Goal: Task Accomplishment & Management: Complete application form

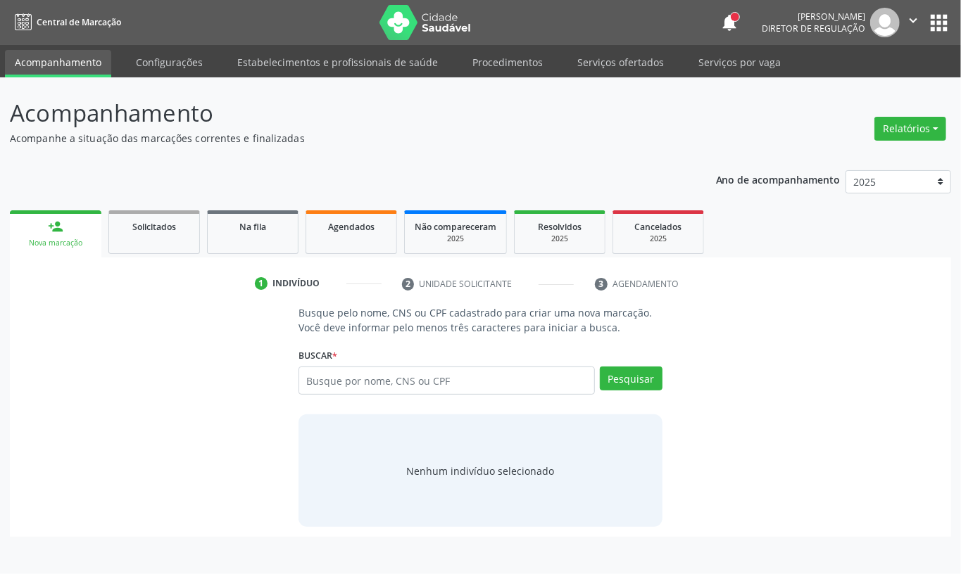
click at [470, 383] on input "text" at bounding box center [446, 381] width 296 height 28
type input "705804449421939"
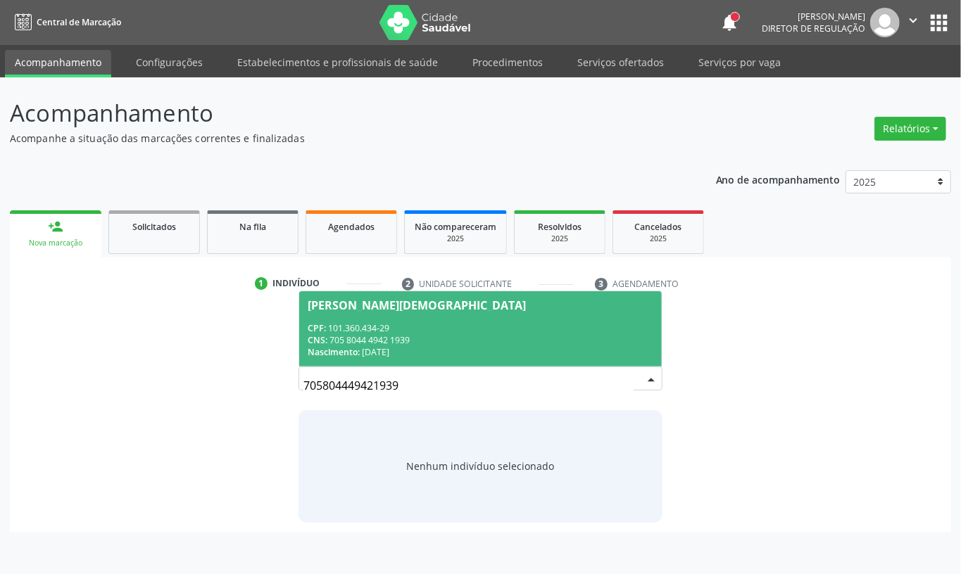
click at [479, 339] on div "CNS: 705 8044 4942 1939" at bounding box center [481, 340] width 346 height 12
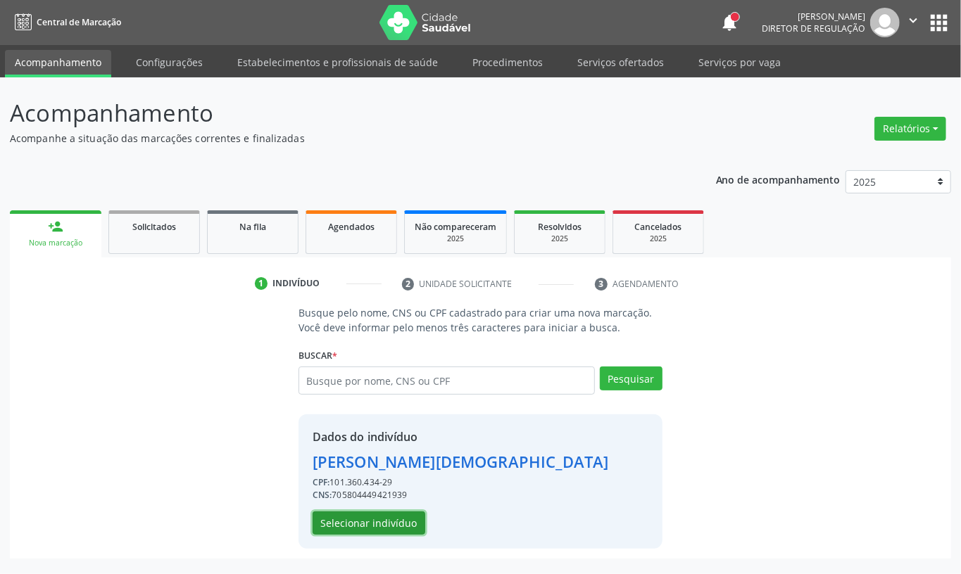
click at [403, 524] on button "Selecionar indivíduo" at bounding box center [368, 524] width 113 height 24
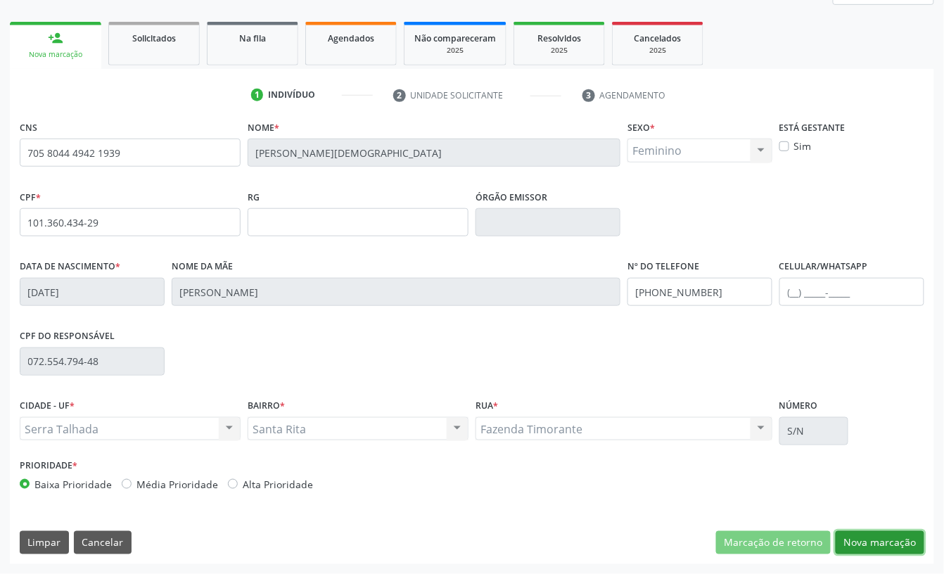
click at [880, 545] on button "Nova marcação" at bounding box center [880, 543] width 89 height 24
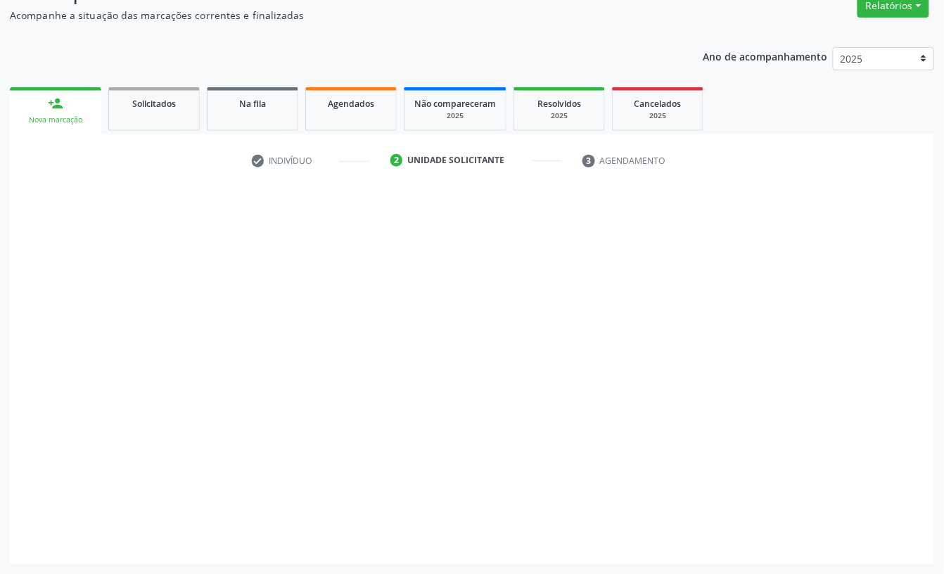
scroll to position [125, 0]
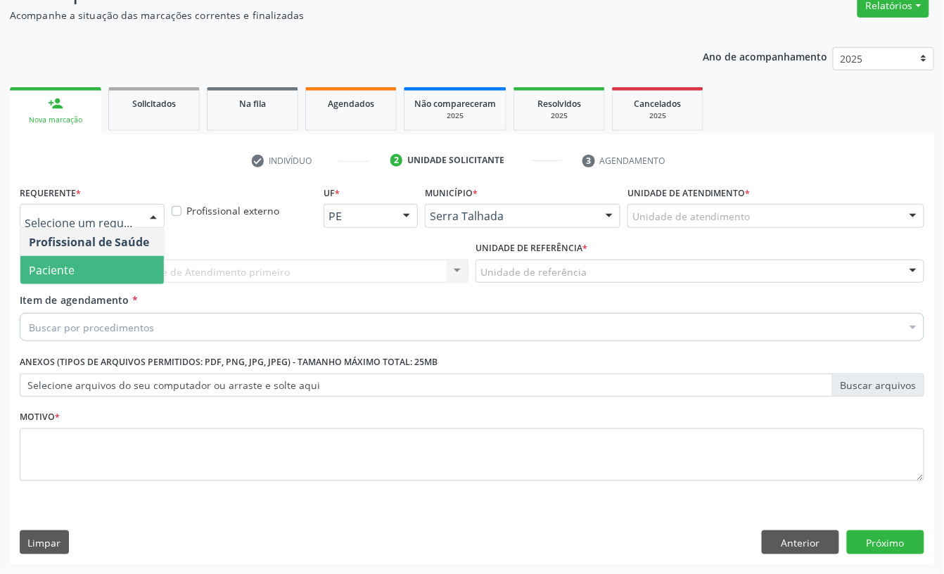
click at [113, 260] on span "Paciente" at bounding box center [92, 270] width 144 height 28
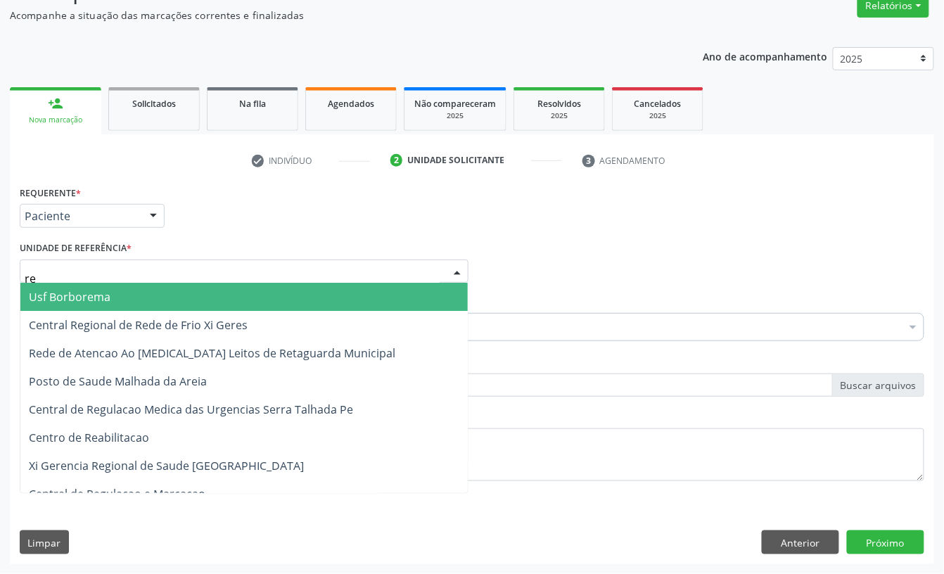
type input "rea"
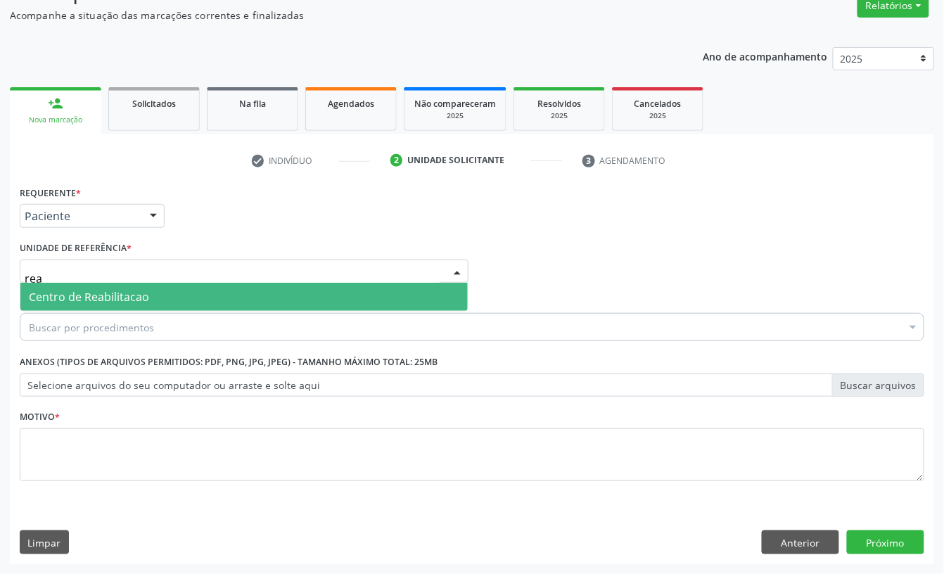
click at [94, 294] on span "Centro de Reabilitacao" at bounding box center [89, 296] width 120 height 15
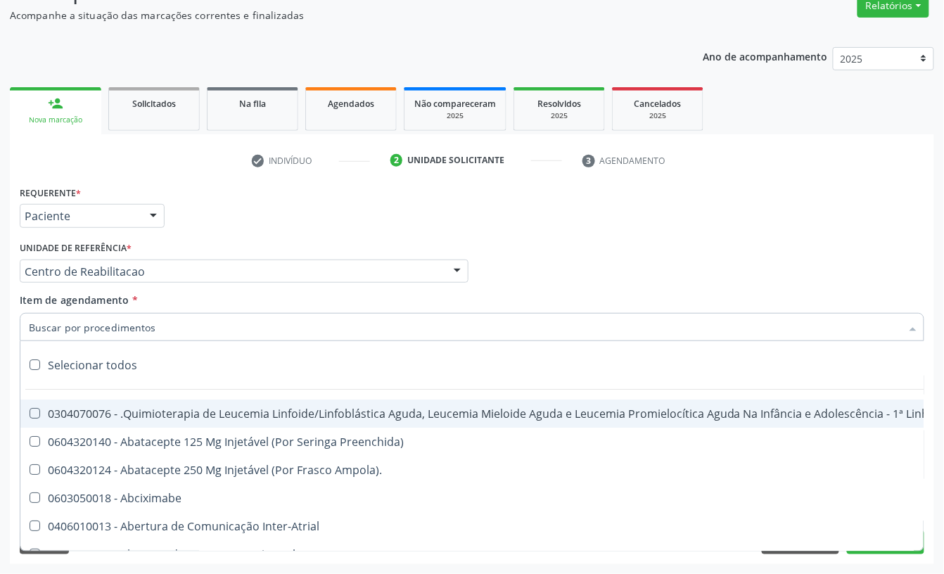
click at [548, 243] on div "Profissional Solicitante Por favor, selecione a Unidade de Atendimento primeiro…" at bounding box center [472, 265] width 912 height 55
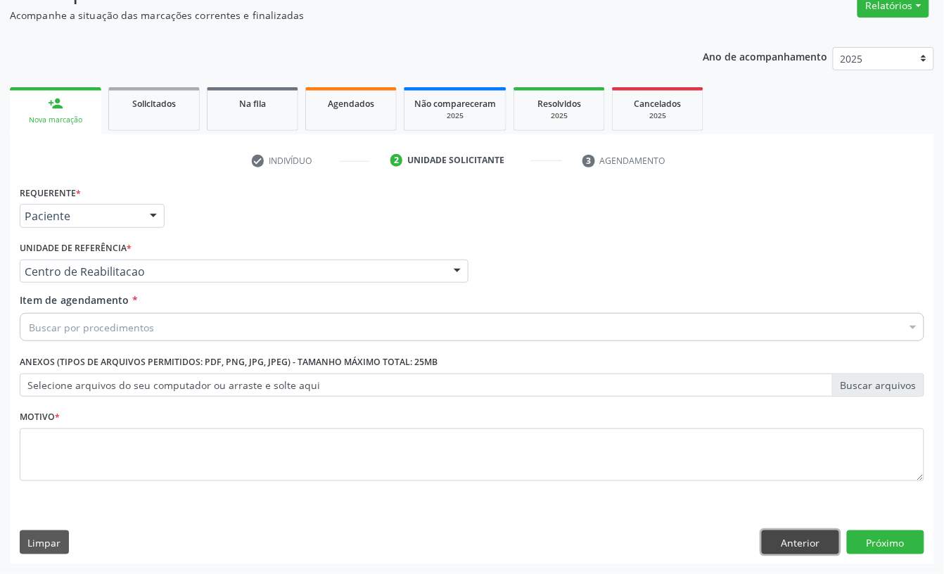
click at [776, 538] on button "Anterior" at bounding box center [800, 543] width 77 height 24
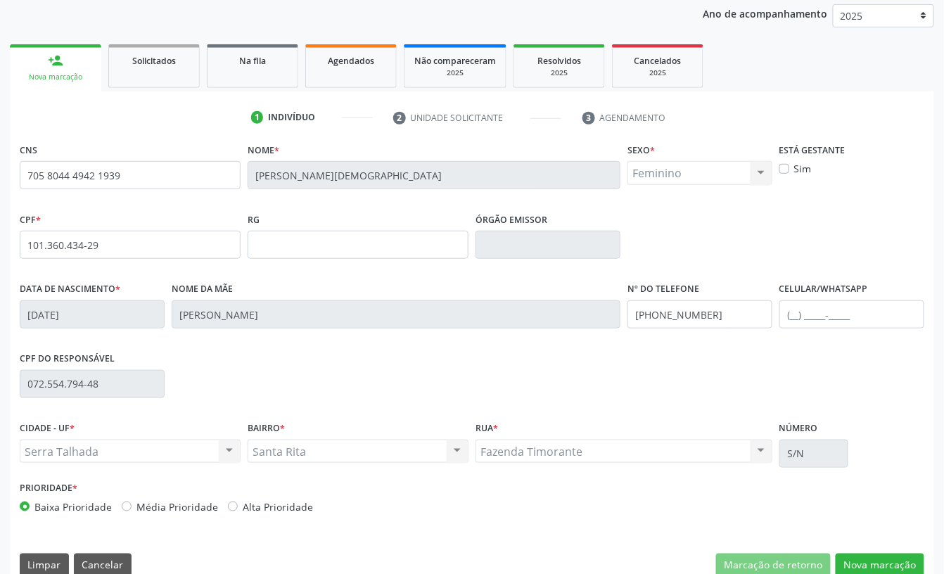
scroll to position [189, 0]
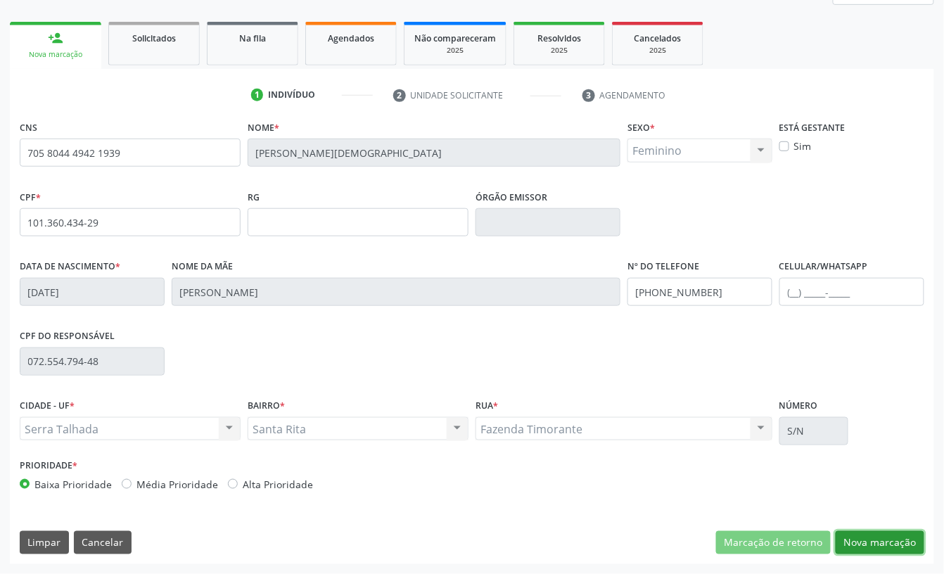
click at [863, 541] on button "Nova marcação" at bounding box center [880, 543] width 89 height 24
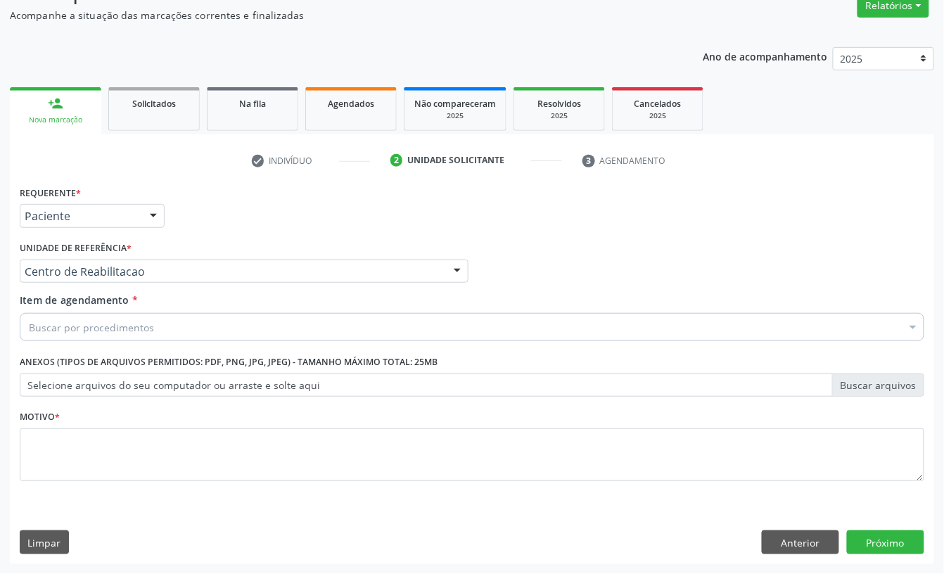
scroll to position [125, 0]
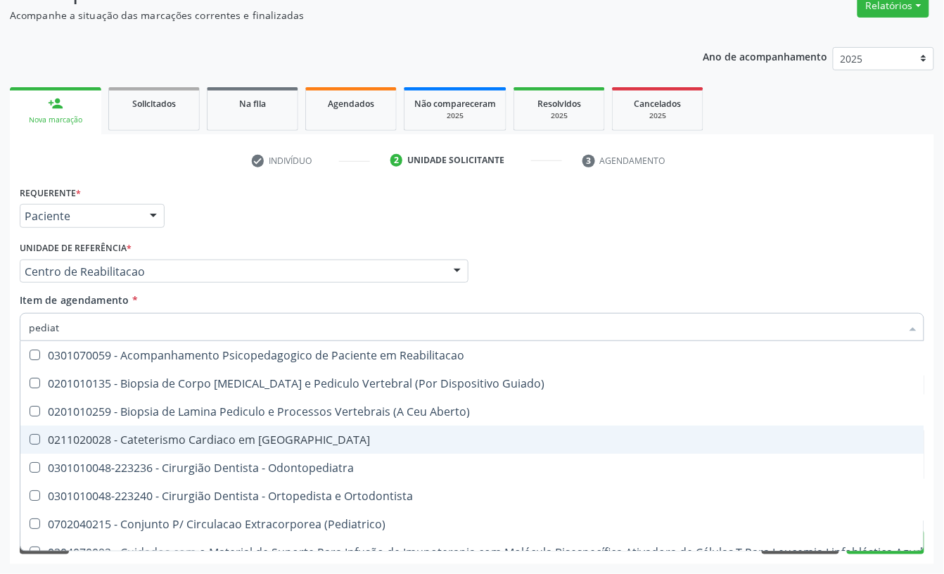
type input "pediatr"
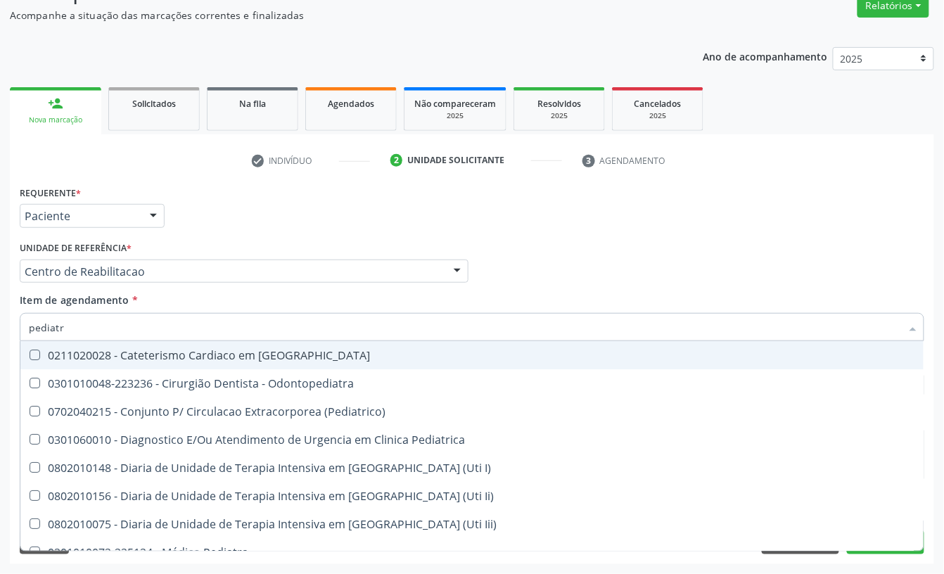
click at [102, 325] on input "pediatr" at bounding box center [465, 327] width 873 height 28
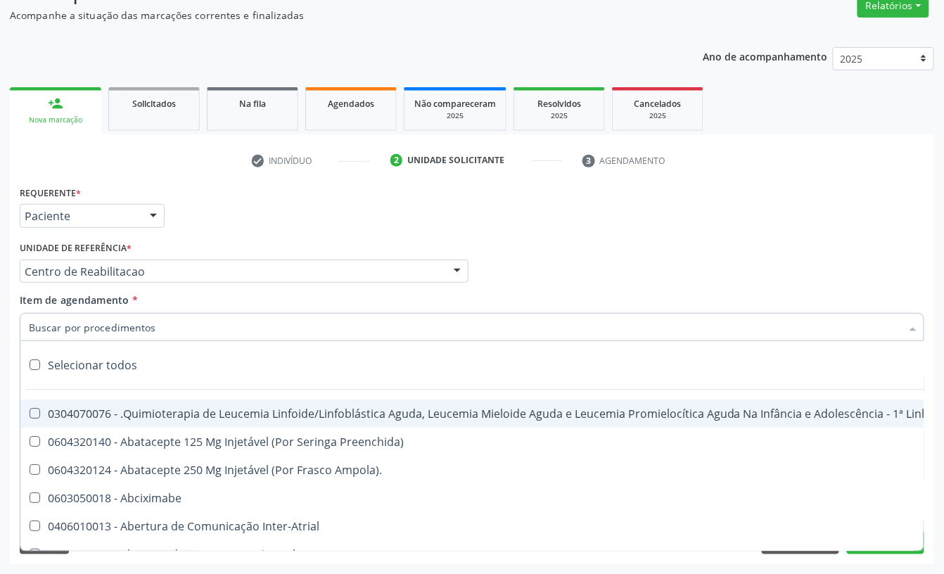
click at [186, 234] on div "Requerente * Paciente Profissional de Saúde Paciente Nenhum resultado encontrad…" at bounding box center [472, 209] width 912 height 55
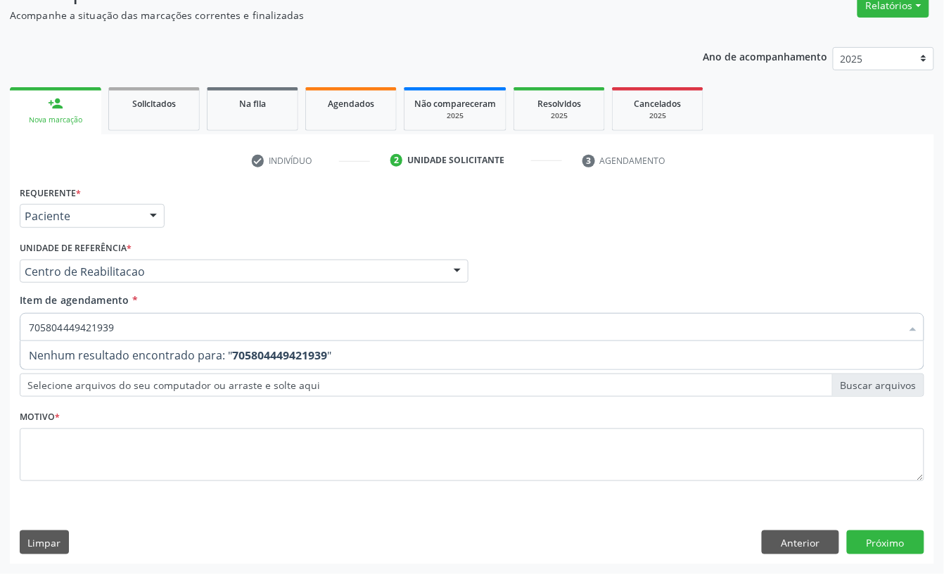
click at [82, 333] on input "705804449421939" at bounding box center [465, 327] width 873 height 28
type input "705804449421939"
click at [812, 544] on div "Requerente * Paciente Profissional de Saúde Paciente Nenhum resultado encontrad…" at bounding box center [472, 373] width 925 height 382
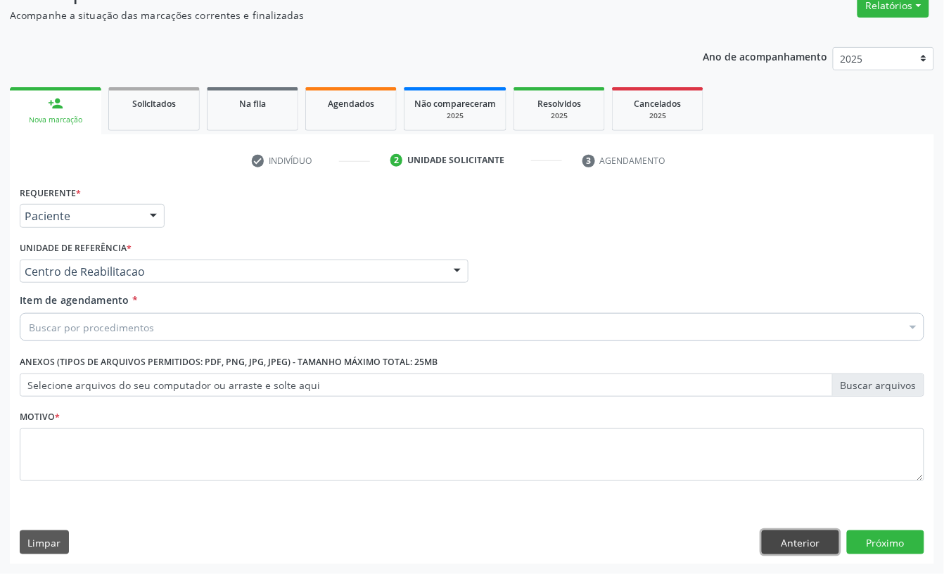
click at [814, 536] on button "Anterior" at bounding box center [800, 543] width 77 height 24
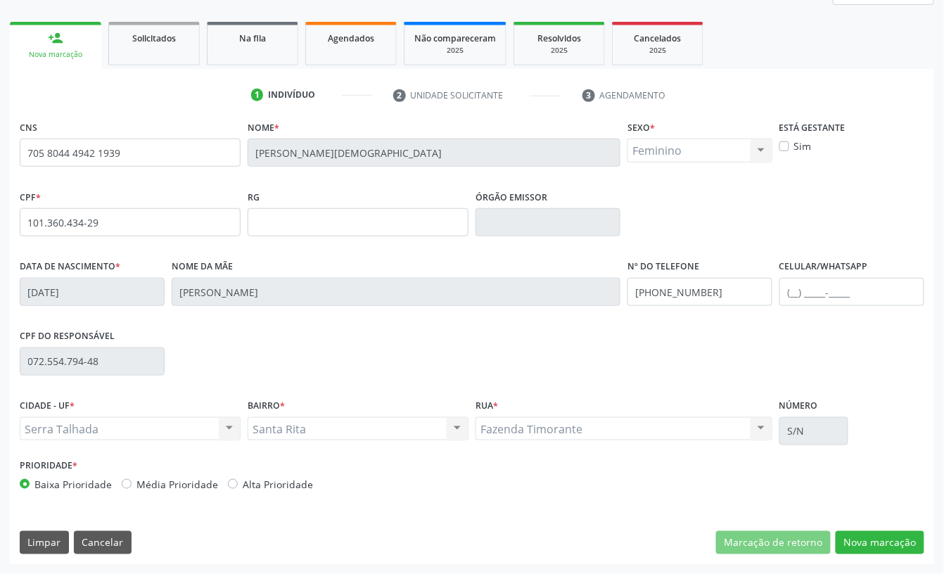
click at [892, 529] on div "CNS 705 8044 4942 1939 Nome * [PERSON_NAME][DEMOGRAPHIC_DATA] * Feminino Mascul…" at bounding box center [472, 341] width 925 height 448
click at [894, 540] on button "Nova marcação" at bounding box center [880, 543] width 89 height 24
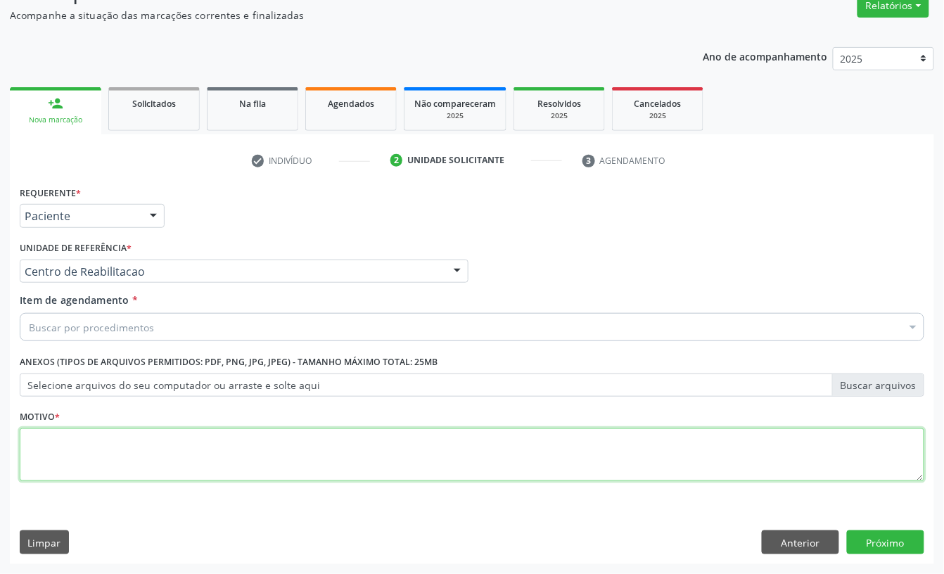
click at [217, 435] on textarea at bounding box center [472, 455] width 905 height 53
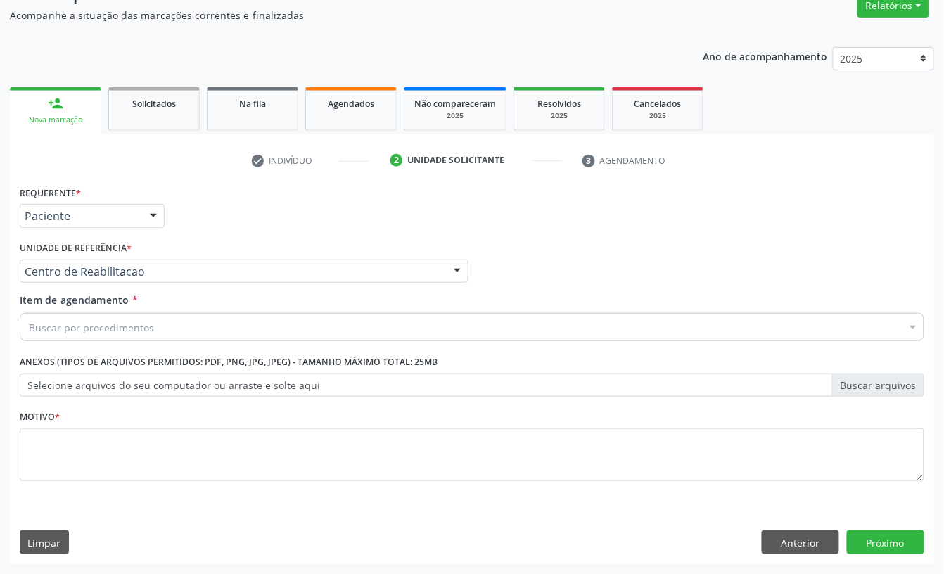
click at [175, 319] on div "Buscar por procedimentos" at bounding box center [472, 327] width 905 height 28
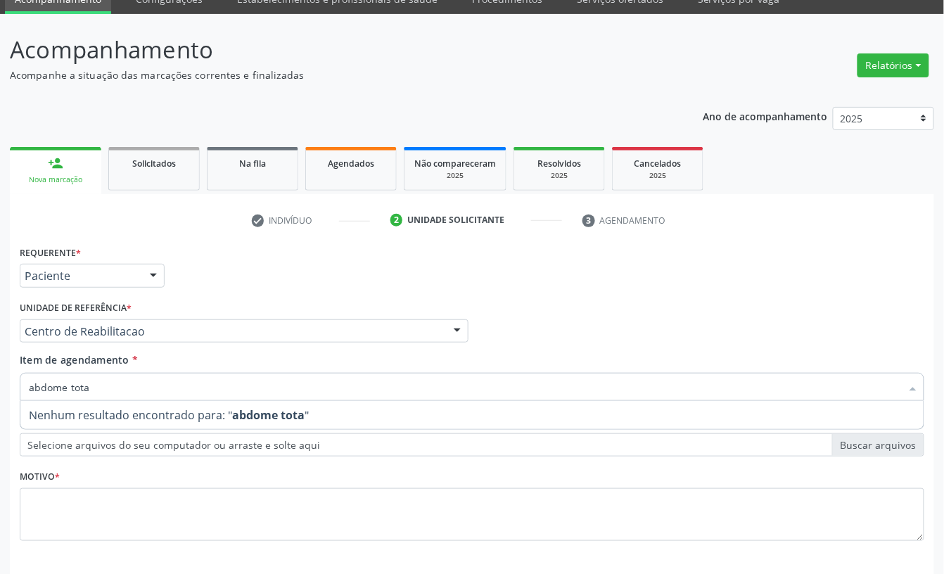
scroll to position [31, 0]
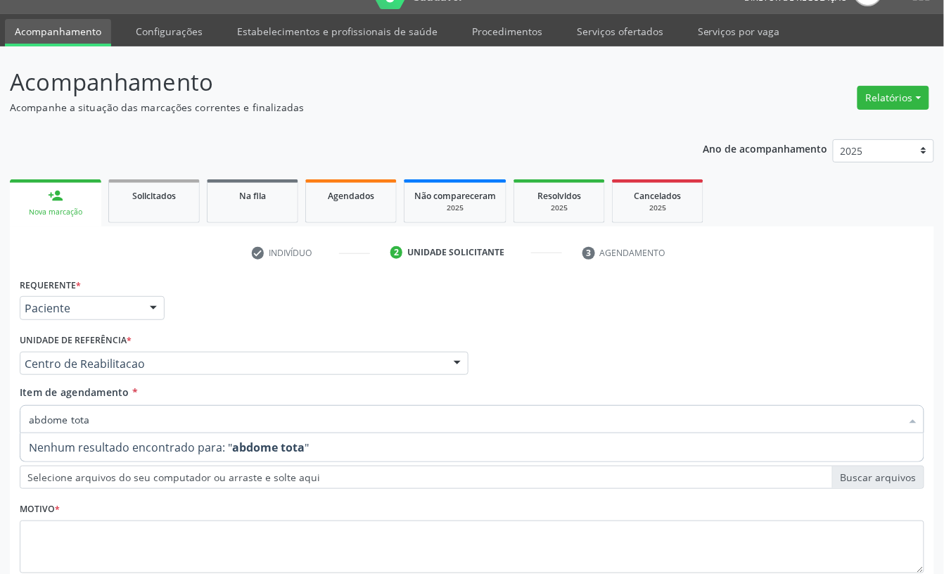
click at [104, 418] on input "abdome tota" at bounding box center [465, 419] width 873 height 28
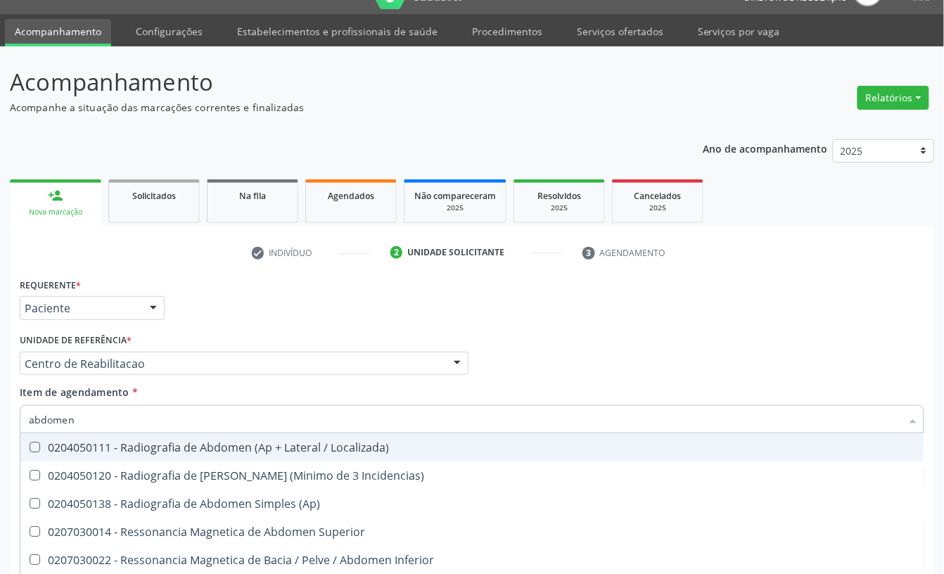
type input "abdomen t"
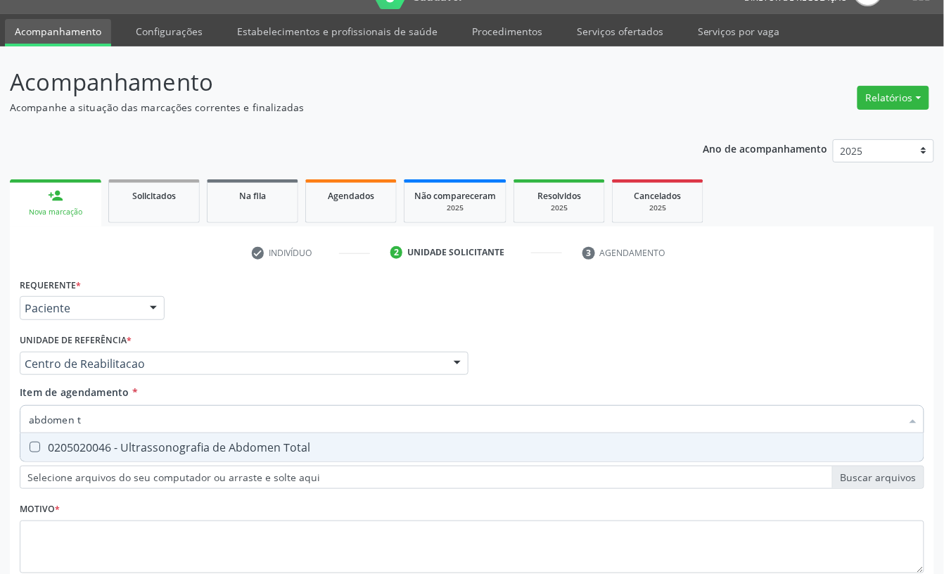
click at [120, 442] on div "0205020046 - Ultrassonografia de Abdomen Total" at bounding box center [472, 447] width 887 height 11
checkbox Total "true"
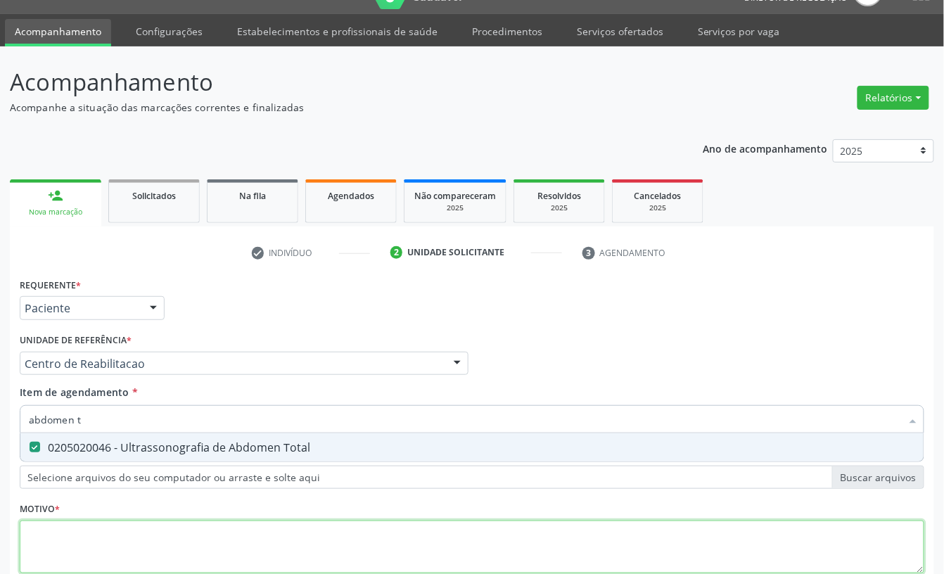
click at [37, 533] on div "Requerente * Paciente Profissional de Saúde Paciente Nenhum resultado encontrad…" at bounding box center [472, 433] width 905 height 319
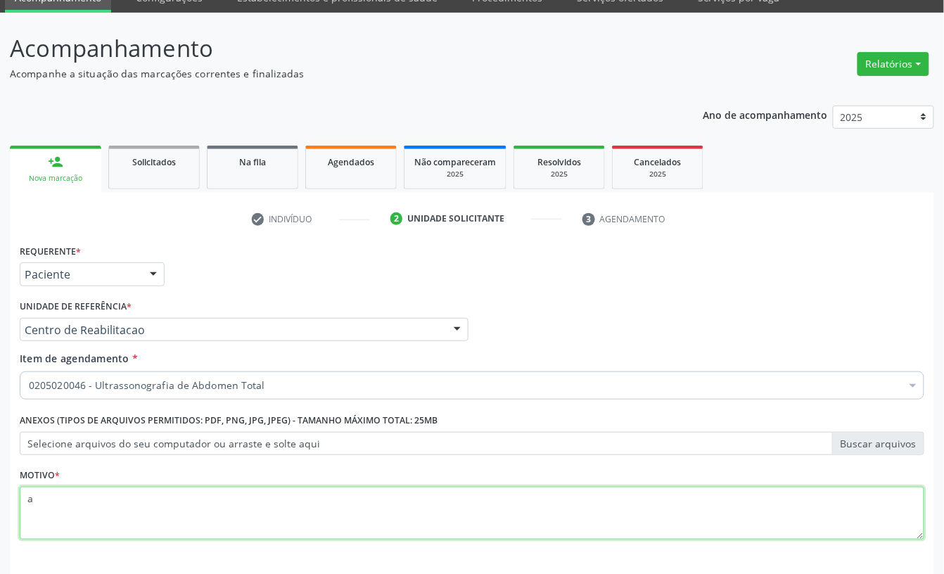
scroll to position [125, 0]
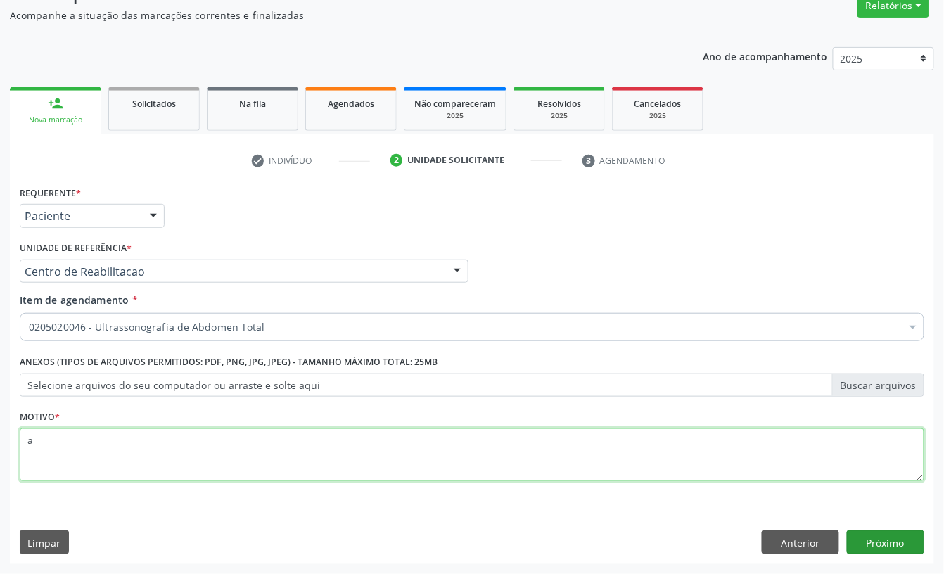
type textarea "a"
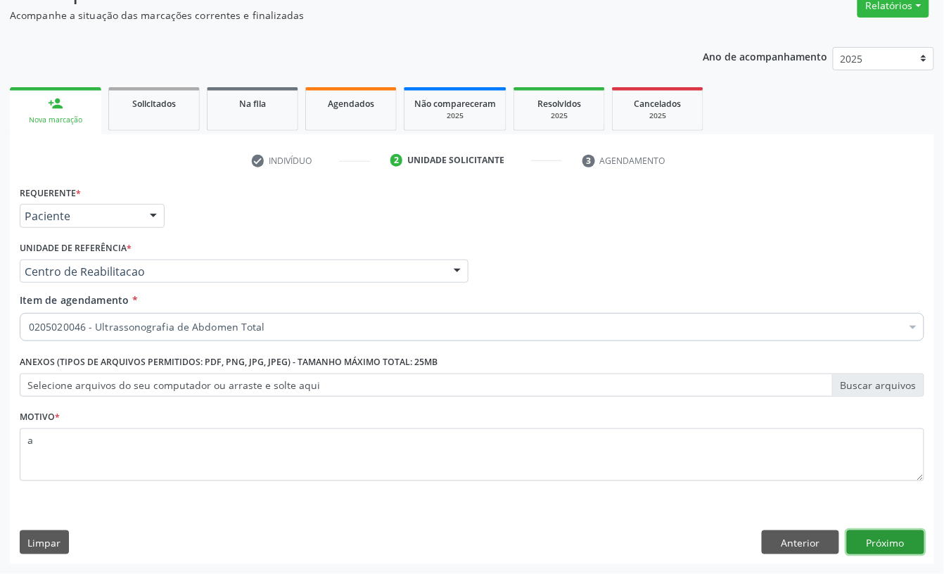
click at [899, 535] on button "Próximo" at bounding box center [885, 543] width 77 height 24
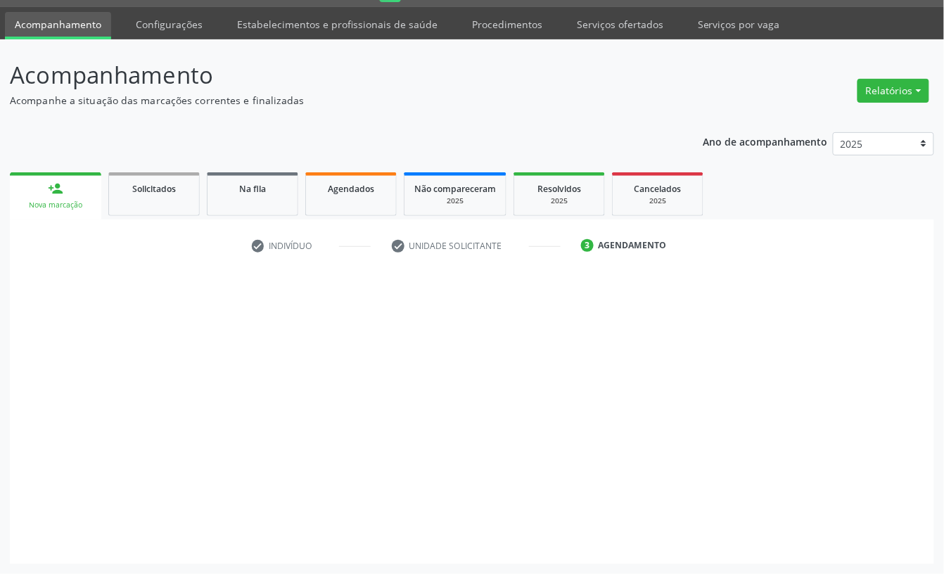
scroll to position [39, 0]
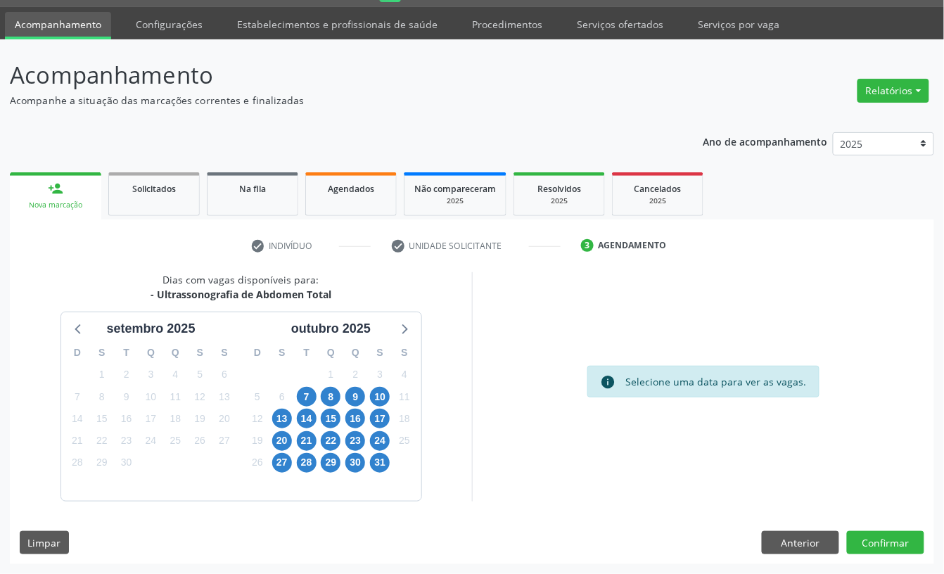
click at [296, 394] on div "7" at bounding box center [306, 397] width 25 height 22
click at [299, 394] on span "7" at bounding box center [307, 397] width 20 height 20
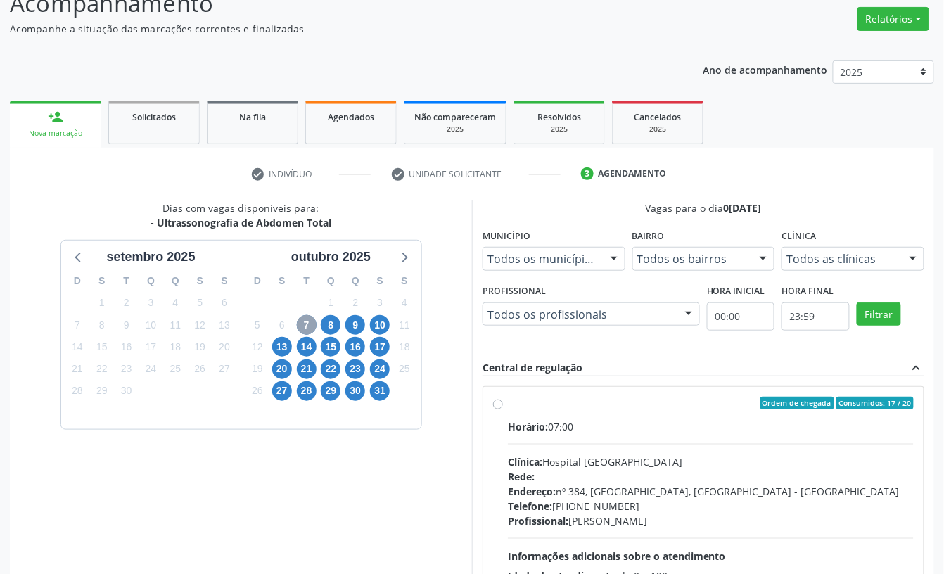
scroll to position [227, 0]
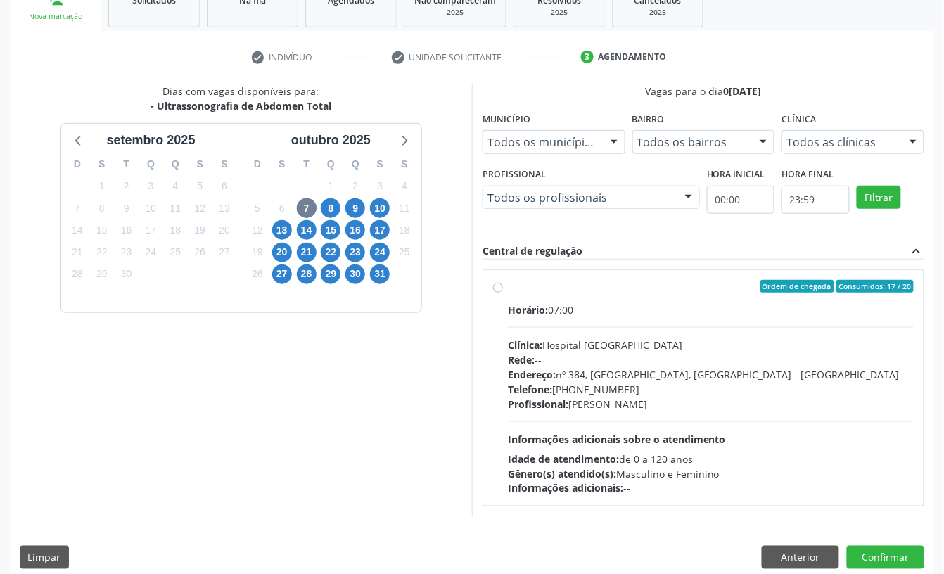
click at [636, 372] on div "Endereço: nº 384, [GEOGRAPHIC_DATA], [GEOGRAPHIC_DATA] - [GEOGRAPHIC_DATA]" at bounding box center [711, 374] width 406 height 15
click at [503, 293] on input "Ordem de chegada Consumidos: 17 / 20 Horário: 07:00 Clínica: Hospital [GEOGRAPH…" at bounding box center [498, 286] width 10 height 13
radio input "true"
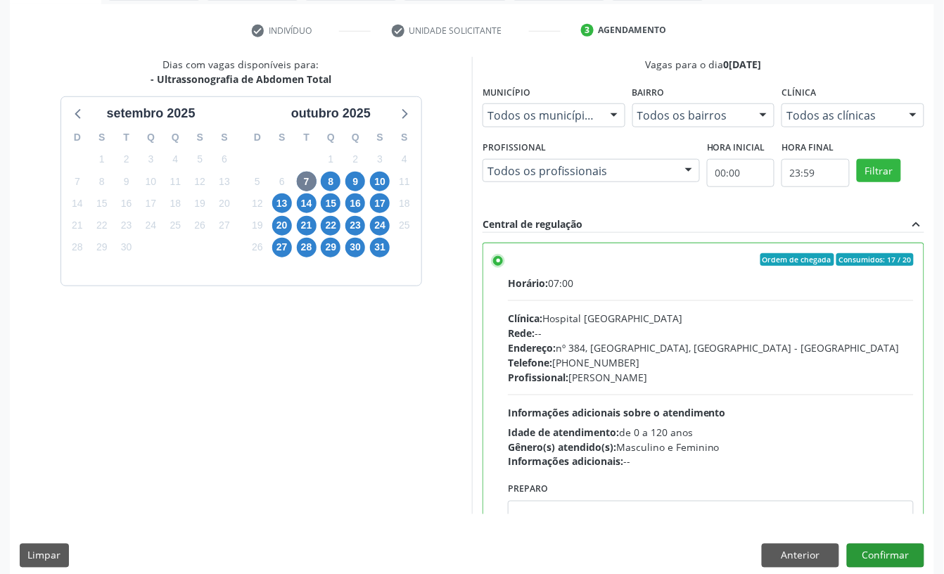
scroll to position [267, 0]
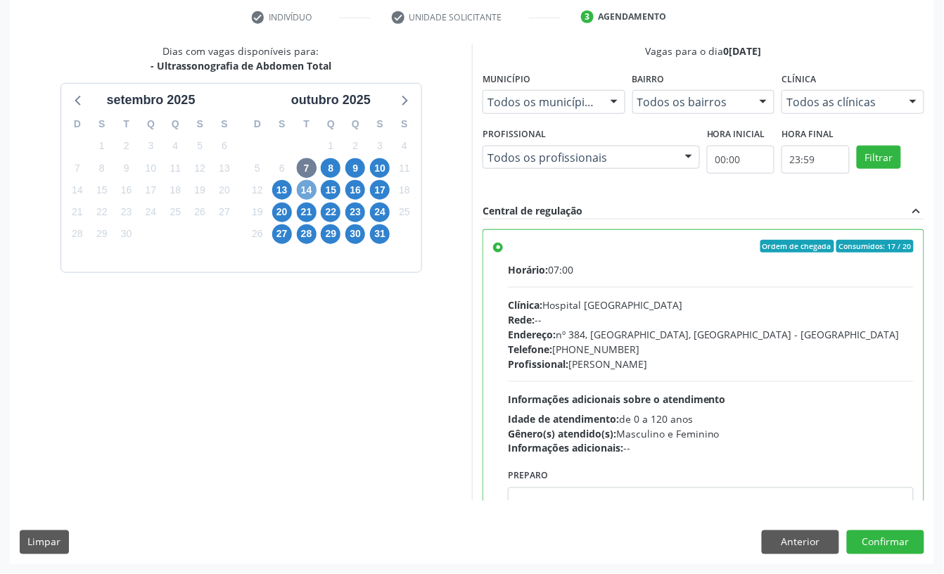
click at [299, 187] on span "14" at bounding box center [307, 190] width 20 height 20
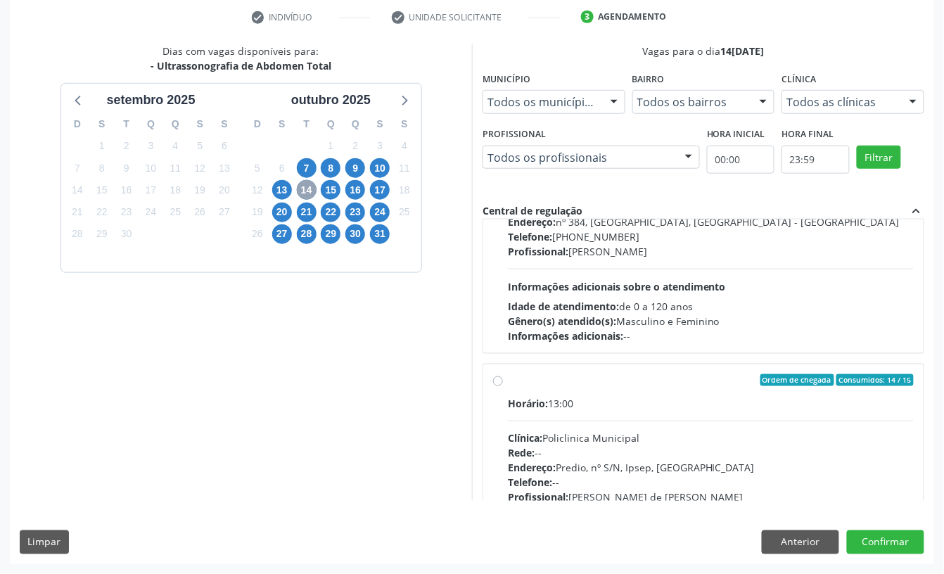
scroll to position [0, 0]
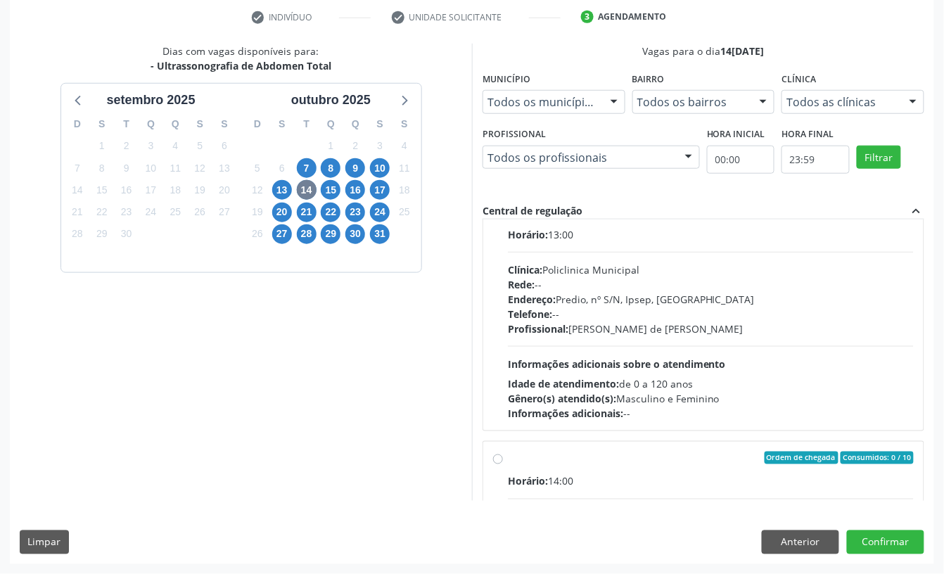
click at [609, 381] on span "Idade de atendimento:" at bounding box center [563, 383] width 111 height 13
click at [503, 218] on input "Ordem de chegada Consumidos: 14 / 15 Horário: 13:00 Clínica: Policlinica Munici…" at bounding box center [498, 211] width 10 height 13
radio input "true"
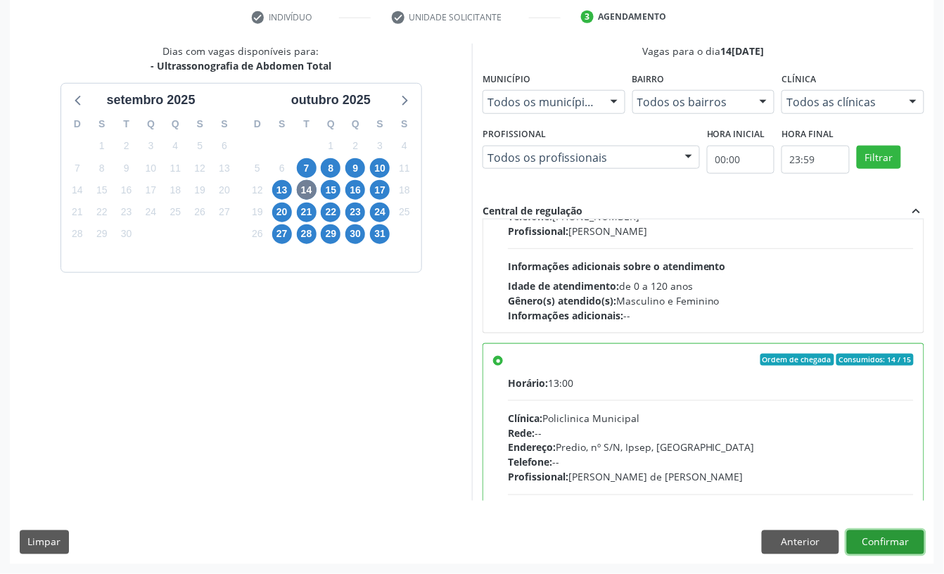
click at [906, 545] on button "Confirmar" at bounding box center [885, 543] width 77 height 24
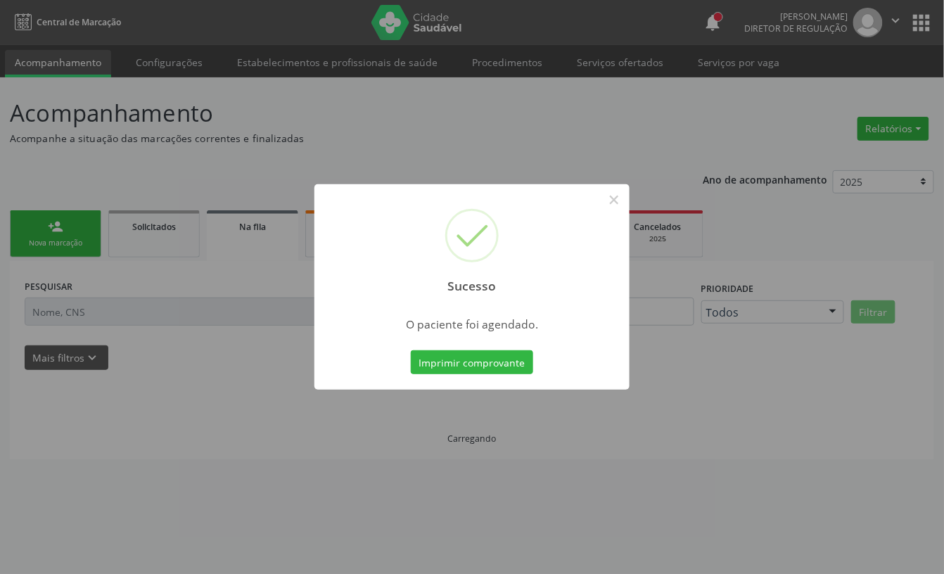
scroll to position [0, 0]
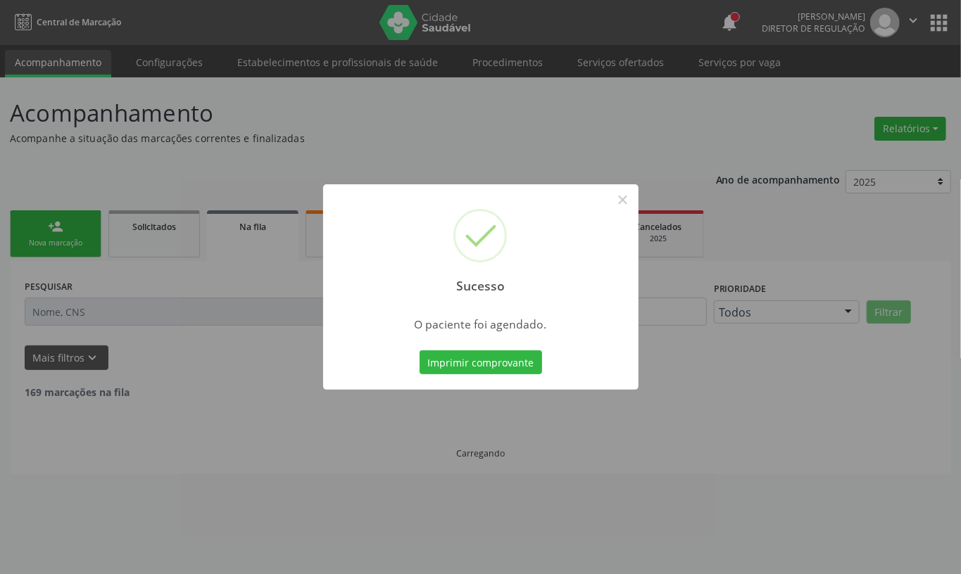
click at [462, 375] on div "Imprimir comprovante Cancel" at bounding box center [480, 363] width 129 height 30
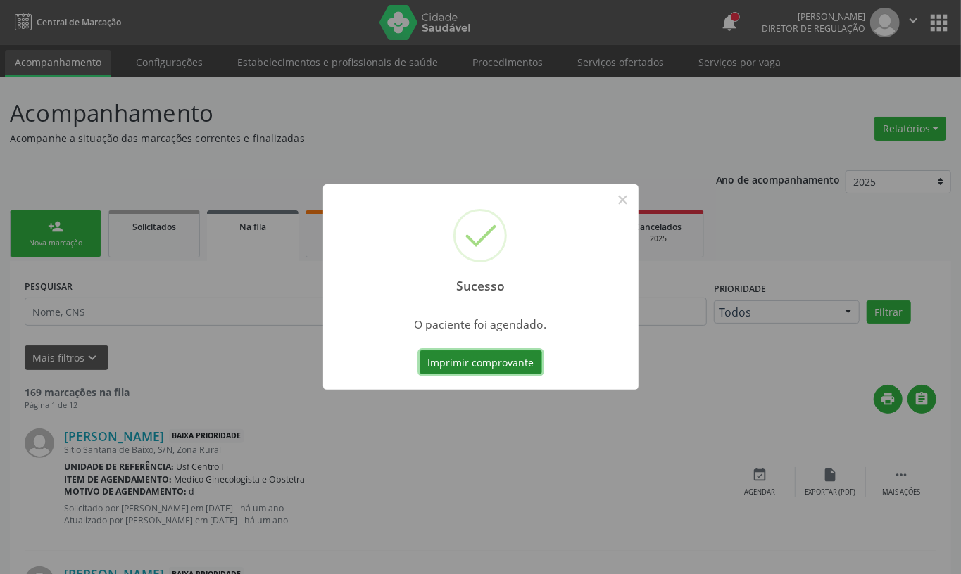
click at [460, 366] on button "Imprimir comprovante" at bounding box center [480, 362] width 122 height 24
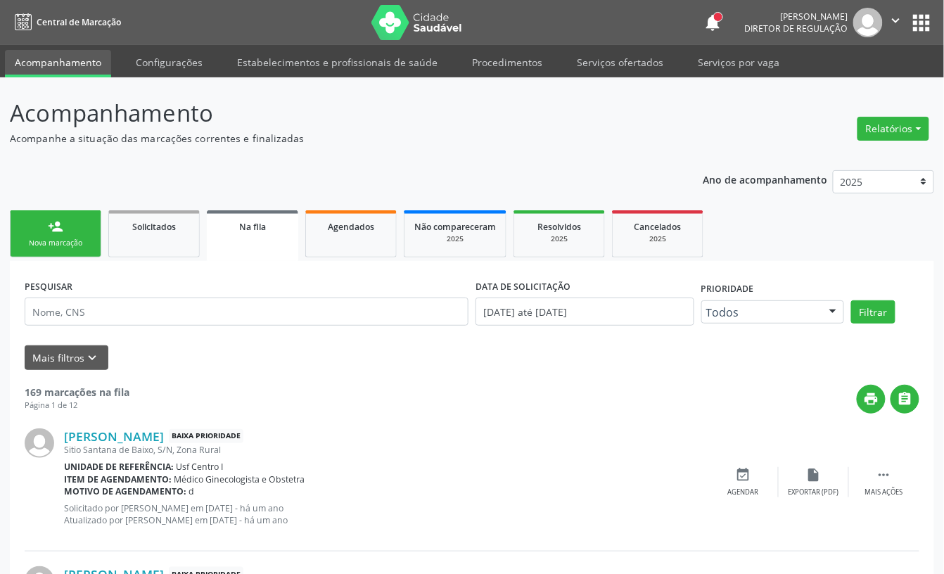
click at [79, 228] on link "person_add Nova marcação" at bounding box center [55, 233] width 91 height 47
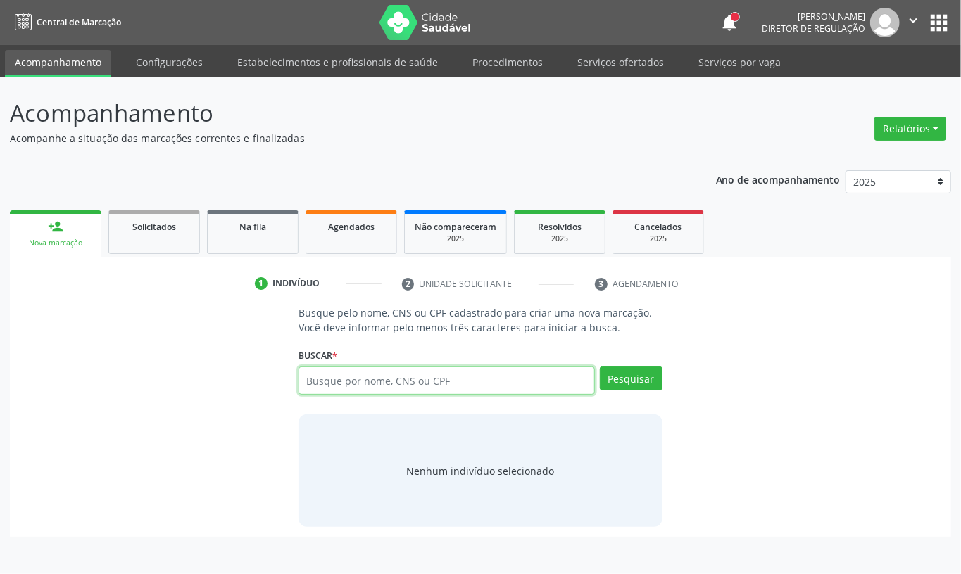
click at [350, 380] on input "text" at bounding box center [446, 381] width 296 height 28
click at [373, 370] on input "text" at bounding box center [446, 381] width 296 height 28
type input "898003472401267"
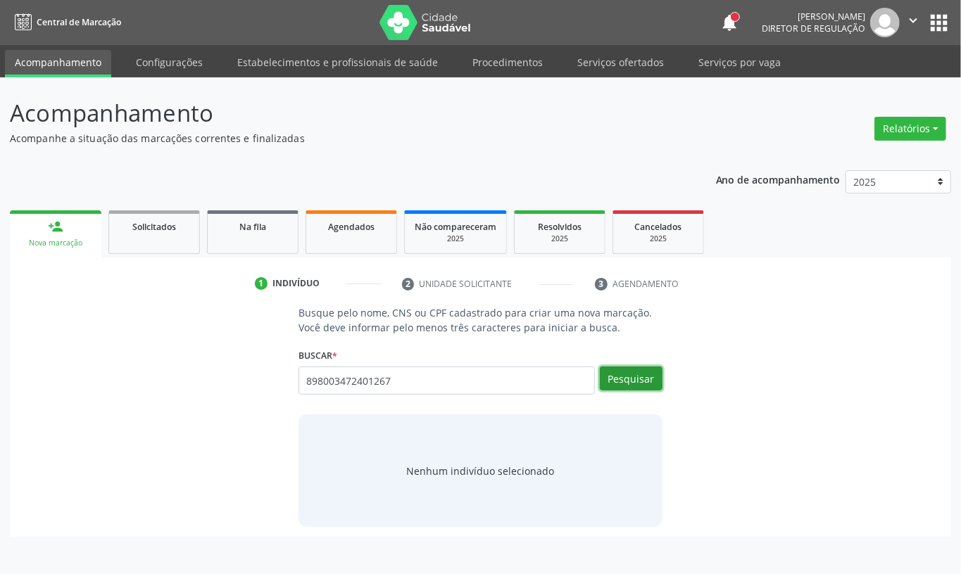
click at [626, 384] on button "Pesquisar" at bounding box center [631, 379] width 63 height 24
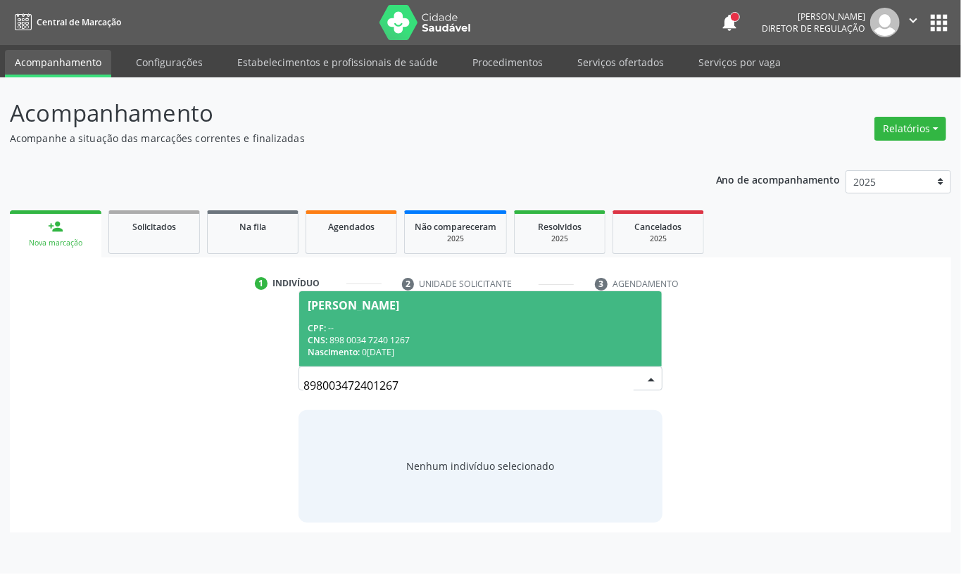
click at [372, 332] on div "CPF: --" at bounding box center [481, 328] width 346 height 12
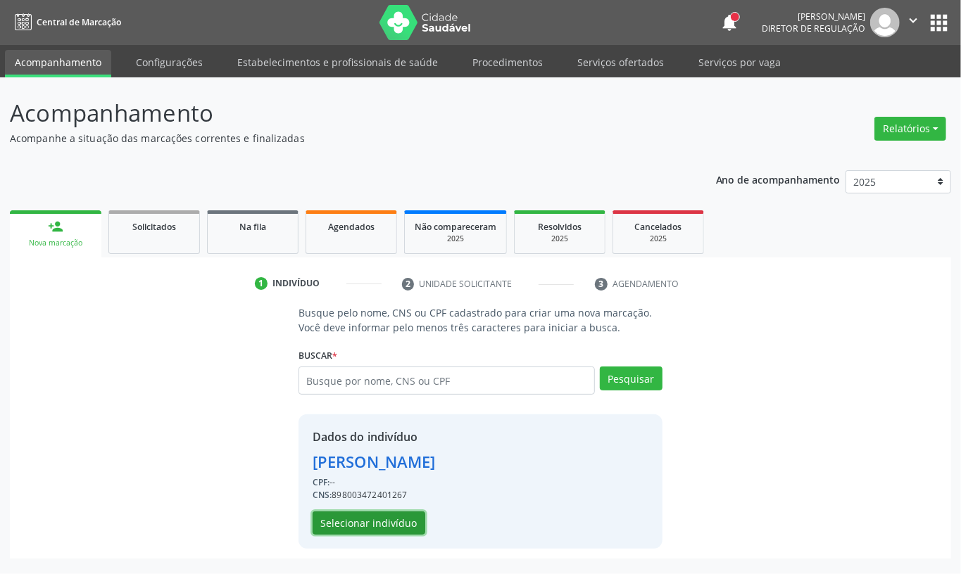
click at [384, 531] on button "Selecionar indivíduo" at bounding box center [368, 524] width 113 height 24
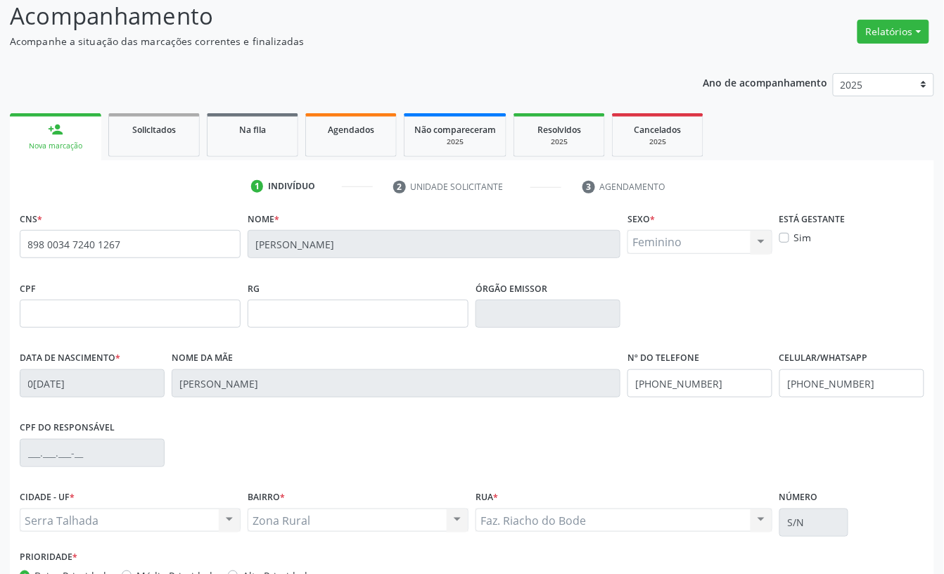
scroll to position [189, 0]
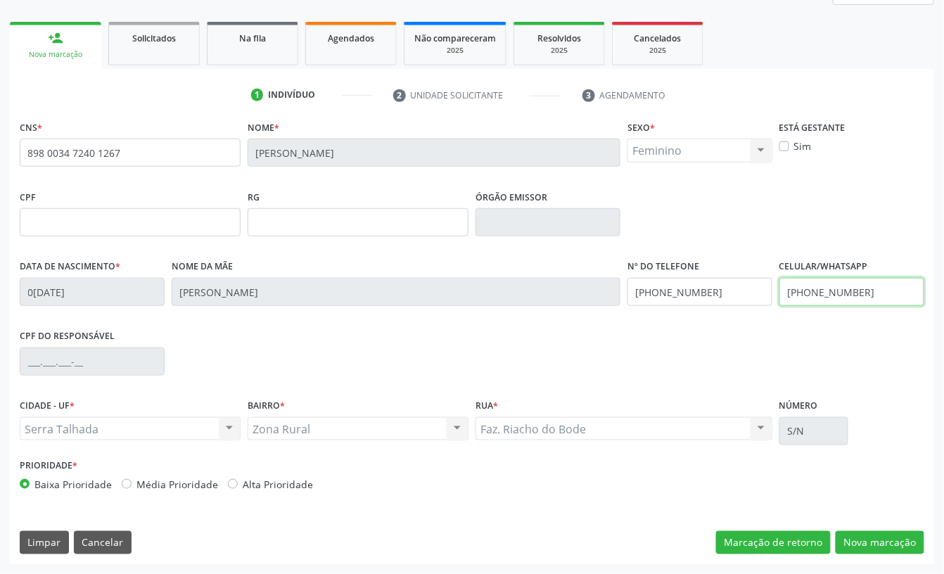
click at [847, 297] on input "[PHONE_NUMBER]" at bounding box center [852, 292] width 145 height 28
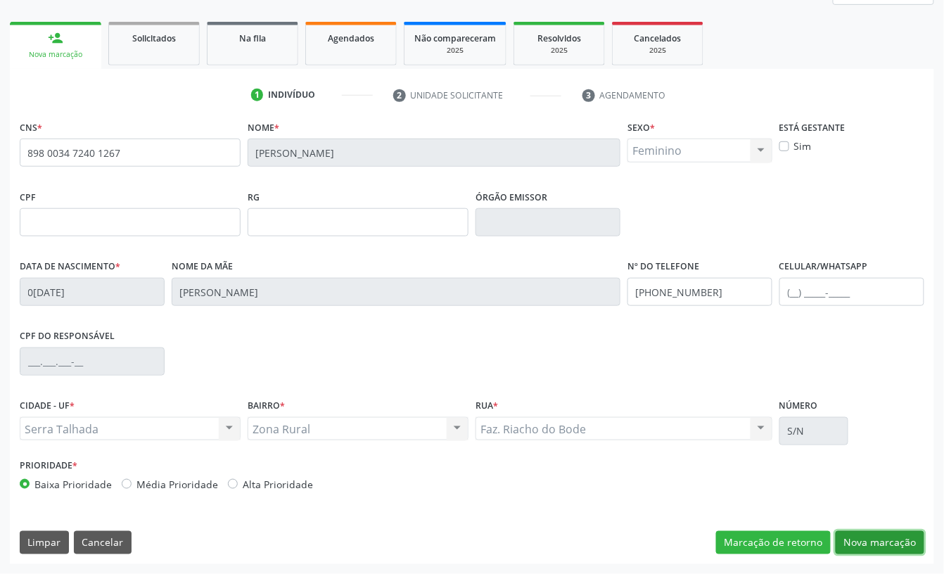
click at [874, 539] on button "Nova marcação" at bounding box center [880, 543] width 89 height 24
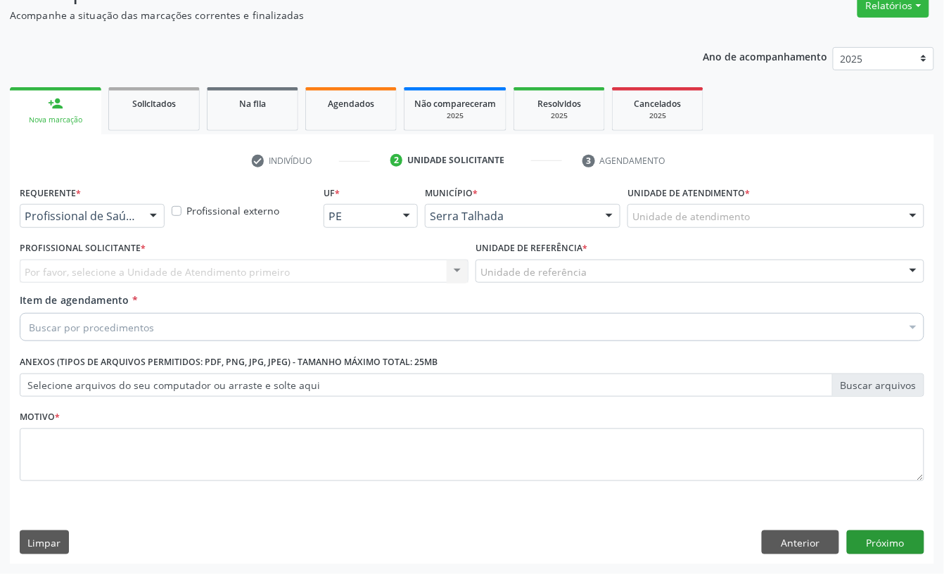
scroll to position [125, 0]
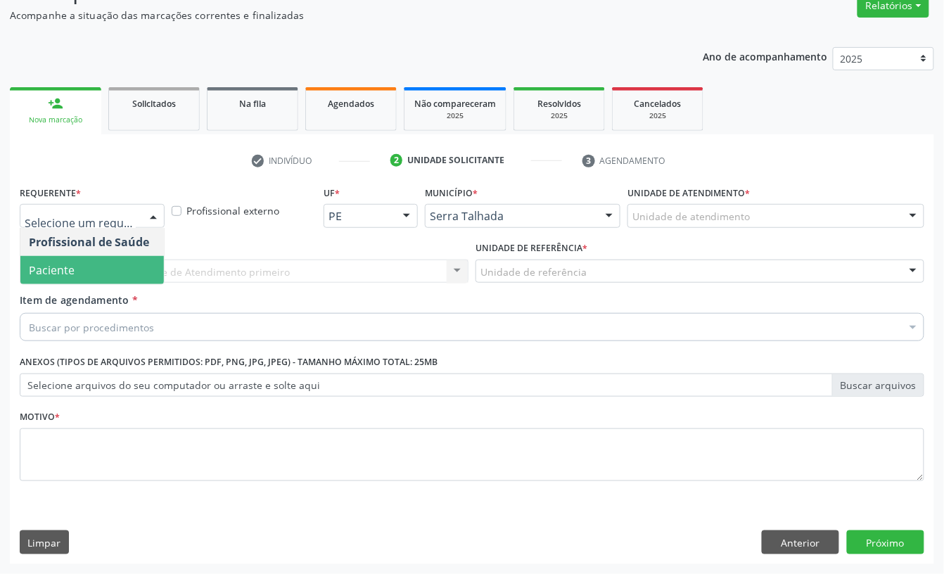
click at [66, 271] on span "Paciente" at bounding box center [52, 269] width 46 height 15
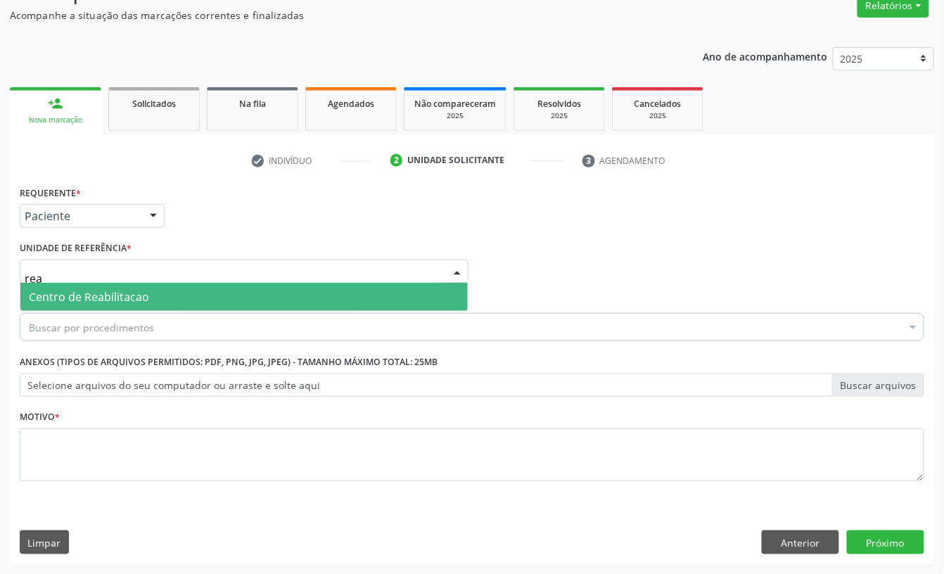
type input "reab"
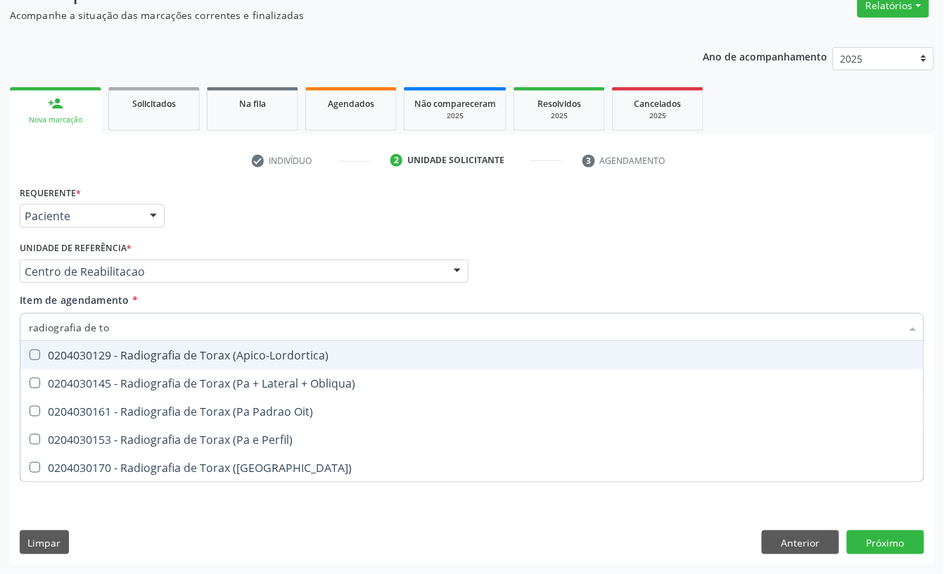
type input "radiografia de tor"
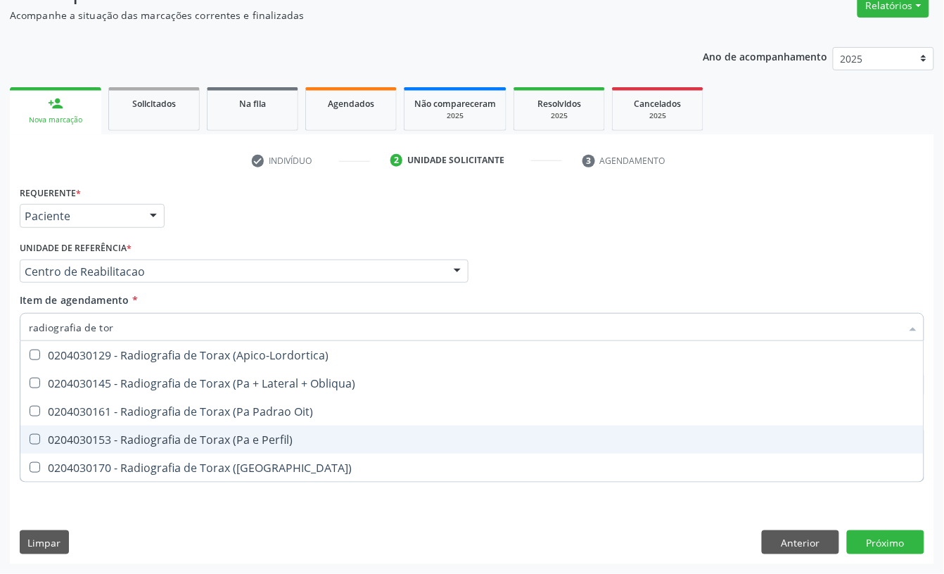
click at [184, 434] on div "0204030153 - Radiografia de Torax (Pa e Perfil)" at bounding box center [472, 439] width 887 height 11
checkbox Perfil\) "true"
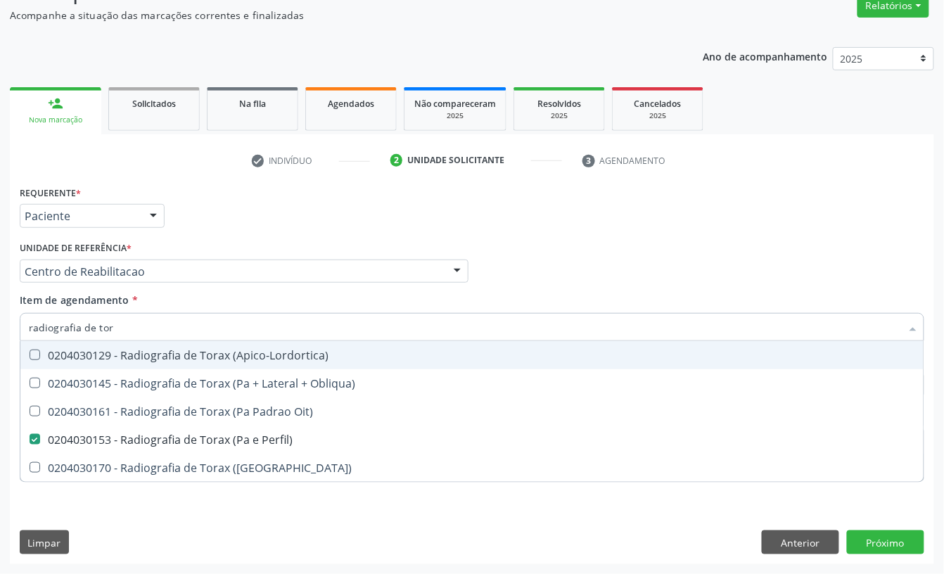
click at [256, 229] on div "Requerente * Paciente Profissional de Saúde Paciente Nenhum resultado encontrad…" at bounding box center [472, 209] width 912 height 55
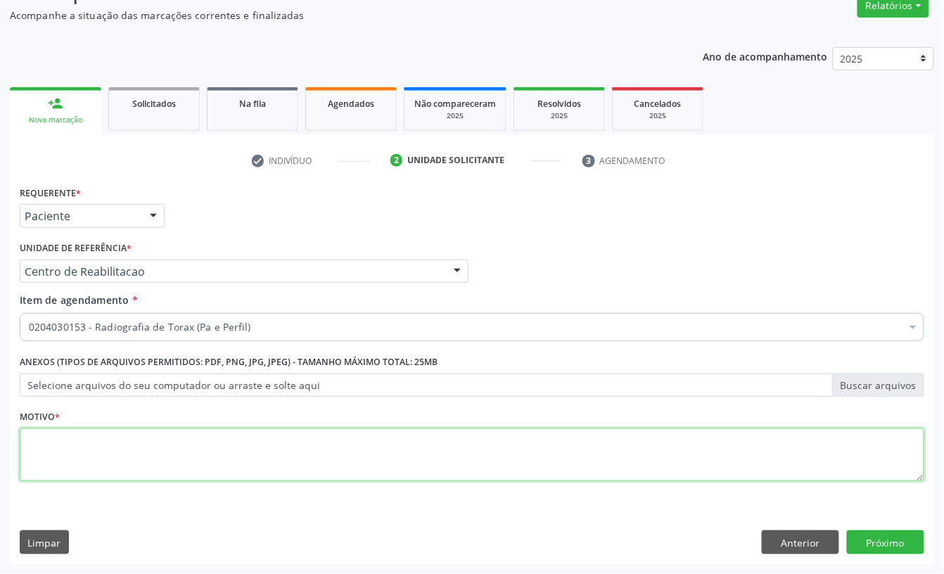
click at [130, 438] on textarea at bounding box center [472, 455] width 905 height 53
type textarea "h"
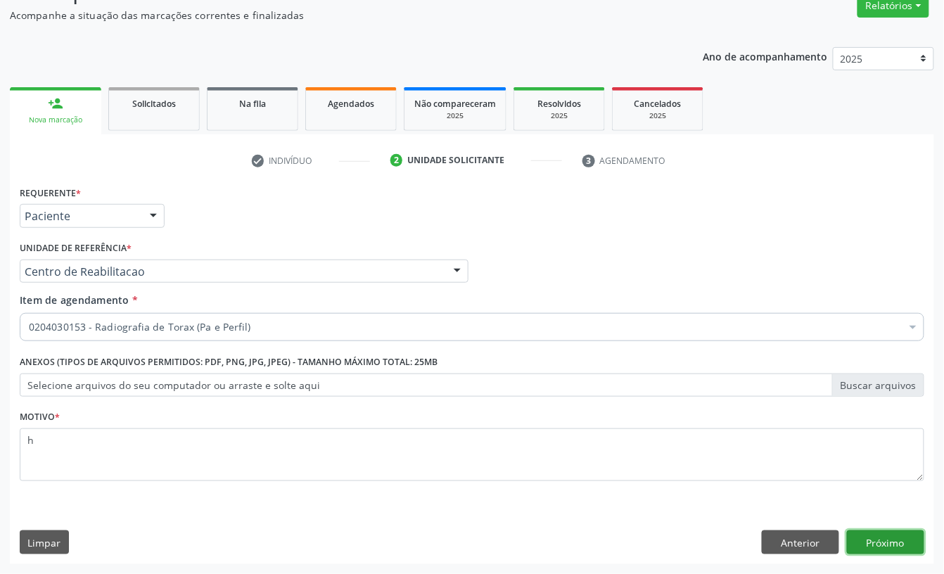
click at [885, 546] on button "Próximo" at bounding box center [885, 543] width 77 height 24
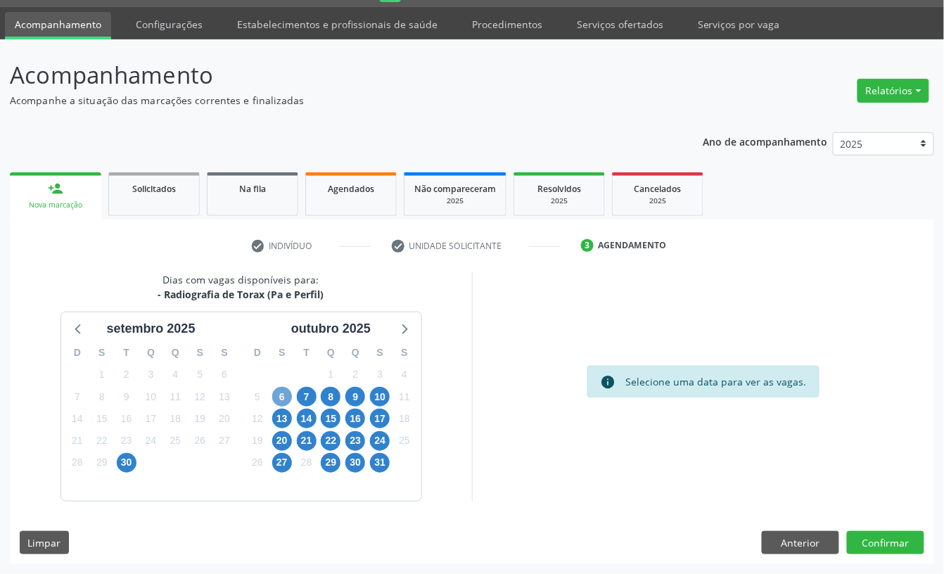
click at [274, 401] on span "6" at bounding box center [282, 397] width 20 height 20
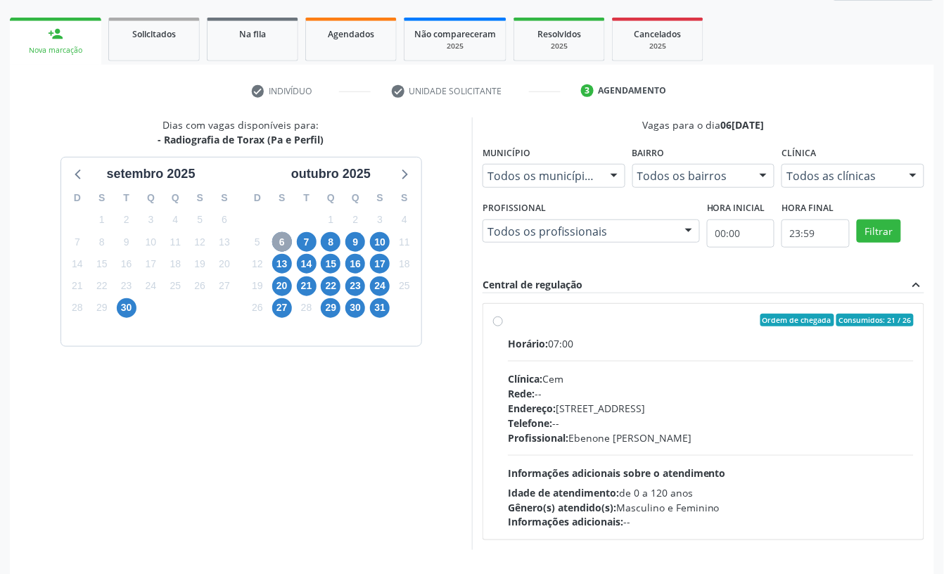
scroll to position [243, 0]
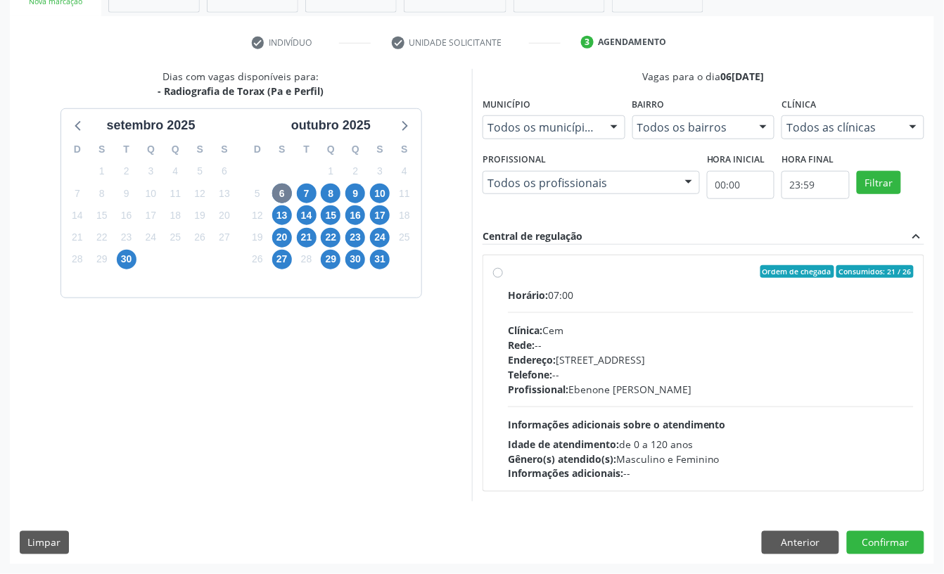
click at [637, 304] on div "Horário: 07:00 Clínica: Cem Rede: -- Endereço: [STREET_ADDRESS] Telefone: -- Pr…" at bounding box center [711, 385] width 406 height 194
click at [503, 278] on input "Ordem de chegada Consumidos: 21 / 26 Horário: 07:00 Clínica: Cem Rede: -- Ender…" at bounding box center [498, 271] width 10 height 13
radio input "true"
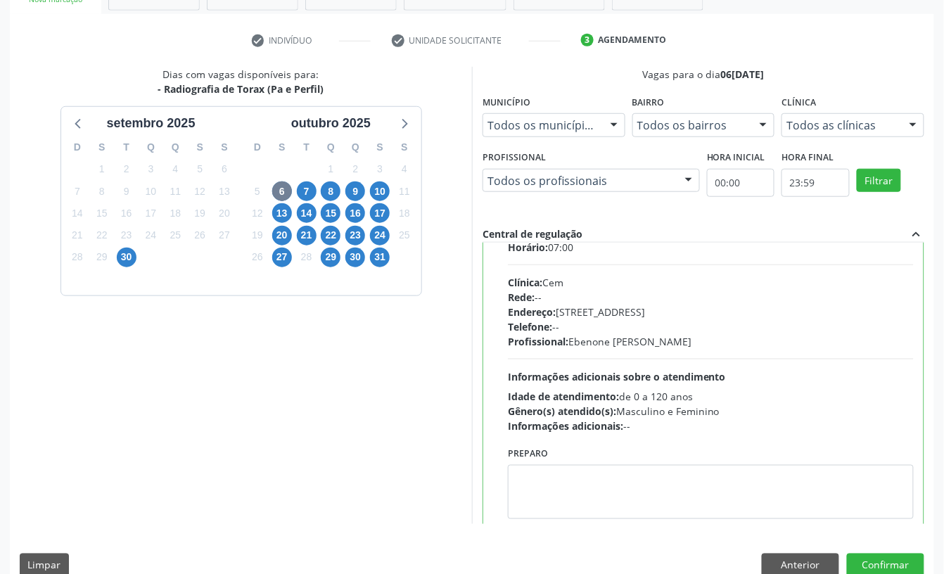
scroll to position [71, 0]
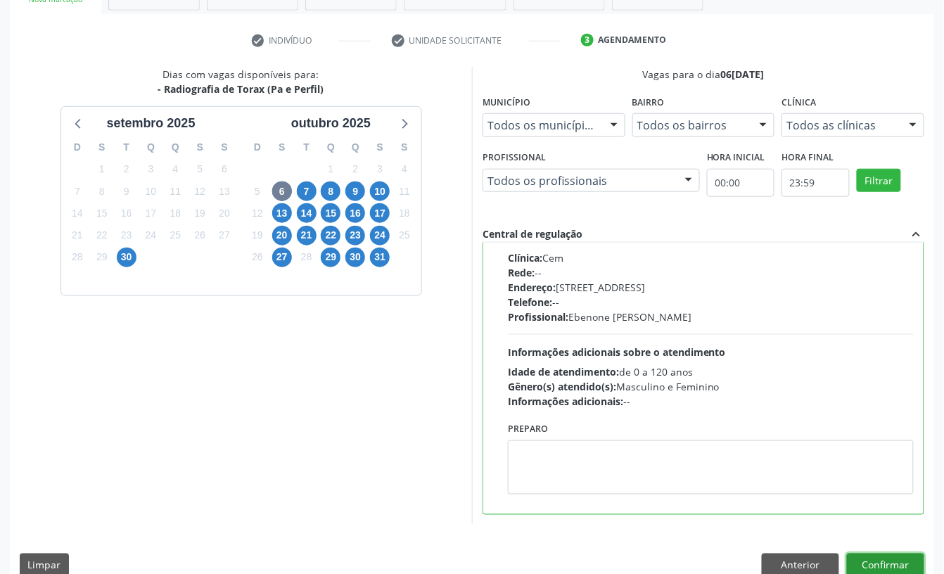
click at [873, 564] on button "Confirmar" at bounding box center [885, 566] width 77 height 24
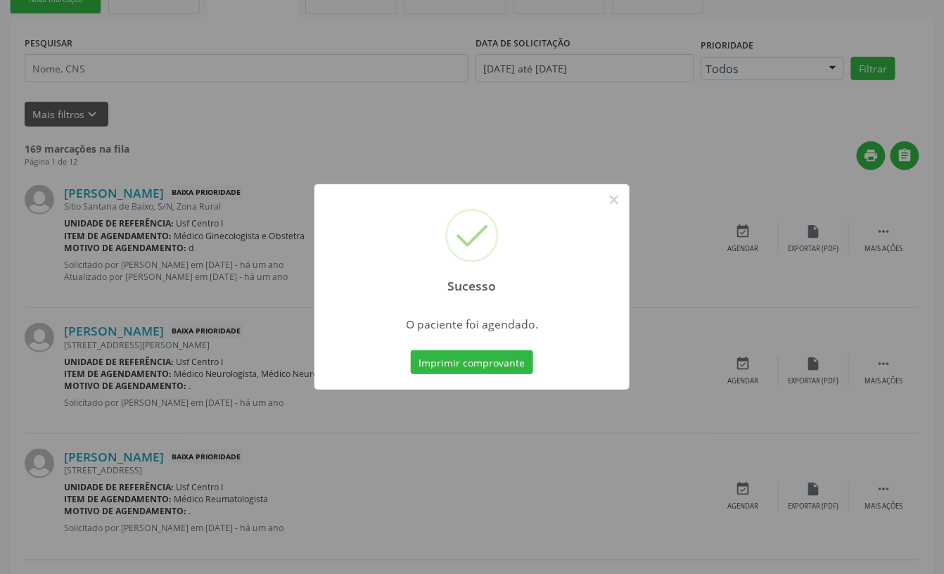
scroll to position [0, 0]
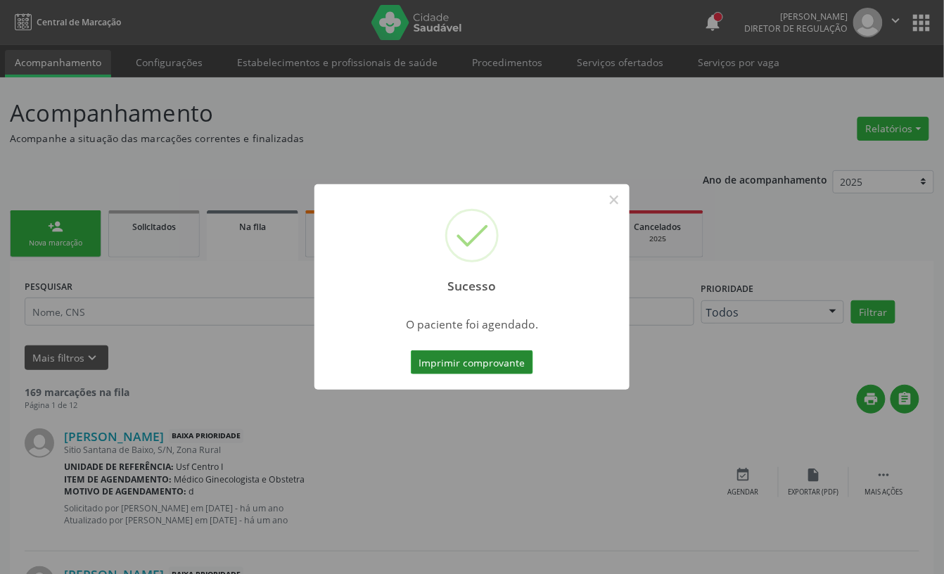
click at [499, 360] on button "Imprimir comprovante" at bounding box center [472, 362] width 122 height 24
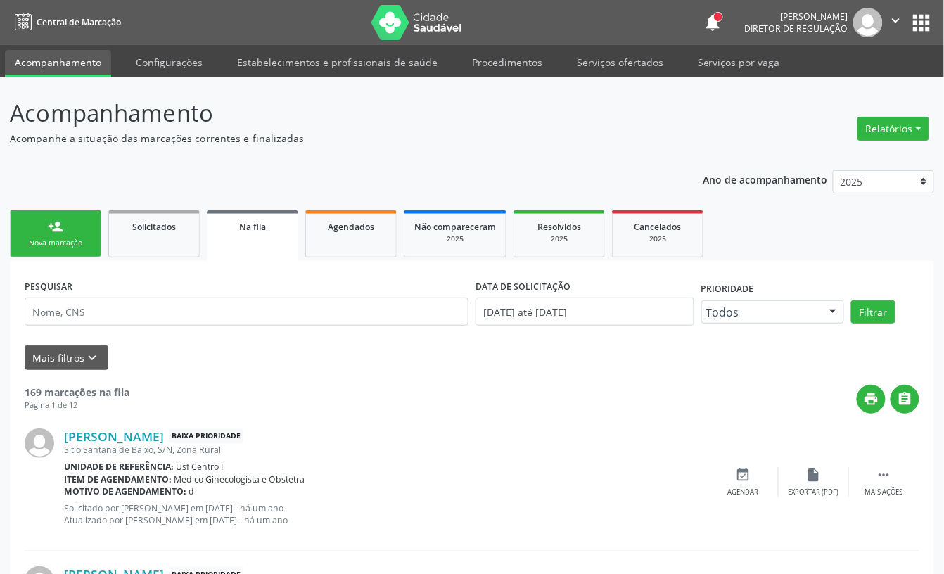
click at [75, 229] on link "person_add Nova marcação" at bounding box center [55, 233] width 91 height 47
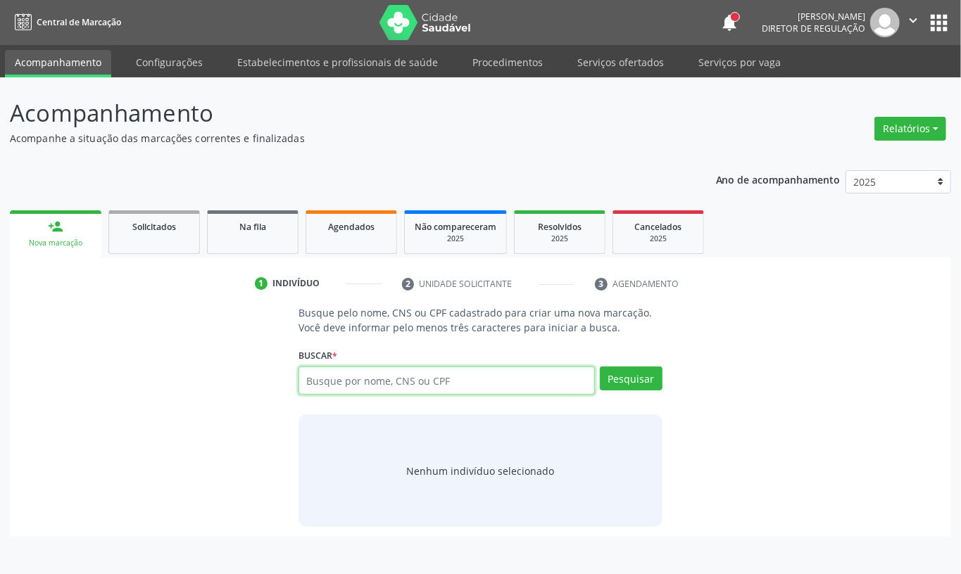
click at [318, 381] on input "text" at bounding box center [446, 381] width 296 height 28
type input "898003472401267"
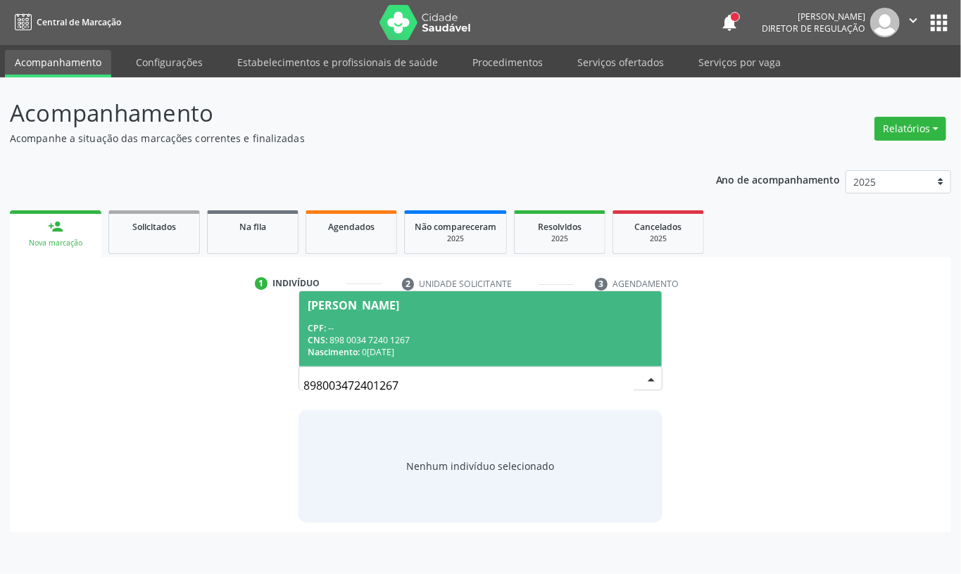
click at [491, 346] on div "Nascimento: [DATE]" at bounding box center [481, 352] width 346 height 12
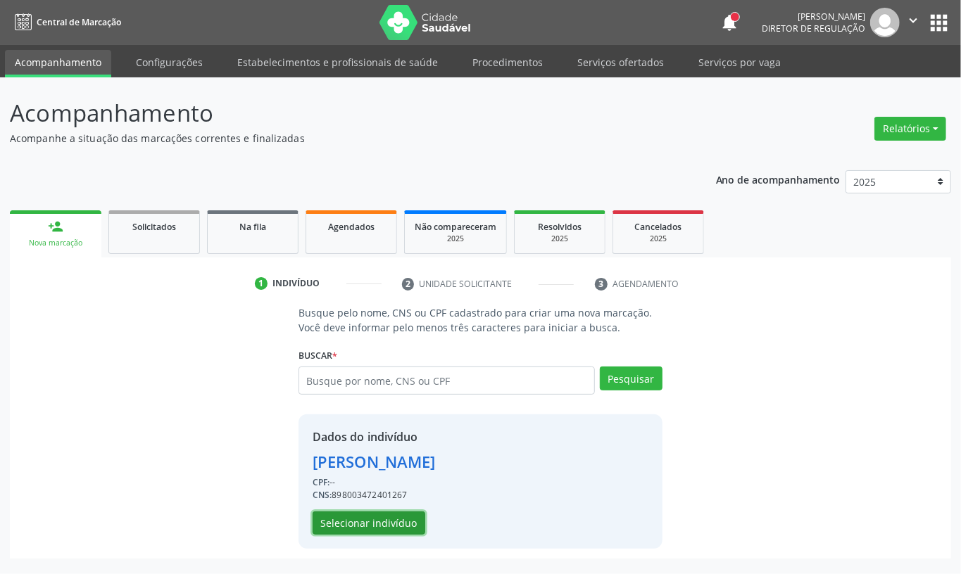
click at [378, 524] on button "Selecionar indivíduo" at bounding box center [368, 524] width 113 height 24
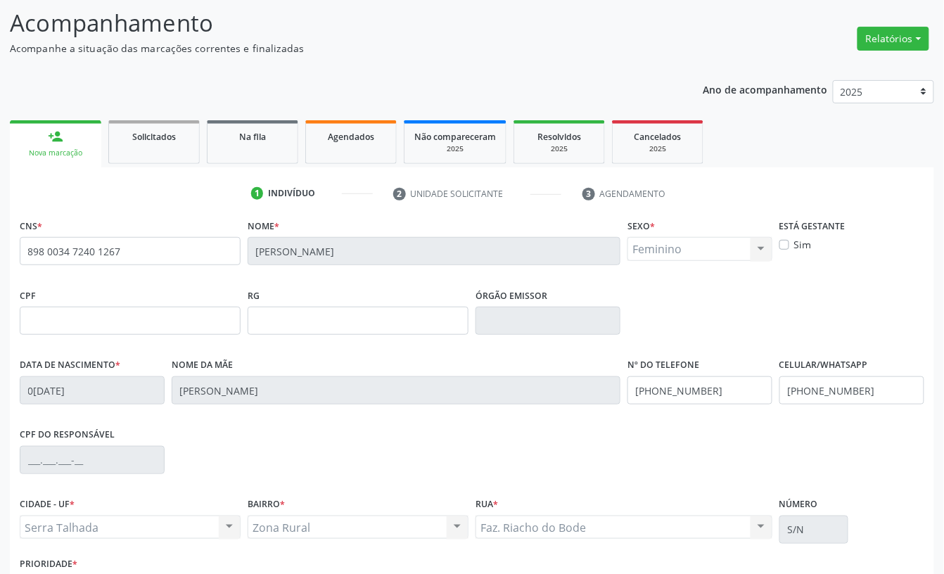
scroll to position [189, 0]
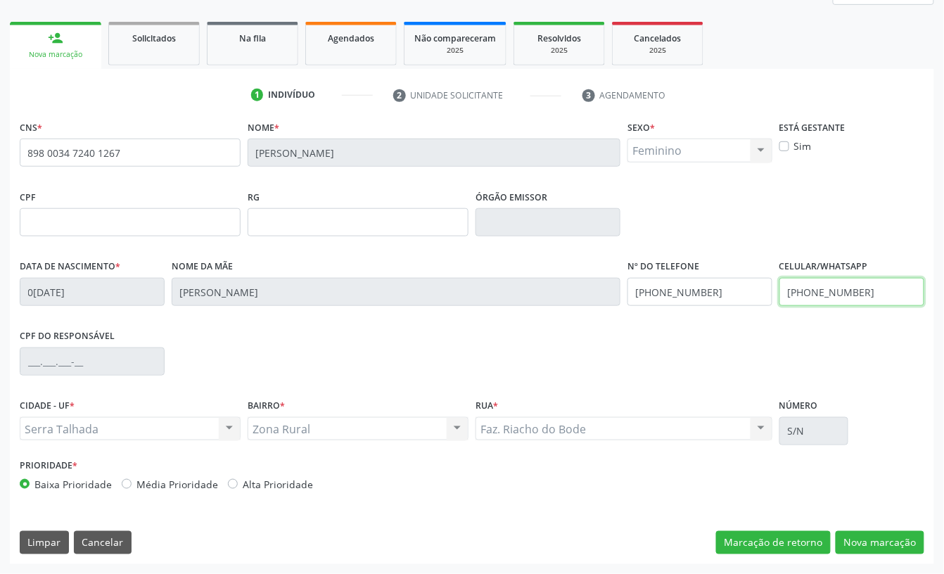
click at [835, 296] on input "[PHONE_NUMBER]" at bounding box center [852, 292] width 145 height 28
click at [834, 294] on input "[PHONE_NUMBER]" at bounding box center [852, 292] width 145 height 28
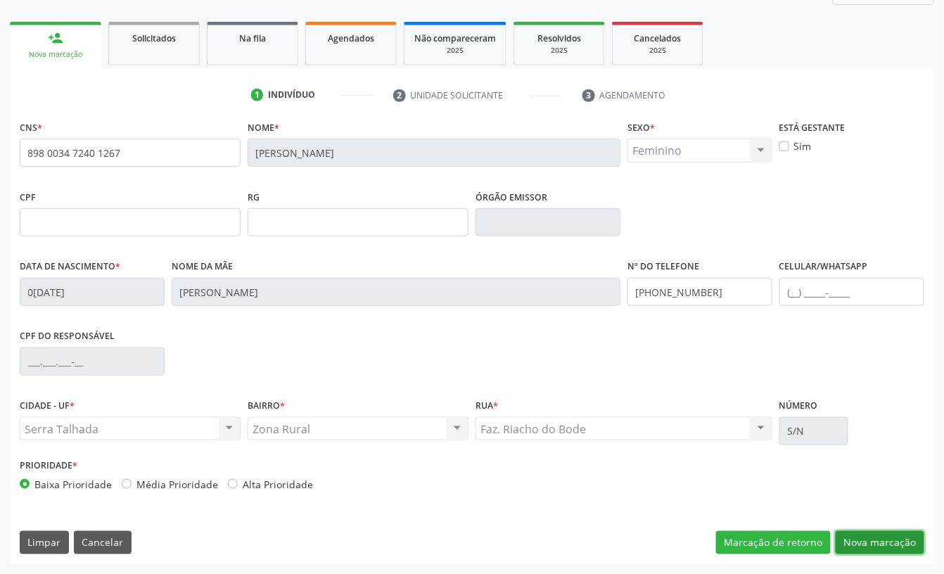
click at [873, 547] on button "Nova marcação" at bounding box center [880, 543] width 89 height 24
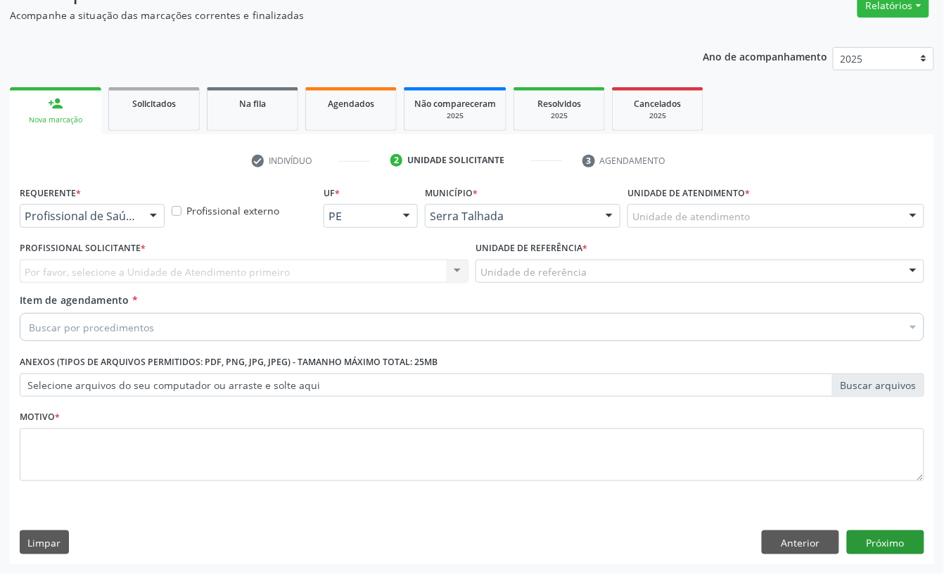
scroll to position [125, 0]
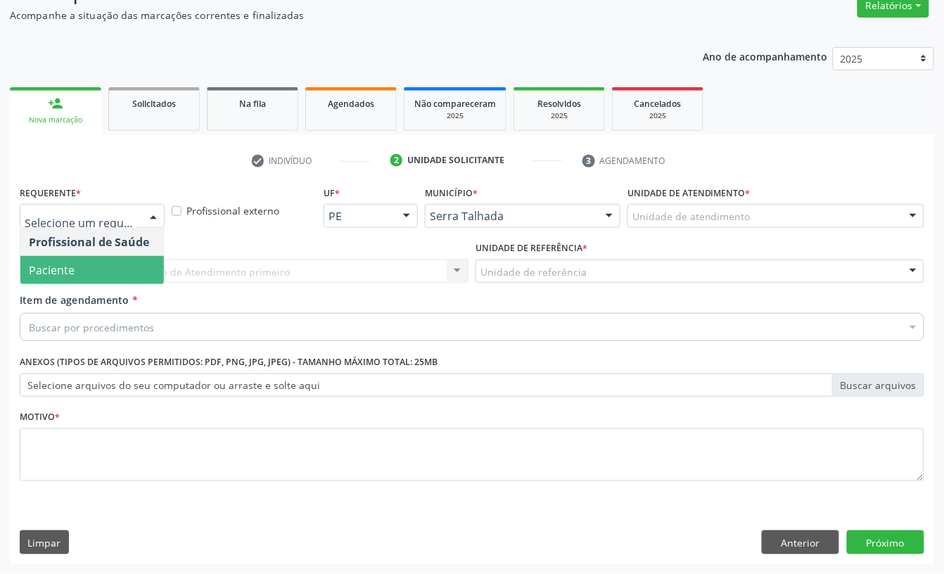
click at [93, 259] on span "Paciente" at bounding box center [92, 270] width 144 height 28
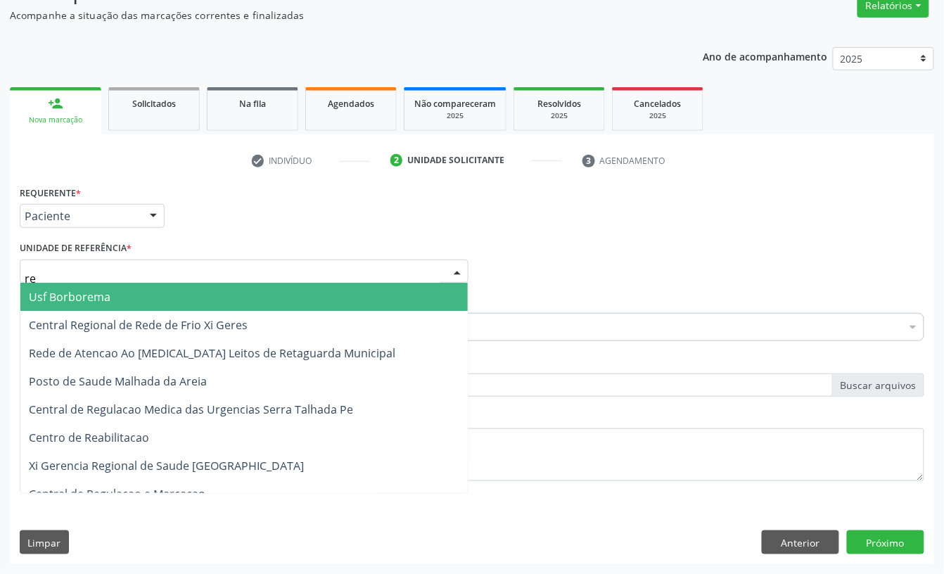
type input "rea"
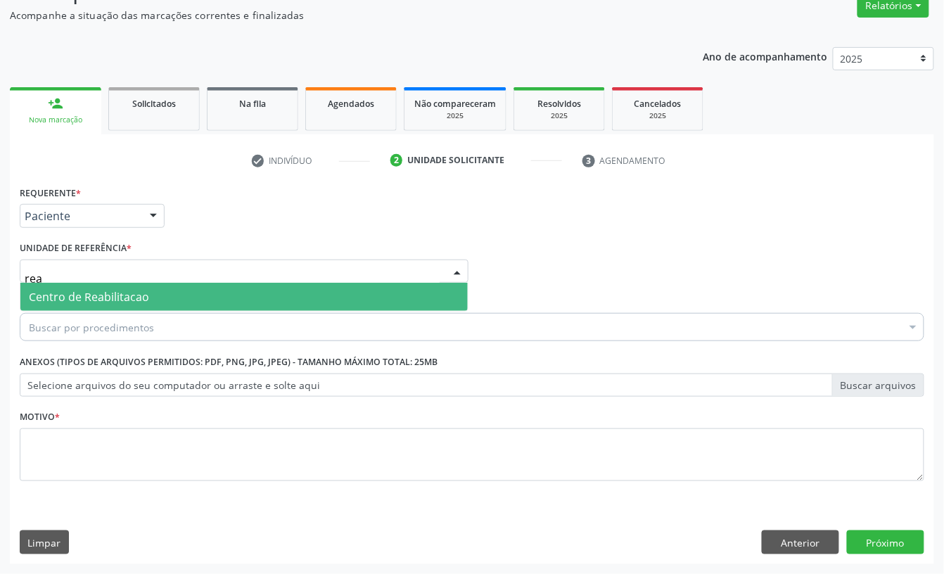
click at [96, 305] on span "Centro de Reabilitacao" at bounding box center [244, 297] width 448 height 28
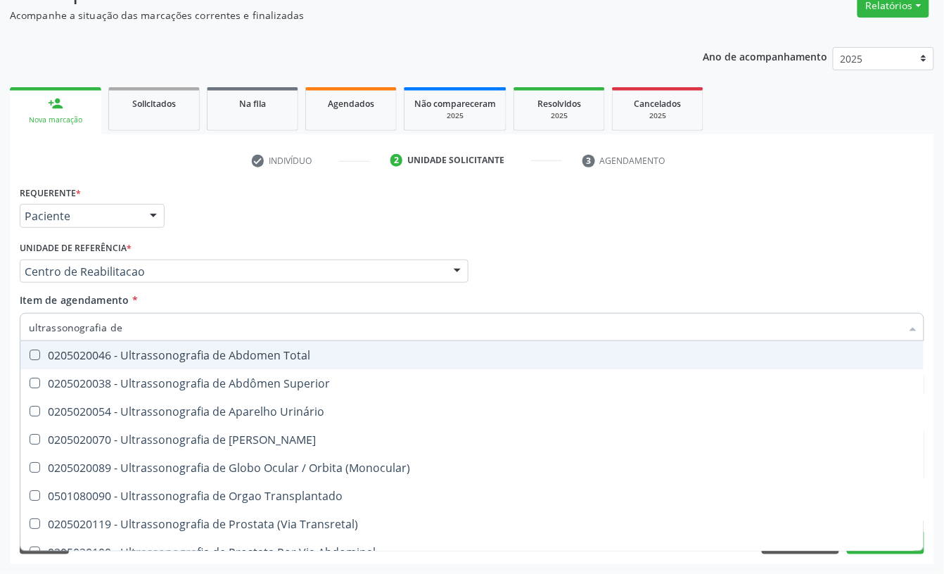
type input "ultrassonografia de a"
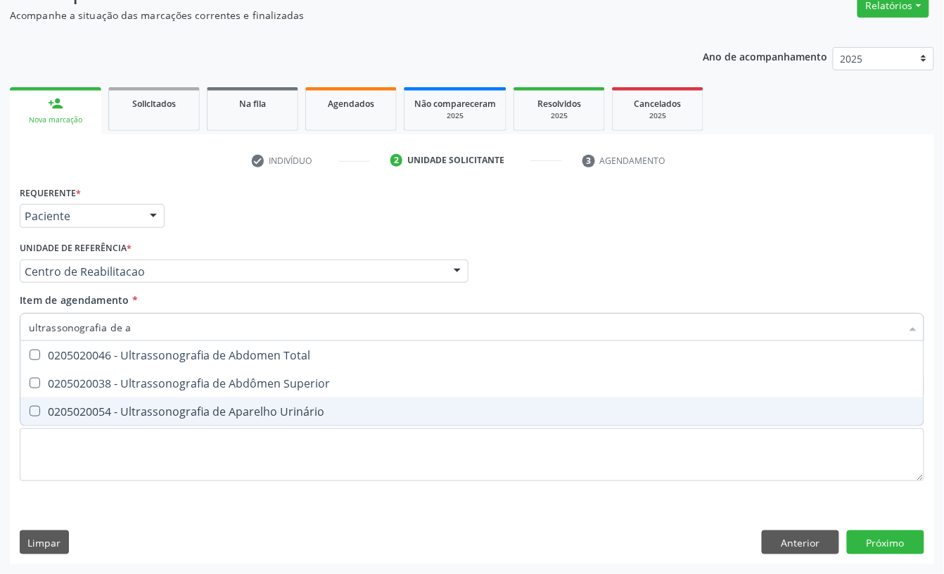
click at [113, 406] on div "0205020054 - Ultrassonografia de Aparelho Urinário" at bounding box center [472, 411] width 887 height 11
checkbox Urinário "true"
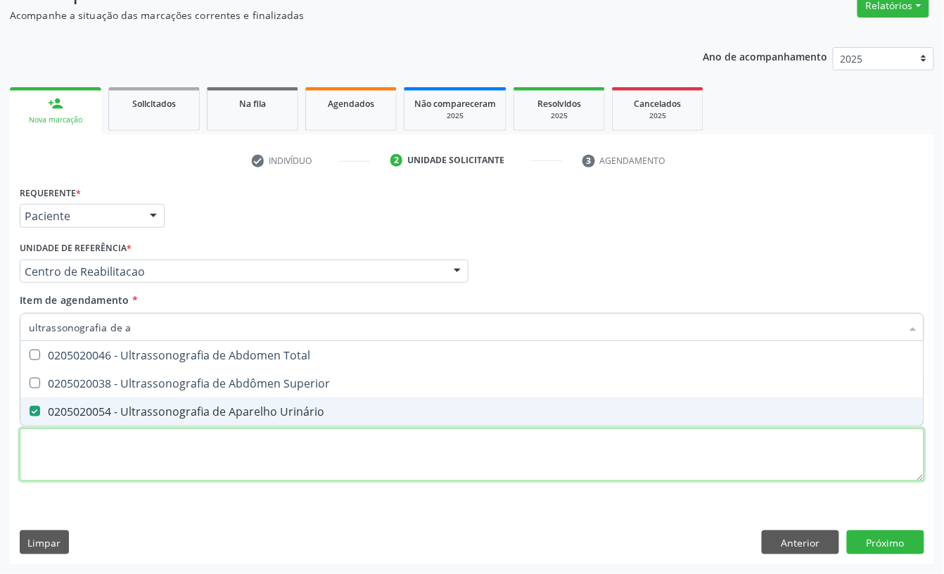
click at [99, 462] on div "Requerente * Paciente Profissional de Saúde Paciente Nenhum resultado encontrad…" at bounding box center [472, 341] width 905 height 319
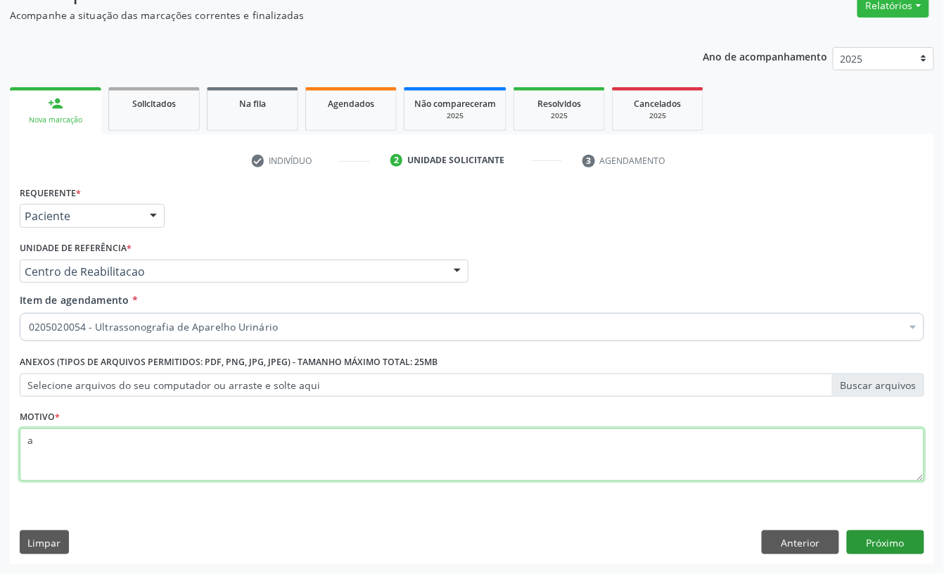
type textarea "a"
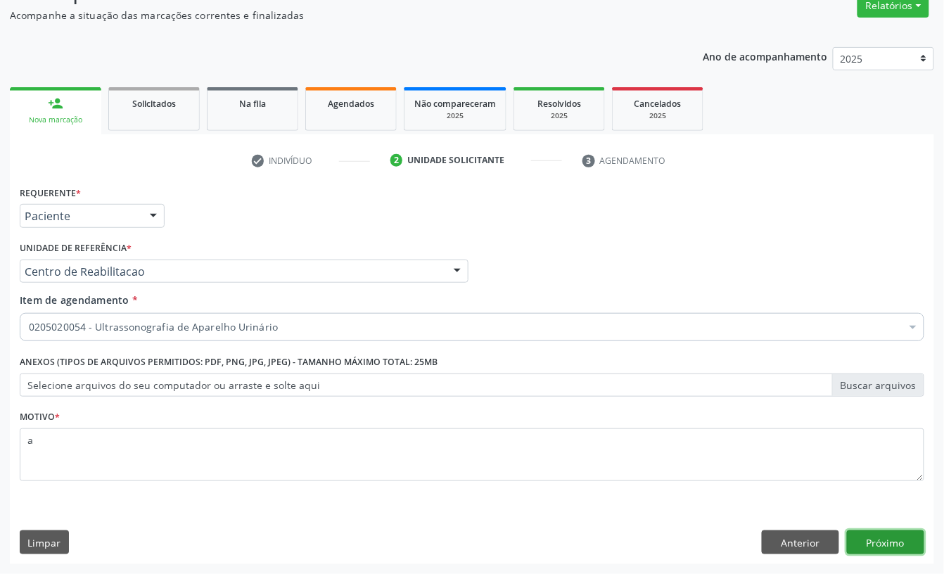
click at [882, 543] on button "Próximo" at bounding box center [885, 543] width 77 height 24
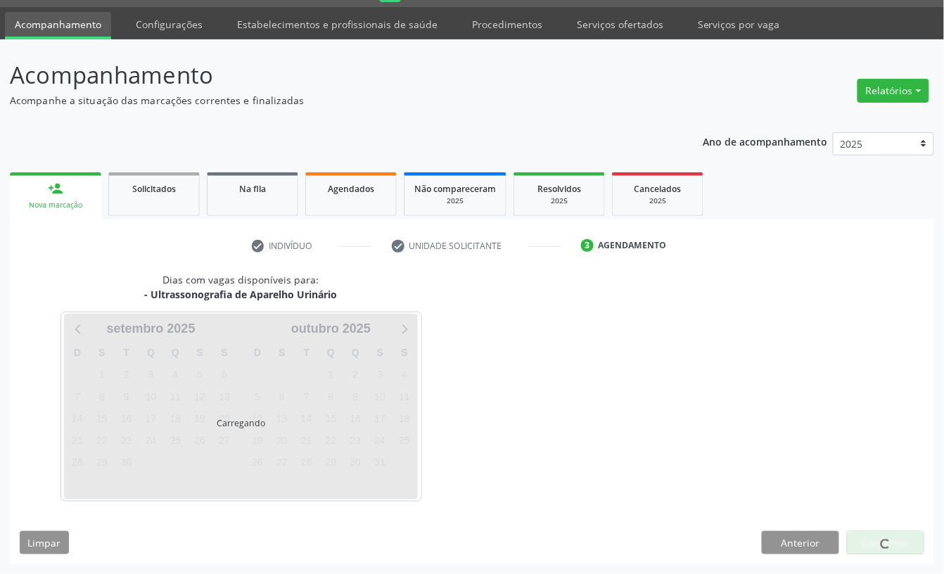
scroll to position [39, 0]
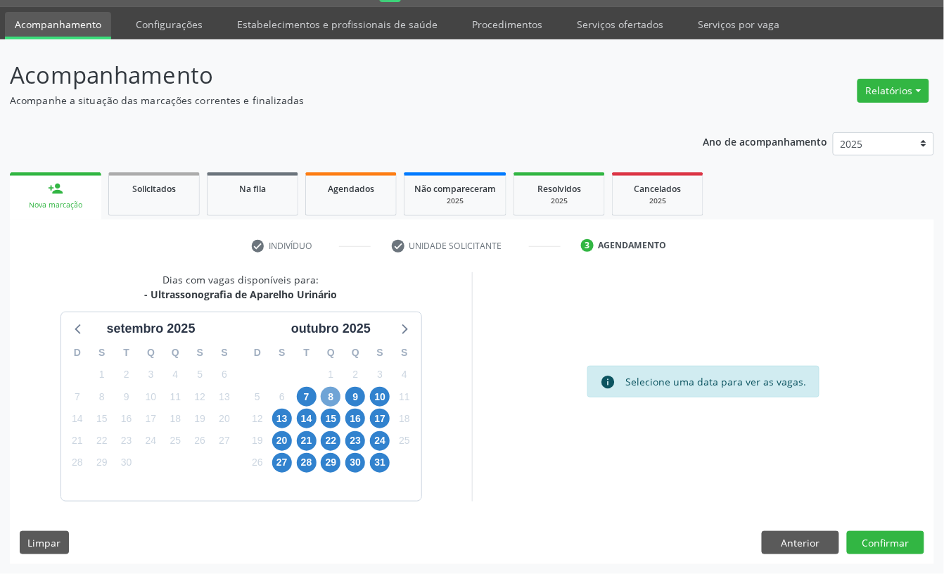
click at [322, 392] on span "8" at bounding box center [331, 397] width 20 height 20
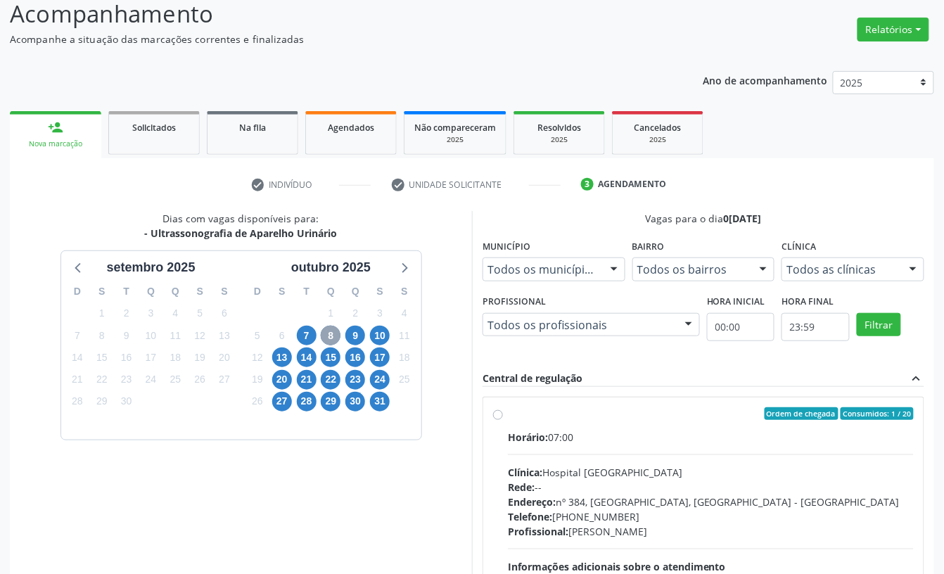
scroll to position [133, 0]
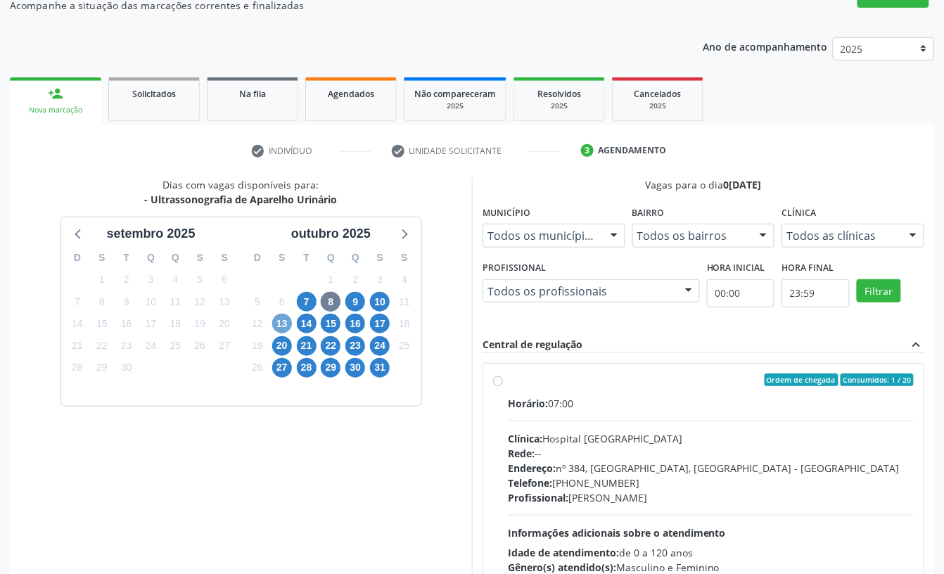
click at [281, 330] on span "13" at bounding box center [282, 324] width 20 height 20
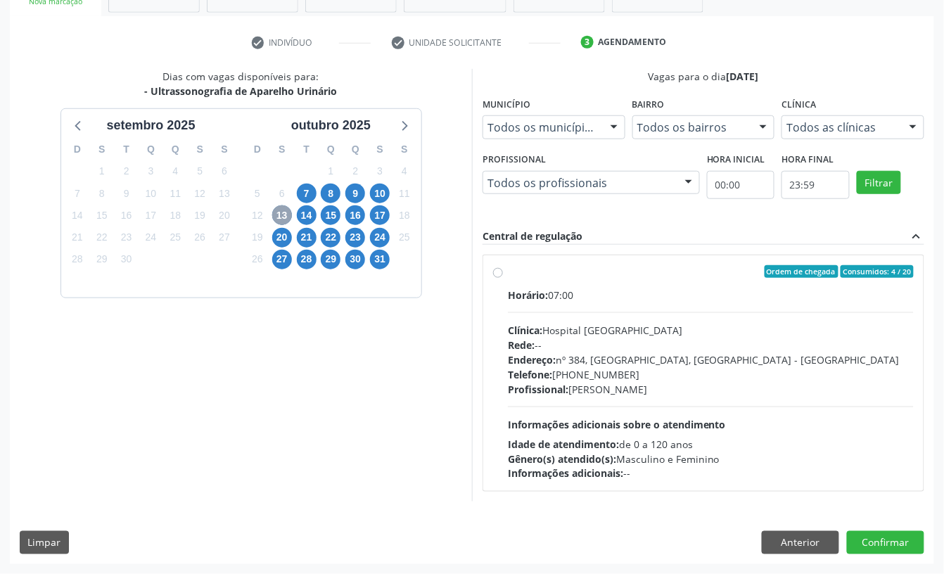
scroll to position [243, 0]
click at [535, 324] on span "Clínica:" at bounding box center [525, 330] width 34 height 13
click at [503, 278] on input "Ordem de chegada Consumidos: 4 / 20 Horário: 07:00 Clínica: Hospital [GEOGRAPHI…" at bounding box center [498, 271] width 10 height 13
radio input "true"
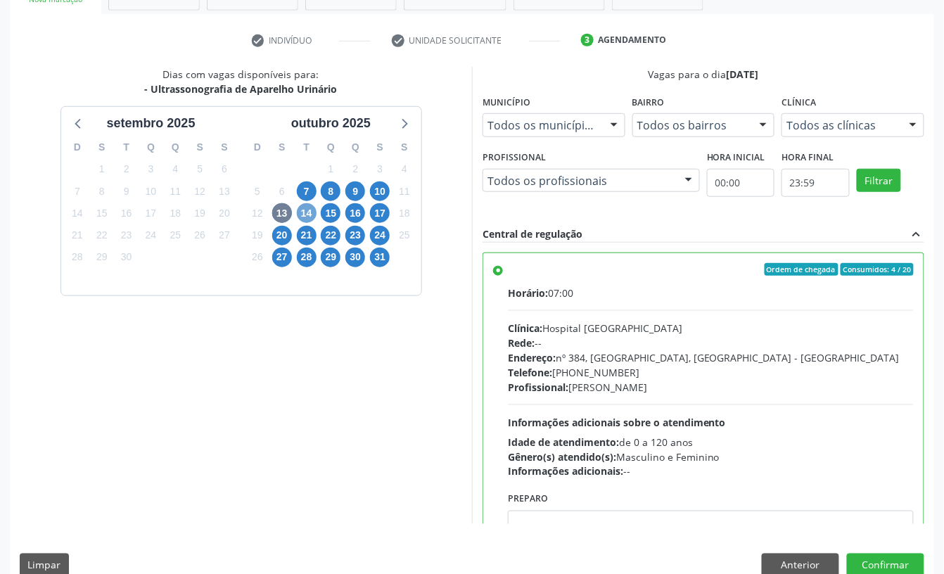
click at [314, 215] on span "14" at bounding box center [307, 213] width 20 height 20
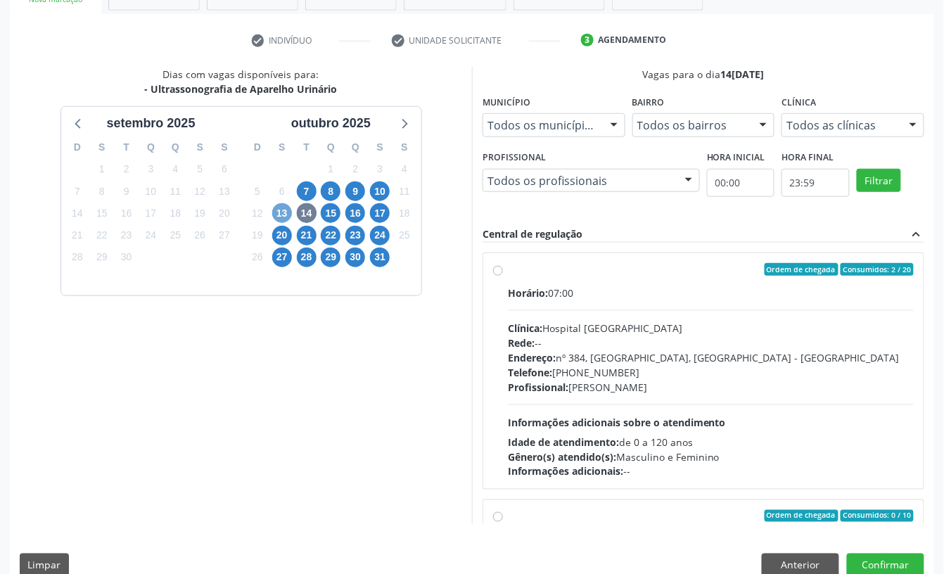
click at [277, 217] on span "13" at bounding box center [282, 213] width 20 height 20
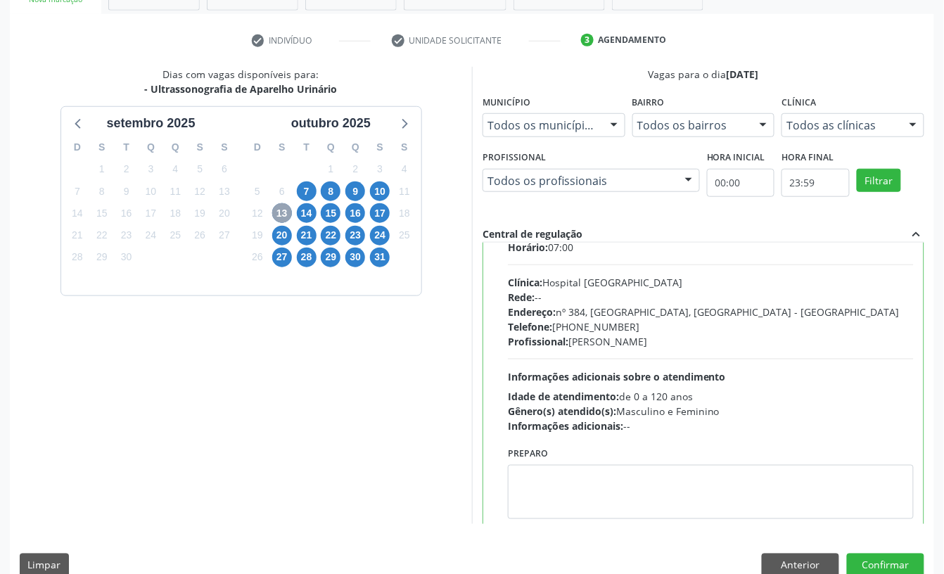
scroll to position [71, 0]
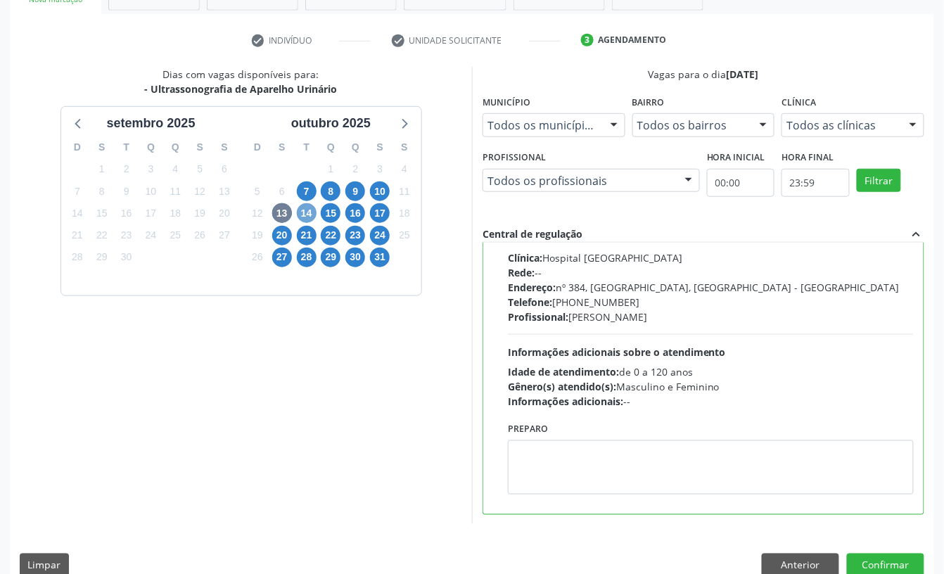
click at [300, 215] on span "14" at bounding box center [307, 213] width 20 height 20
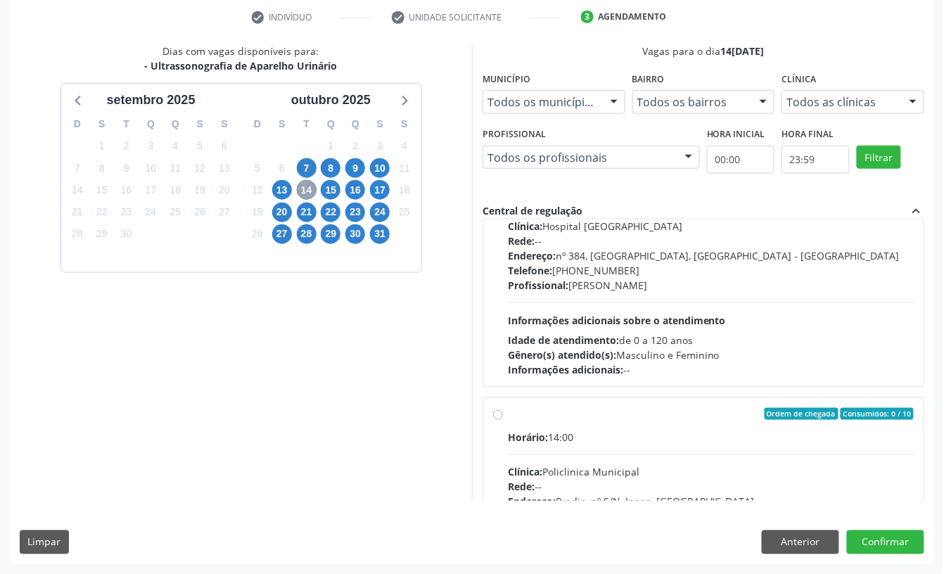
scroll to position [187, 0]
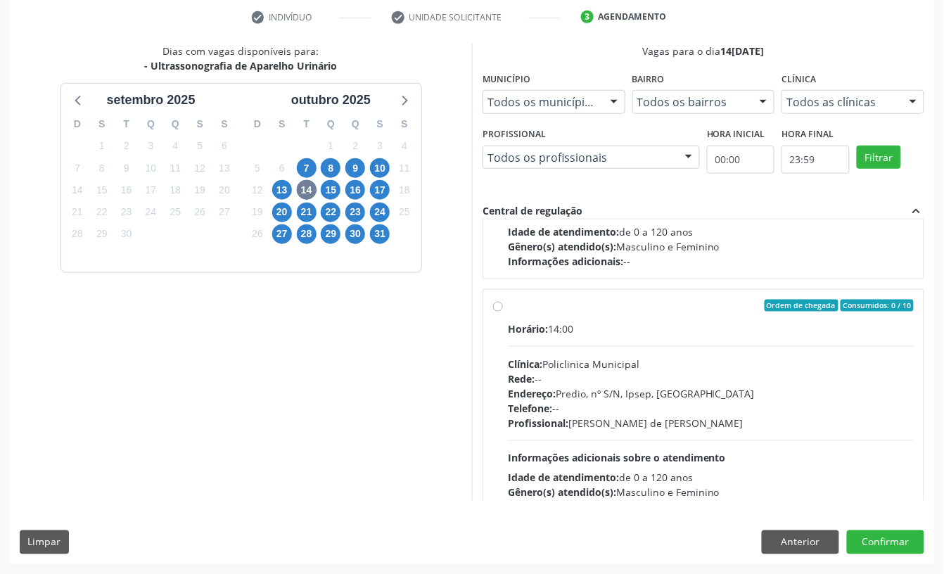
click at [669, 418] on div "Profissional: [PERSON_NAME] de [PERSON_NAME]" at bounding box center [711, 423] width 406 height 15
click at [503, 312] on input "Ordem de chegada Consumidos: 0 / 10 Horário: 14:00 Clínica: Policlinica Municip…" at bounding box center [498, 306] width 10 height 13
radio input "true"
click at [894, 544] on button "Confirmar" at bounding box center [885, 543] width 77 height 24
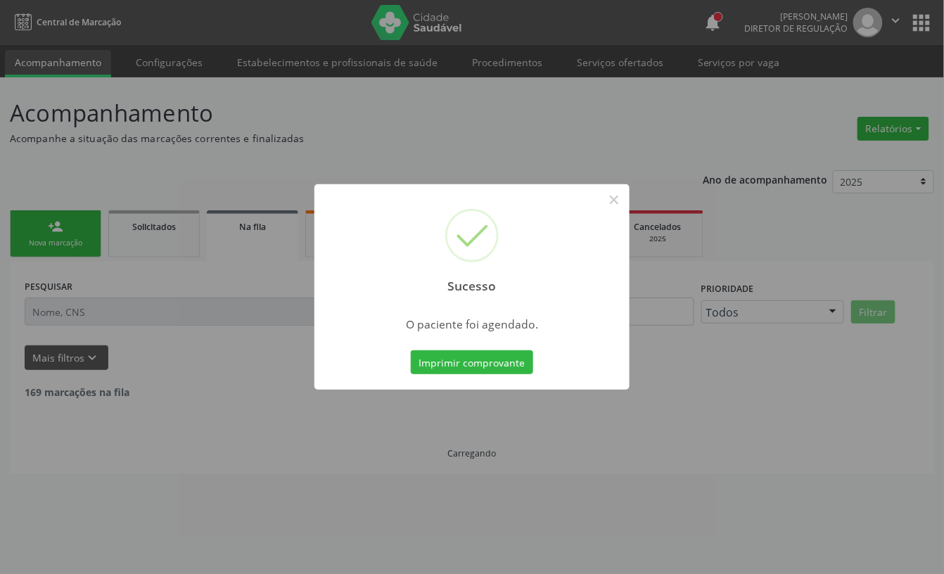
scroll to position [0, 0]
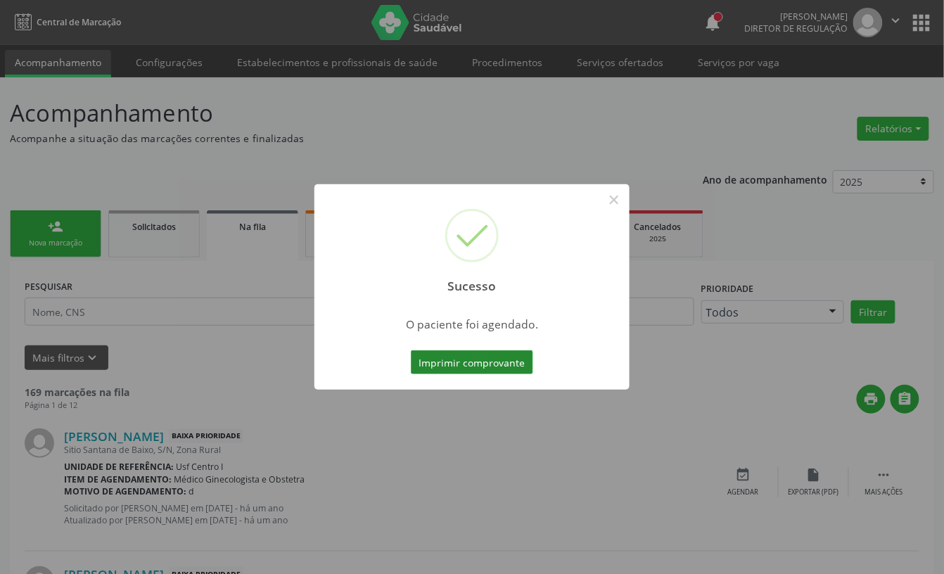
click at [497, 365] on button "Imprimir comprovante" at bounding box center [472, 362] width 122 height 24
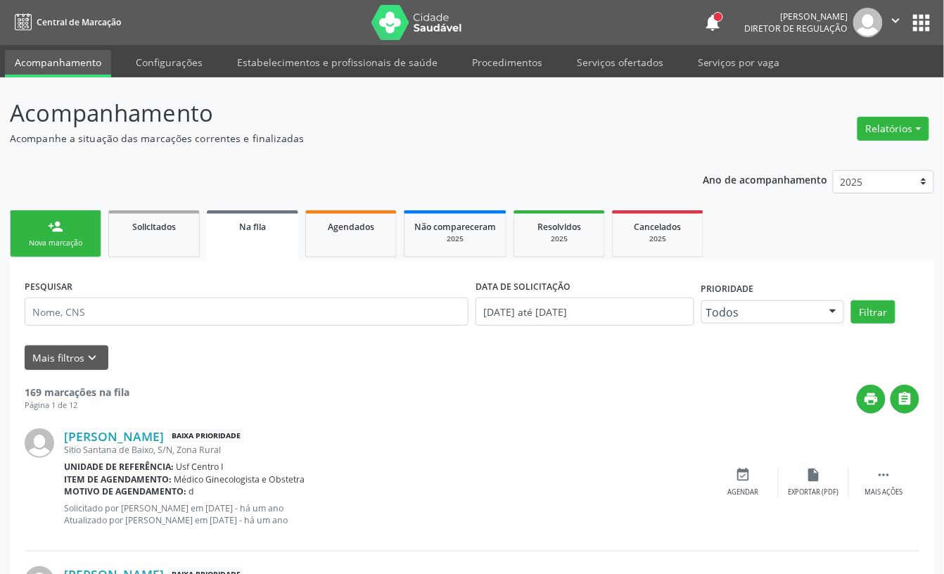
click at [52, 226] on div "person_add" at bounding box center [55, 226] width 15 height 15
click at [72, 243] on div "Nova marcação" at bounding box center [55, 243] width 70 height 11
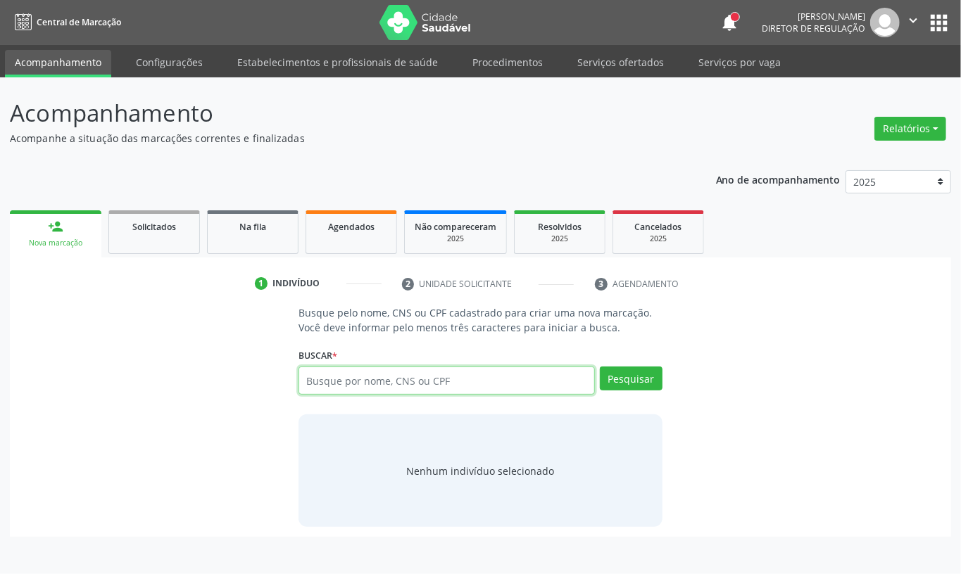
click at [401, 383] on input "text" at bounding box center [446, 381] width 296 height 28
type input "="
click at [352, 232] on div "Agendados" at bounding box center [351, 226] width 70 height 15
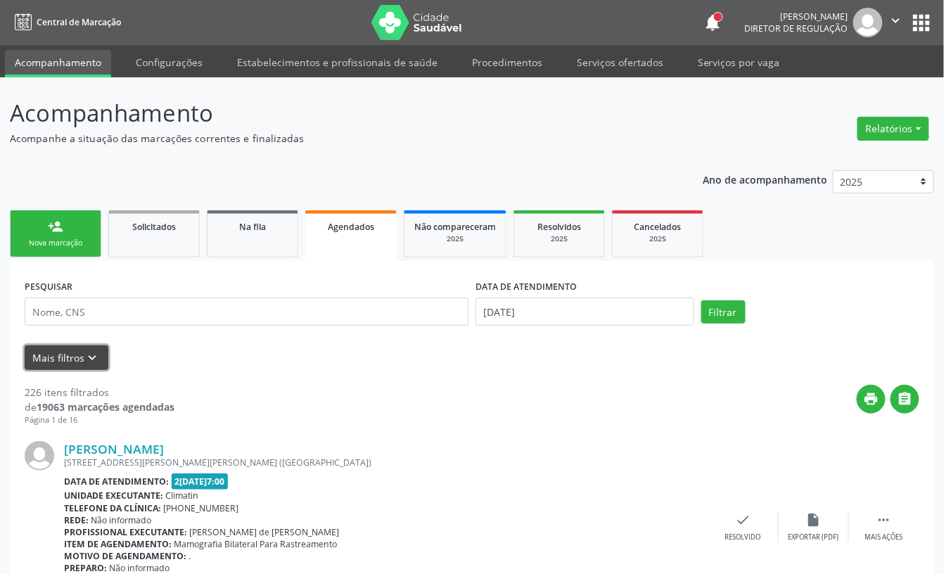
click at [88, 364] on icon "keyboard_arrow_down" at bounding box center [92, 357] width 15 height 15
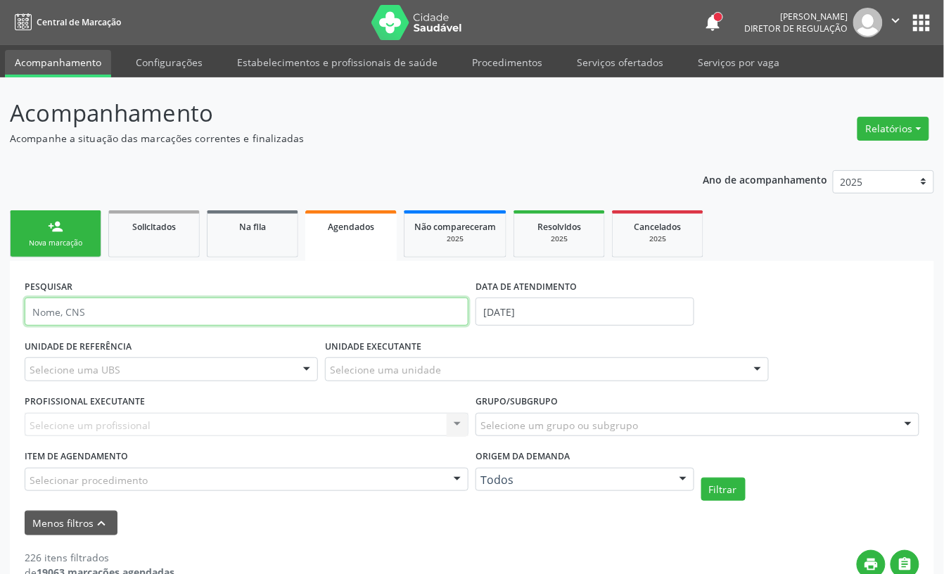
click at [184, 311] on input "text" at bounding box center [247, 312] width 444 height 28
type input "898003472401267"
click at [511, 315] on input "[DATE]" at bounding box center [585, 312] width 219 height 28
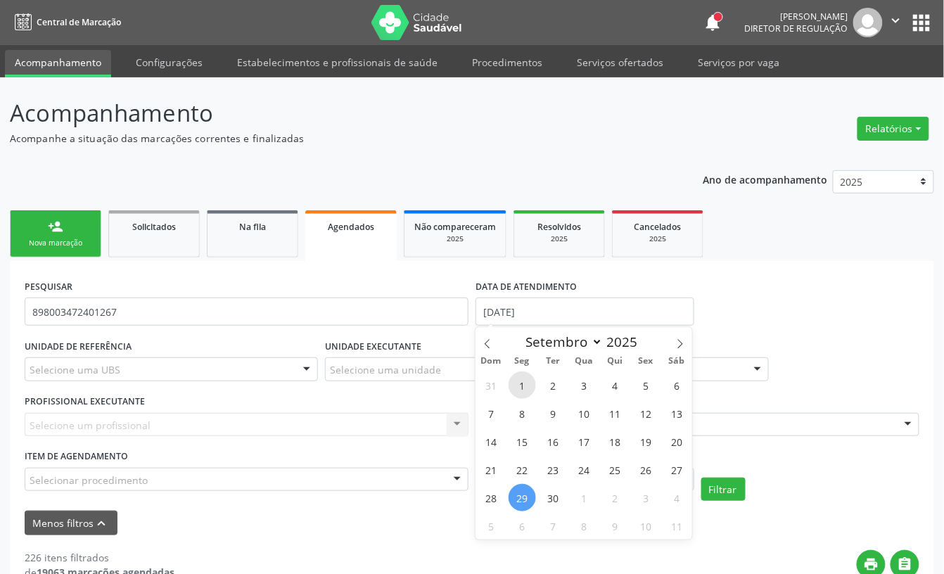
click at [519, 376] on span "1" at bounding box center [522, 385] width 27 height 27
type input "01[DATE]"
click at [486, 339] on icon at bounding box center [488, 344] width 10 height 10
select select "7"
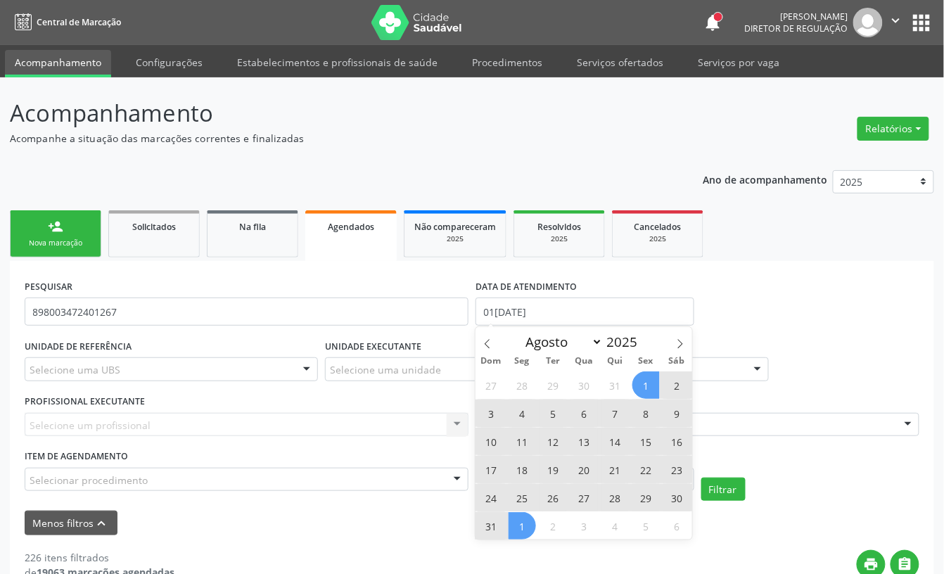
click at [640, 388] on span "1" at bounding box center [646, 385] width 27 height 27
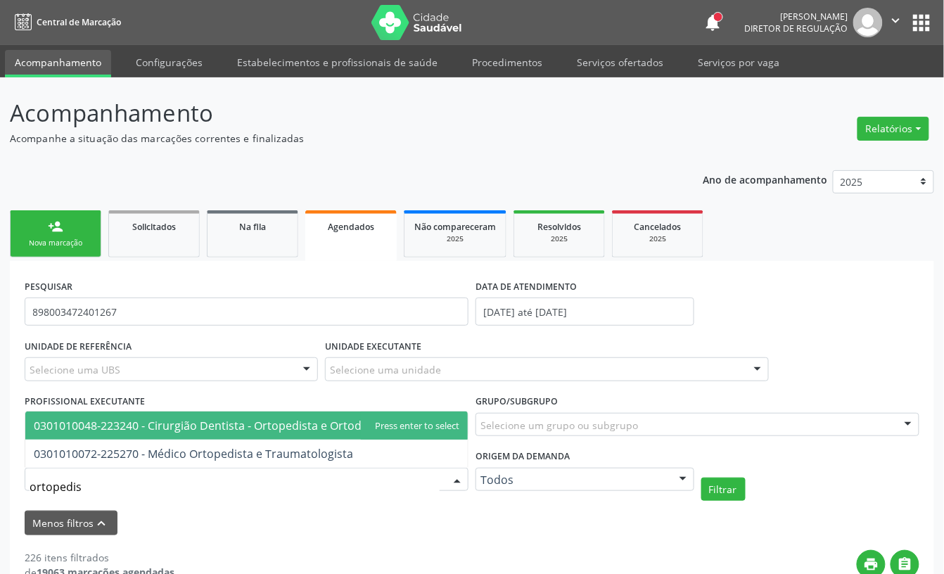
type input "ortopedist"
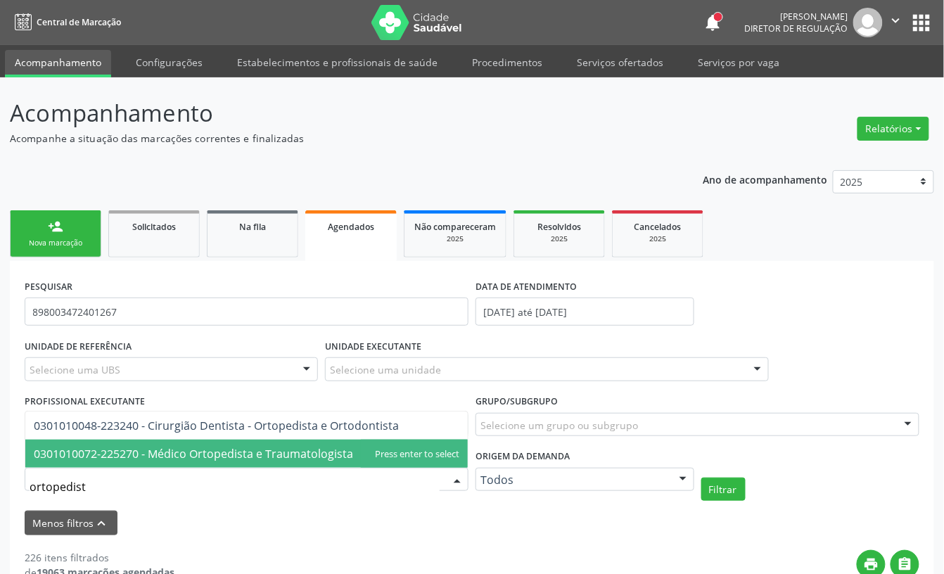
click at [113, 457] on span "0301010072-225270 - Médico Ortopedista e Traumatologista" at bounding box center [194, 453] width 320 height 15
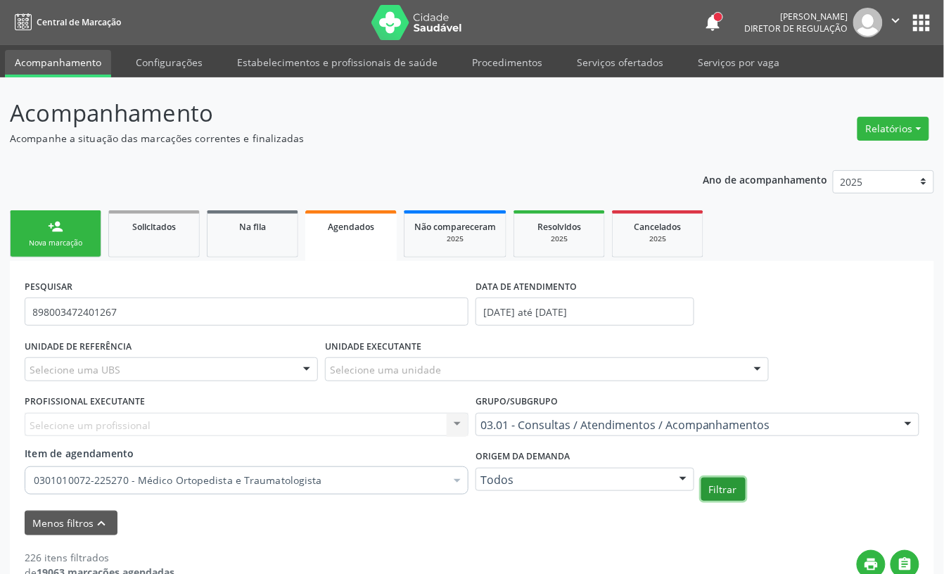
click at [728, 495] on button "Filtrar" at bounding box center [724, 490] width 44 height 24
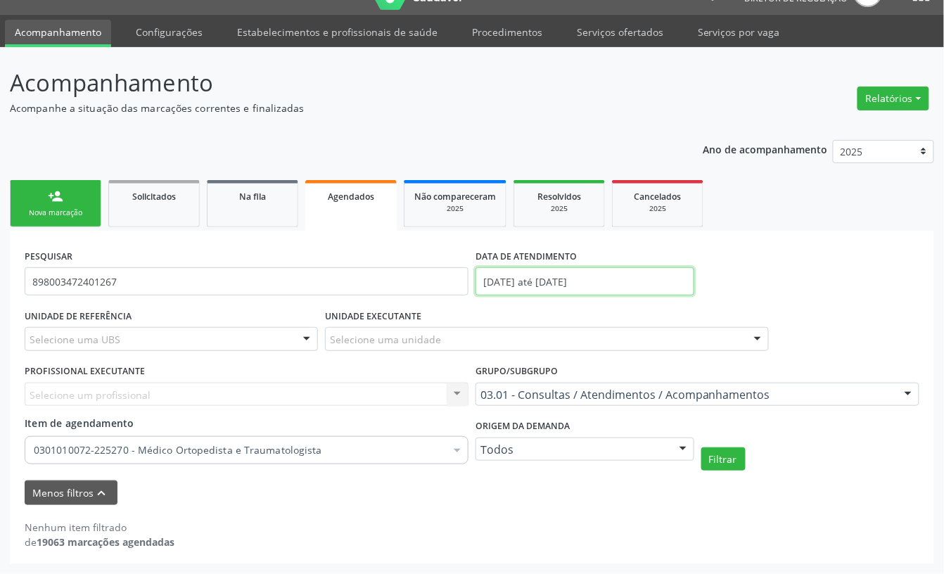
click at [536, 277] on input "[DATE] até [DATE]" at bounding box center [585, 281] width 219 height 28
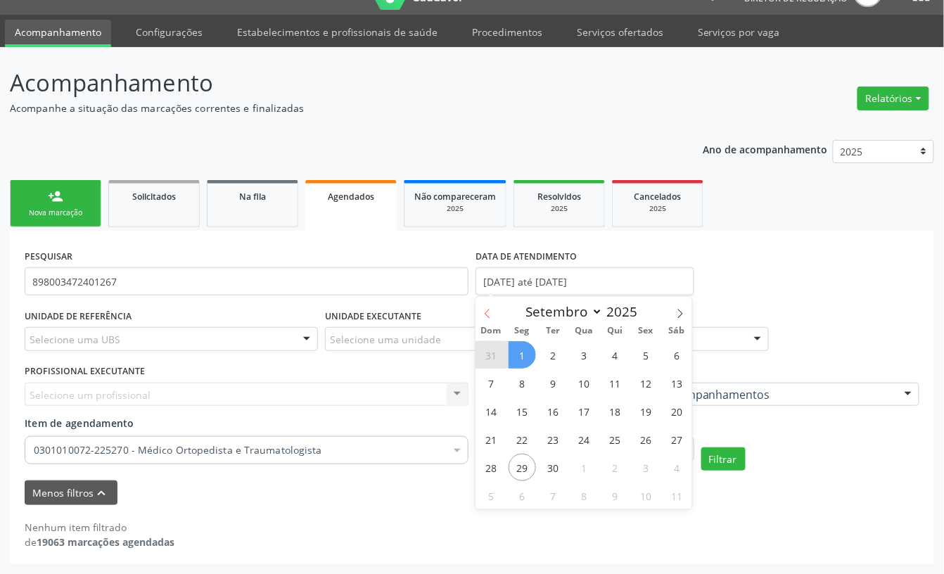
click at [483, 305] on span at bounding box center [488, 309] width 24 height 24
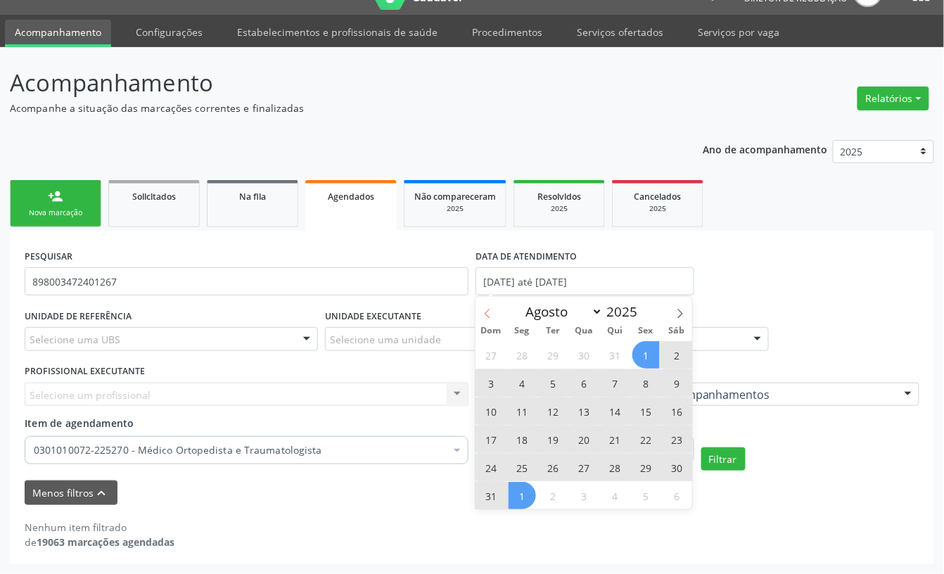
click at [486, 300] on span at bounding box center [488, 309] width 24 height 24
select select "6"
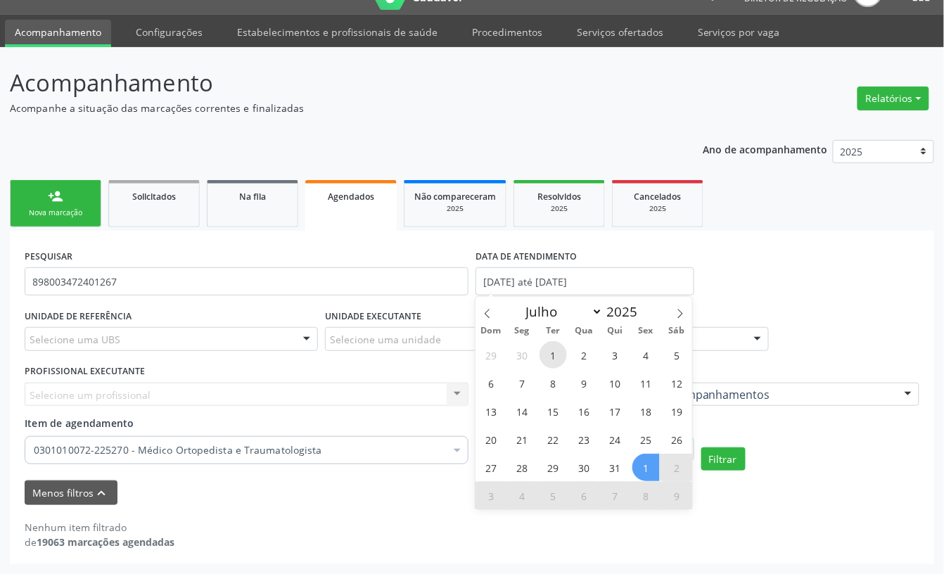
click at [552, 344] on span "1" at bounding box center [553, 354] width 27 height 27
type input "[DATE]"
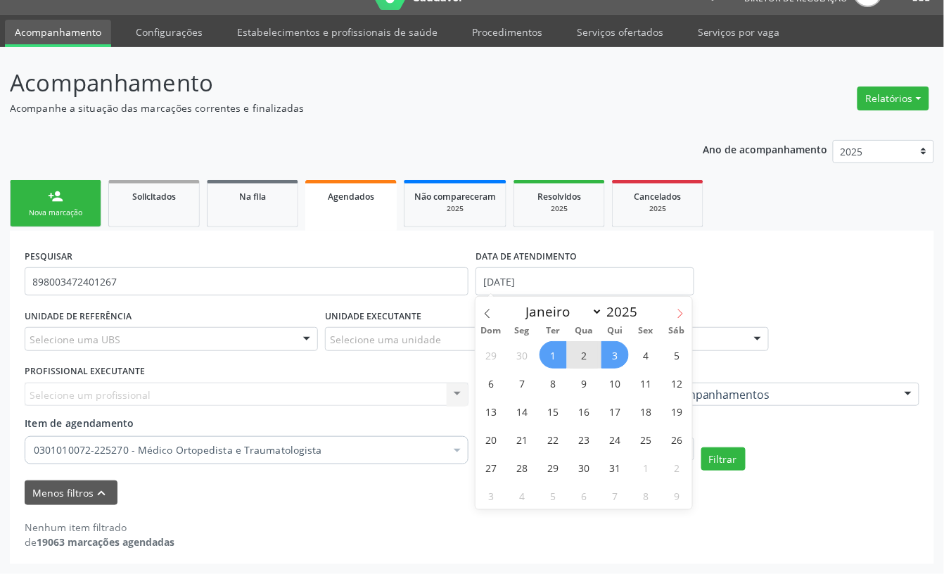
click at [673, 313] on span at bounding box center [681, 309] width 24 height 24
select select "8"
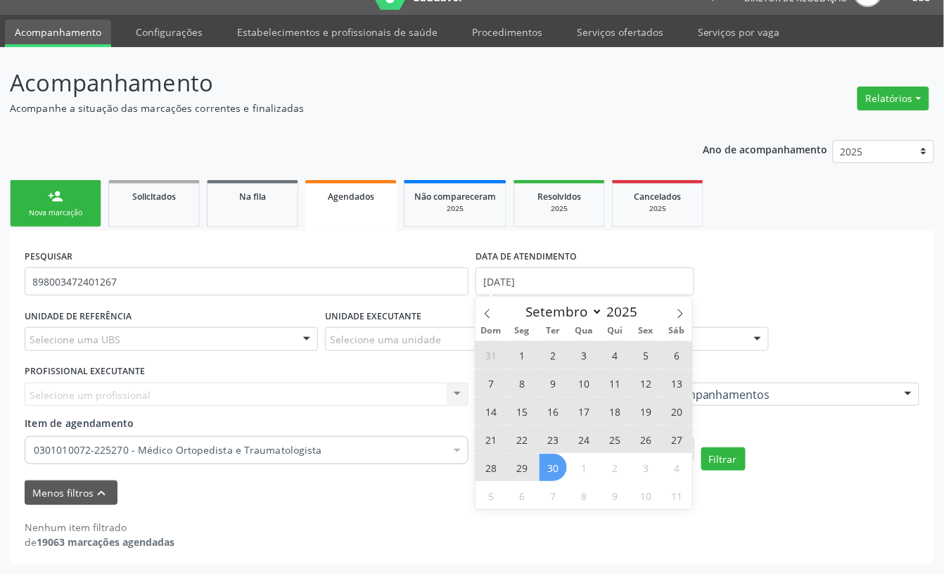
click at [550, 462] on span "30" at bounding box center [553, 467] width 27 height 27
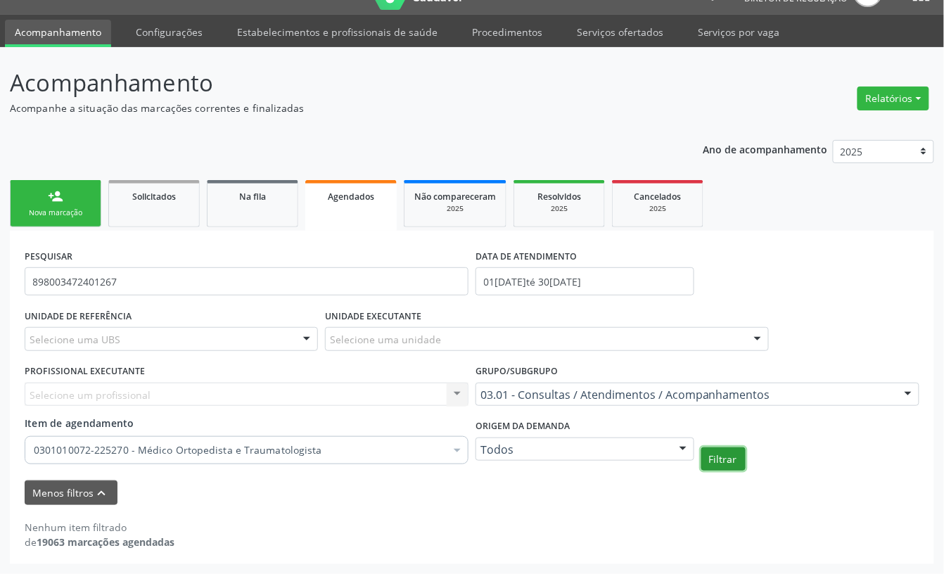
click at [732, 463] on button "Filtrar" at bounding box center [724, 460] width 44 height 24
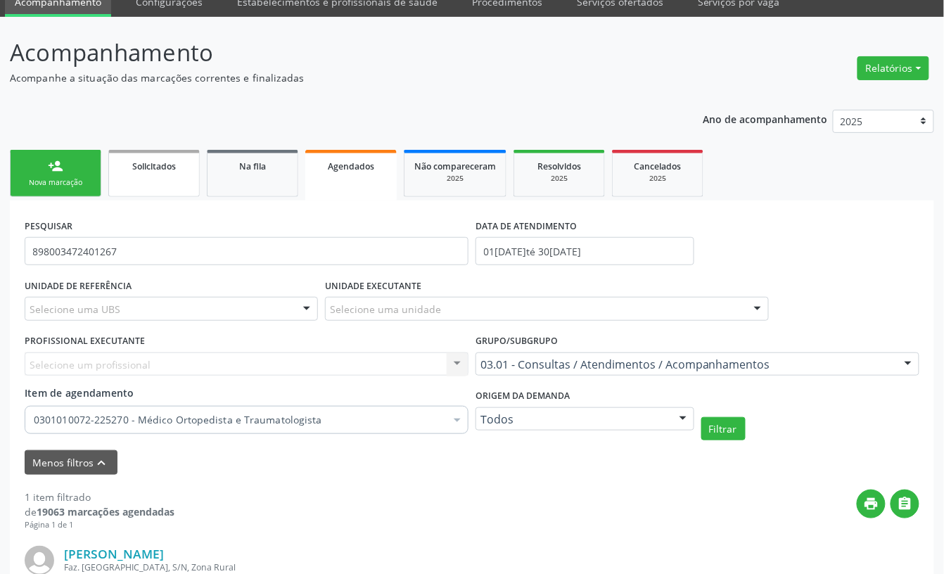
scroll to position [57, 0]
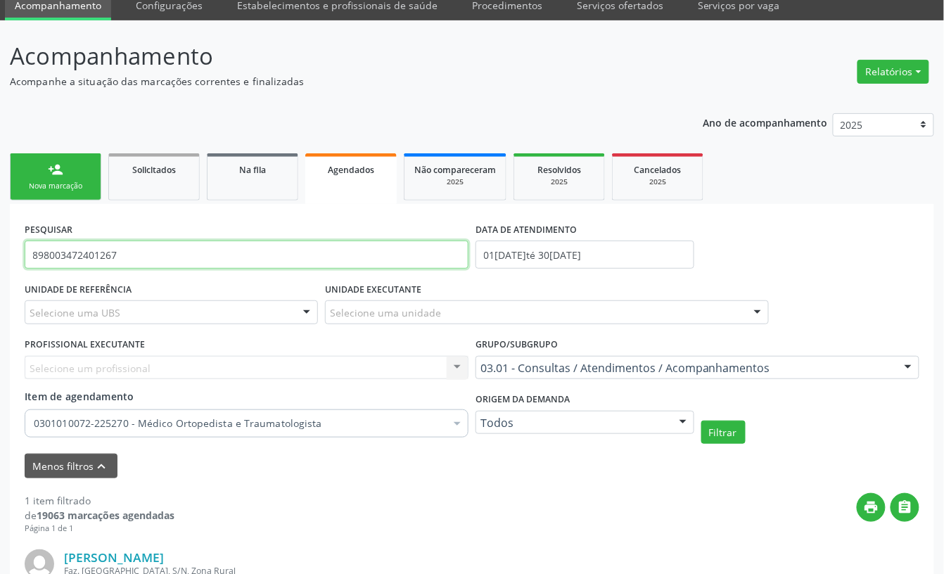
click at [96, 248] on input "898003472401267" at bounding box center [247, 255] width 444 height 28
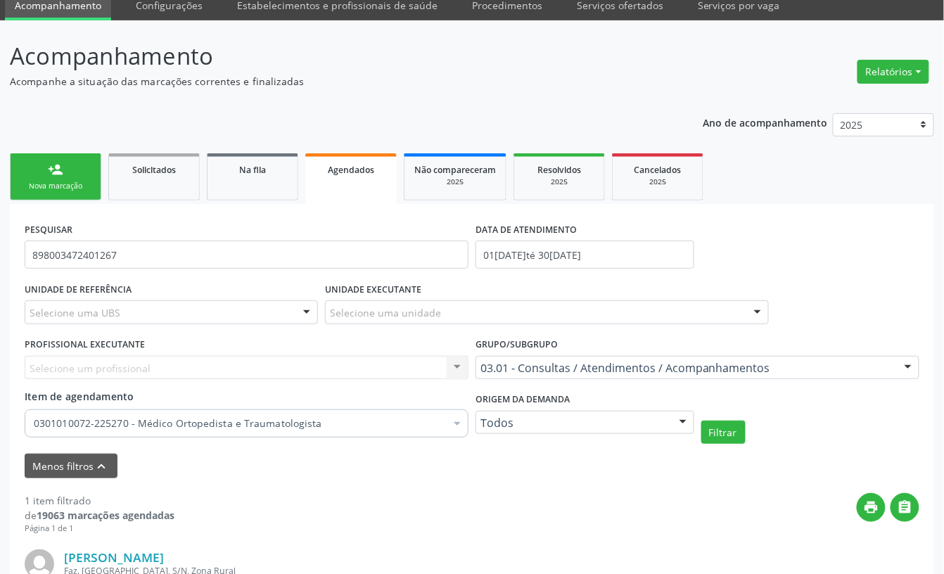
click at [51, 164] on div "person_add" at bounding box center [55, 169] width 15 height 15
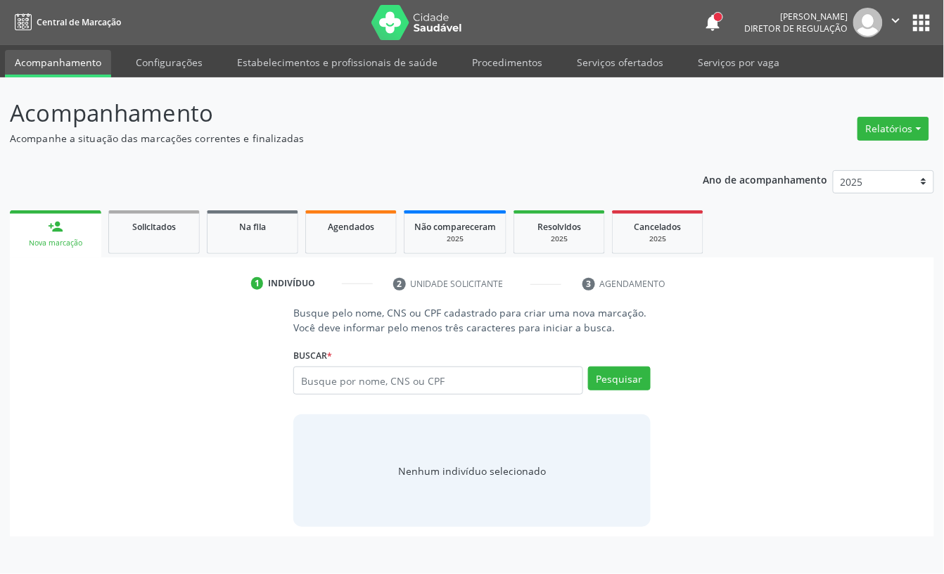
scroll to position [0, 0]
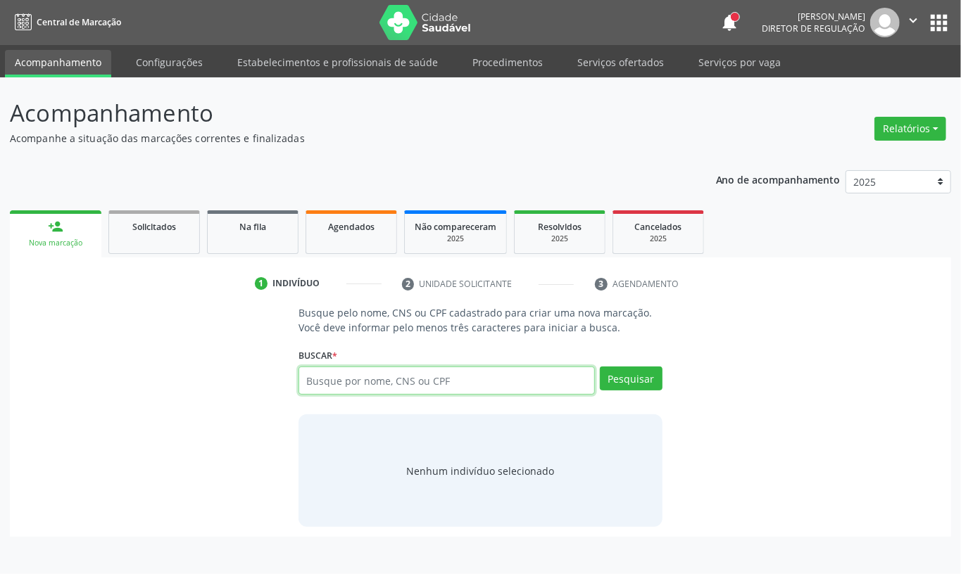
click at [358, 386] on input "text" at bounding box center [446, 381] width 296 height 28
paste input "898003472401267"
type input "898003472401267"
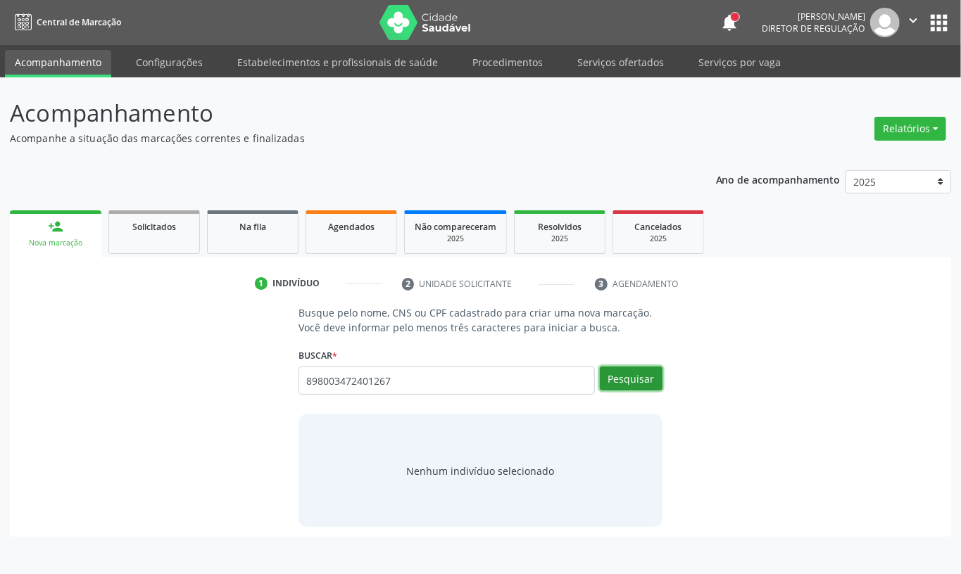
click at [626, 386] on button "Pesquisar" at bounding box center [631, 379] width 63 height 24
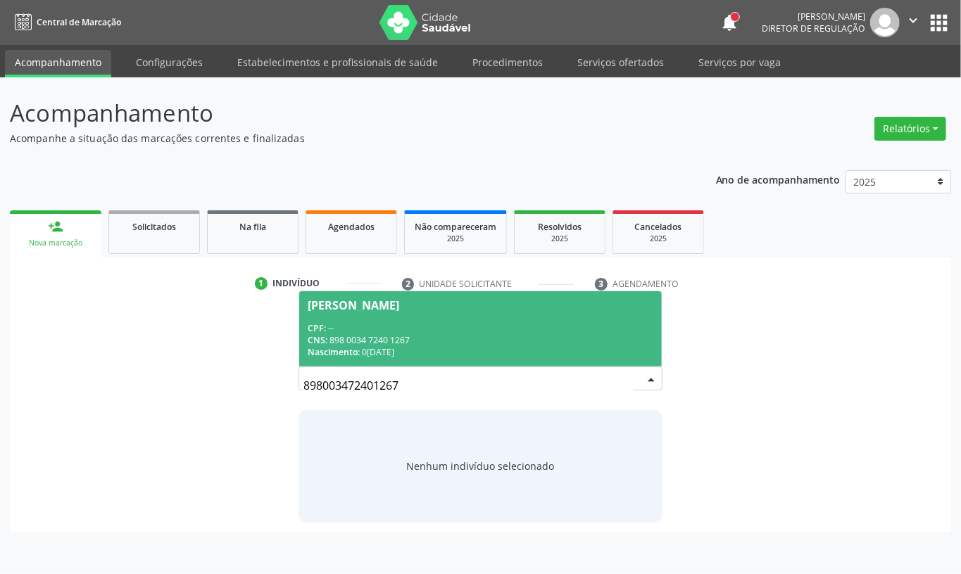
click at [398, 338] on div "CNS: 898 0034 7240 1267" at bounding box center [481, 340] width 346 height 12
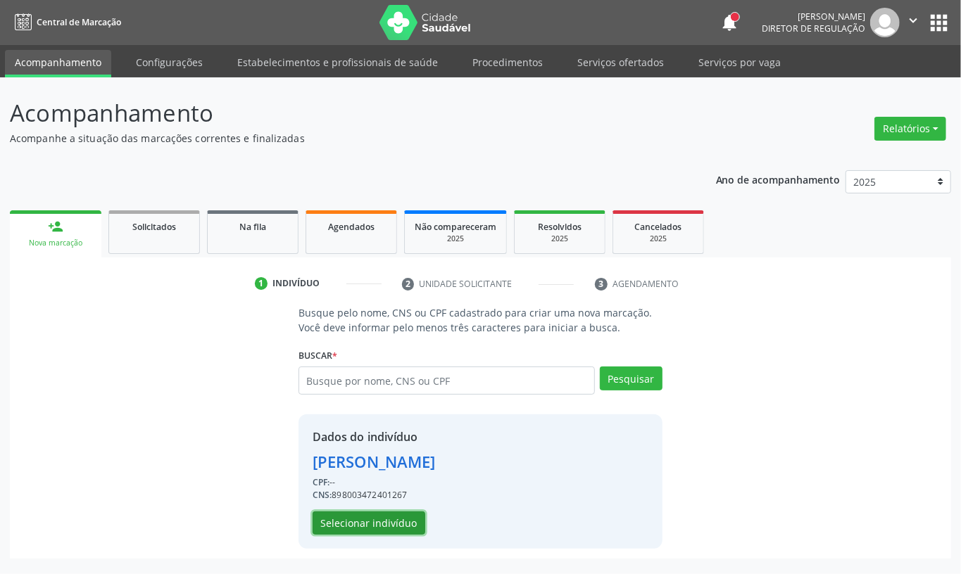
click at [397, 512] on button "Selecionar indivíduo" at bounding box center [368, 524] width 113 height 24
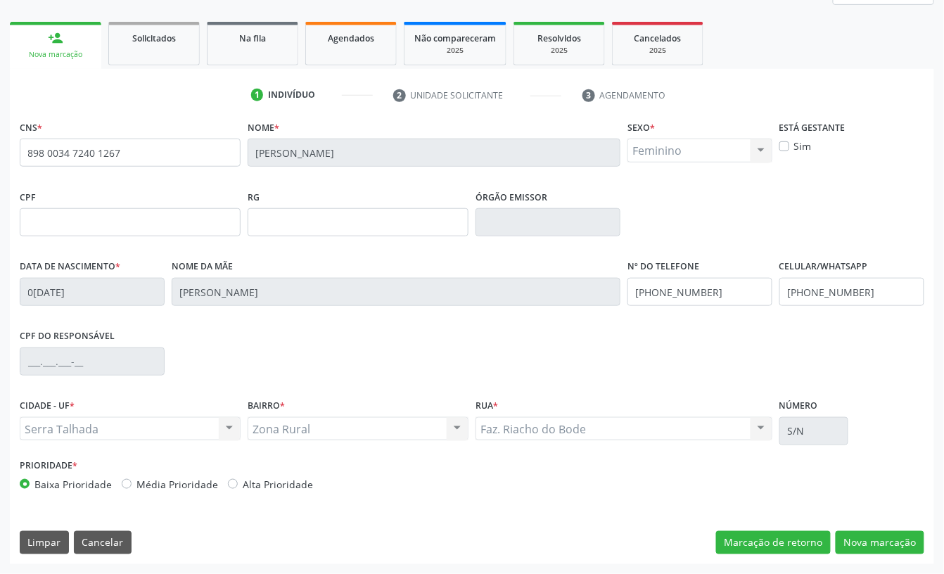
scroll to position [189, 0]
click at [881, 556] on div "CNS * 898 0034 7240 1267 [GEOGRAPHIC_DATA] * [PERSON_NAME] * Feminino Masculino…" at bounding box center [472, 341] width 925 height 448
click at [876, 526] on div "CNS * 898 0034 7240 1267 [GEOGRAPHIC_DATA] * [PERSON_NAME] * Feminino Masculino…" at bounding box center [472, 341] width 925 height 448
click at [878, 538] on button "Nova marcação" at bounding box center [880, 543] width 89 height 24
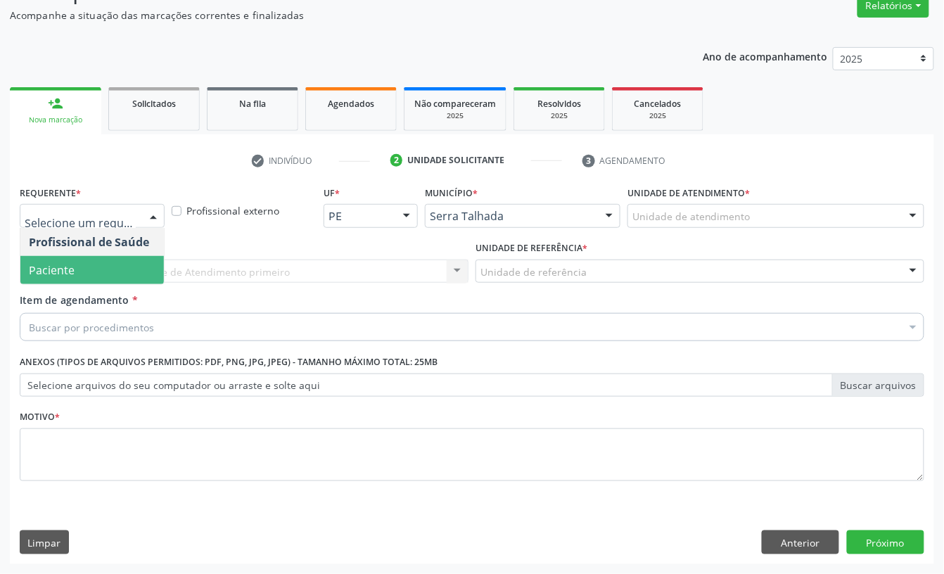
click at [88, 256] on span "Paciente" at bounding box center [92, 270] width 144 height 28
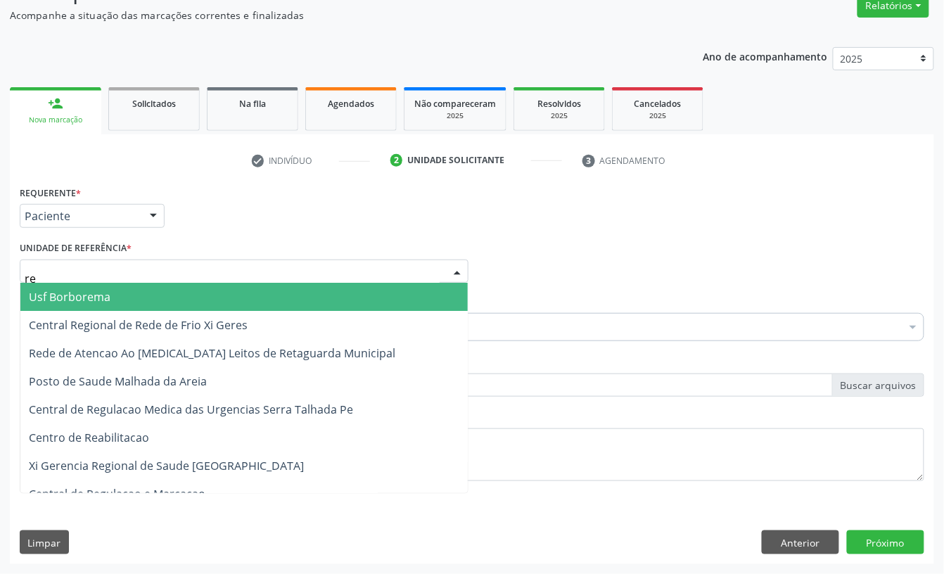
type input "rea"
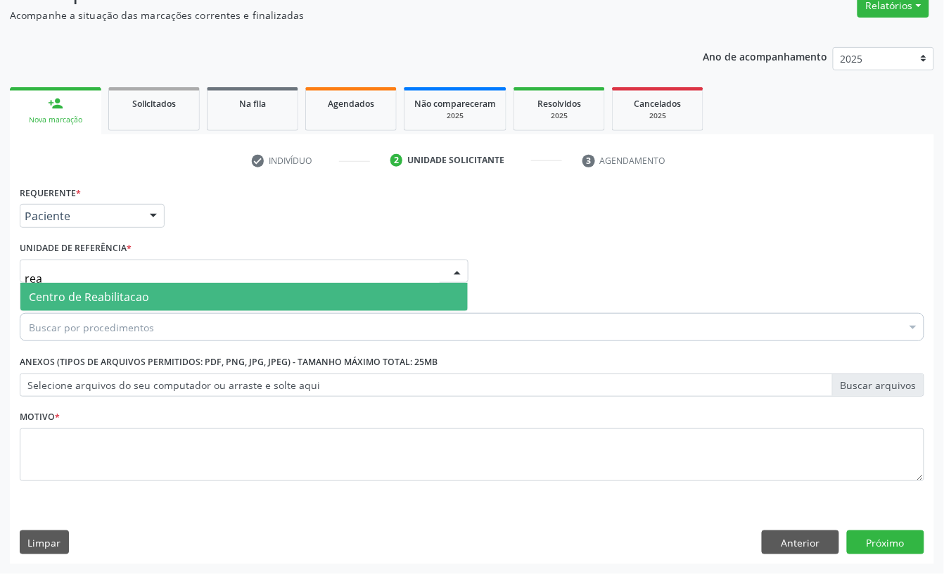
click at [82, 283] on span "Centro de Reabilitacao" at bounding box center [244, 297] width 448 height 28
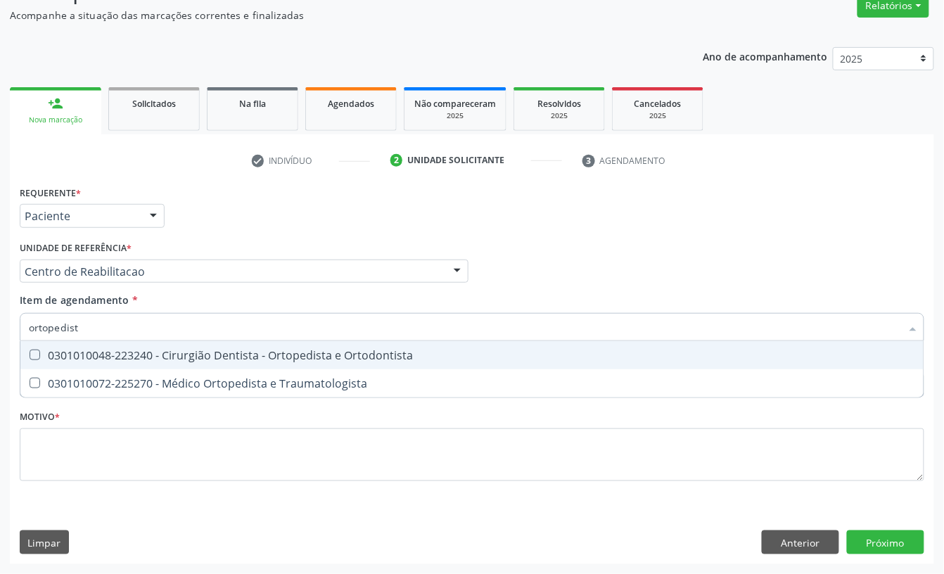
type input "ortopedista"
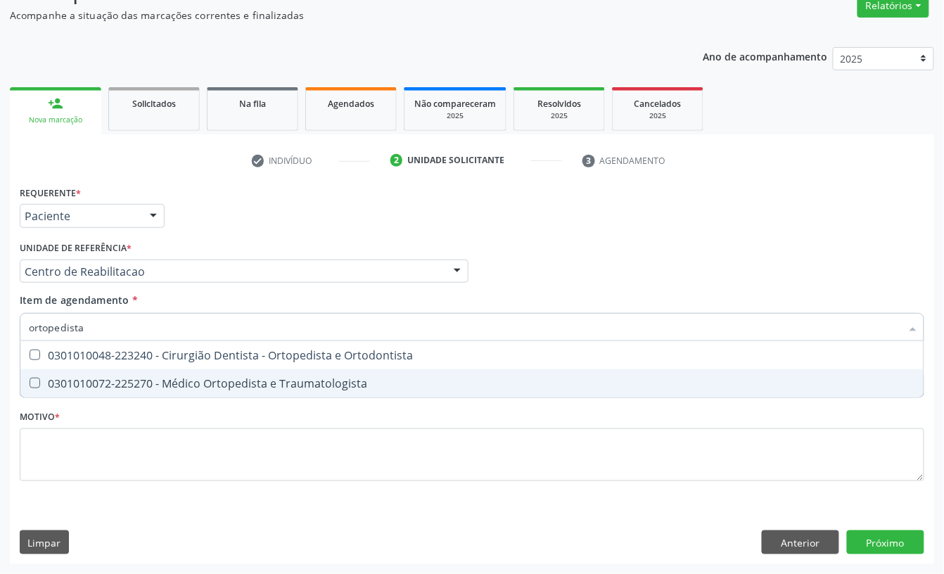
click at [90, 383] on div "0301010072-225270 - Médico Ortopedista e Traumatologista" at bounding box center [472, 383] width 887 height 11
checkbox Traumatologista "true"
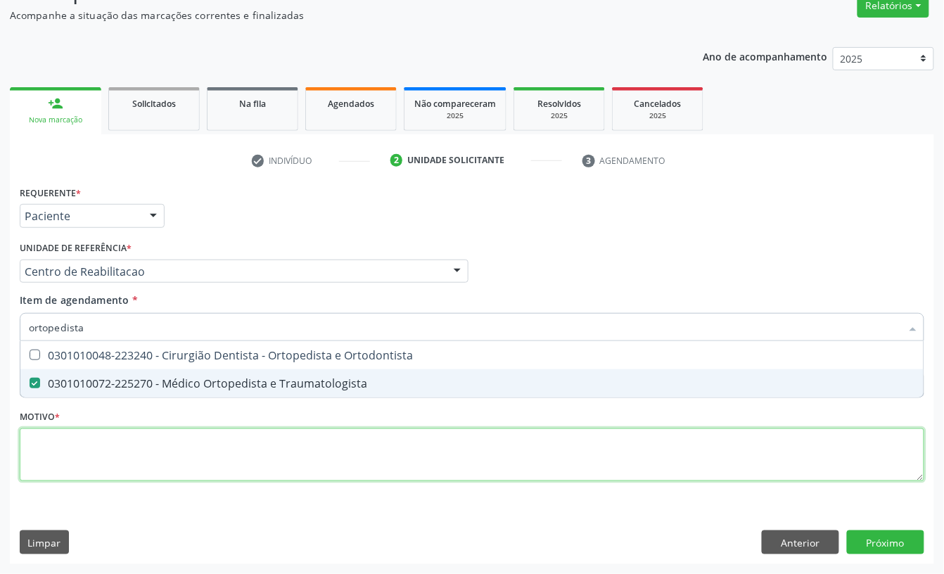
click at [70, 443] on div "Requerente * Paciente Profissional de Saúde Paciente Nenhum resultado encontrad…" at bounding box center [472, 341] width 905 height 319
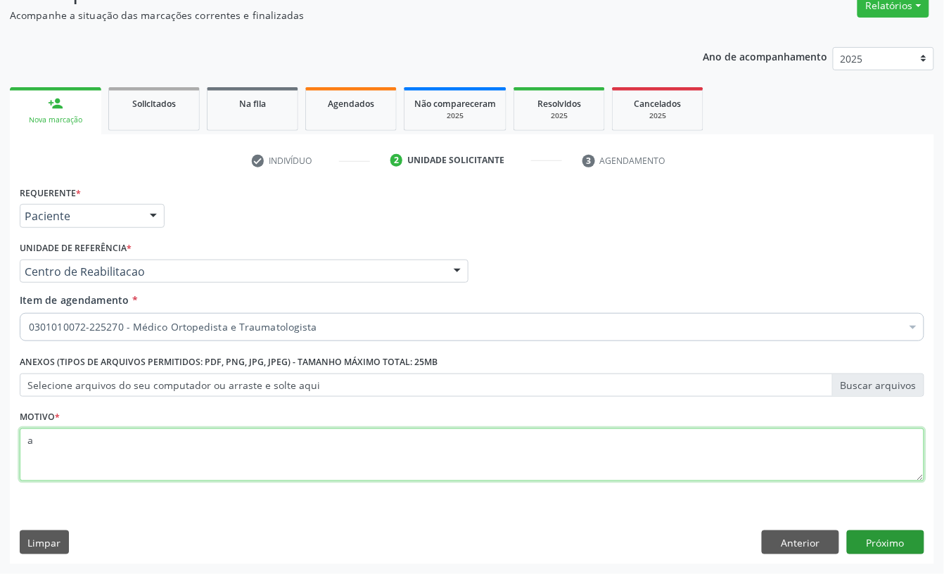
type textarea "a"
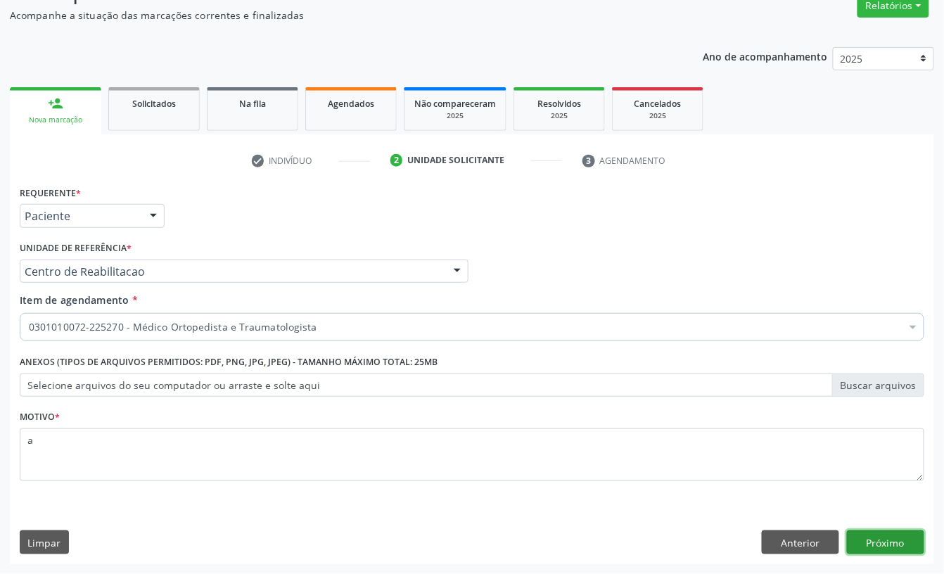
click at [904, 549] on button "Próximo" at bounding box center [885, 543] width 77 height 24
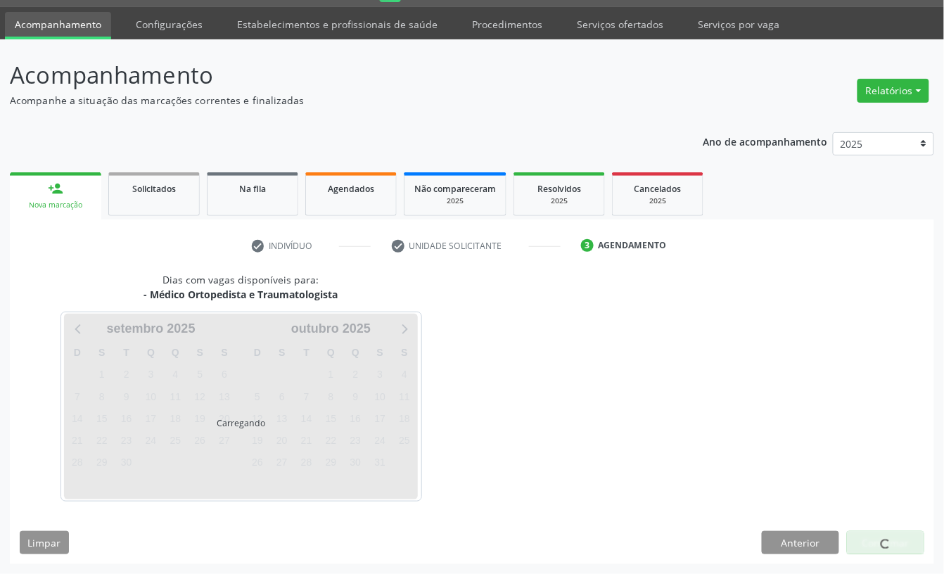
scroll to position [39, 0]
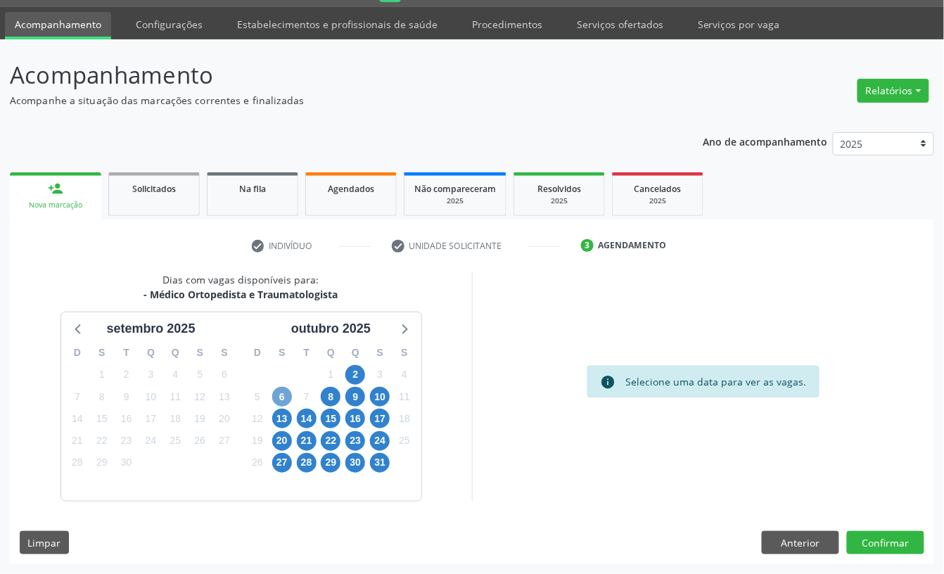
click at [281, 391] on span "6" at bounding box center [282, 397] width 20 height 20
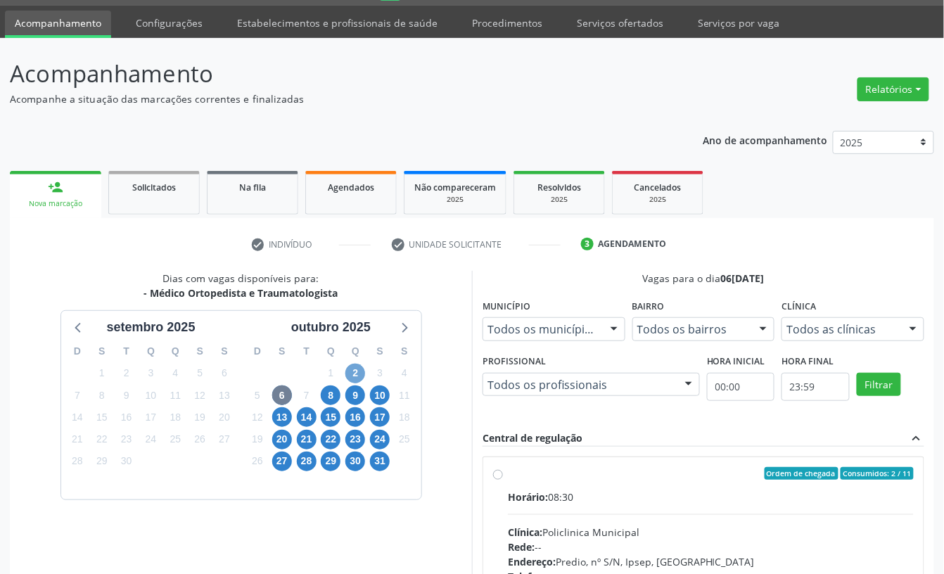
click at [355, 372] on span "2" at bounding box center [356, 374] width 20 height 20
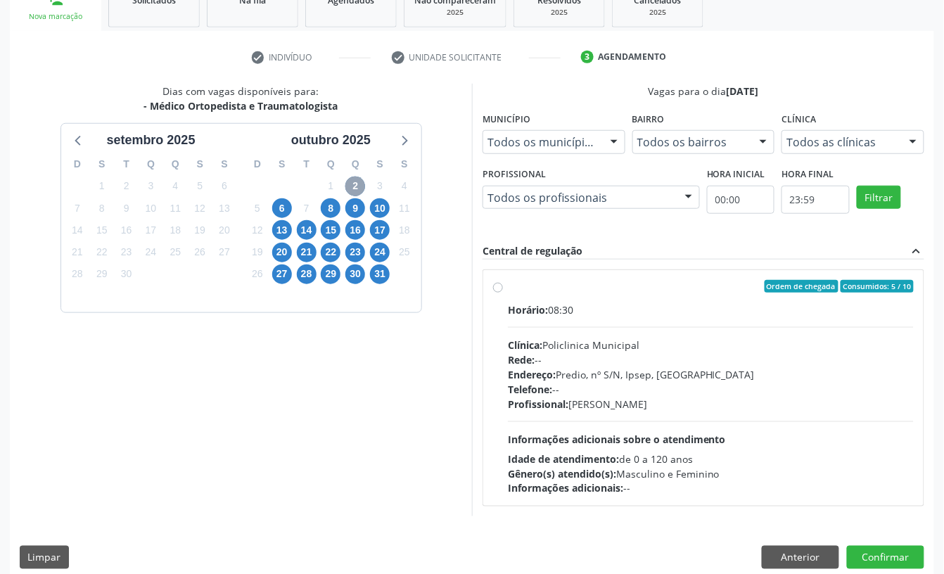
scroll to position [243, 0]
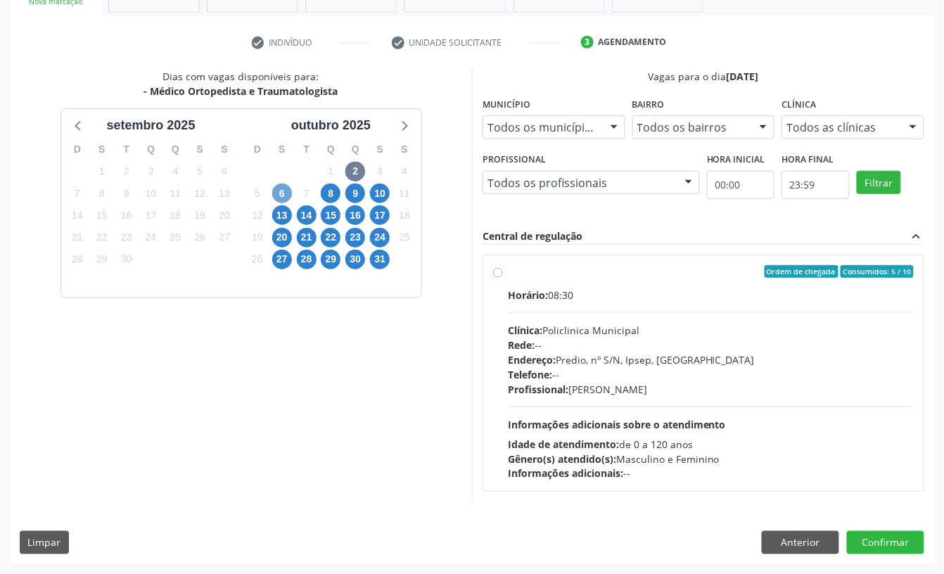
click at [273, 192] on span "6" at bounding box center [282, 194] width 20 height 20
click at [543, 335] on div "Clínica: Policlinica Municipal" at bounding box center [711, 330] width 406 height 15
click at [503, 278] on input "Ordem de chegada Consumidos: 2 / 11 Horário: 08:30 Clínica: Policlinica Municip…" at bounding box center [498, 271] width 10 height 13
radio input "true"
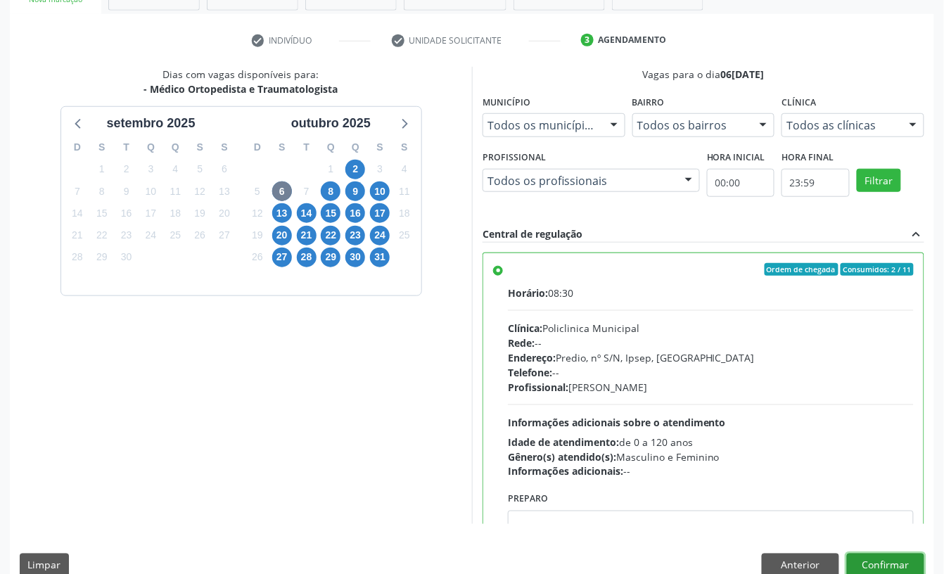
click at [913, 569] on button "Confirmar" at bounding box center [885, 566] width 77 height 24
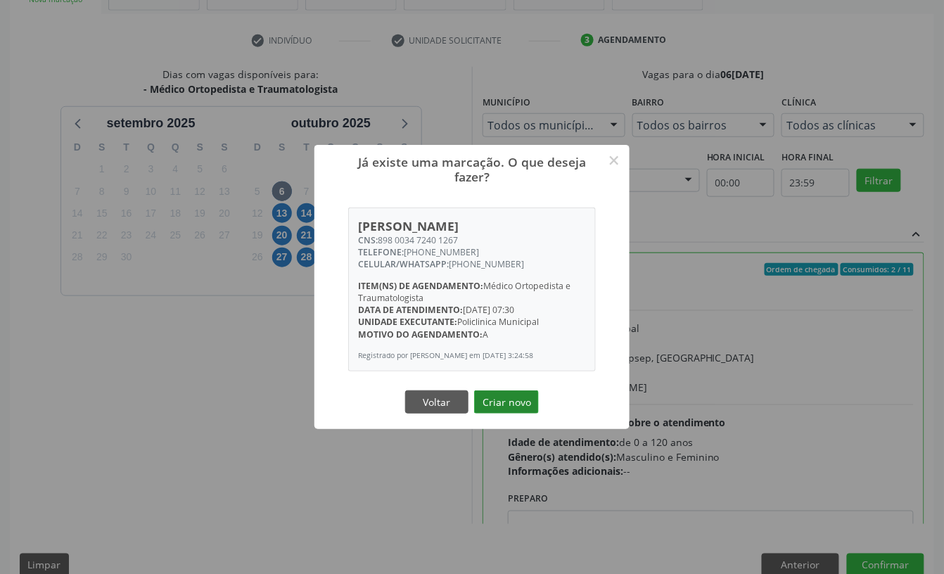
click at [495, 401] on button "Criar novo" at bounding box center [506, 403] width 65 height 24
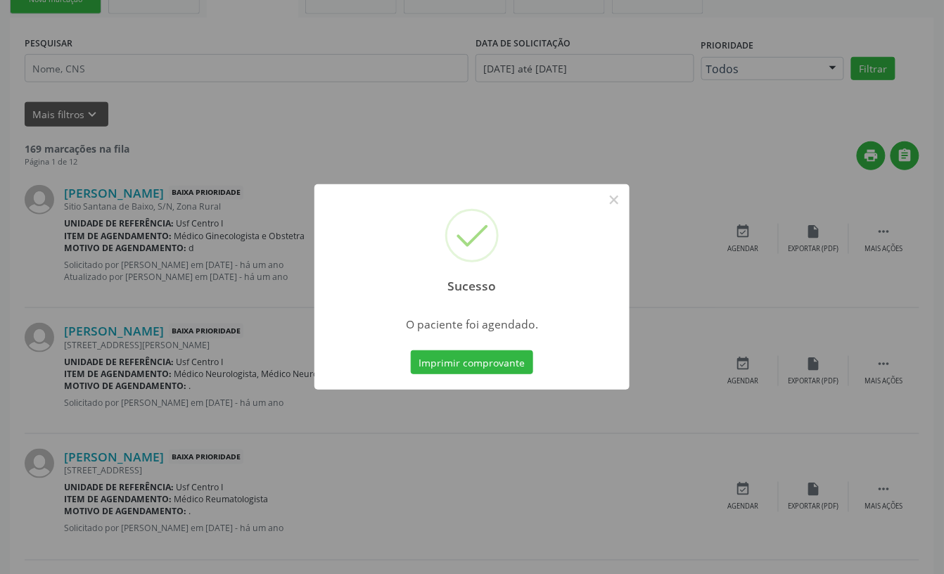
scroll to position [0, 0]
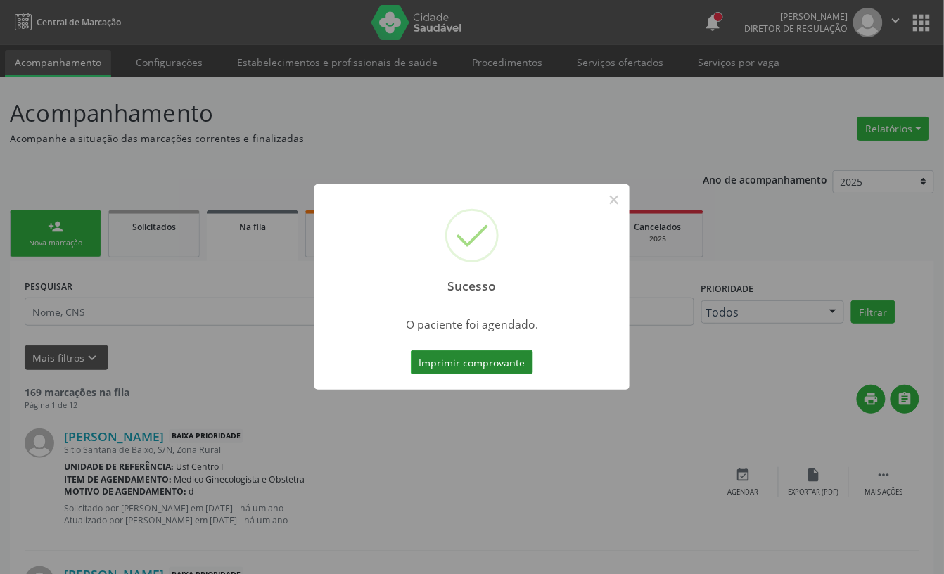
click at [449, 366] on button "Imprimir comprovante" at bounding box center [472, 362] width 122 height 24
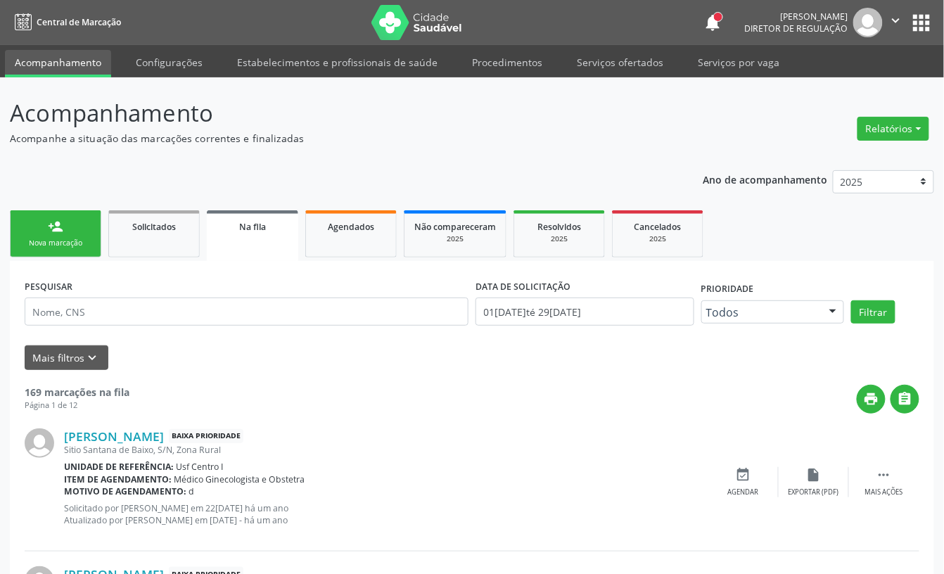
drag, startPoint x: 42, startPoint y: 229, endPoint x: 79, endPoint y: 243, distance: 39.0
click at [42, 229] on link "person_add Nova marcação" at bounding box center [55, 233] width 91 height 47
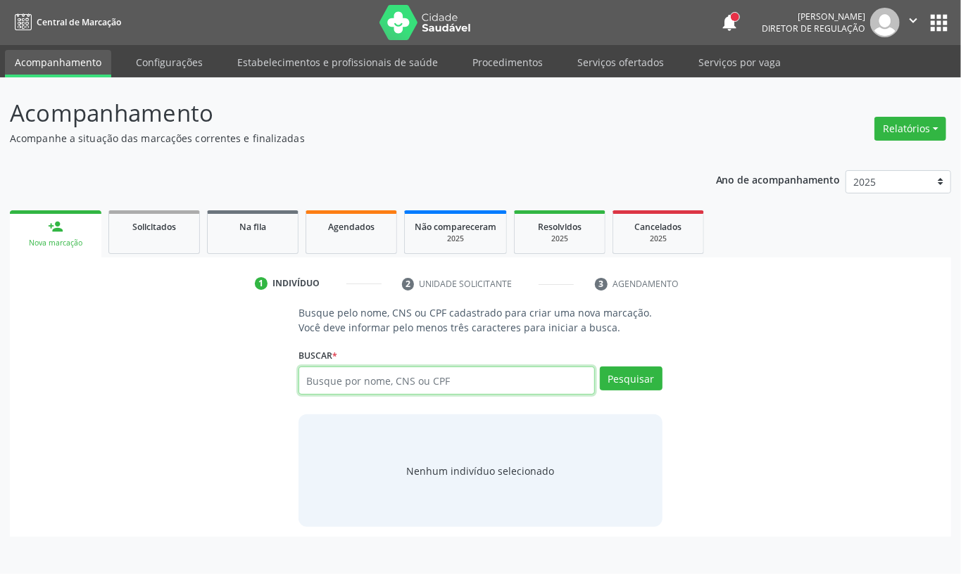
click at [389, 379] on input "text" at bounding box center [446, 381] width 296 height 28
click at [314, 367] on input "text" at bounding box center [446, 381] width 296 height 28
type input "705804427441732"
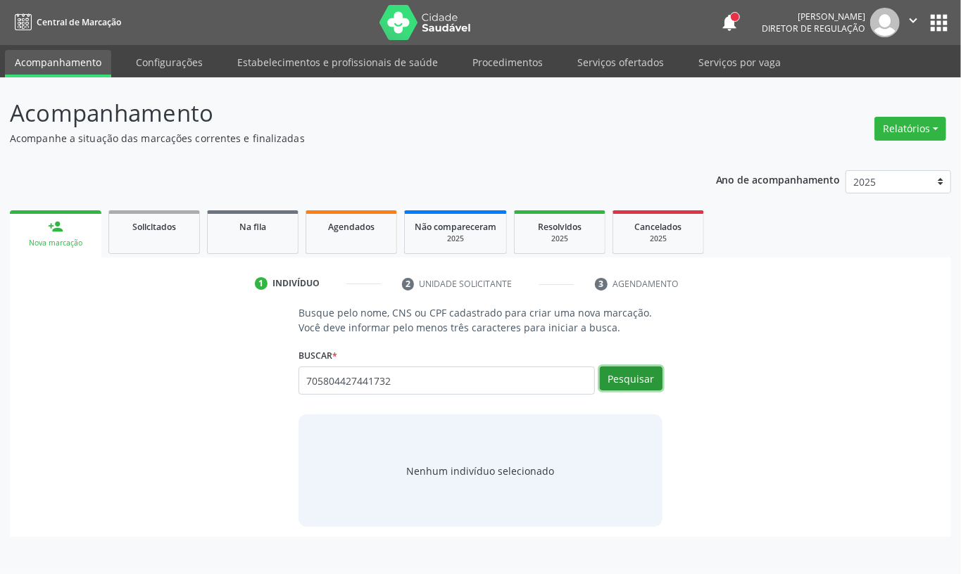
click at [628, 377] on button "Pesquisar" at bounding box center [631, 379] width 63 height 24
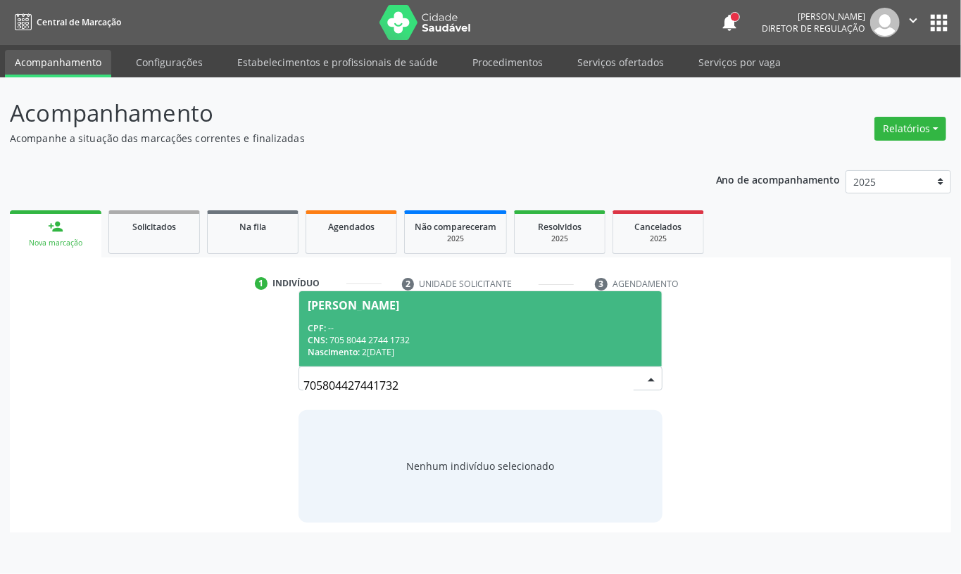
click at [463, 341] on div "CNS: 705 8044 2744 1732" at bounding box center [481, 340] width 346 height 12
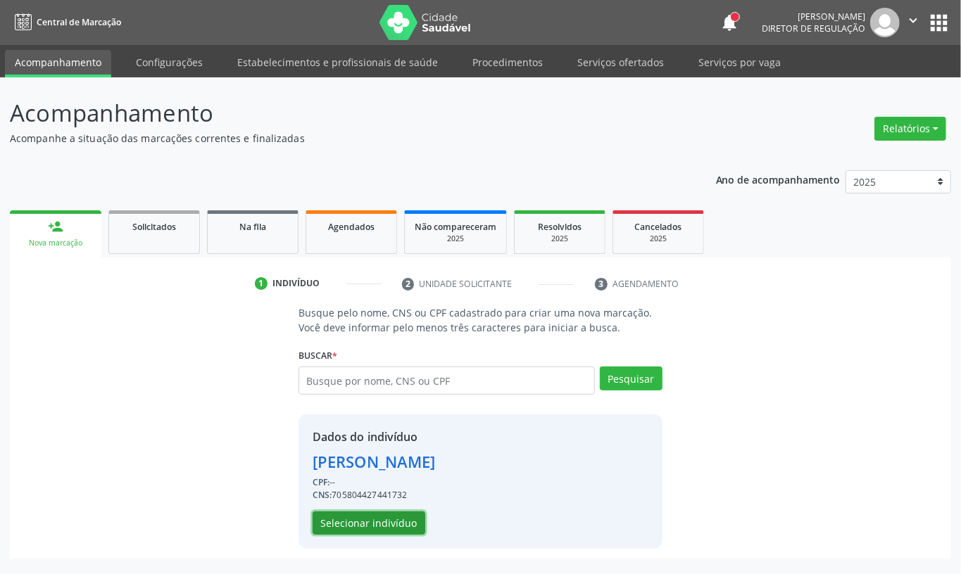
click at [389, 531] on button "Selecionar indivíduo" at bounding box center [368, 524] width 113 height 24
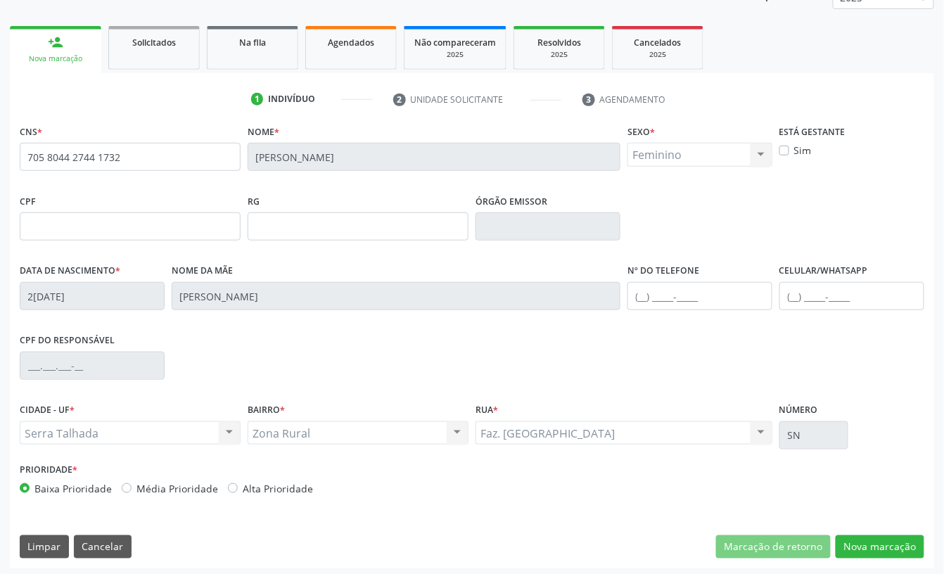
scroll to position [189, 0]
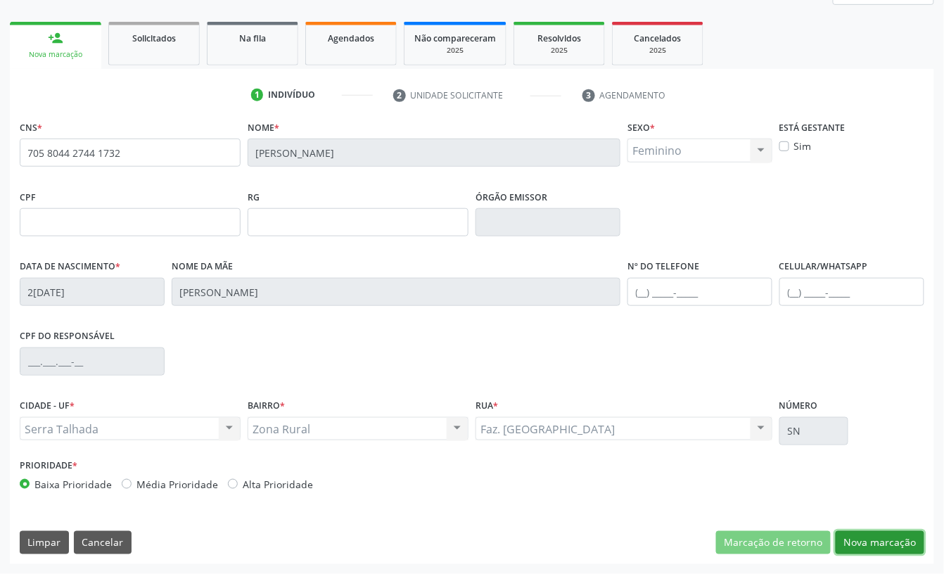
click at [887, 538] on button "Nova marcação" at bounding box center [880, 543] width 89 height 24
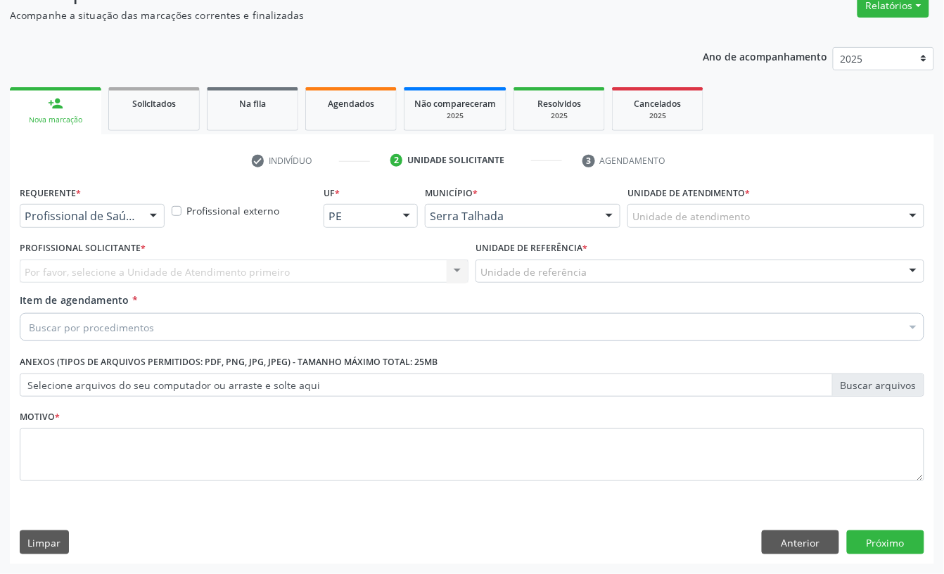
scroll to position [125, 0]
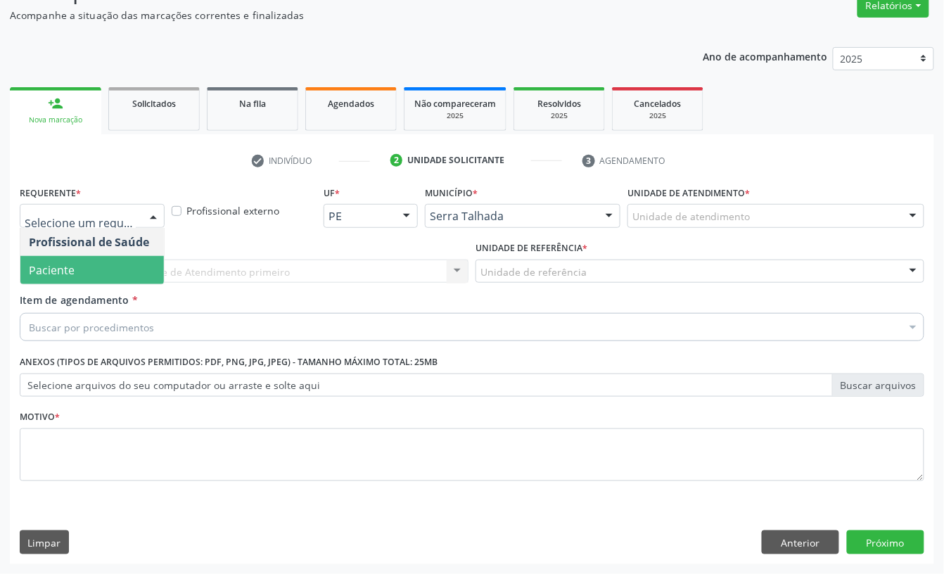
click at [93, 285] on div "Profissional Solicitante * Por favor, selecione a Unidade de Atendimento primei…" at bounding box center [244, 265] width 456 height 55
click at [87, 262] on span "Paciente" at bounding box center [92, 270] width 144 height 28
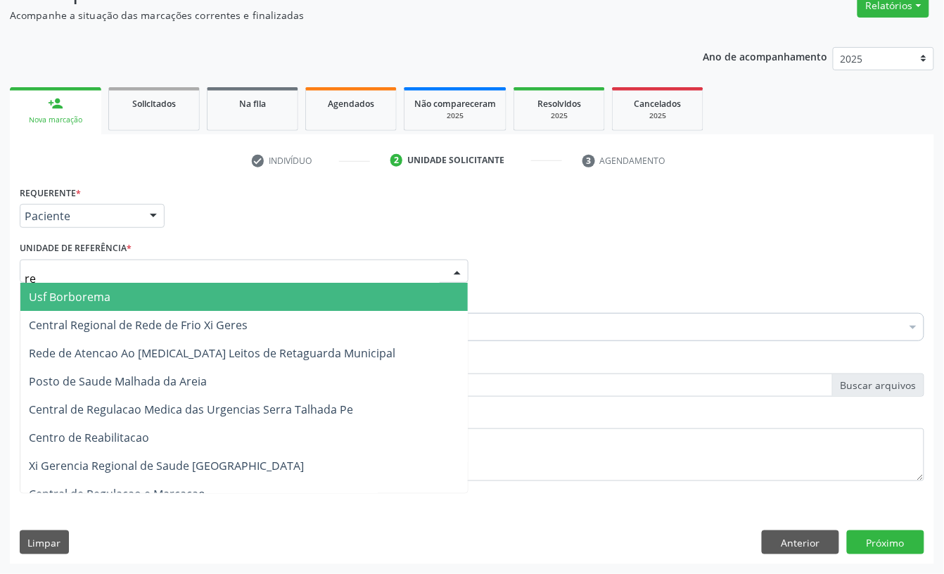
type input "rea"
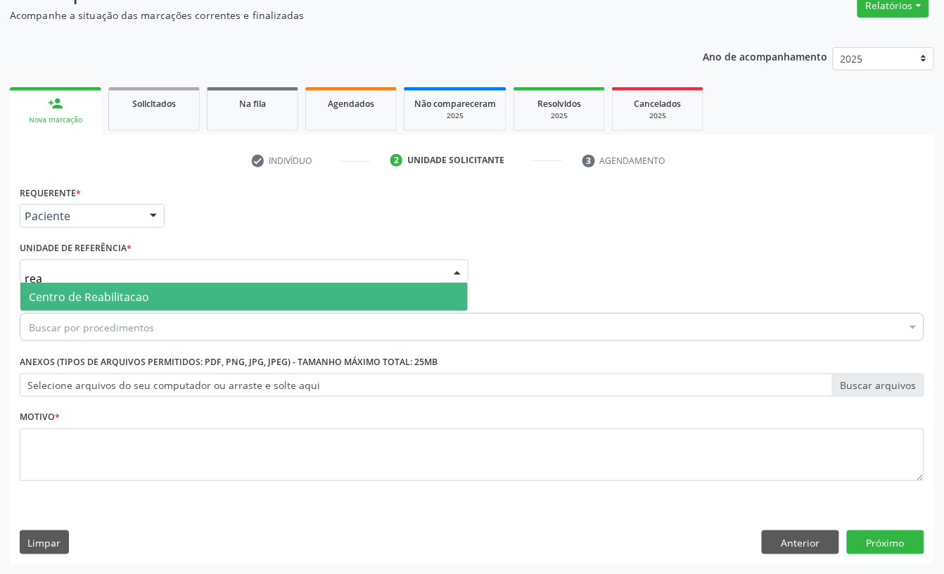
click at [114, 289] on span "Centro de Reabilitacao" at bounding box center [89, 296] width 120 height 15
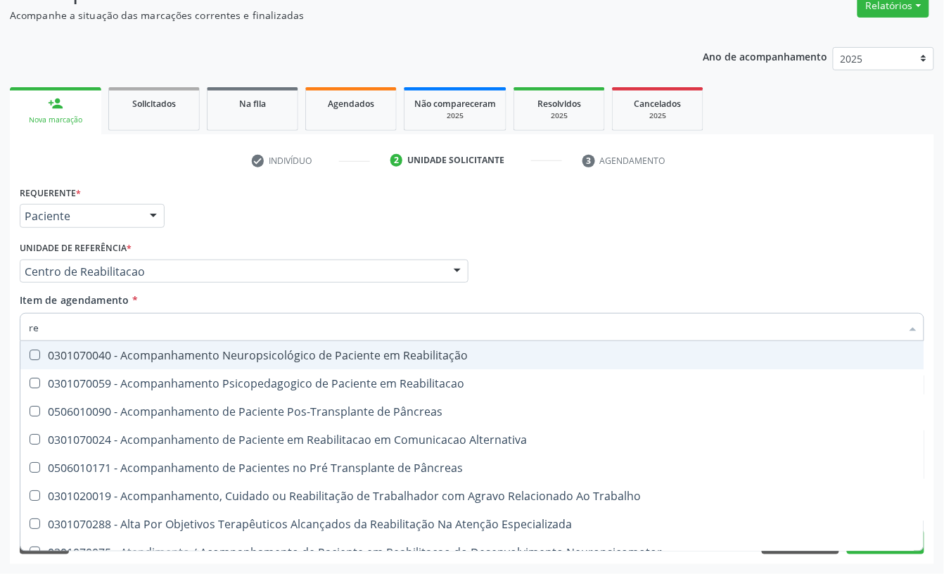
type input "r"
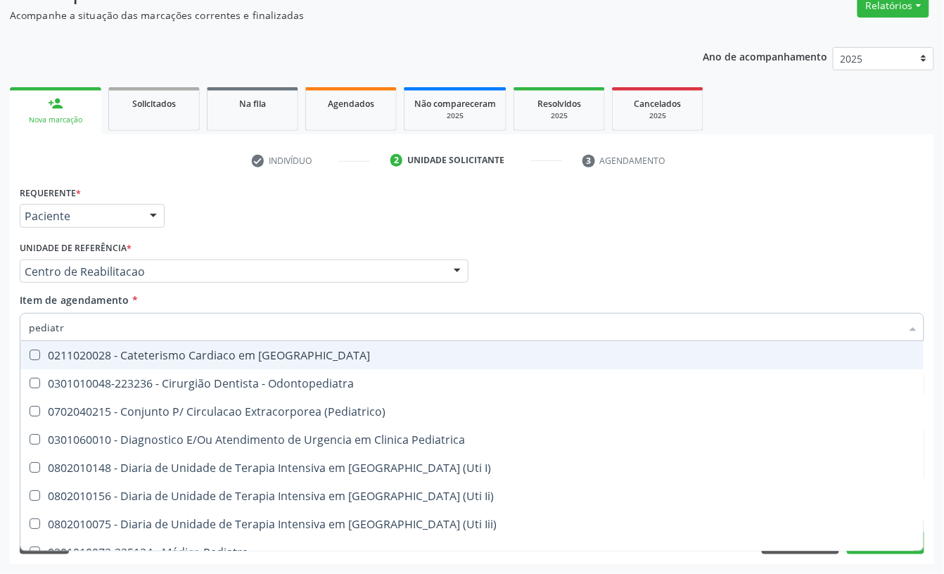
type input "pediatra"
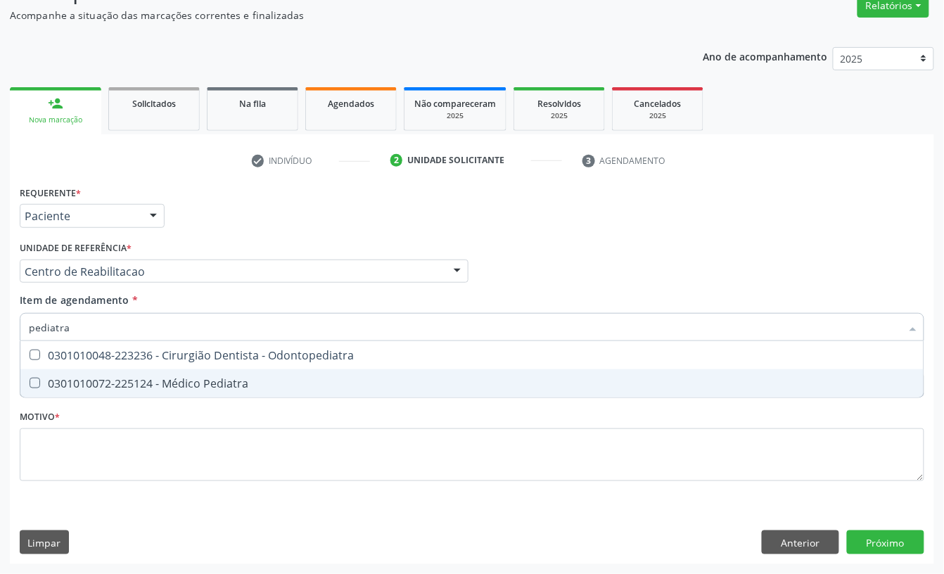
click at [130, 380] on div "0301010072-225124 - Médico Pediatra" at bounding box center [472, 383] width 887 height 11
checkbox Pediatra "true"
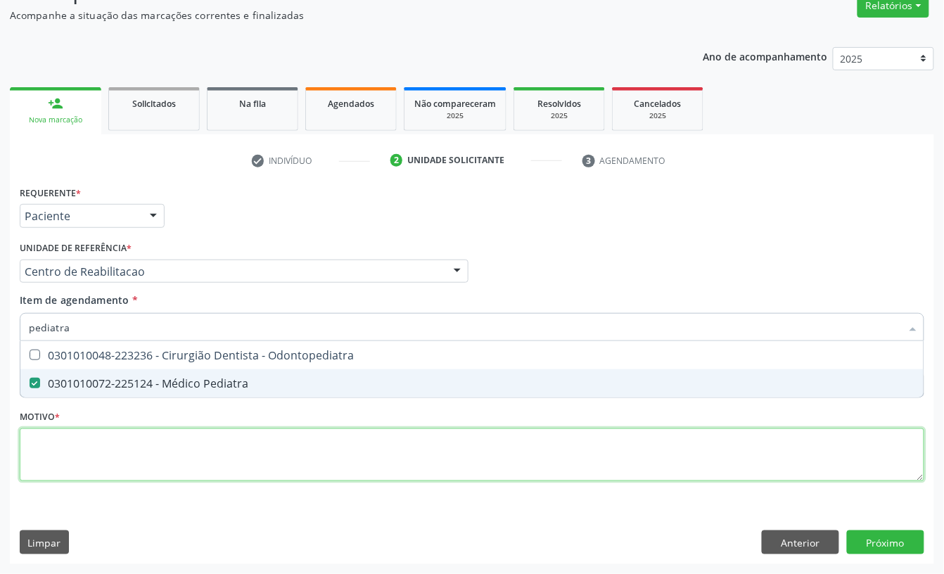
click at [103, 429] on div "Requerente * Paciente Profissional de Saúde Paciente Nenhum resultado encontrad…" at bounding box center [472, 341] width 905 height 319
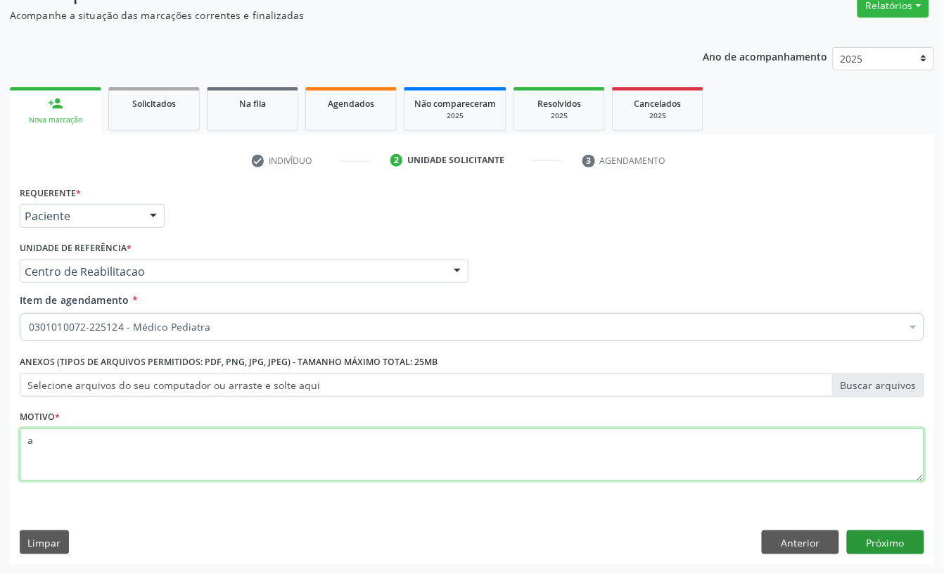
type textarea "a"
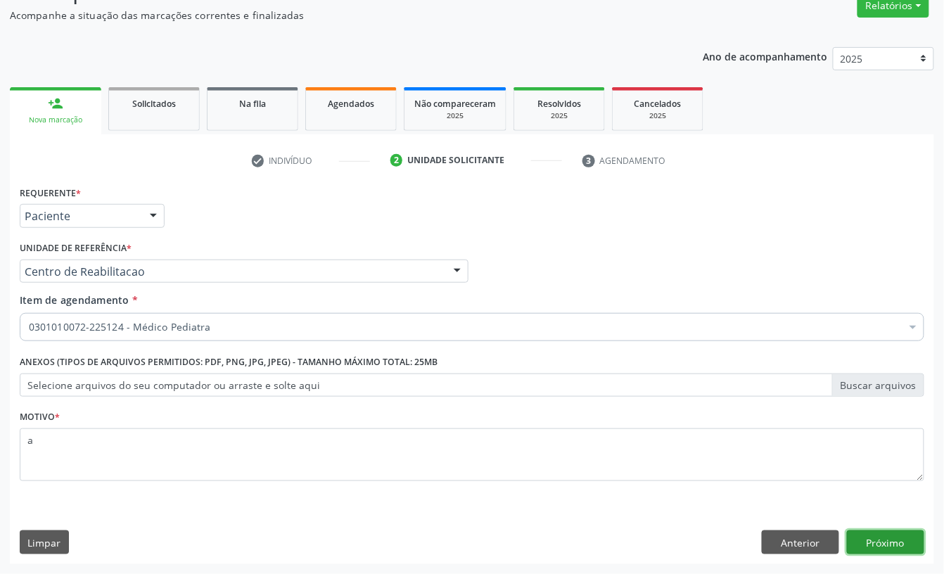
click at [902, 547] on button "Próximo" at bounding box center [885, 543] width 77 height 24
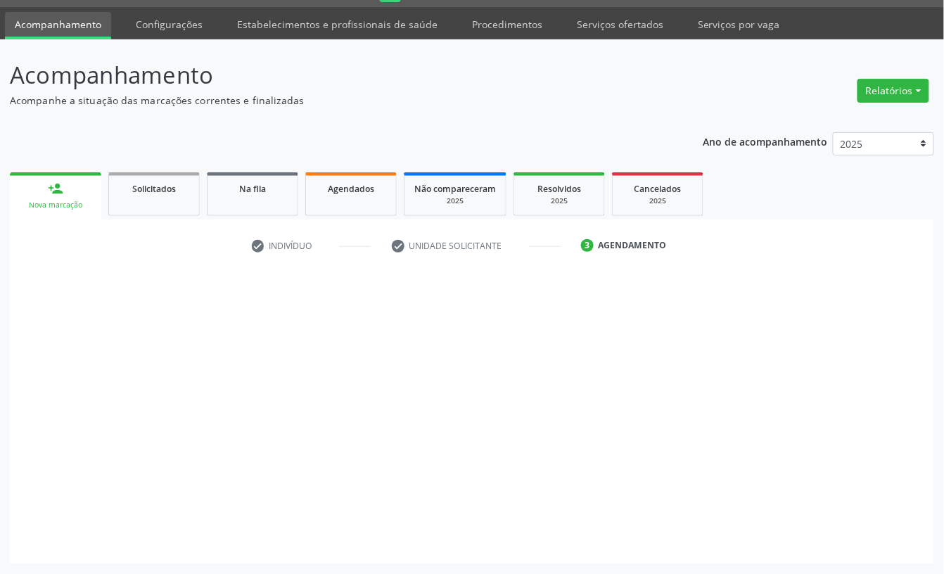
scroll to position [39, 0]
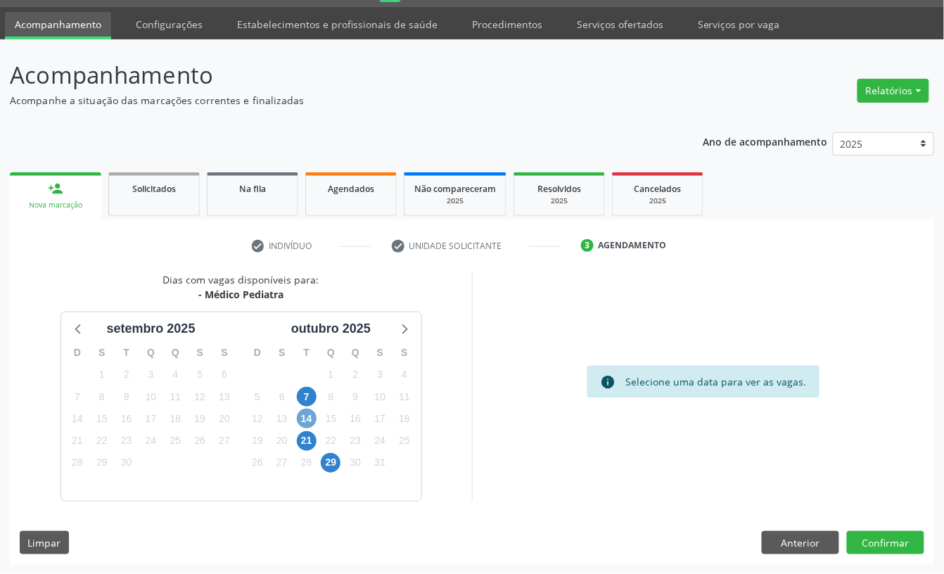
click at [308, 419] on span "14" at bounding box center [307, 419] width 20 height 20
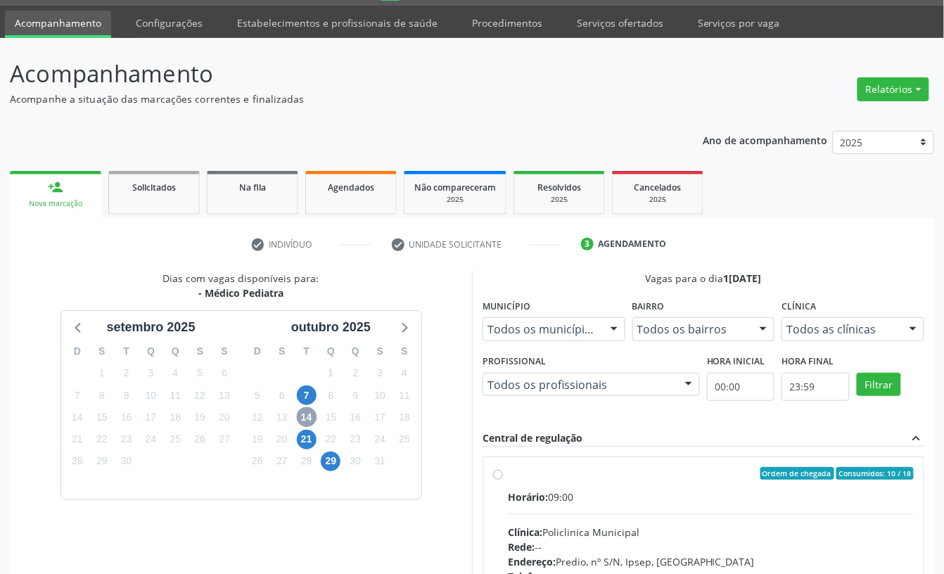
scroll to position [227, 0]
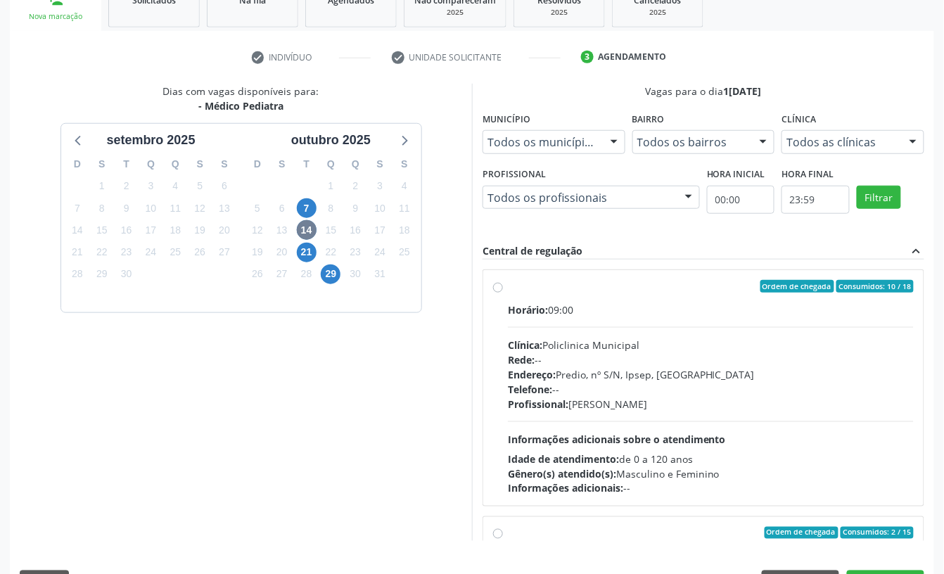
click at [606, 341] on div "Clínica: Policlinica Municipal" at bounding box center [711, 345] width 406 height 15
click at [503, 293] on input "Ordem de chegada Consumidos: 10 / 18 Horário: 09:00 Clínica: Policlinica Munici…" at bounding box center [498, 286] width 10 height 13
radio input "true"
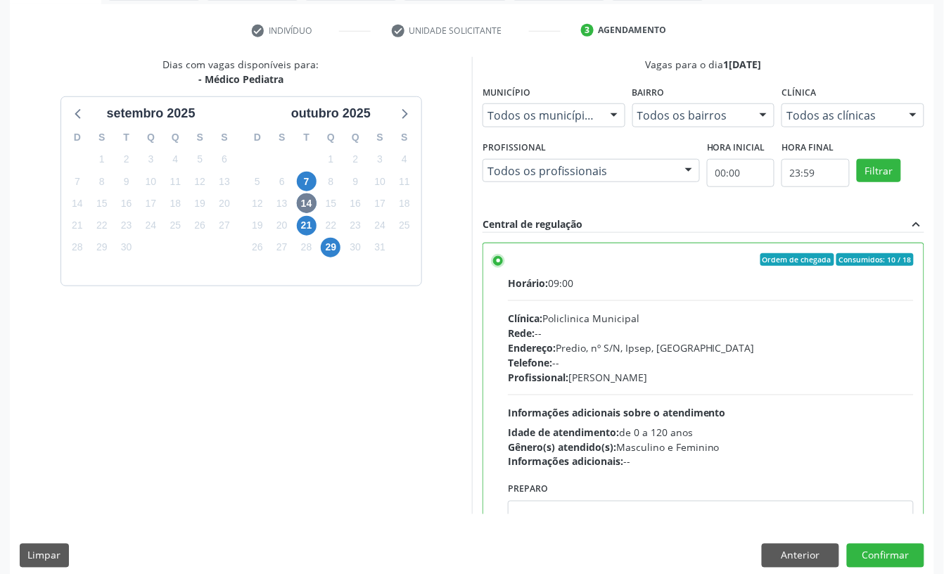
scroll to position [267, 0]
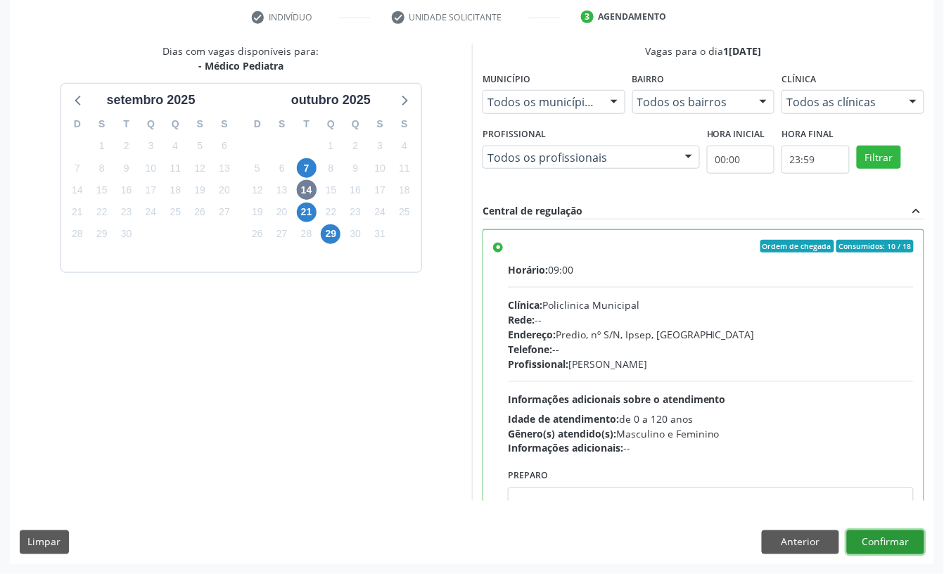
click at [866, 543] on button "Confirmar" at bounding box center [885, 543] width 77 height 24
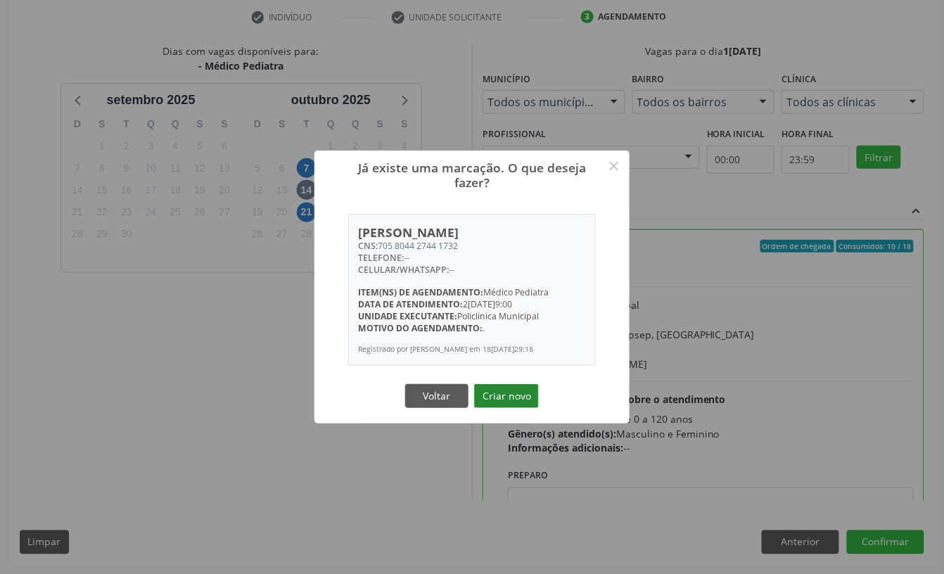
click at [510, 403] on button "Criar novo" at bounding box center [506, 396] width 65 height 24
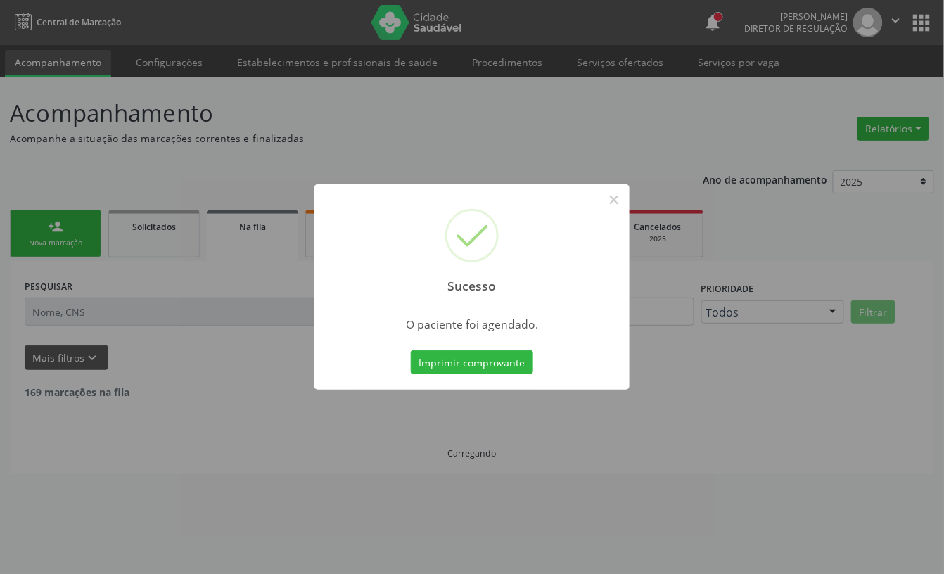
scroll to position [0, 0]
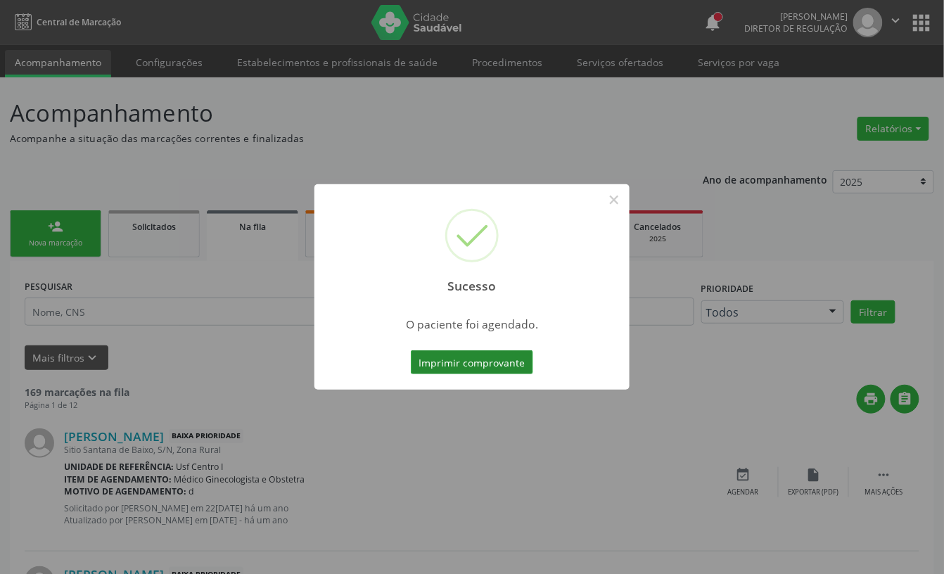
click at [441, 355] on button "Imprimir comprovante" at bounding box center [472, 362] width 122 height 24
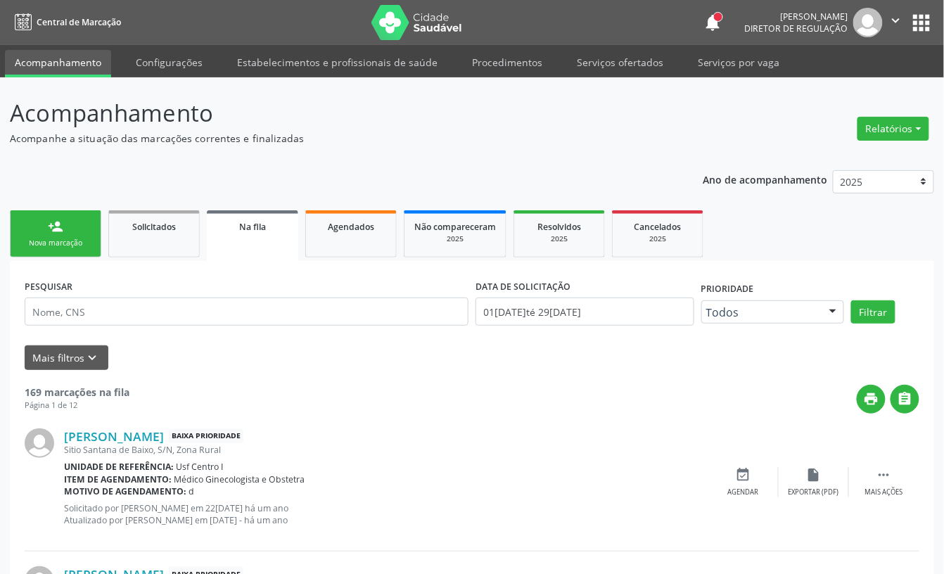
click at [60, 256] on link "person_add Nova marcação" at bounding box center [55, 233] width 91 height 47
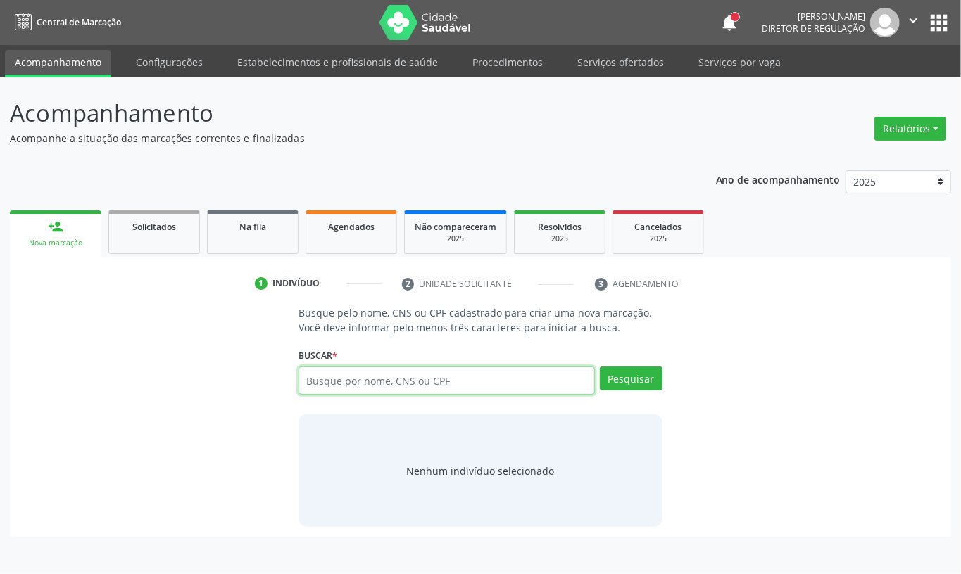
click at [367, 383] on input "text" at bounding box center [446, 381] width 296 height 28
click at [359, 381] on input "text" at bounding box center [446, 381] width 296 height 28
type input "7"
type input "700400395354650"
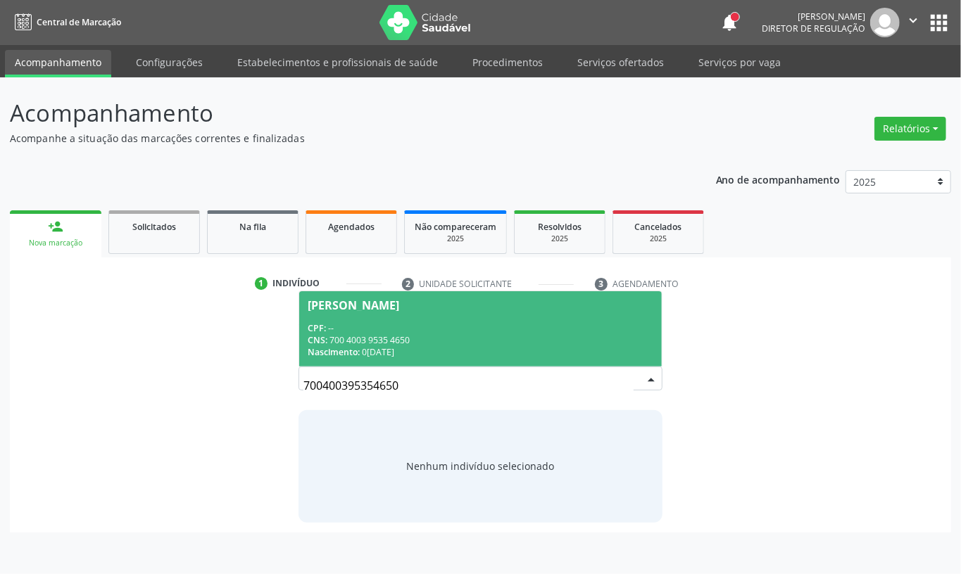
click at [486, 353] on div "Nascimento: 04/02/1956" at bounding box center [481, 352] width 346 height 12
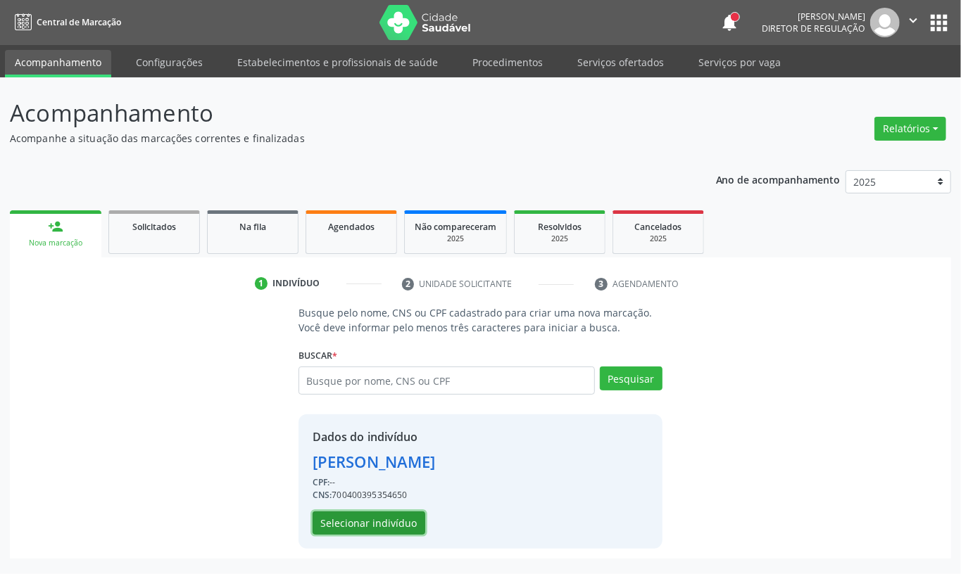
click at [344, 524] on button "Selecionar indivíduo" at bounding box center [368, 524] width 113 height 24
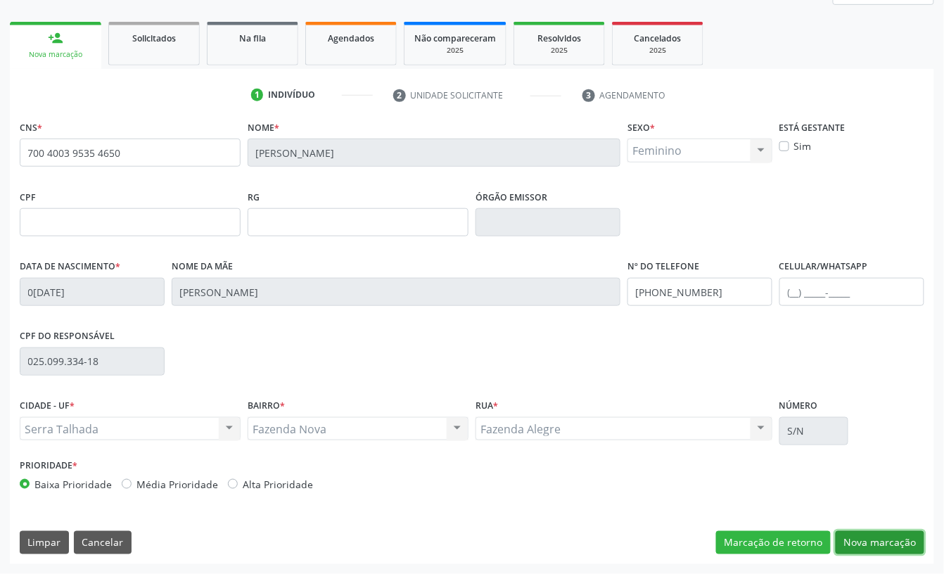
click at [868, 546] on button "Nova marcação" at bounding box center [880, 543] width 89 height 24
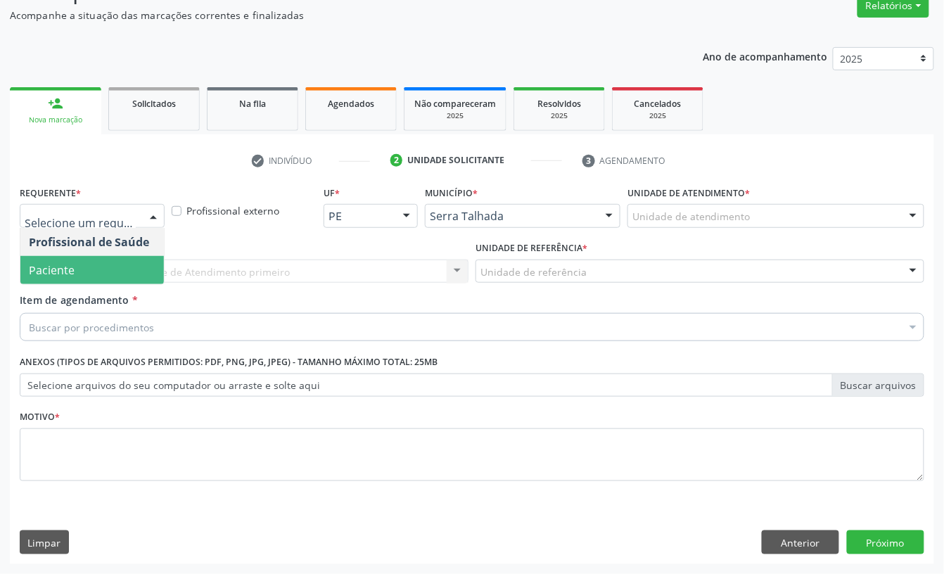
click at [75, 260] on span "Paciente" at bounding box center [92, 270] width 144 height 28
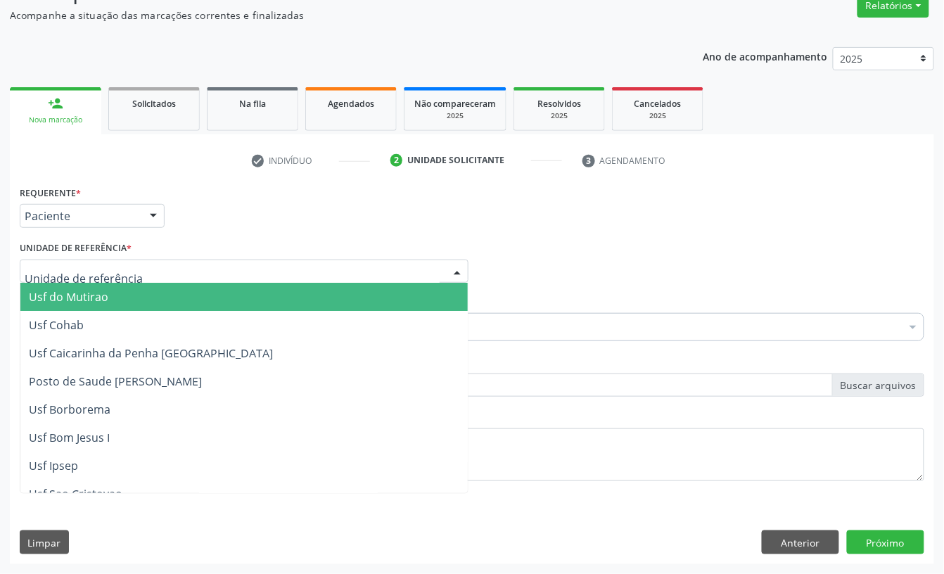
click at [75, 260] on div at bounding box center [244, 272] width 449 height 24
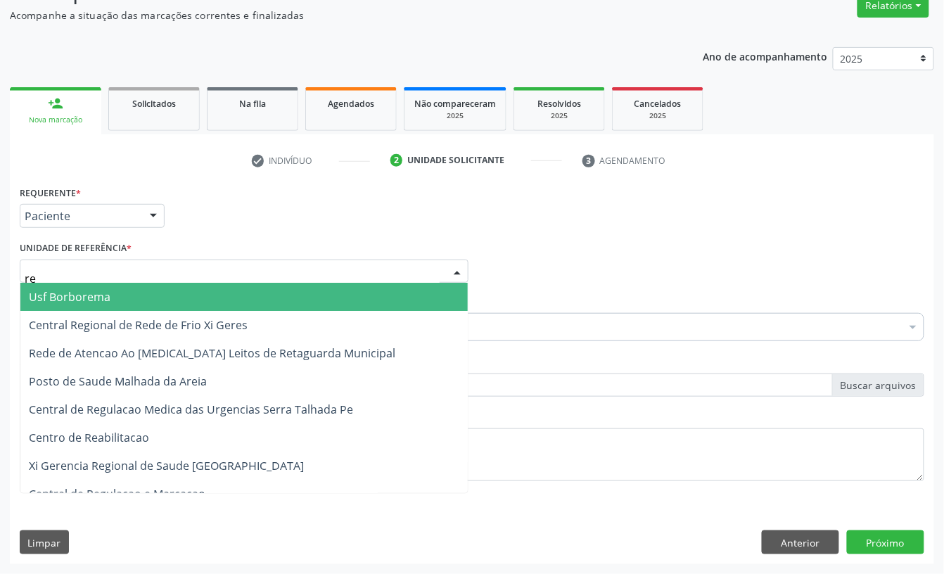
type input "rea"
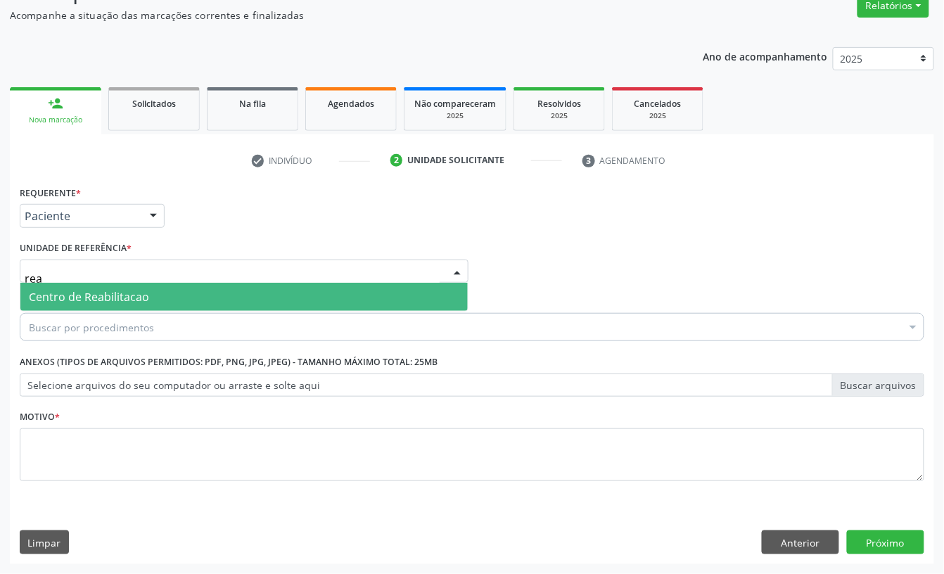
click at [82, 296] on span "Centro de Reabilitacao" at bounding box center [89, 296] width 120 height 15
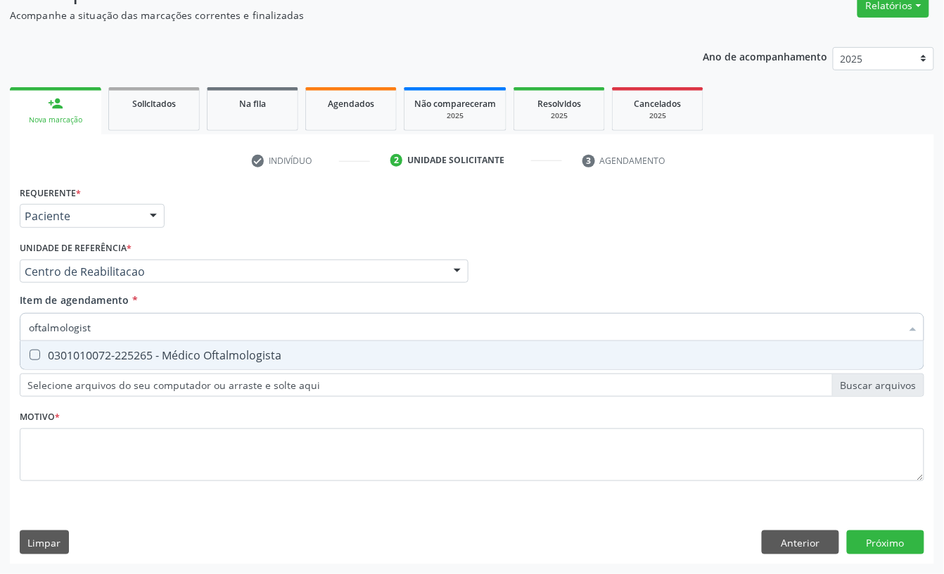
type input "oftalmologista"
click at [93, 352] on div "0301010072-225265 - Médico Oftalmologista" at bounding box center [472, 355] width 887 height 11
checkbox Oftalmologista "true"
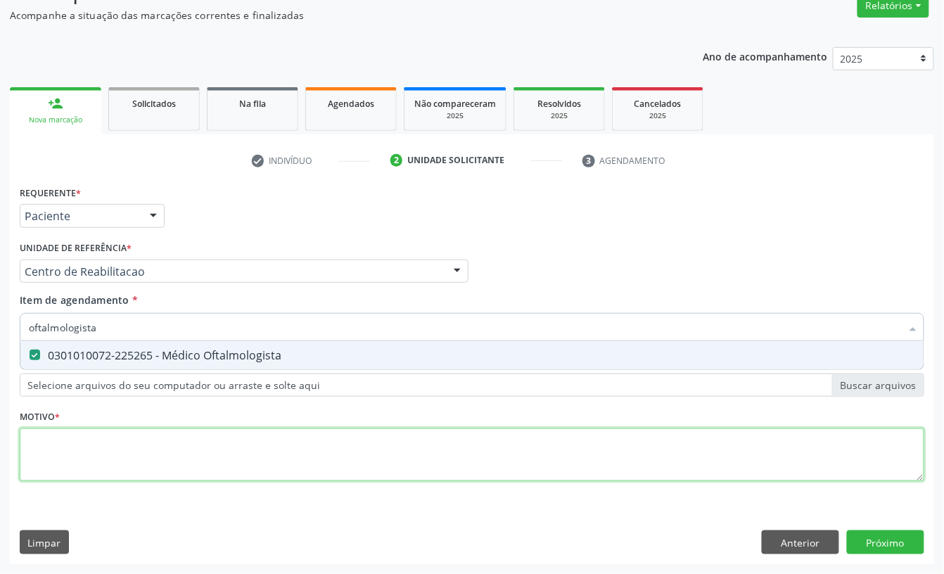
click at [76, 460] on div "Requerente * Paciente Profissional de Saúde Paciente Nenhum resultado encontrad…" at bounding box center [472, 341] width 905 height 319
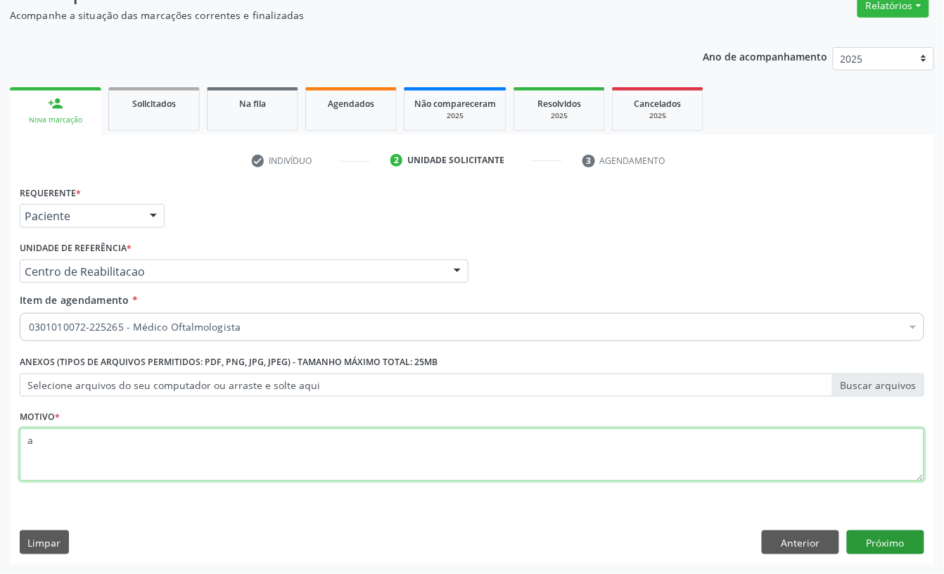
type textarea "a"
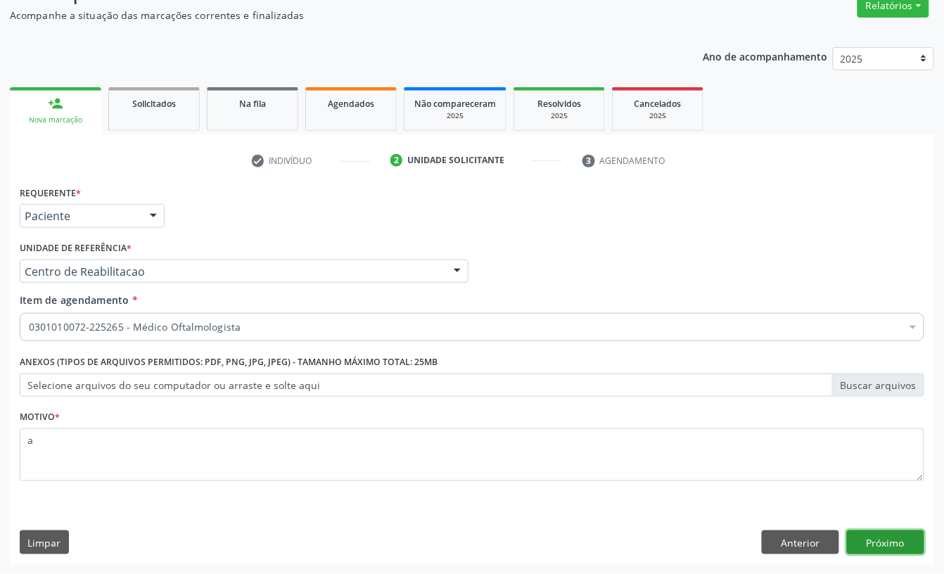
click at [898, 548] on button "Próximo" at bounding box center [885, 543] width 77 height 24
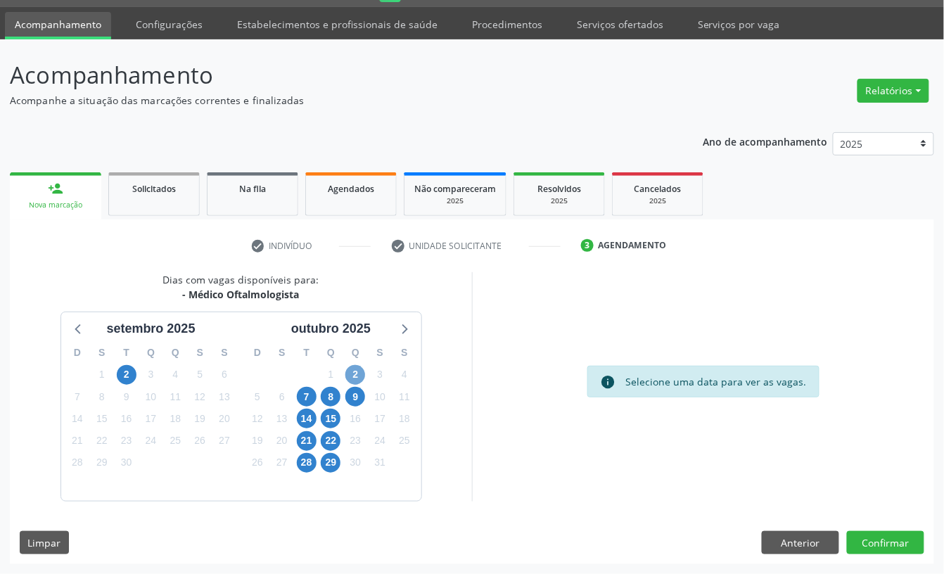
click at [349, 379] on span "2" at bounding box center [356, 375] width 20 height 20
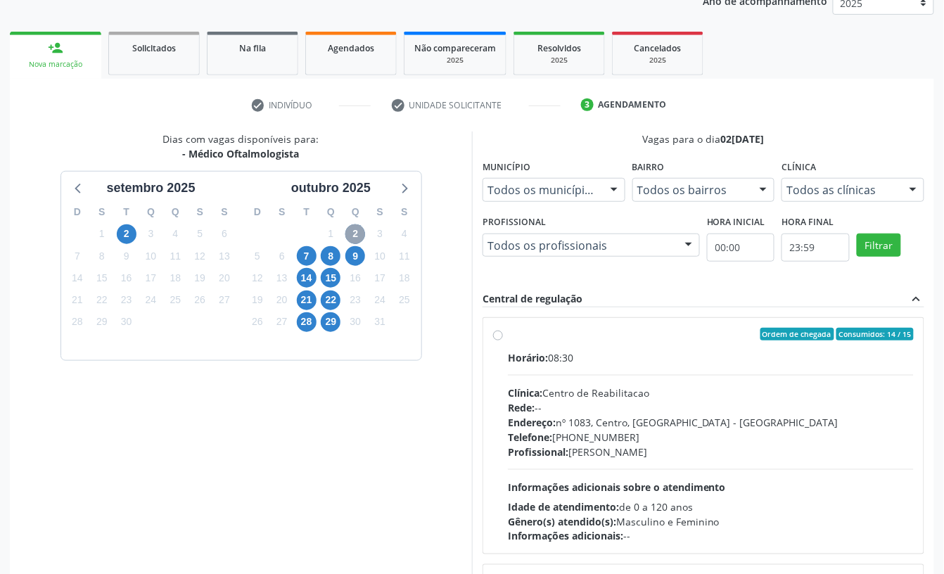
scroll to position [227, 0]
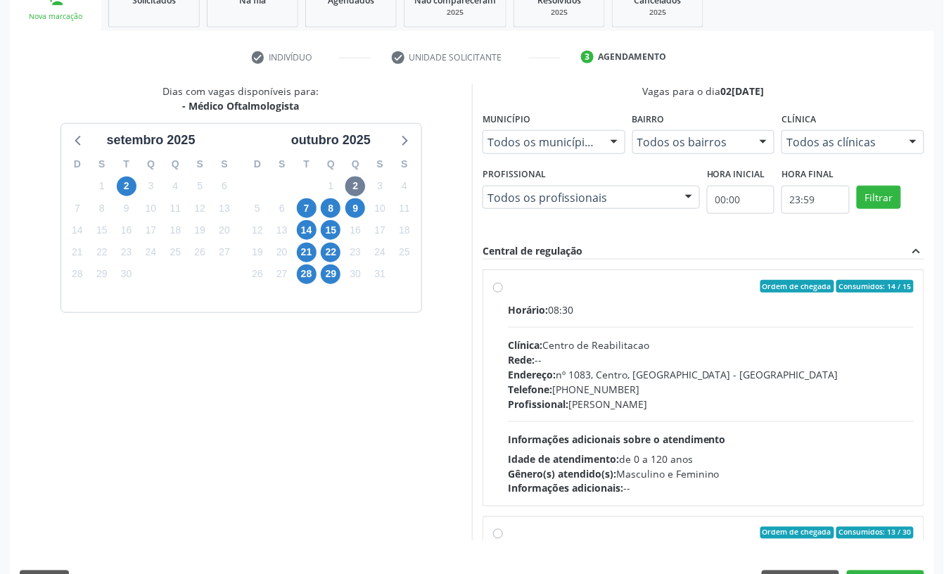
click at [692, 381] on div "Endereço: nº 1083, Centro, Serra Talhada - PE" at bounding box center [711, 374] width 406 height 15
click at [503, 293] on input "Ordem de chegada Consumidos: 14 / 15 Horário: 08:30 Clínica: Centro de Reabilit…" at bounding box center [498, 286] width 10 height 13
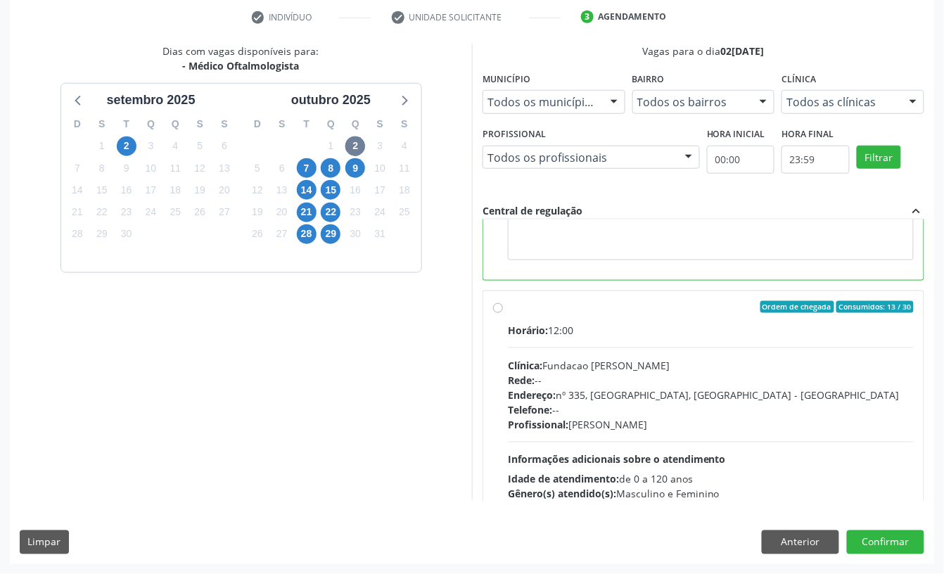
click at [710, 406] on div "Telefone: --" at bounding box center [711, 410] width 406 height 15
click at [503, 314] on input "Ordem de chegada Consumidos: 13 / 30 Horário: 12:00 Clínica: Fundacao Altino Ve…" at bounding box center [498, 307] width 10 height 13
radio input "false"
radio input "true"
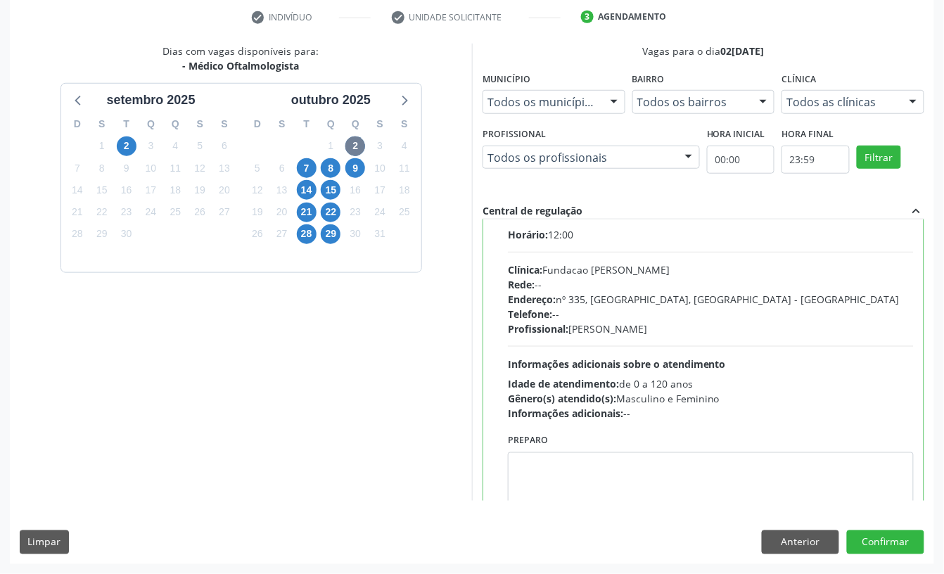
scroll to position [133, 0]
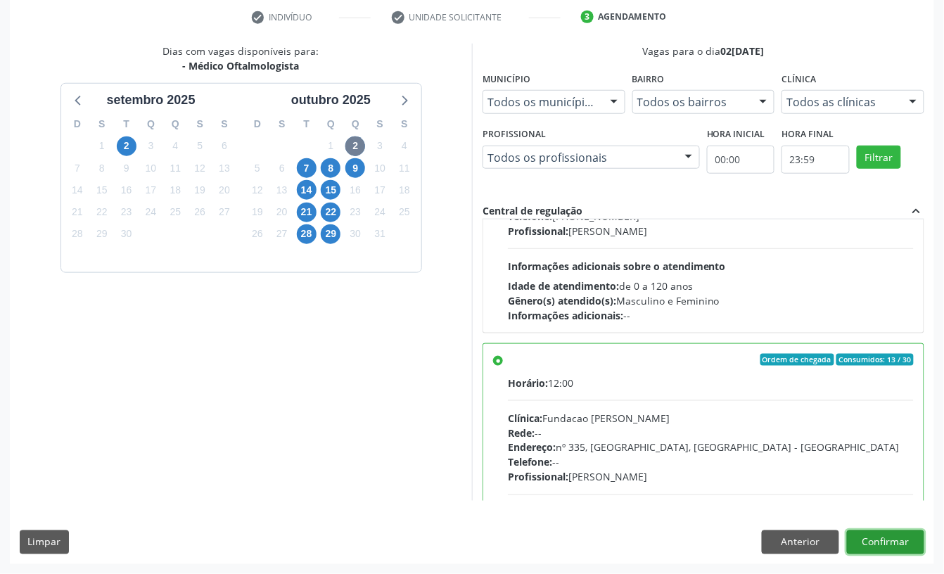
click at [904, 548] on button "Confirmar" at bounding box center [885, 543] width 77 height 24
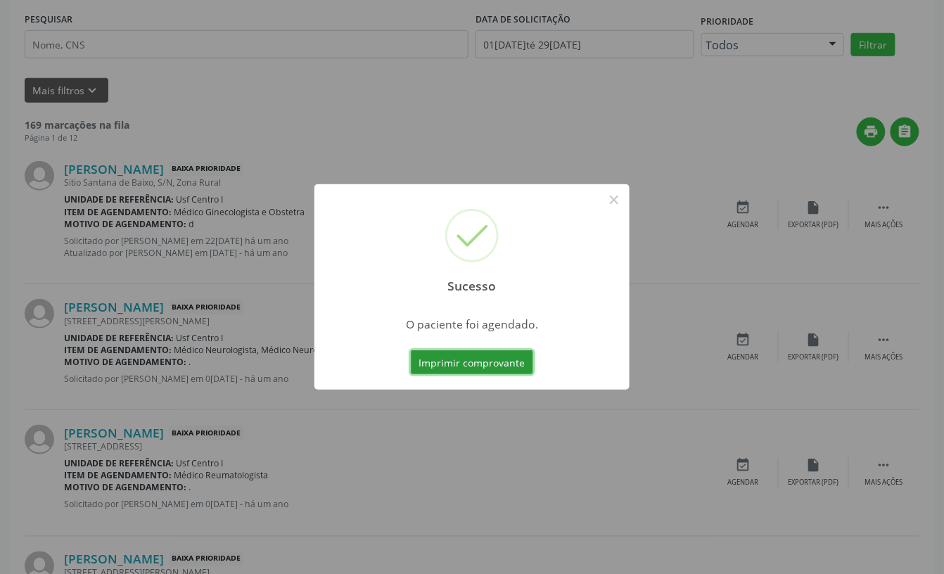
scroll to position [0, 0]
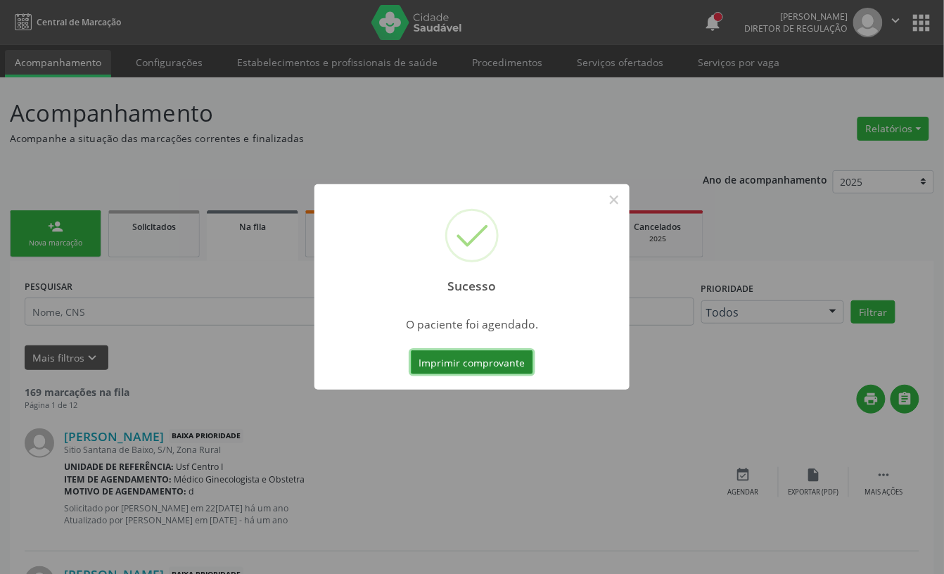
click at [507, 369] on button "Imprimir comprovante" at bounding box center [472, 362] width 122 height 24
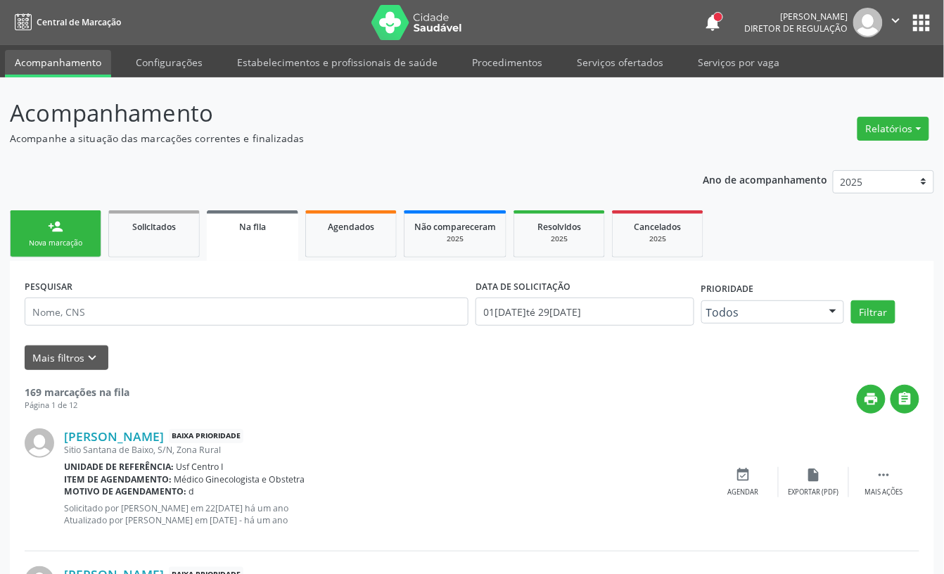
click at [75, 241] on div "Nova marcação" at bounding box center [55, 243] width 70 height 11
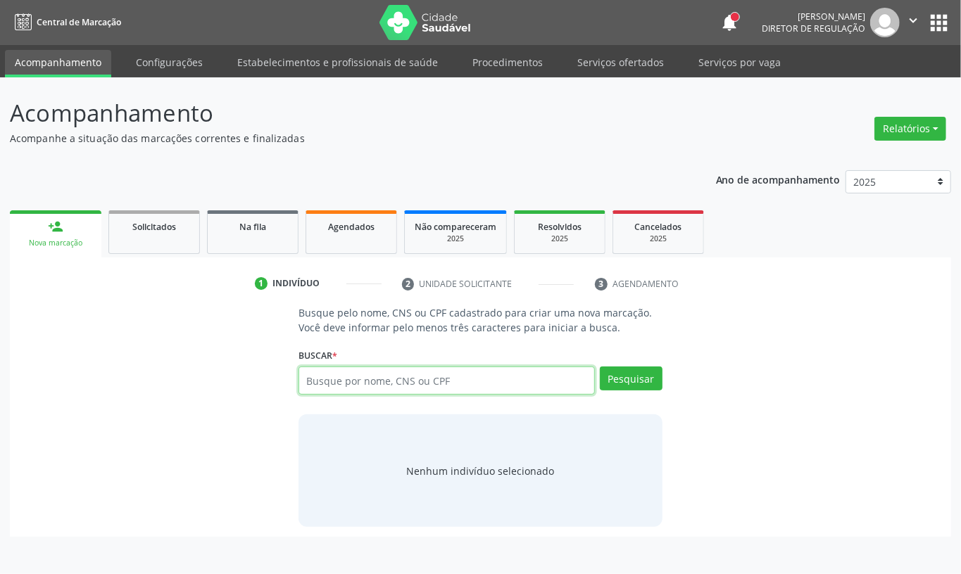
click at [322, 377] on input "text" at bounding box center [446, 381] width 296 height 28
click at [328, 396] on div "Busque por nome, CNS ou CPF Nenhum resultado encontrado para: " " Digite nome, …" at bounding box center [480, 386] width 364 height 38
click at [522, 389] on input "text" at bounding box center [446, 381] width 296 height 28
click at [384, 389] on input "text" at bounding box center [446, 381] width 296 height 28
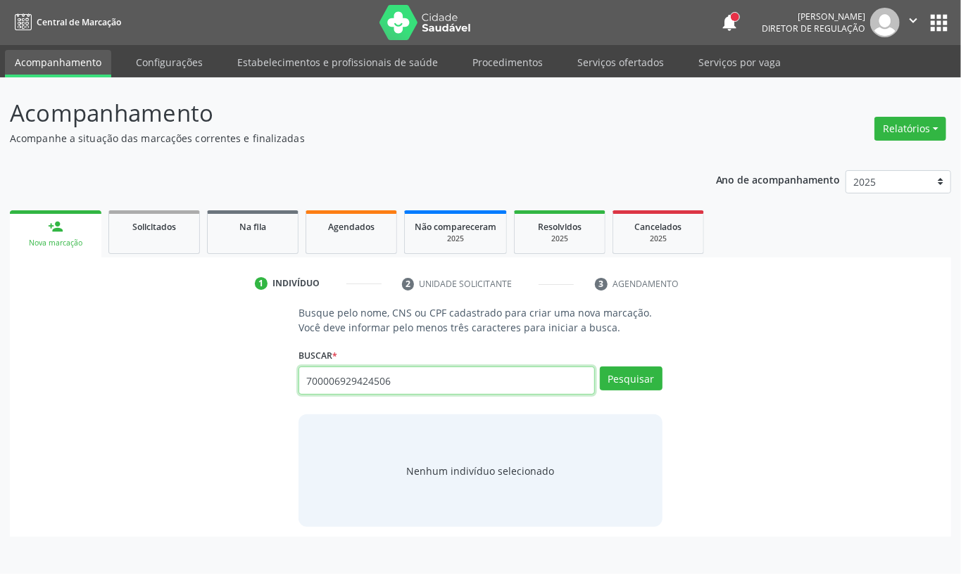
type input "700006929424506"
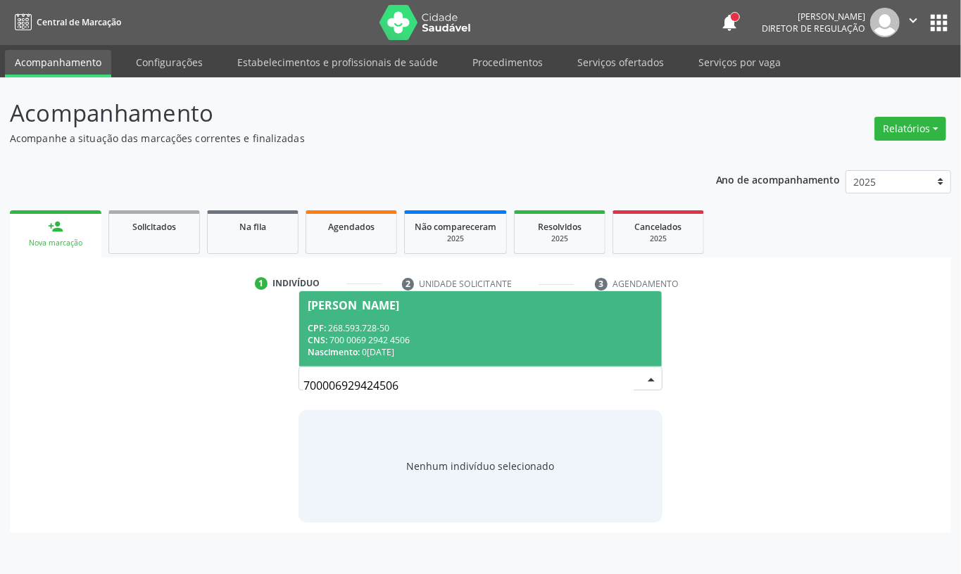
click at [393, 336] on div "CNS: 700 0069 2942 4506" at bounding box center [481, 340] width 346 height 12
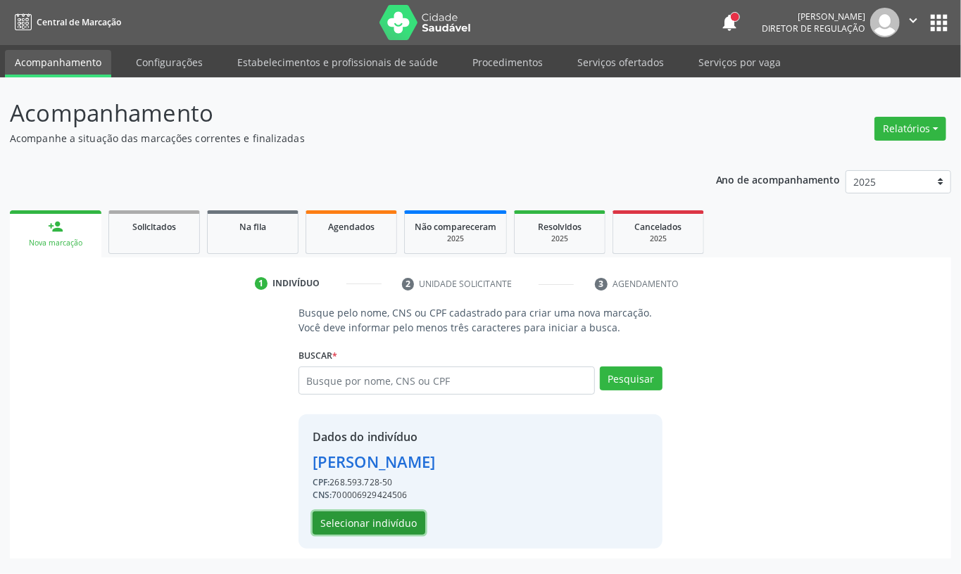
click at [360, 521] on button "Selecionar indivíduo" at bounding box center [368, 524] width 113 height 24
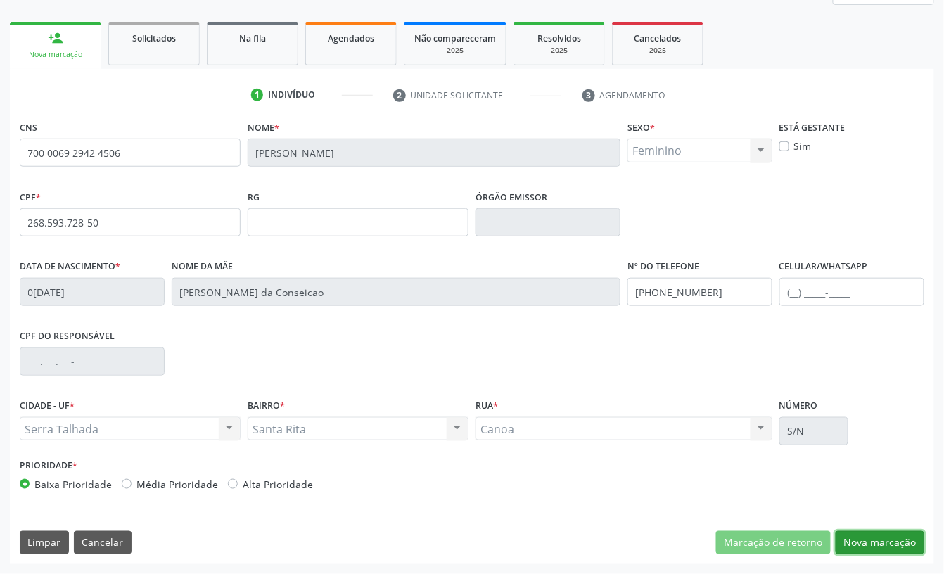
click at [890, 542] on button "Nova marcação" at bounding box center [880, 543] width 89 height 24
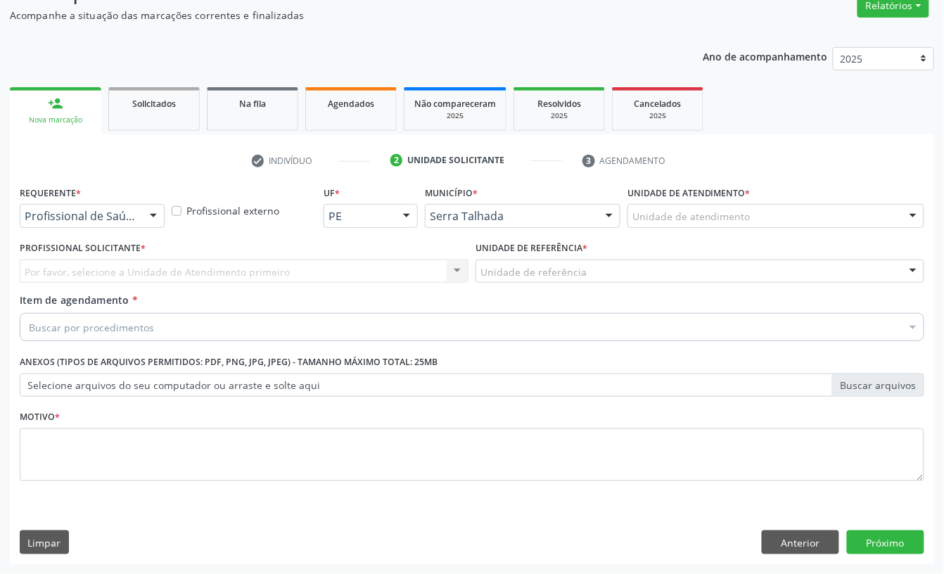
scroll to position [125, 0]
click at [118, 206] on div "Profissional de Saúde" at bounding box center [92, 216] width 145 height 24
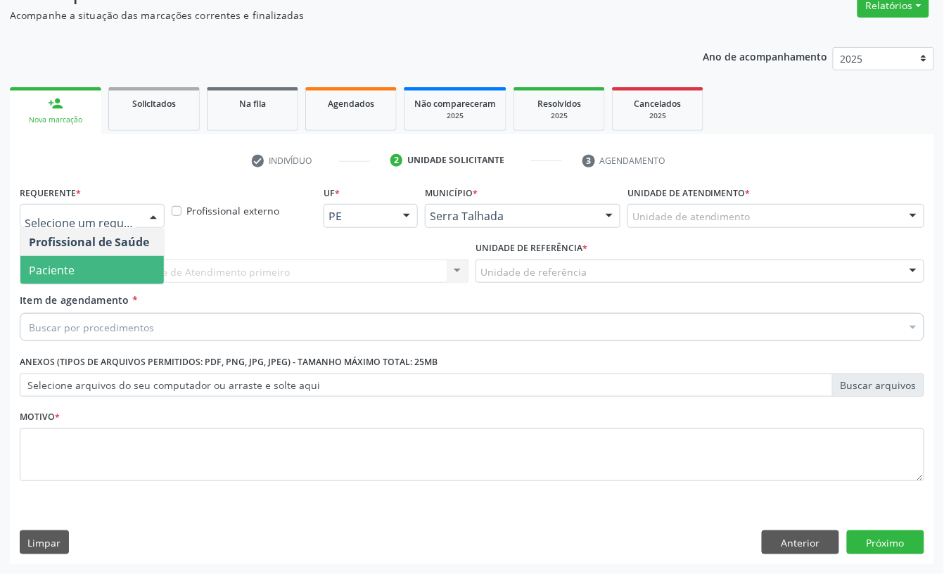
click at [58, 263] on span "Paciente" at bounding box center [52, 269] width 46 height 15
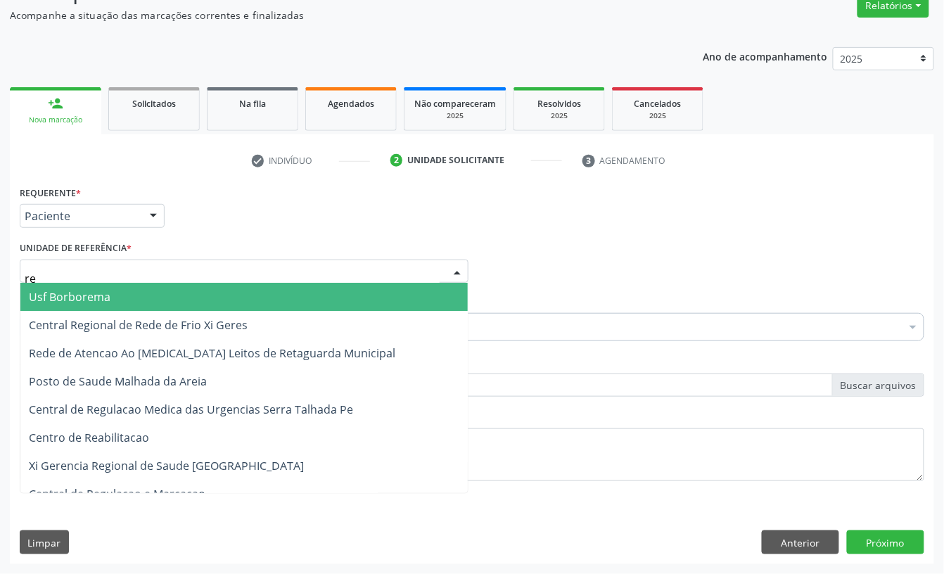
type input "rea"
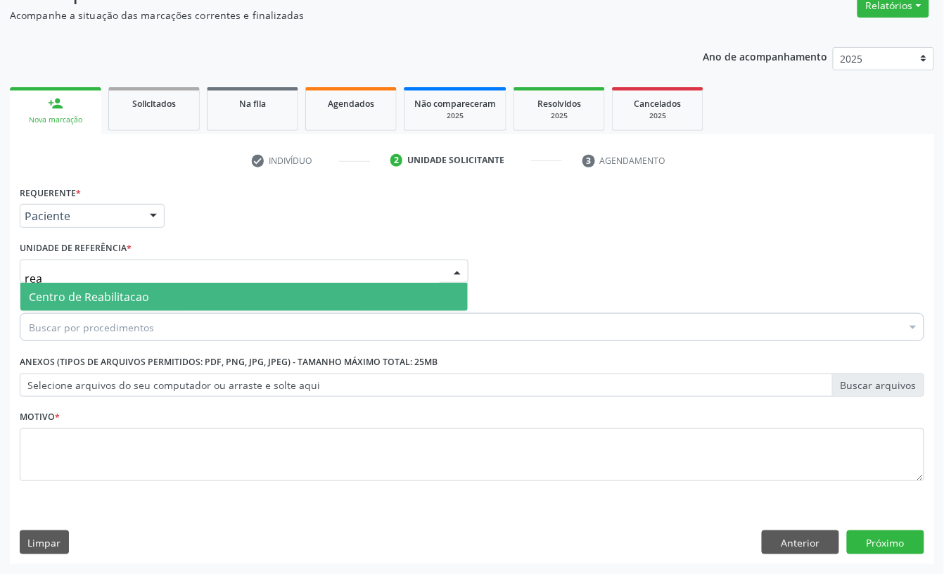
click at [66, 300] on span "Centro de Reabilitacao" at bounding box center [89, 296] width 120 height 15
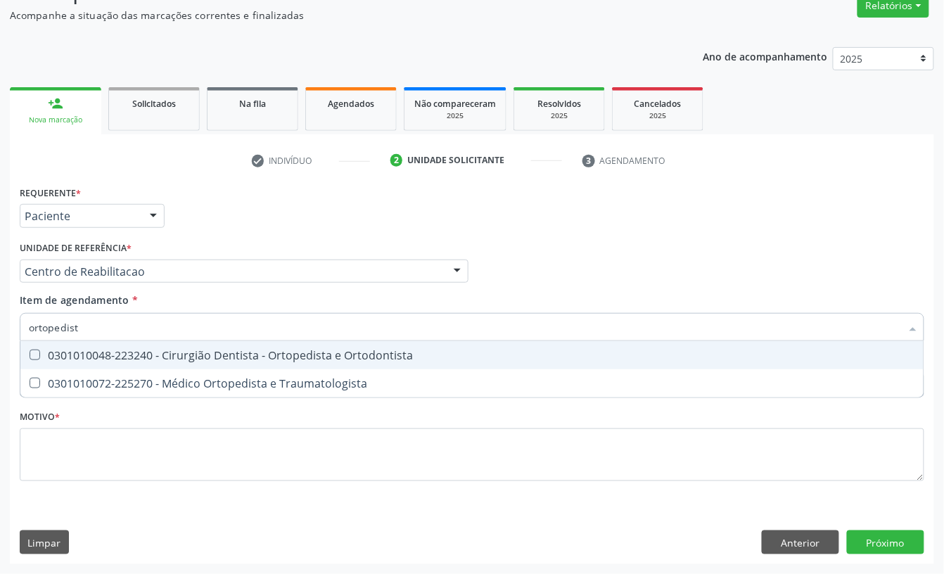
type input "ortopedista"
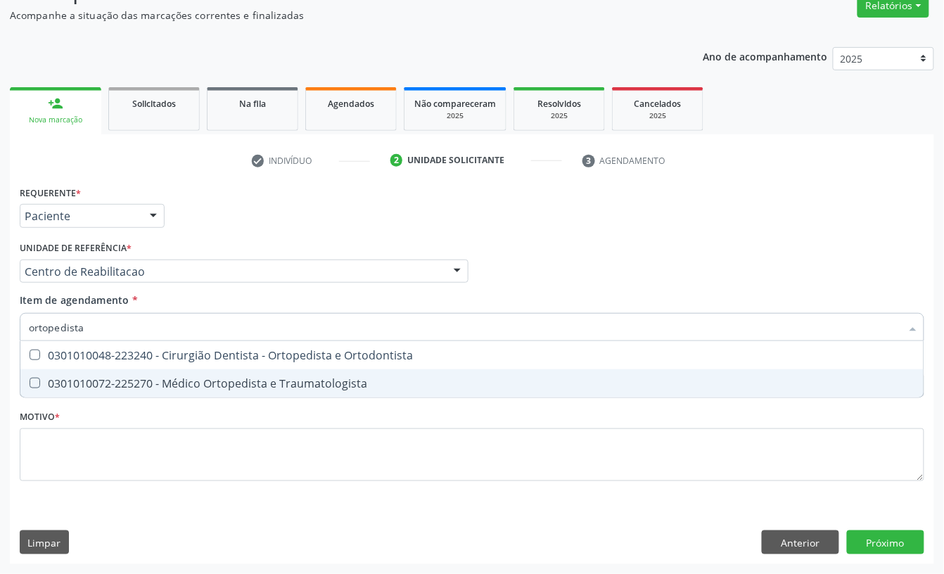
click at [88, 373] on span "0301010072-225270 - Médico Ortopedista e Traumatologista" at bounding box center [472, 383] width 904 height 28
checkbox Traumatologista "true"
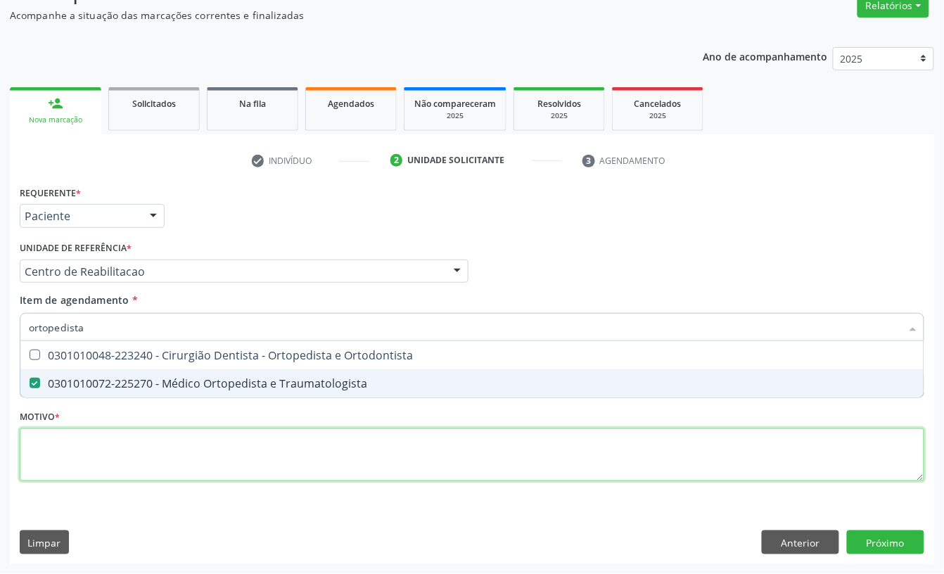
click at [51, 466] on div "Requerente * Paciente Profissional de Saúde Paciente Nenhum resultado encontrad…" at bounding box center [472, 341] width 905 height 319
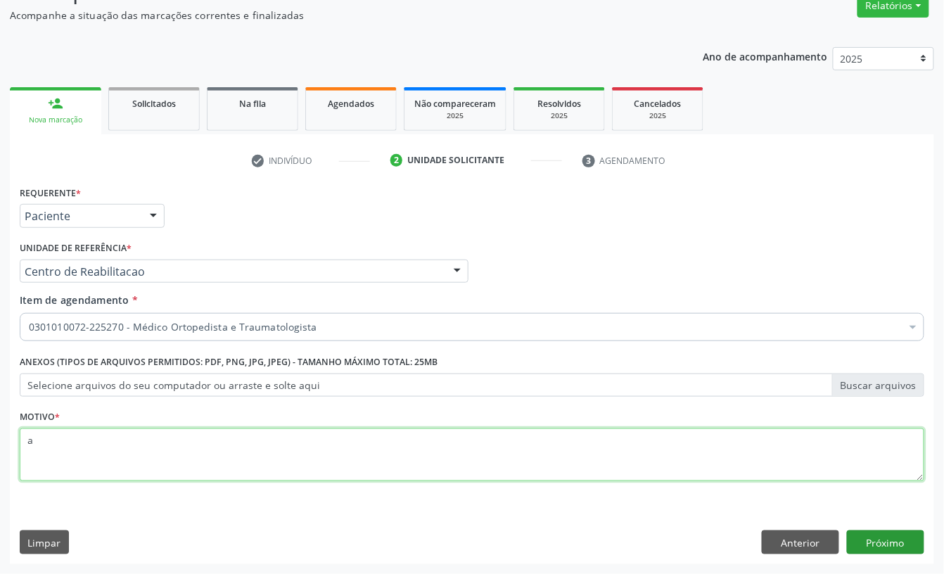
type textarea "a"
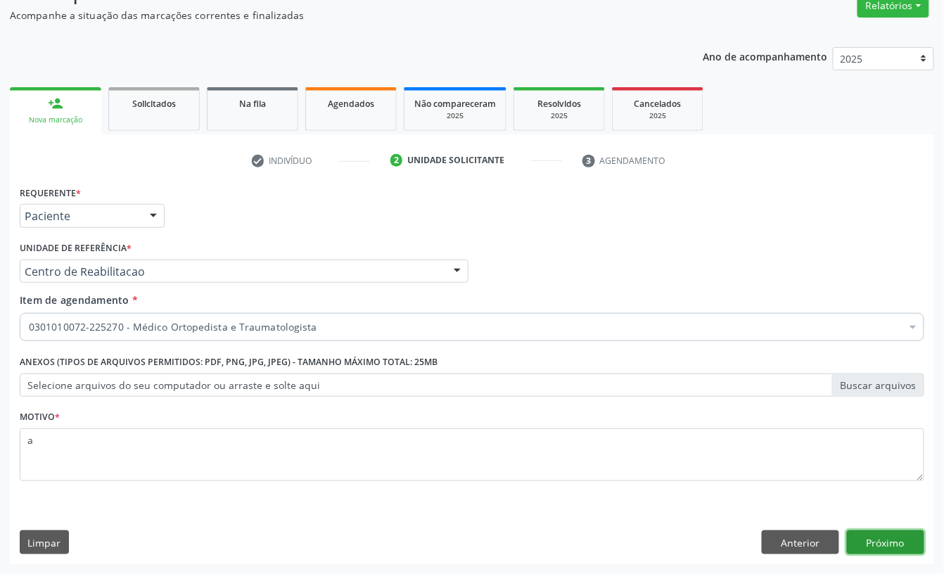
drag, startPoint x: 862, startPoint y: 536, endPoint x: 960, endPoint y: 450, distance: 129.7
click at [863, 536] on button "Próximo" at bounding box center [885, 543] width 77 height 24
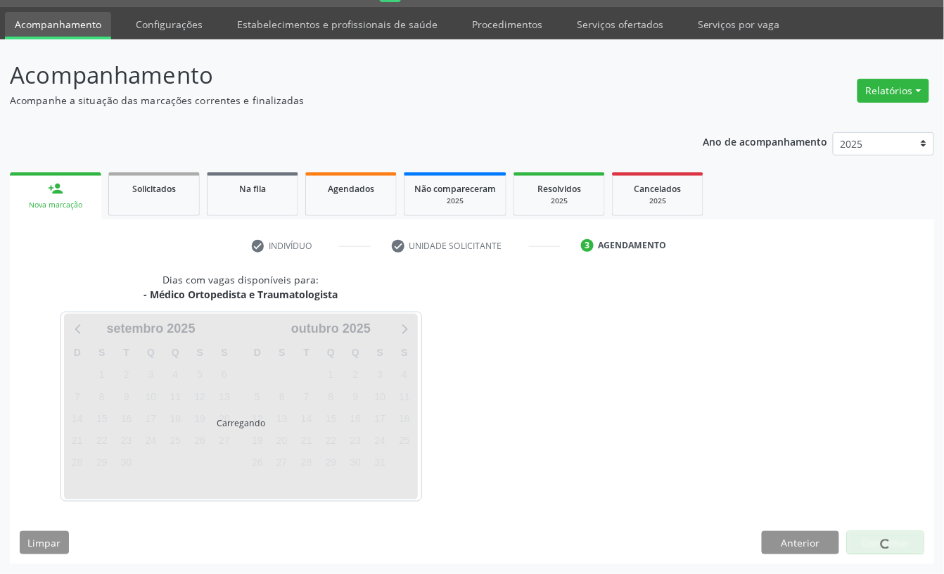
scroll to position [39, 0]
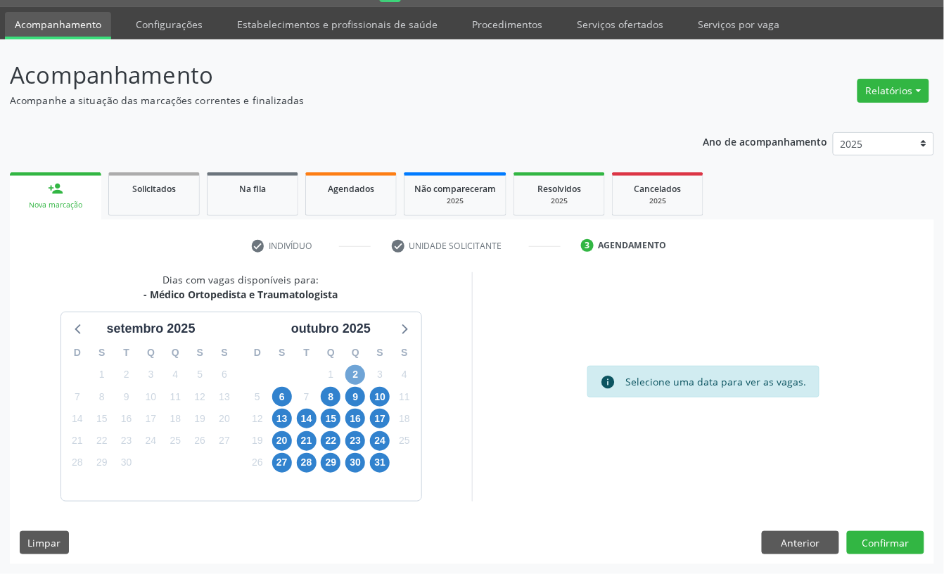
click at [355, 378] on span "2" at bounding box center [356, 375] width 20 height 20
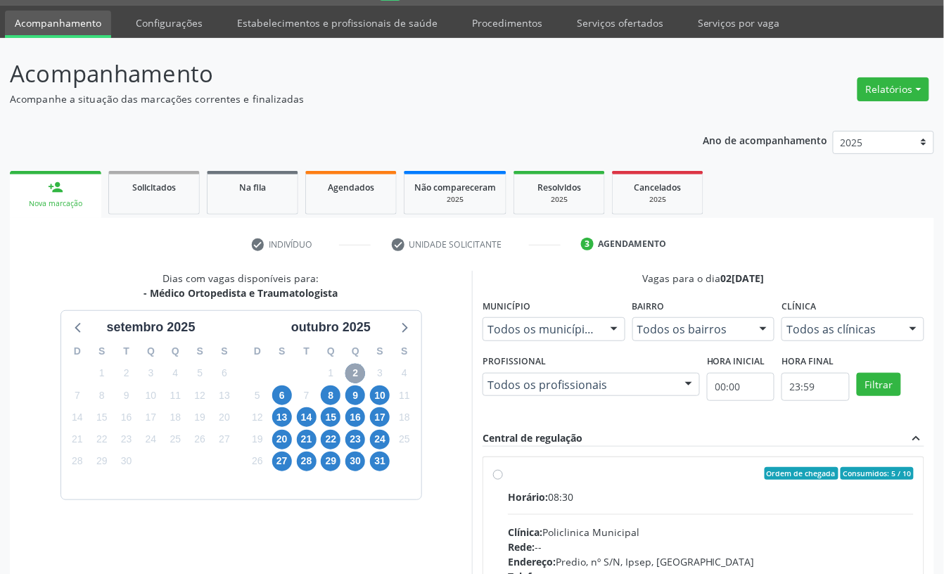
scroll to position [227, 0]
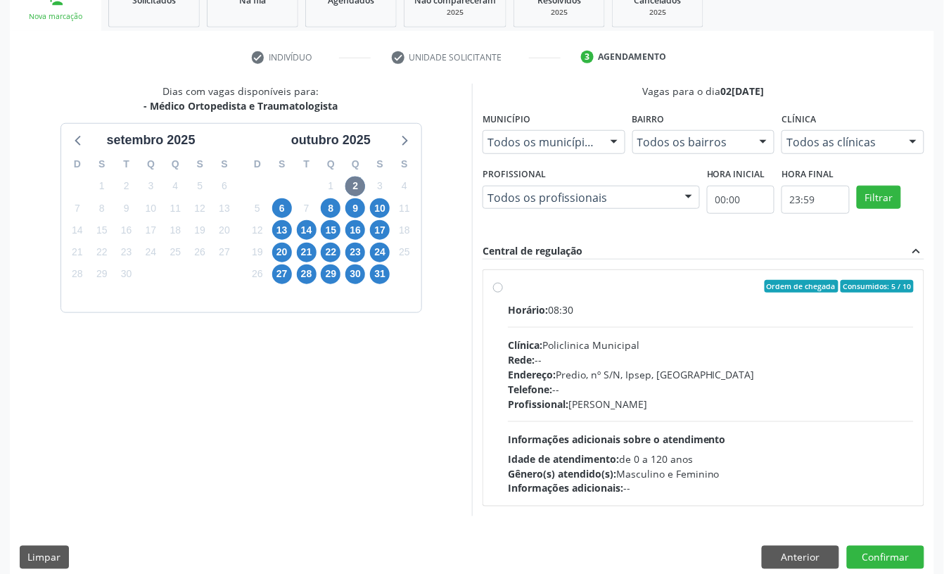
click at [632, 374] on div "Endereço: Predio, nº S/N, Ipsep, Serra Talhada - PE" at bounding box center [711, 374] width 406 height 15
click at [503, 293] on input "Ordem de chegada Consumidos: 5 / 10 Horário: 08:30 Clínica: Policlinica Municip…" at bounding box center [498, 286] width 10 height 13
radio input "true"
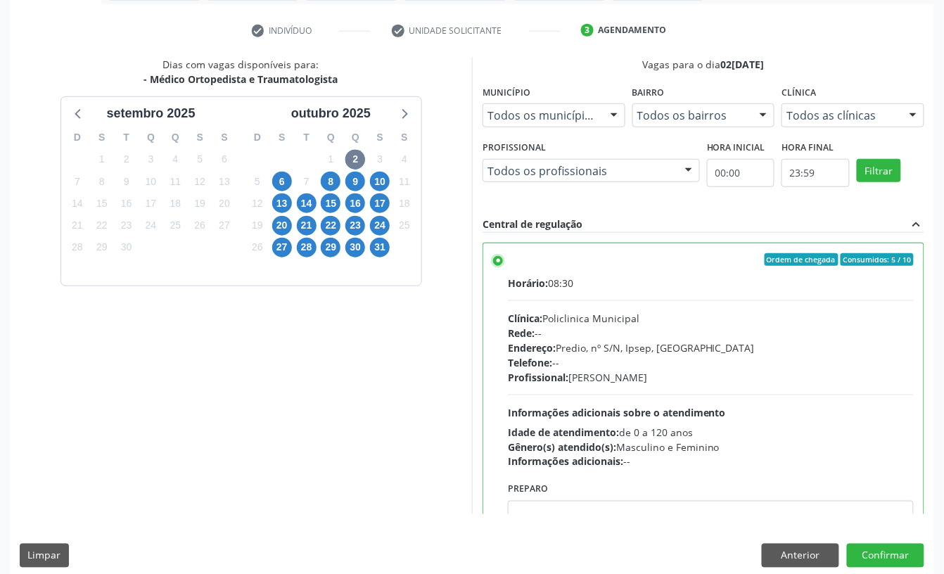
scroll to position [267, 0]
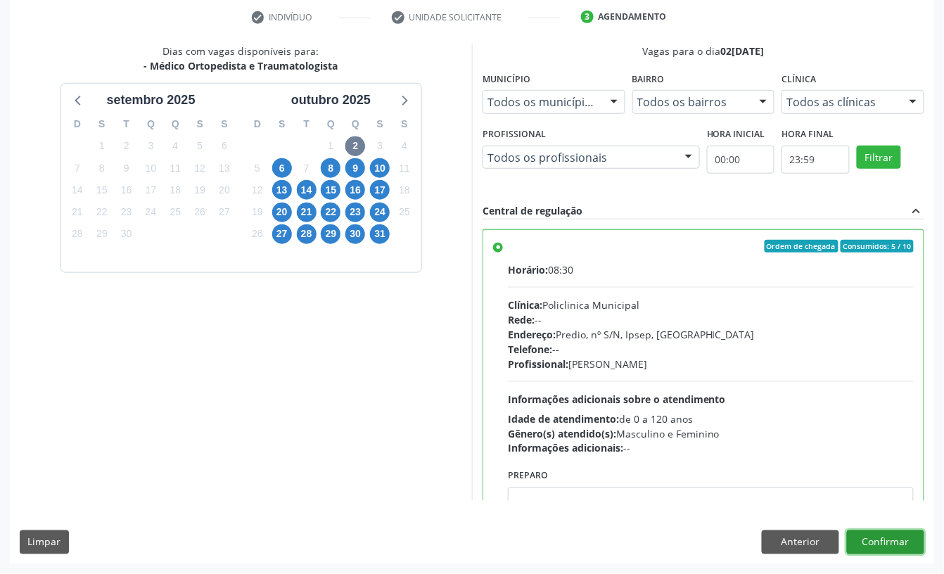
click at [899, 540] on button "Confirmar" at bounding box center [885, 543] width 77 height 24
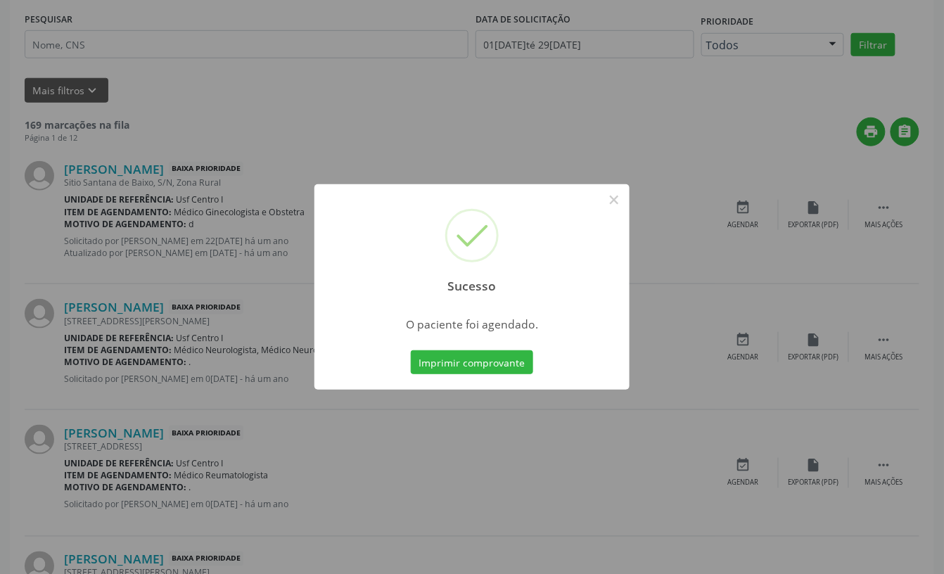
scroll to position [0, 0]
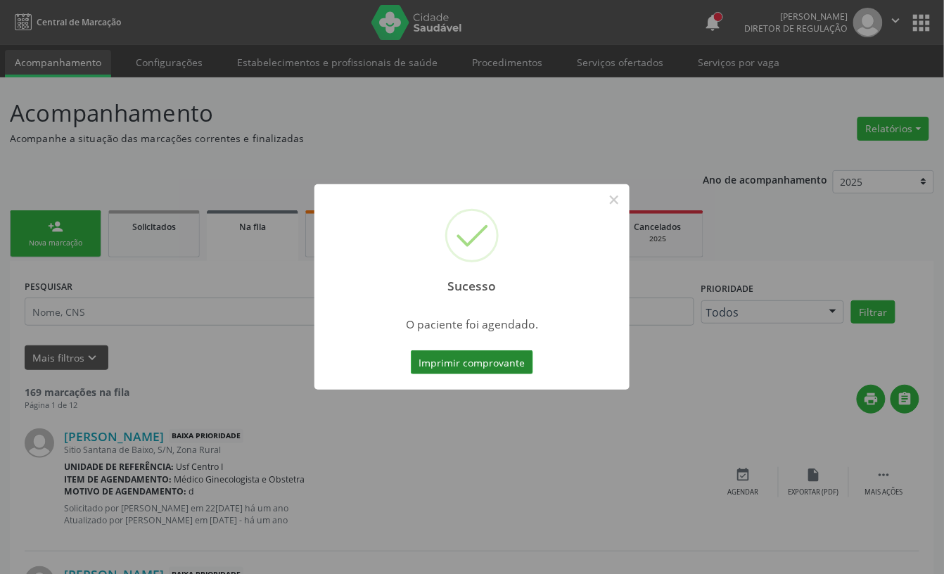
click at [482, 361] on button "Imprimir comprovante" at bounding box center [472, 362] width 122 height 24
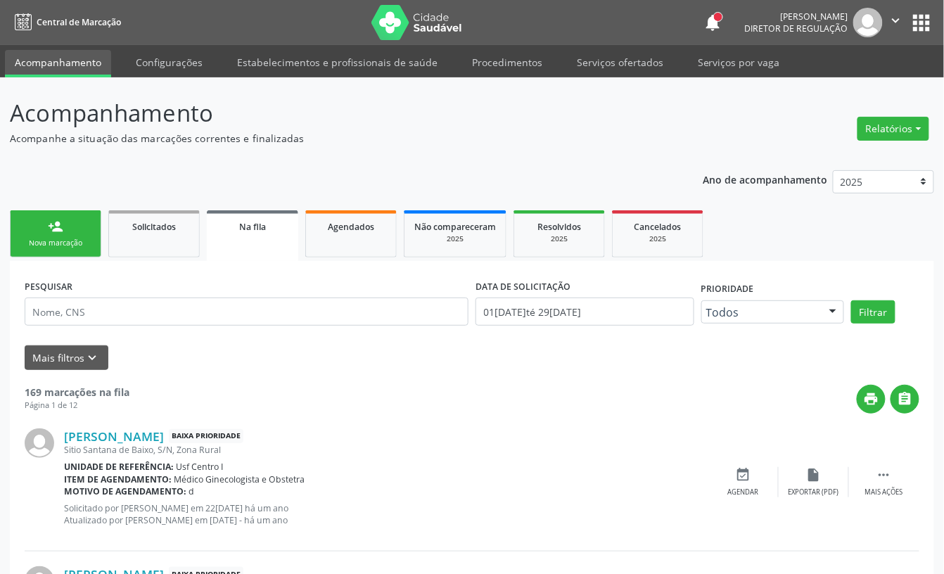
click at [65, 245] on div "Nova marcação" at bounding box center [55, 243] width 70 height 11
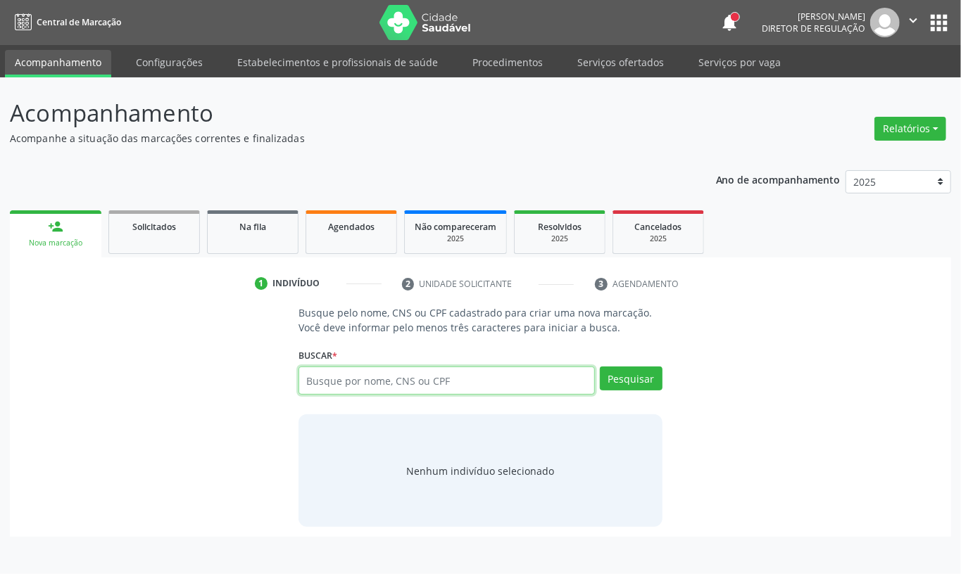
click at [341, 381] on input "text" at bounding box center [446, 381] width 296 height 28
type input "702604757003647"
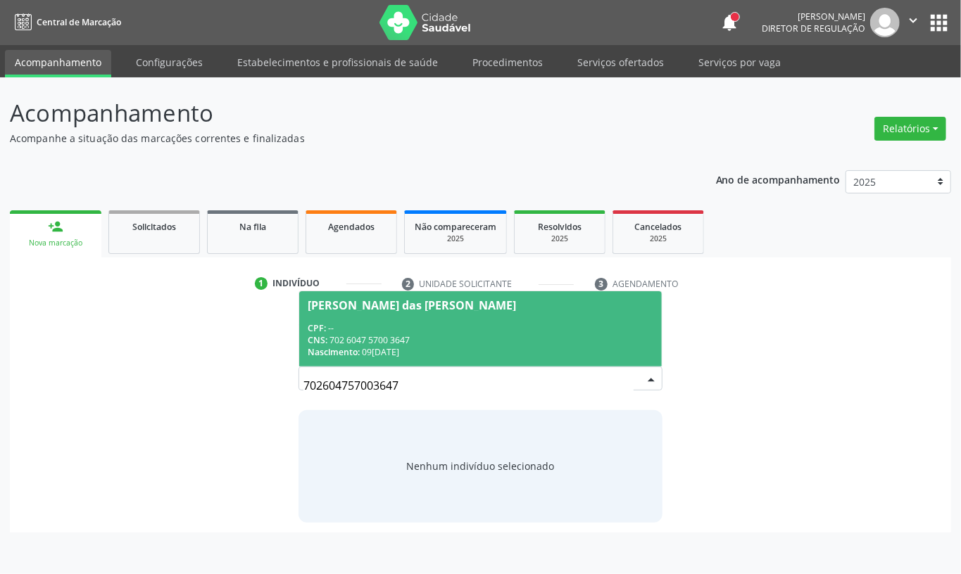
click at [372, 344] on div "CNS: 702 6047 5700 3647" at bounding box center [481, 340] width 346 height 12
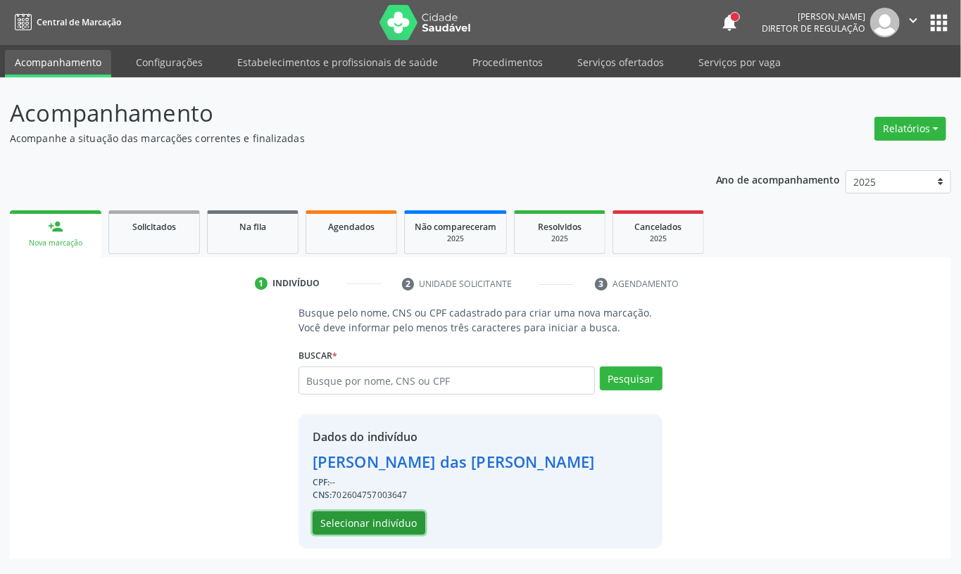
click at [366, 529] on button "Selecionar indivíduo" at bounding box center [368, 524] width 113 height 24
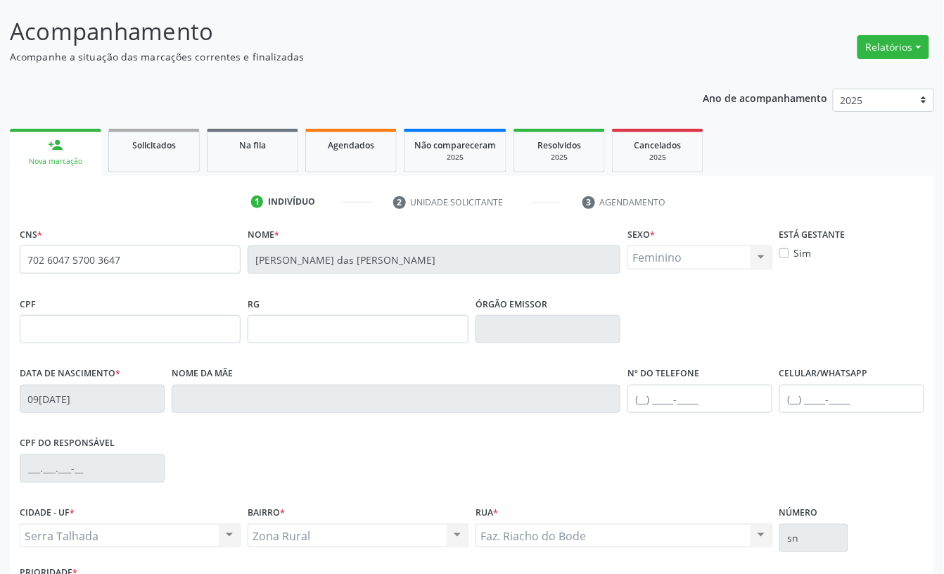
scroll to position [187, 0]
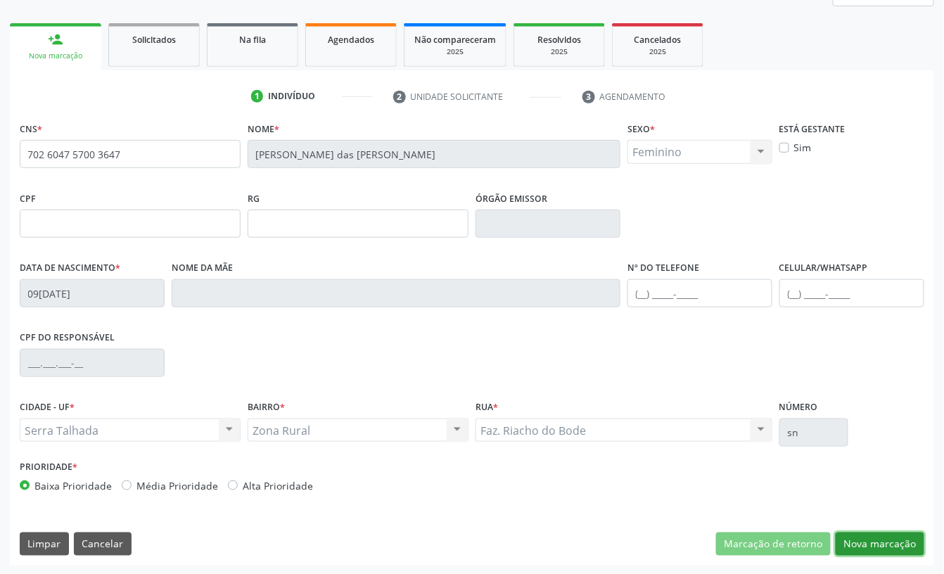
click at [885, 550] on button "Nova marcação" at bounding box center [880, 545] width 89 height 24
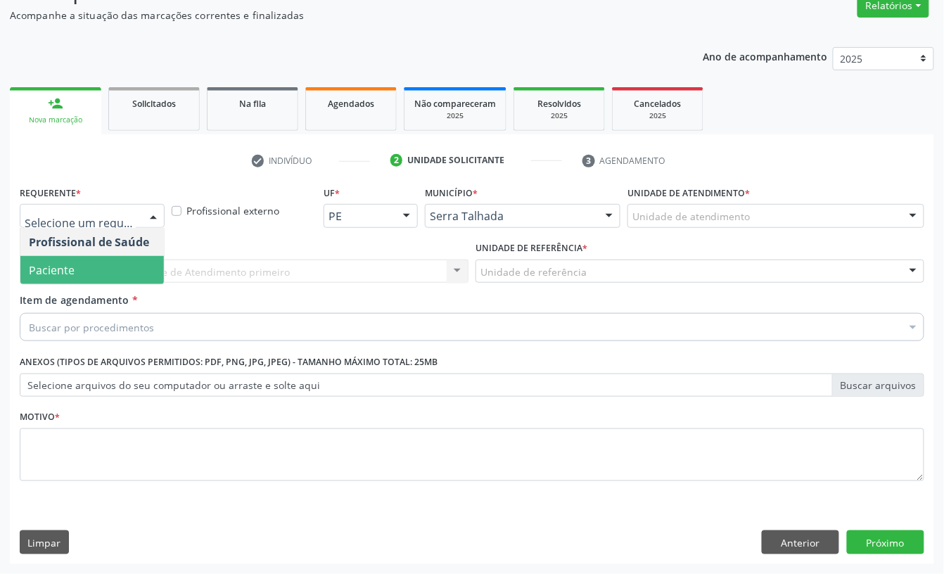
click at [77, 260] on span "Paciente" at bounding box center [92, 270] width 144 height 28
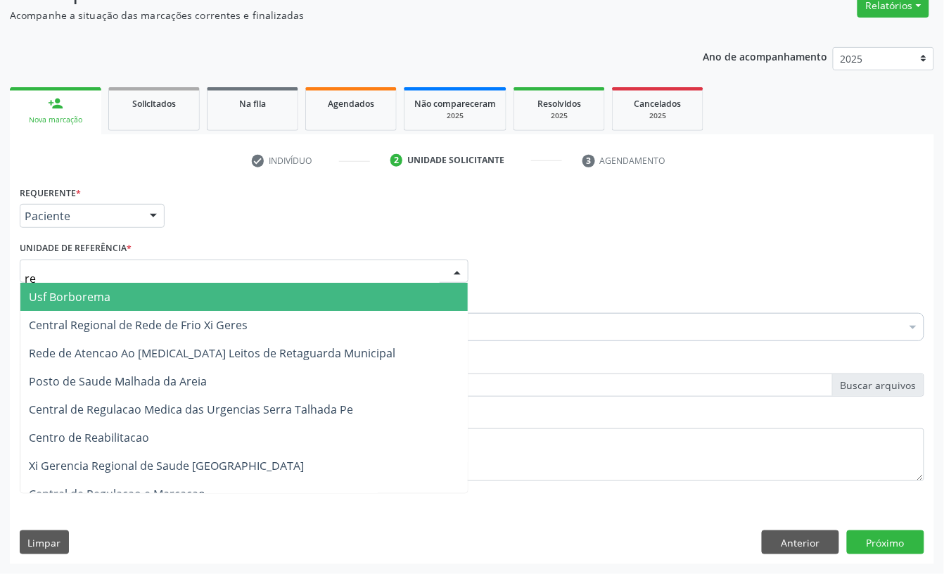
type input "rea"
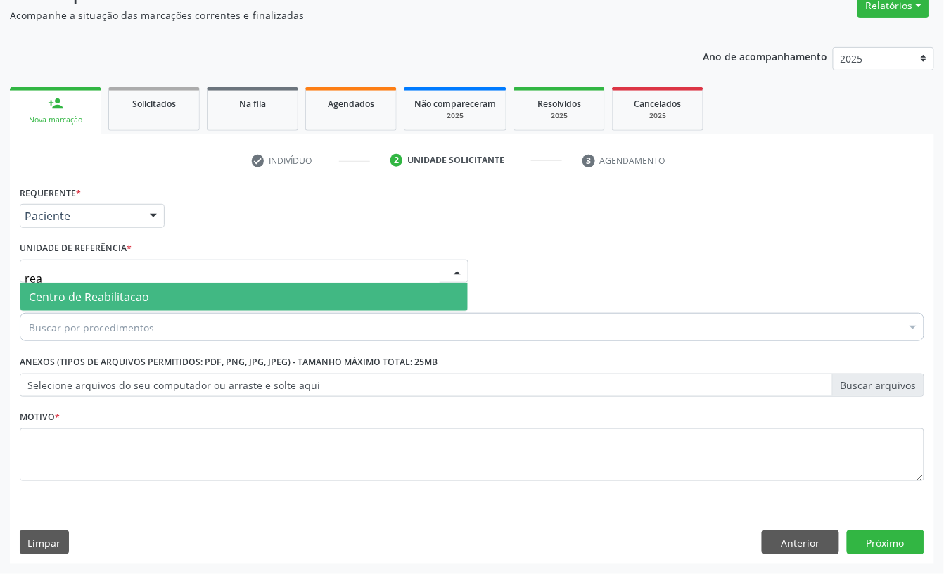
click at [77, 294] on span "Centro de Reabilitacao" at bounding box center [89, 296] width 120 height 15
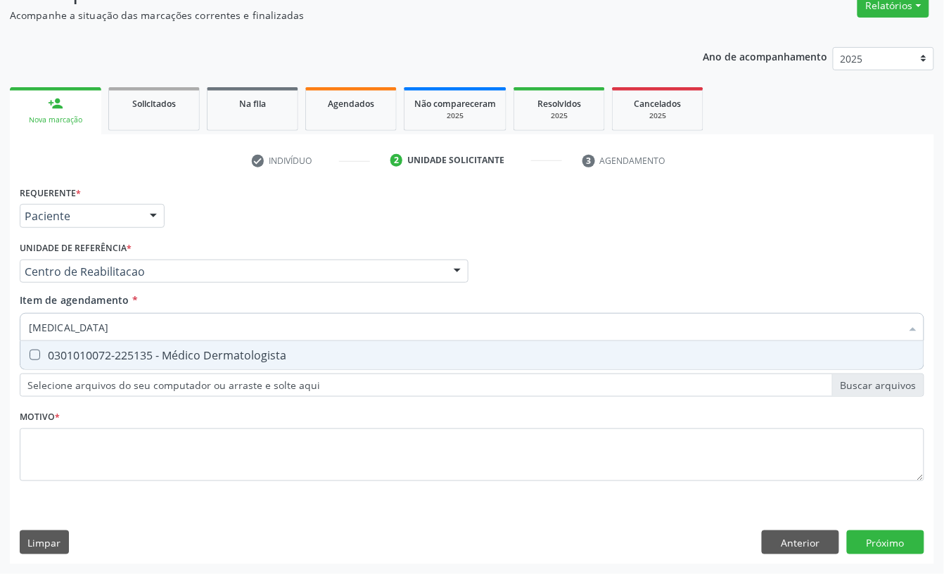
type input "dermatologista"
click at [124, 342] on span "0301010072-225135 - Médico Dermatologista" at bounding box center [472, 355] width 904 height 28
checkbox Dermatologista "true"
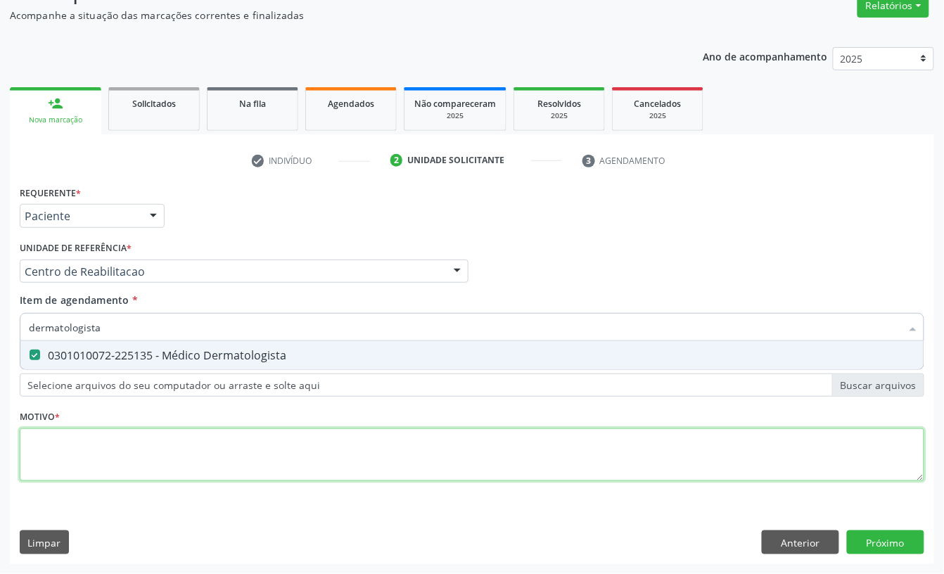
click at [116, 474] on div "Requerente * Paciente Profissional de Saúde Paciente Nenhum resultado encontrad…" at bounding box center [472, 341] width 905 height 319
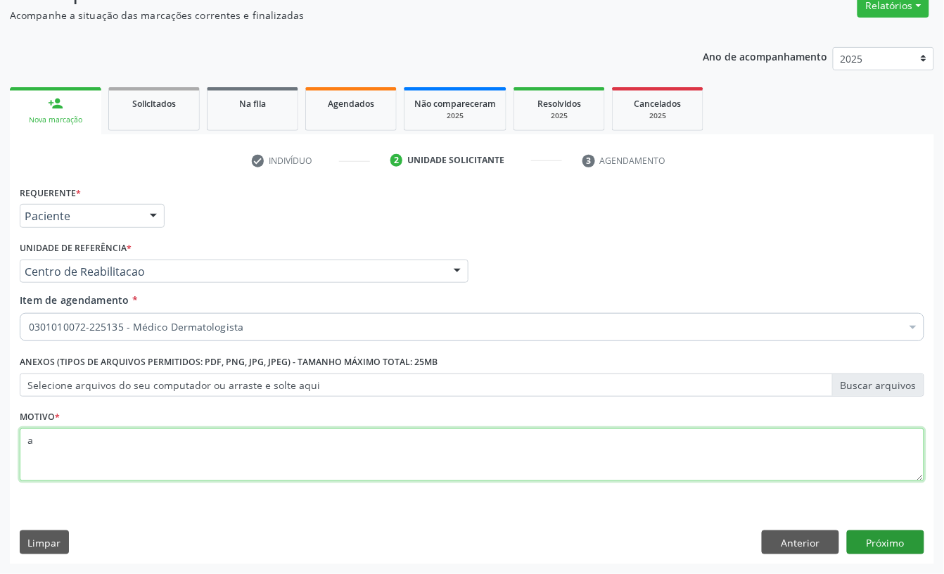
type textarea "a"
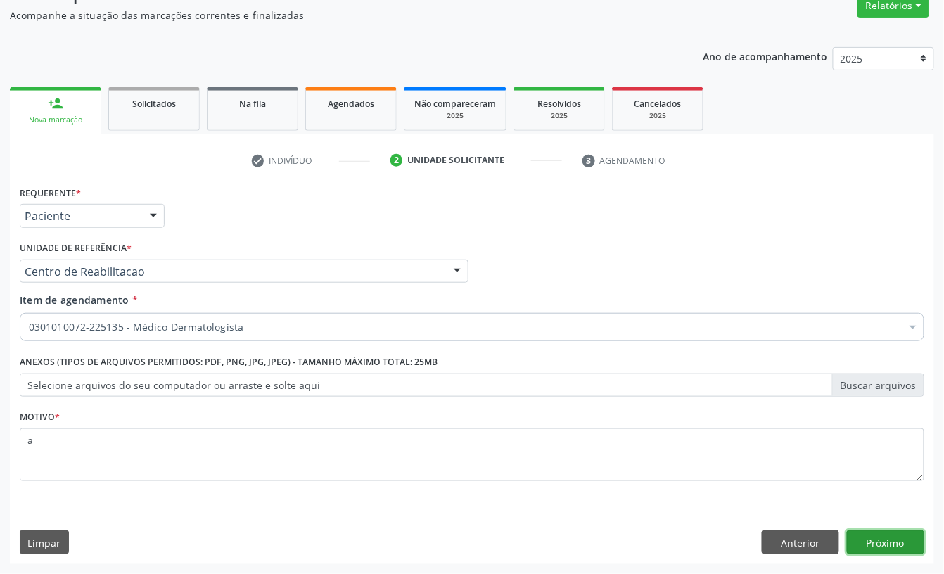
click at [890, 549] on button "Próximo" at bounding box center [885, 543] width 77 height 24
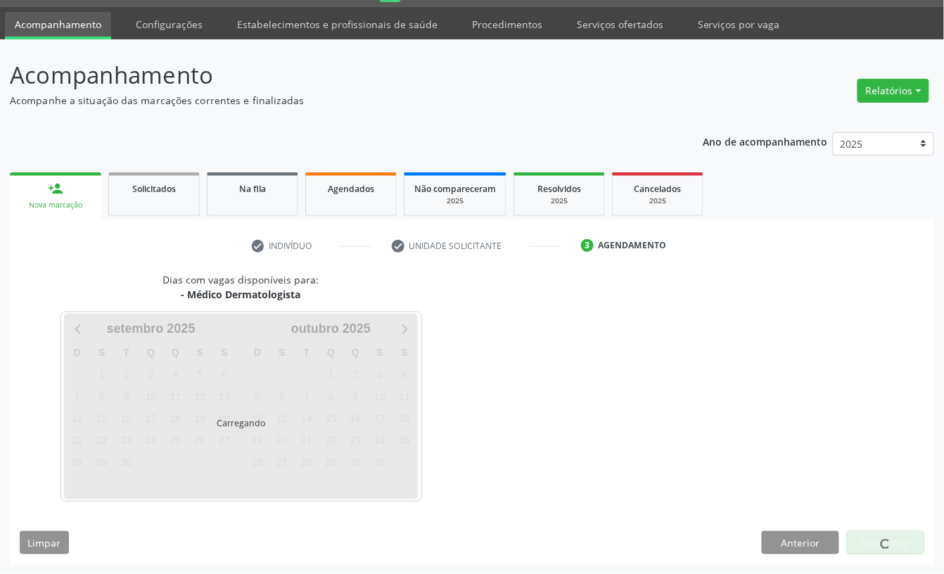
scroll to position [39, 0]
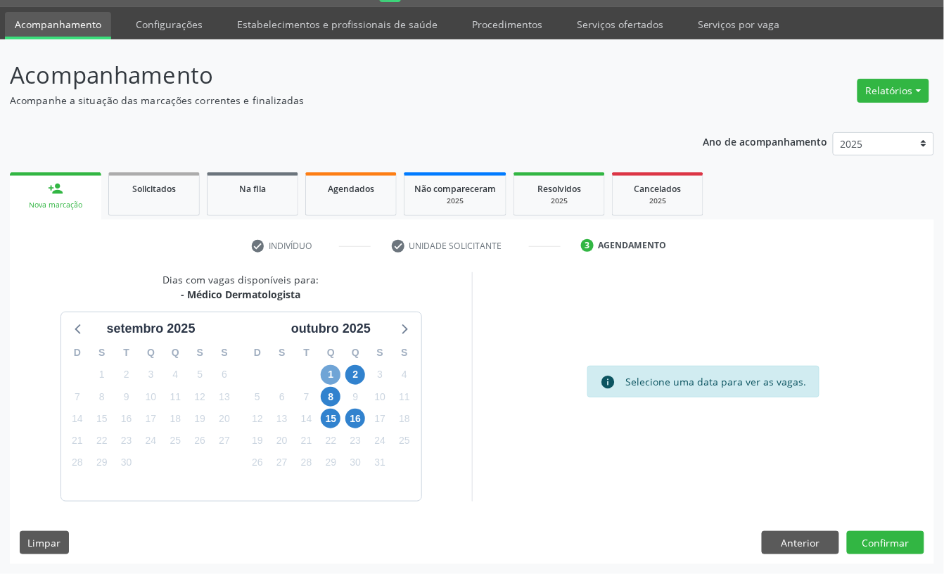
click at [333, 375] on span "1" at bounding box center [331, 375] width 20 height 20
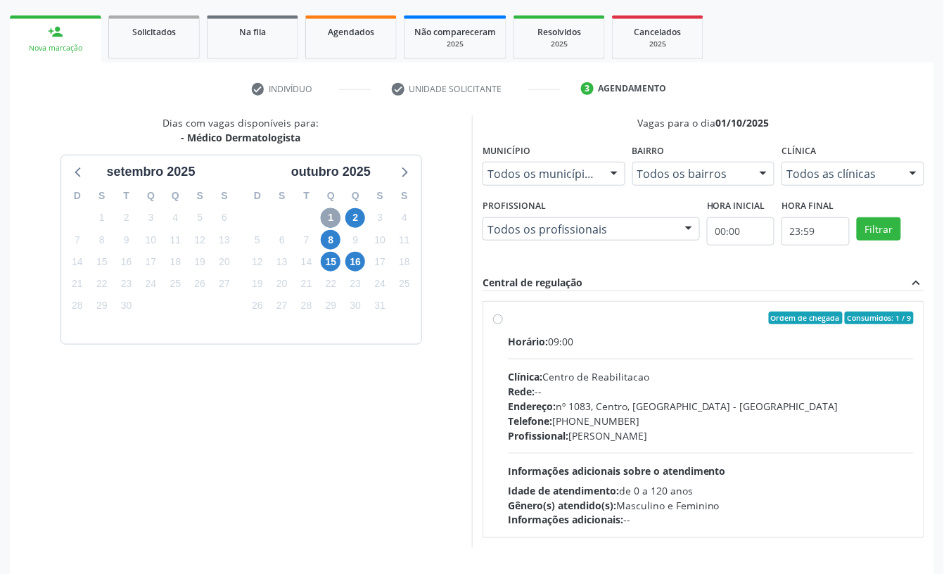
scroll to position [227, 0]
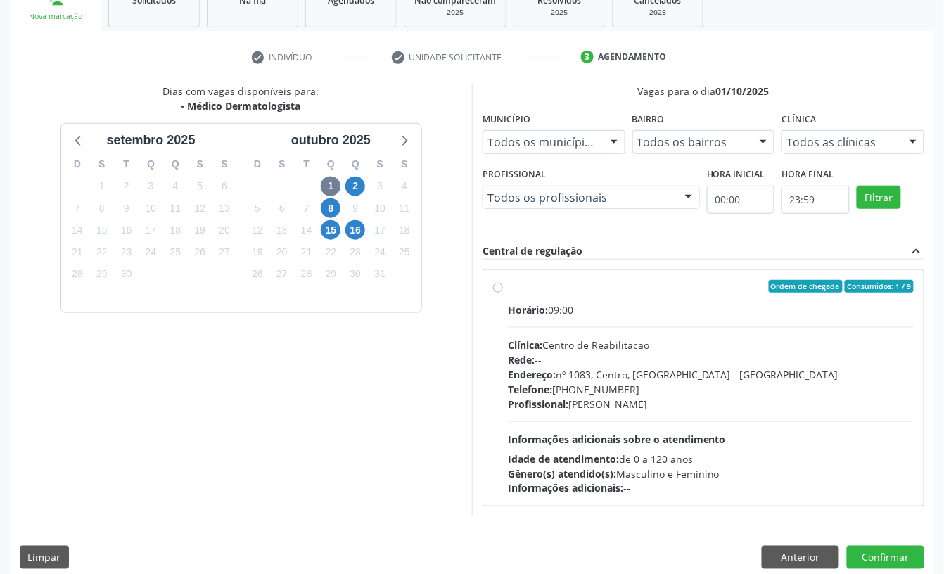
click at [612, 381] on div "Endereço: nº 1083, Centro, Serra Talhada - PE" at bounding box center [711, 374] width 406 height 15
click at [503, 293] on input "Ordem de chegada Consumidos: 1 / 9 Horário: 09:00 Clínica: Centro de Reabilitac…" at bounding box center [498, 286] width 10 height 13
radio input "true"
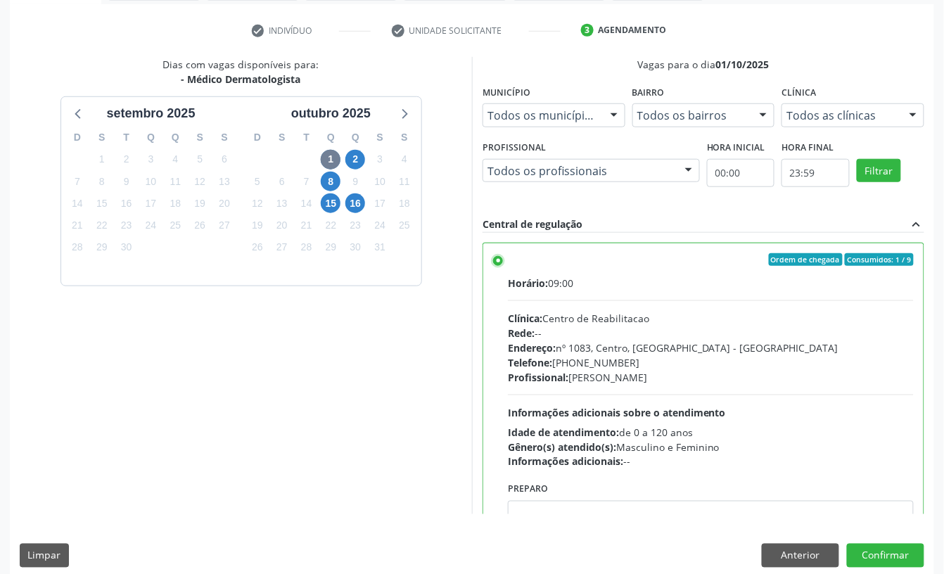
scroll to position [267, 0]
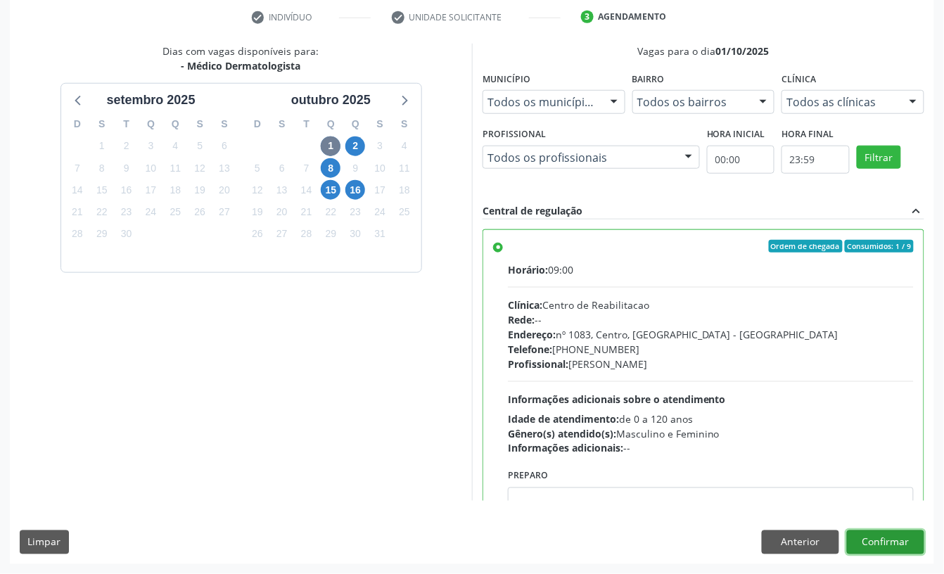
click at [904, 536] on button "Confirmar" at bounding box center [885, 543] width 77 height 24
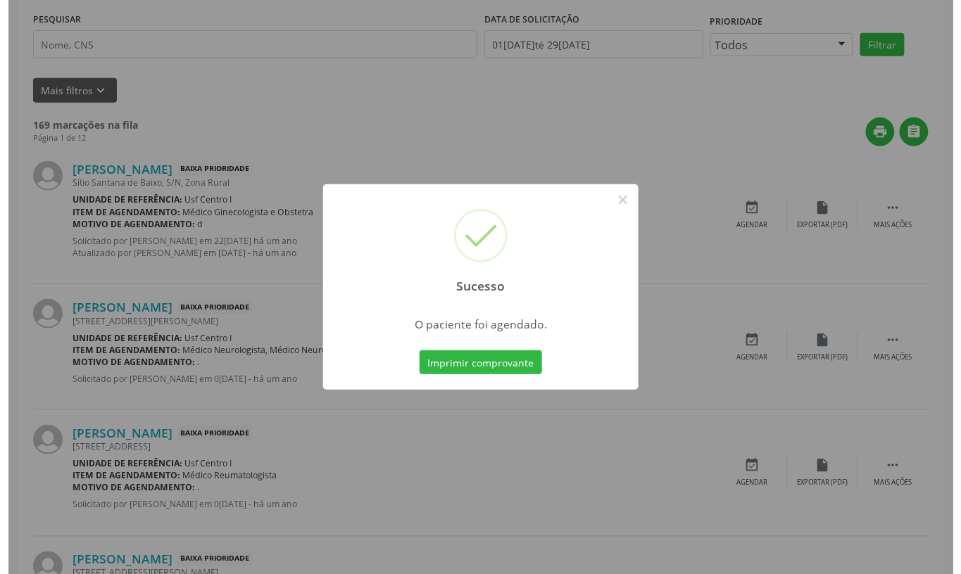
scroll to position [0, 0]
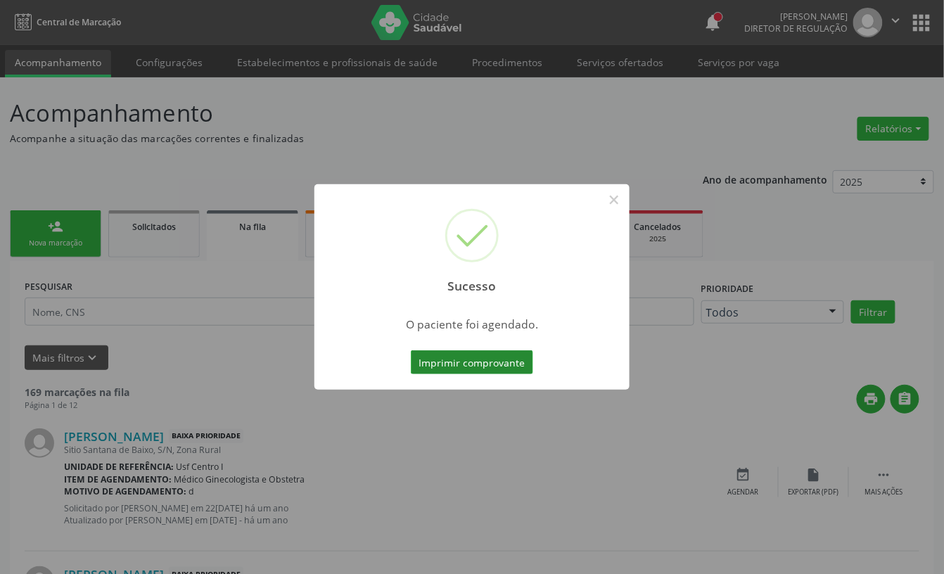
click at [490, 372] on button "Imprimir comprovante" at bounding box center [472, 362] width 122 height 24
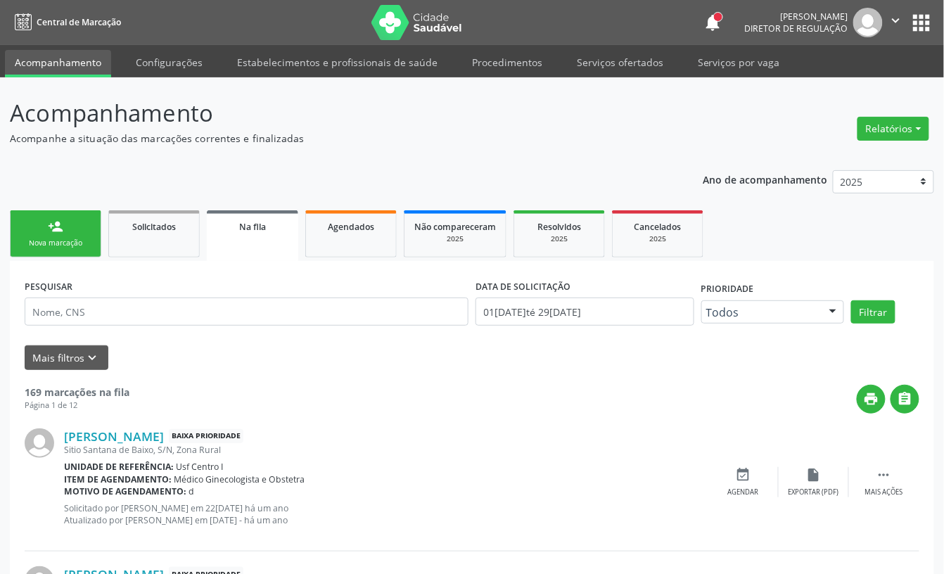
click at [70, 231] on link "person_add Nova marcação" at bounding box center [55, 233] width 91 height 47
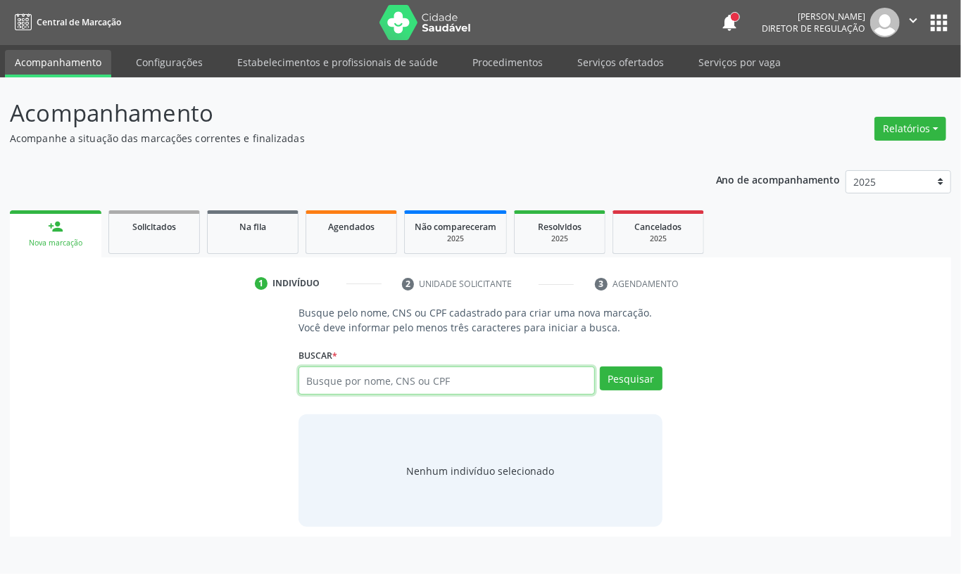
click at [383, 378] on input "text" at bounding box center [446, 381] width 296 height 28
type input "700401413743545"
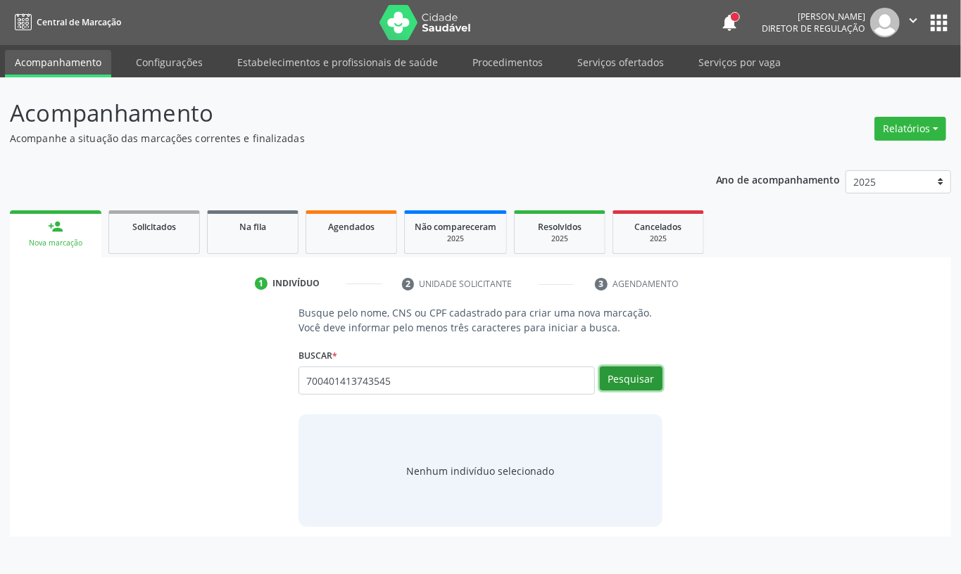
click at [631, 376] on button "Pesquisar" at bounding box center [631, 379] width 63 height 24
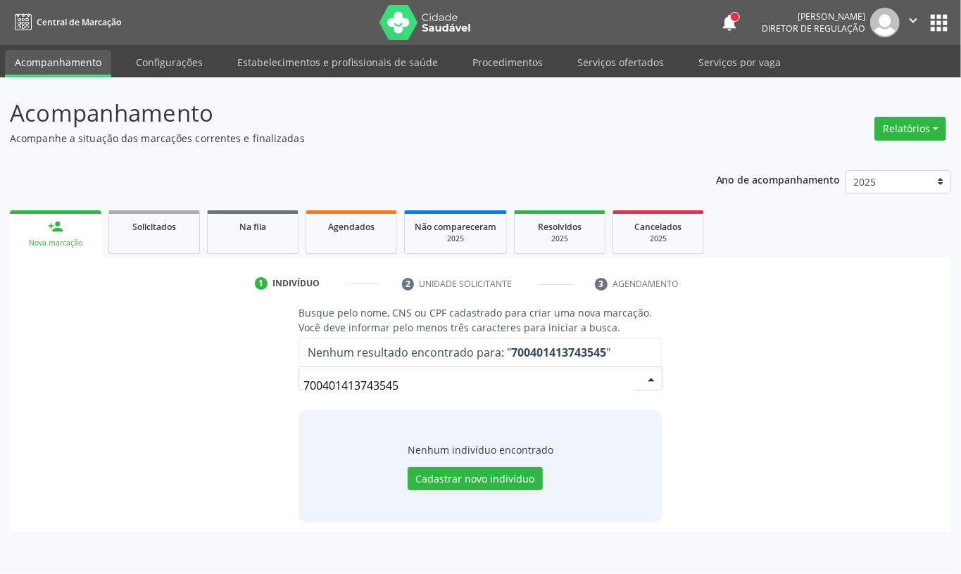
click at [384, 381] on input "700401413743545" at bounding box center [468, 386] width 330 height 28
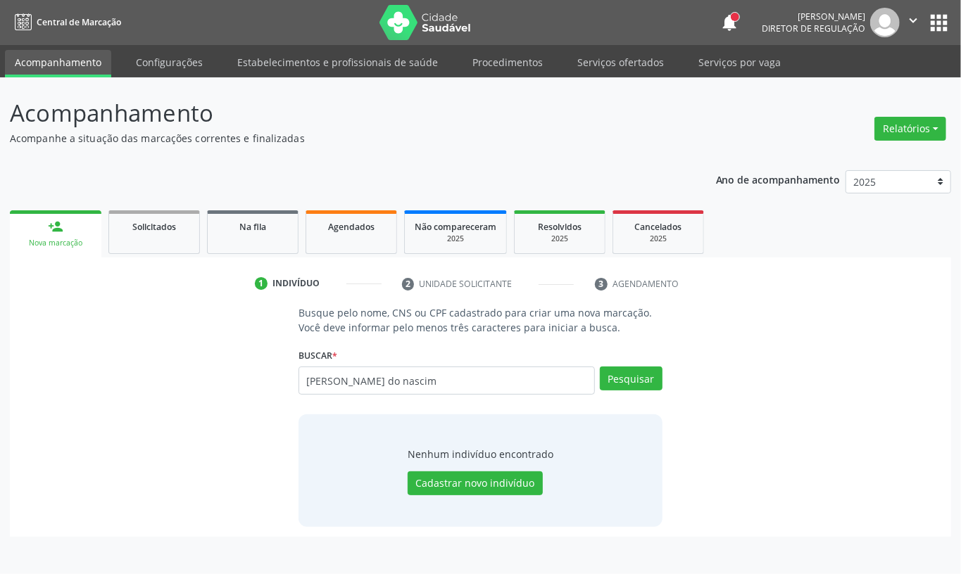
type input "sandra maria do nascim"
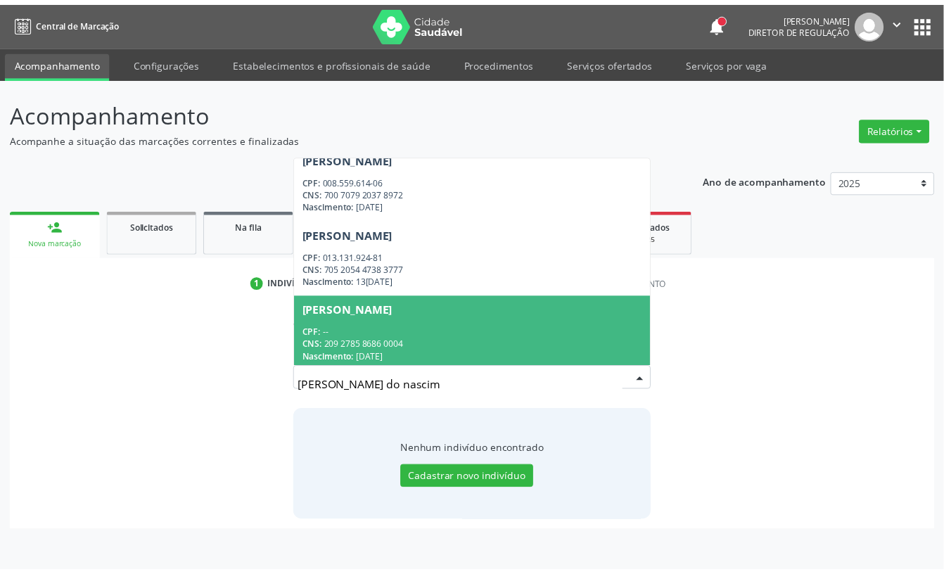
scroll to position [17, 0]
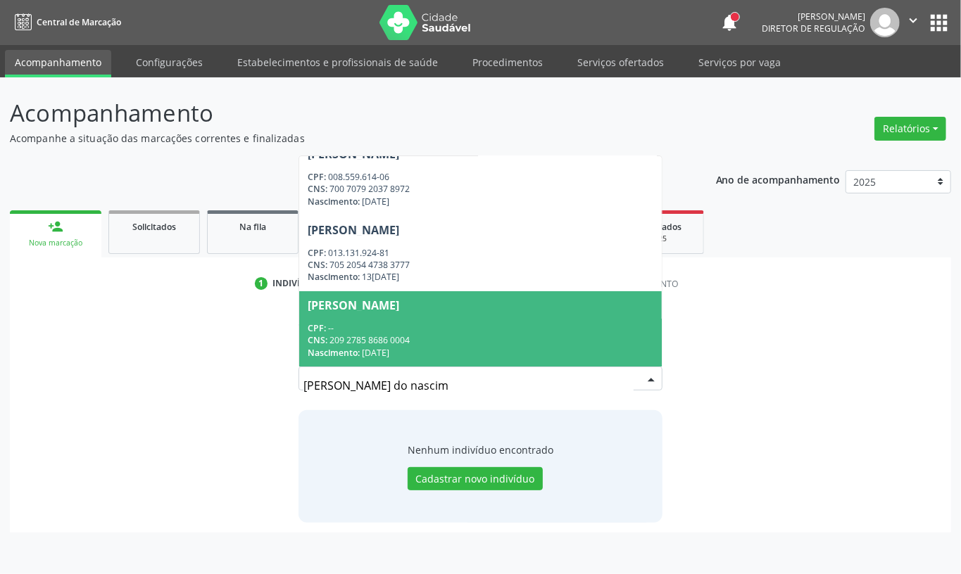
click at [521, 325] on div "CPF: --" at bounding box center [481, 328] width 346 height 12
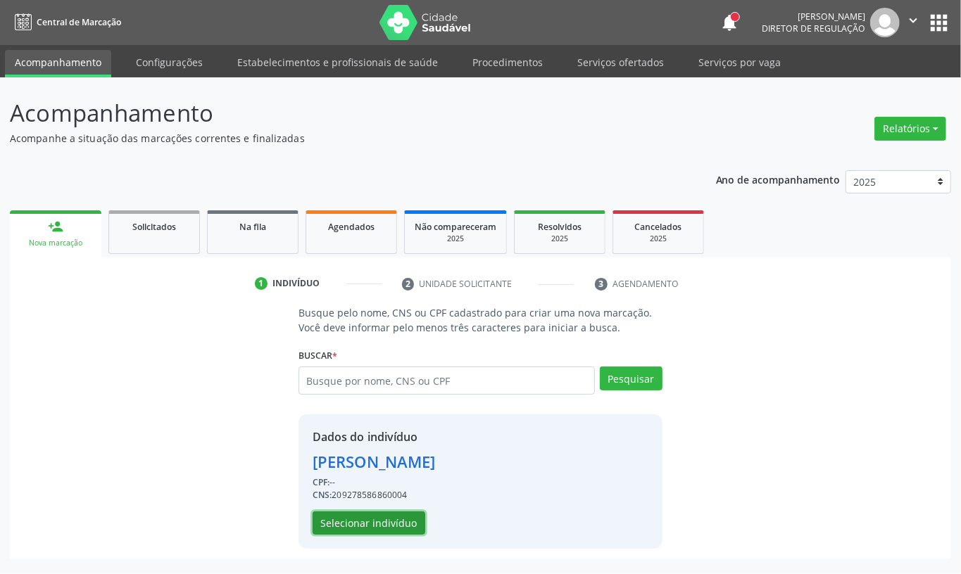
click at [400, 522] on button "Selecionar indivíduo" at bounding box center [368, 524] width 113 height 24
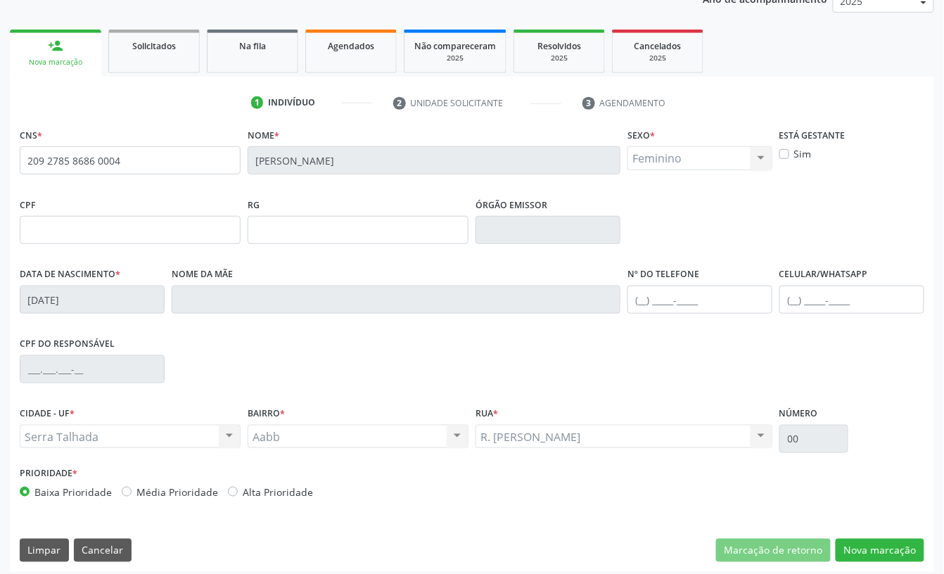
scroll to position [189, 0]
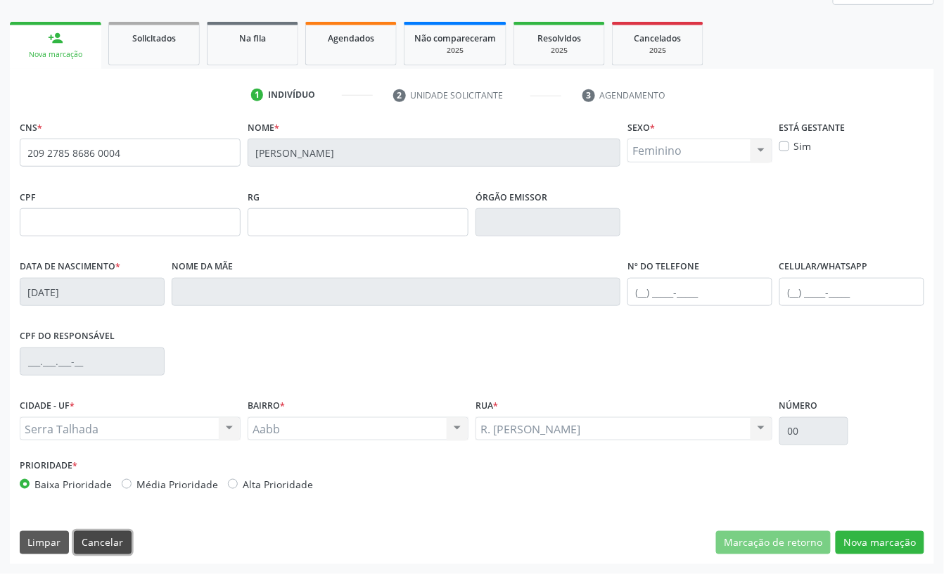
click at [101, 542] on button "Cancelar" at bounding box center [103, 543] width 58 height 24
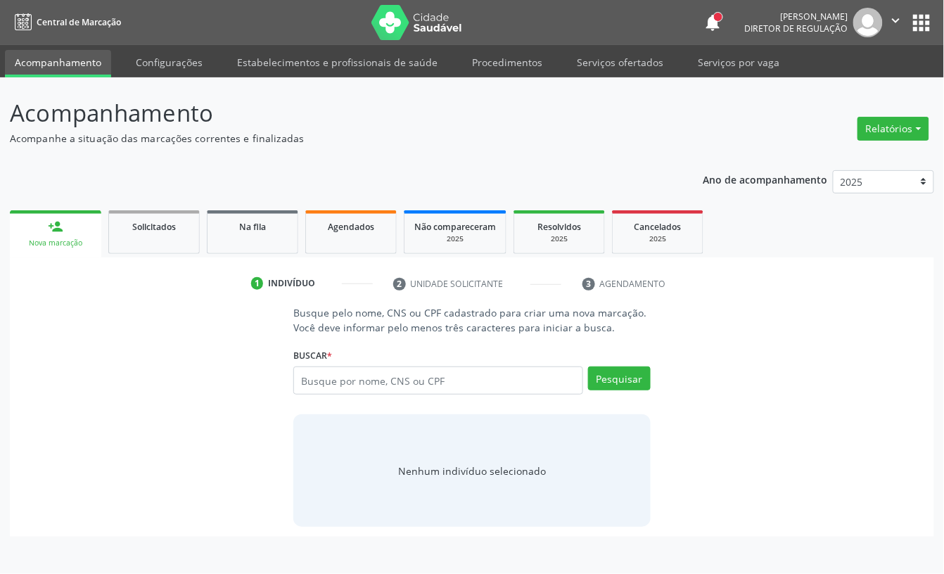
scroll to position [0, 0]
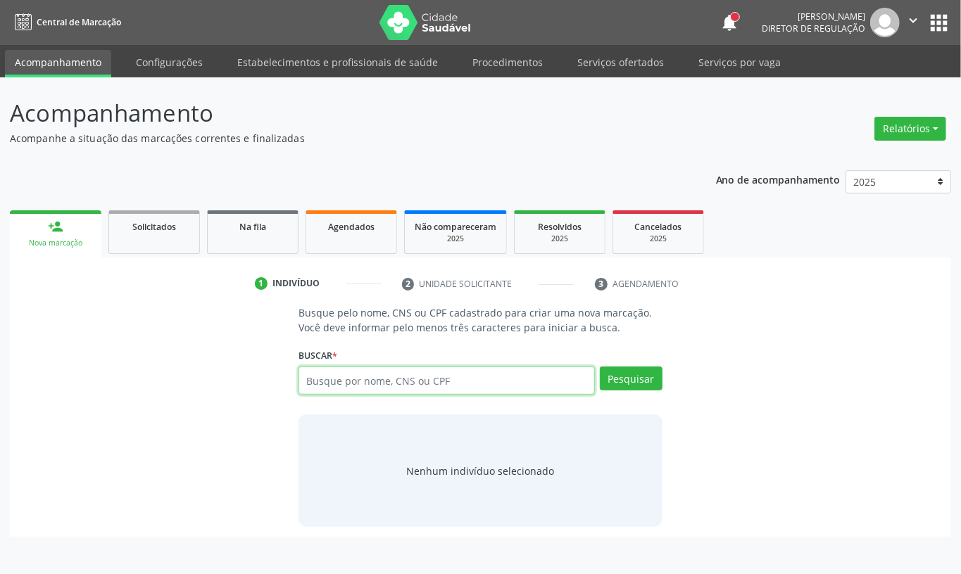
click at [329, 388] on input "text" at bounding box center [446, 381] width 296 height 28
type input "702604757003647"
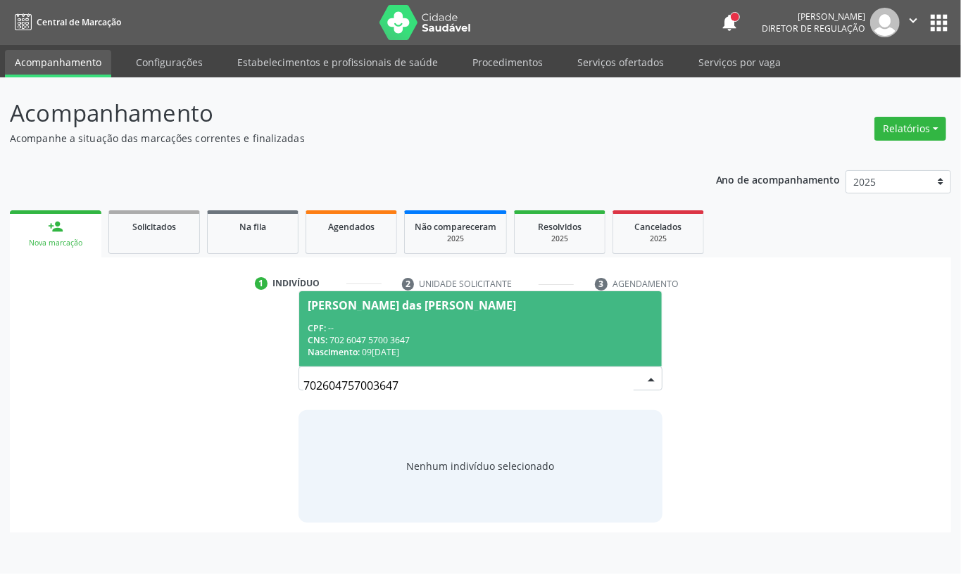
click at [415, 329] on div "CPF: --" at bounding box center [481, 328] width 346 height 12
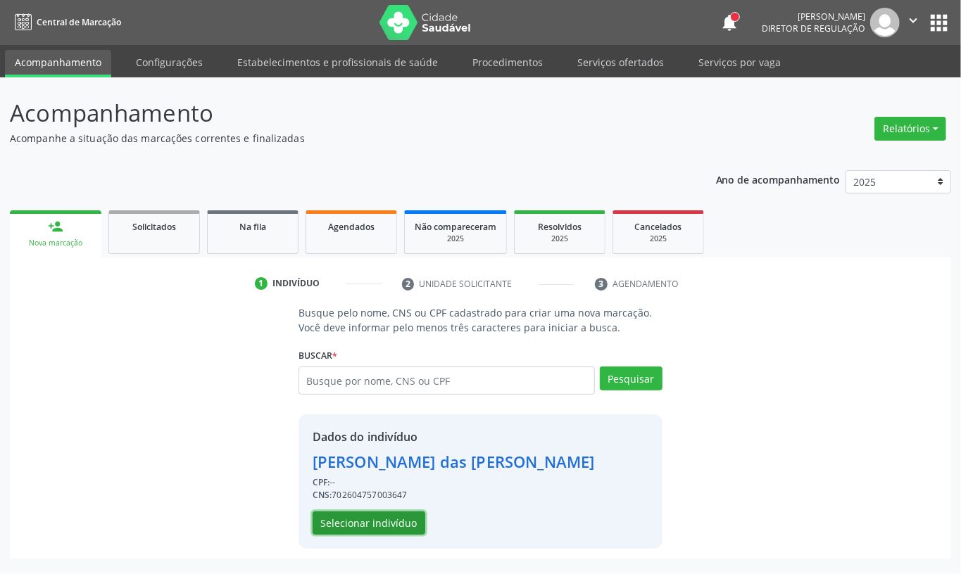
click at [391, 521] on button "Selecionar indivíduo" at bounding box center [368, 524] width 113 height 24
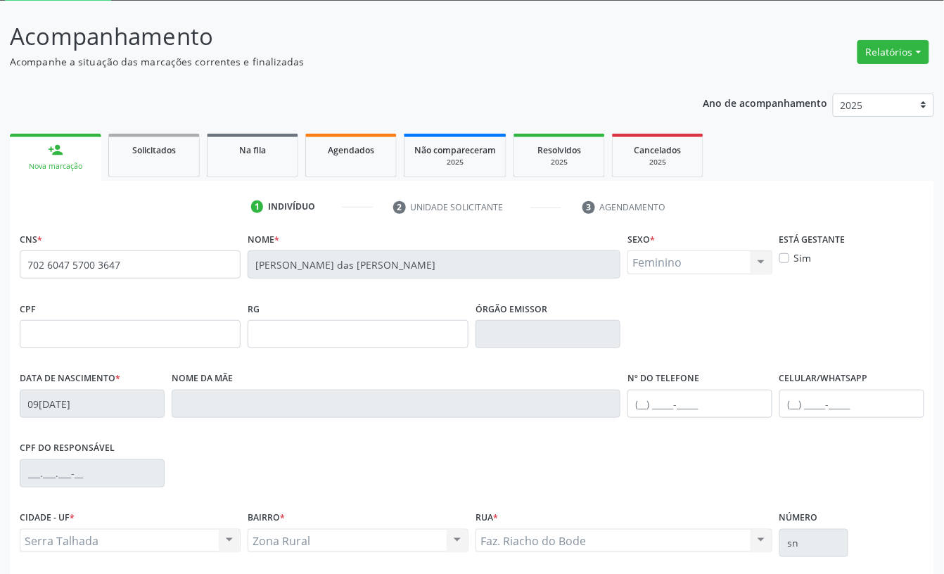
scroll to position [189, 0]
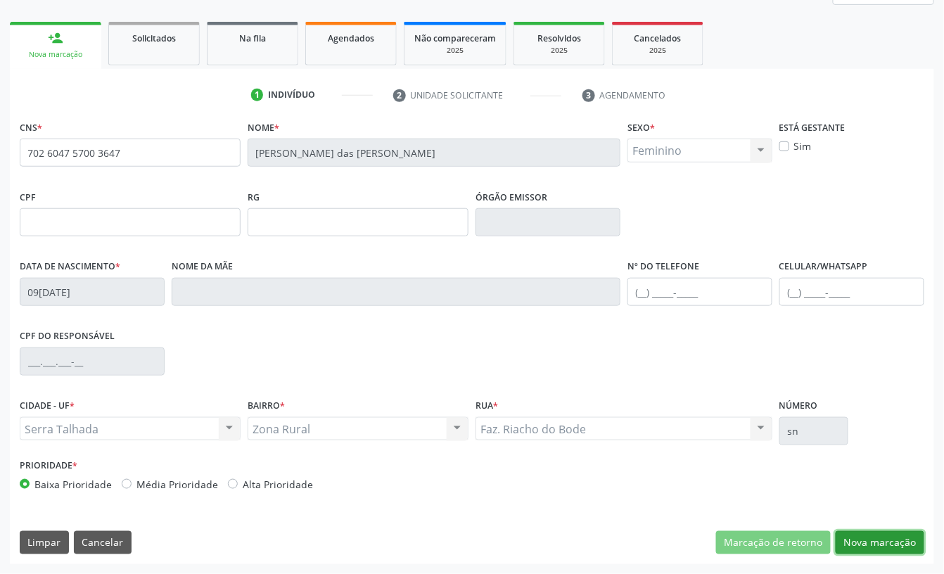
click at [909, 547] on button "Nova marcação" at bounding box center [880, 543] width 89 height 24
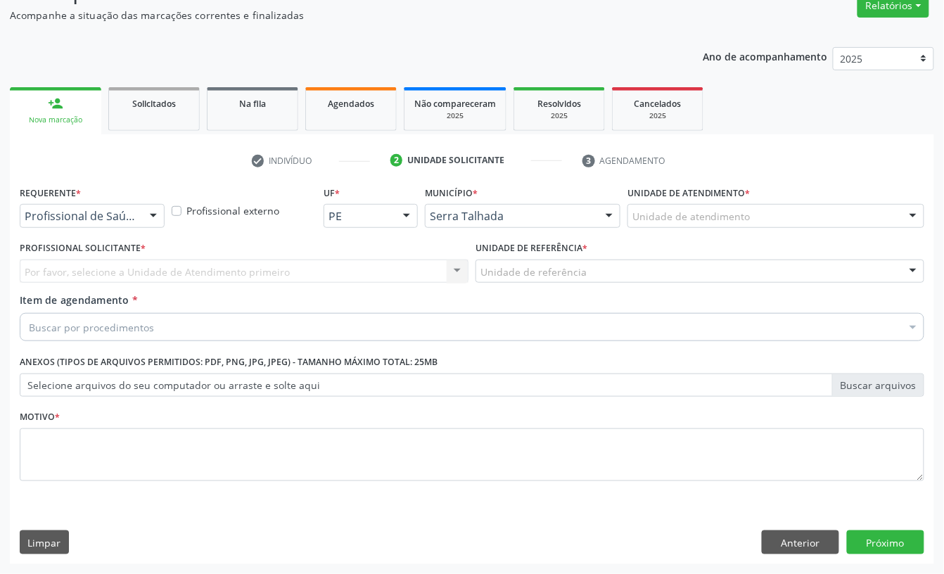
scroll to position [125, 0]
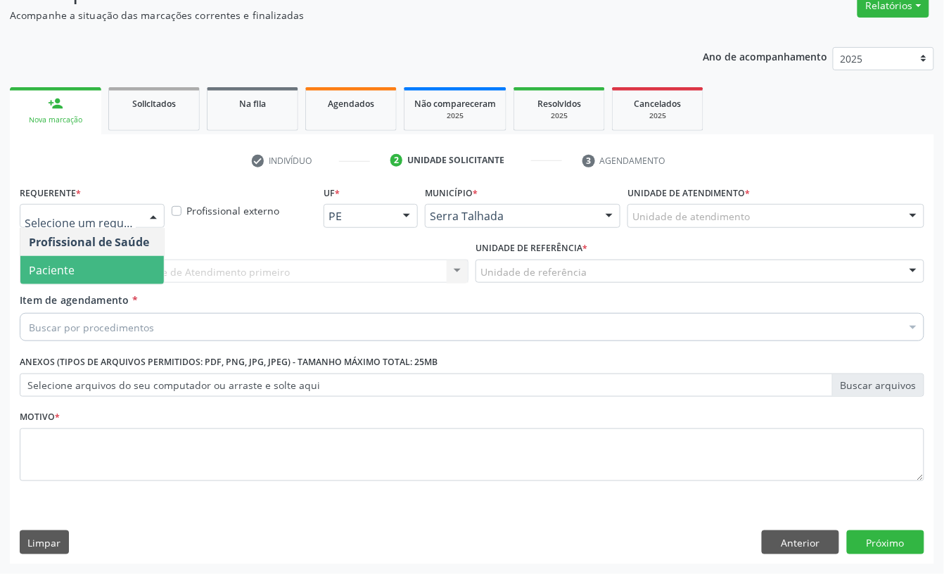
click at [56, 265] on span "Paciente" at bounding box center [52, 269] width 46 height 15
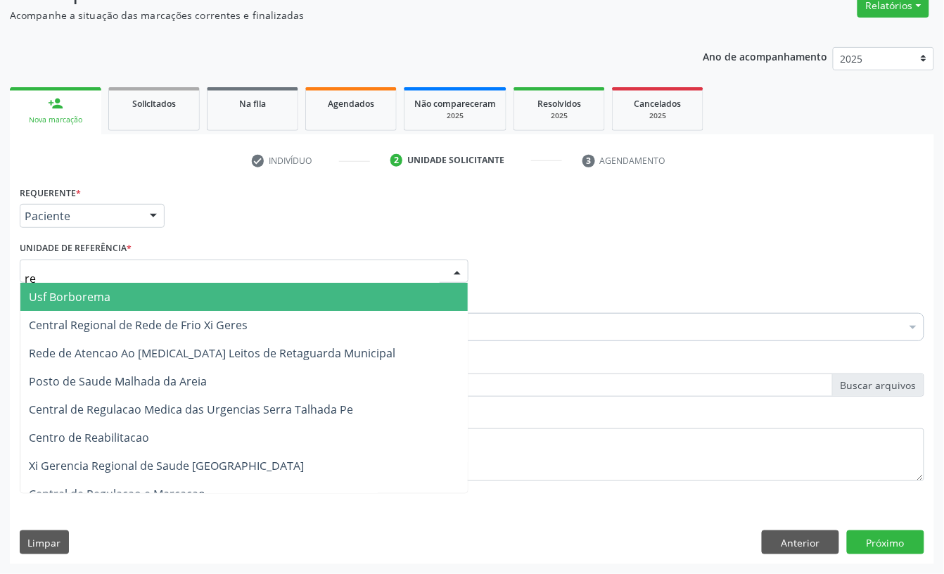
type input "rea"
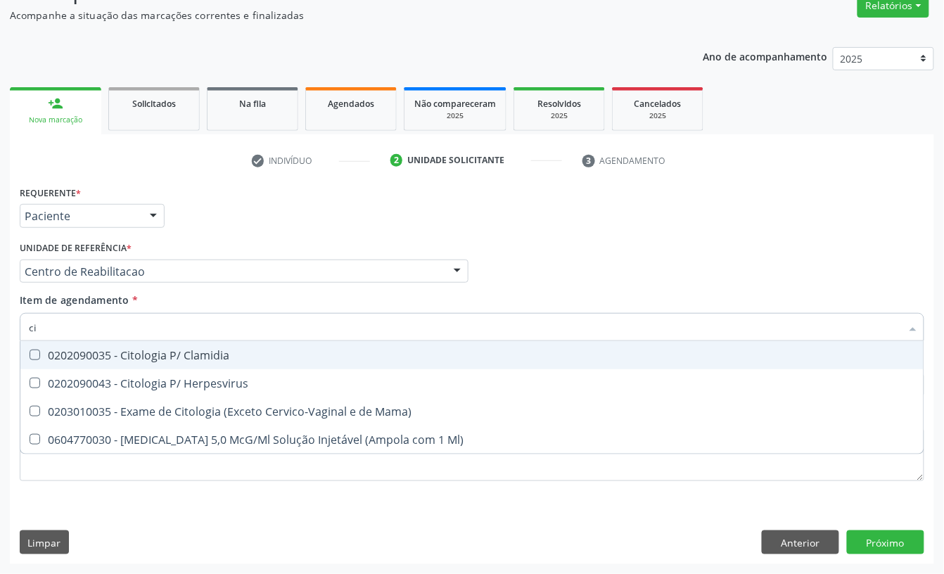
type input "c"
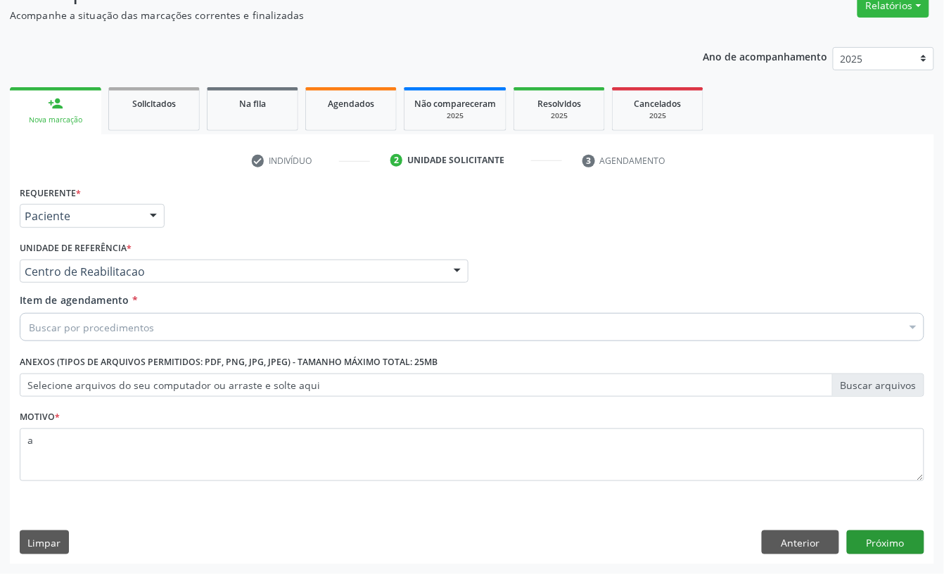
type textarea "a"
click at [871, 539] on button "Próximo" at bounding box center [885, 543] width 77 height 24
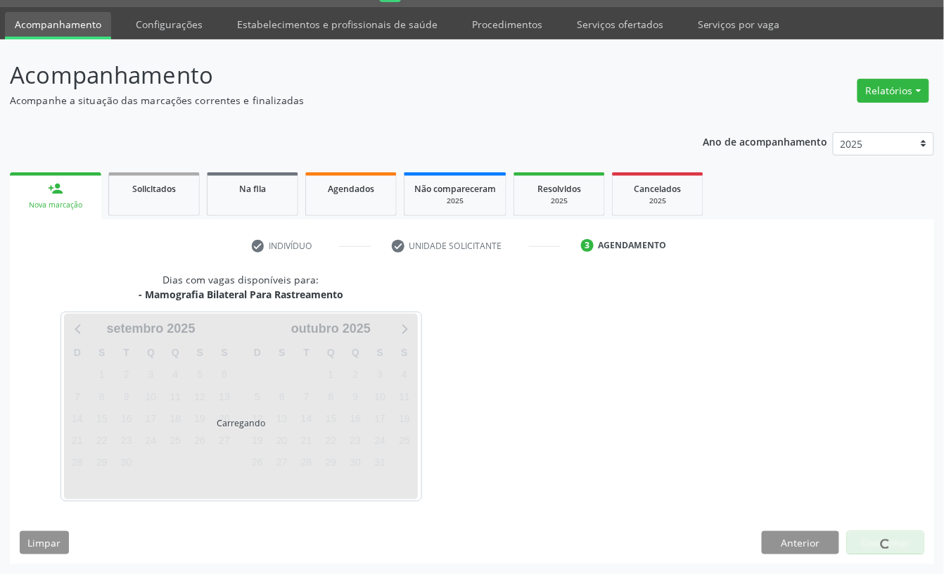
scroll to position [39, 0]
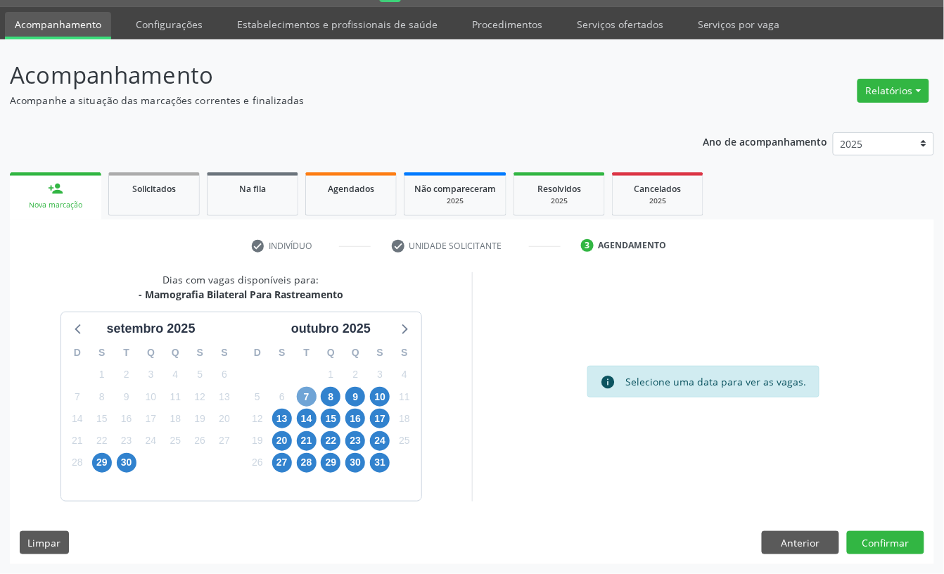
click at [311, 398] on span "7" at bounding box center [307, 397] width 20 height 20
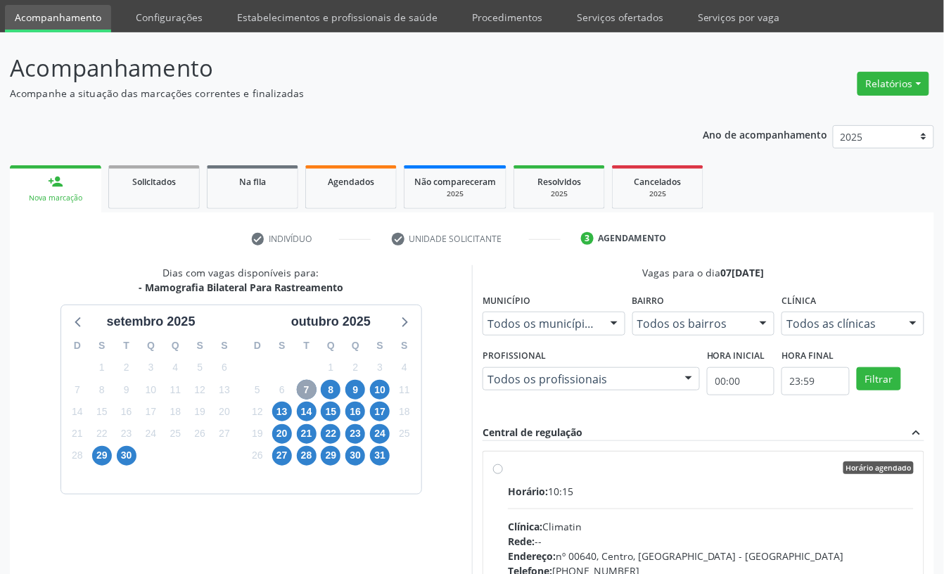
scroll to position [227, 0]
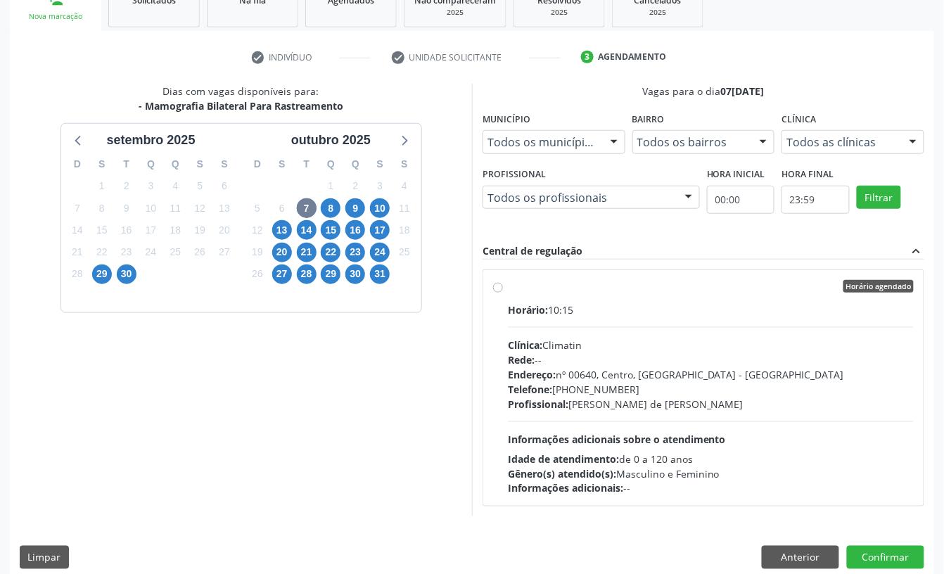
click at [549, 403] on span "Profissional:" at bounding box center [538, 404] width 61 height 13
click at [503, 293] on input "Horário agendado Horário: 10:15 Clínica: Climatin Rede: -- Endereço: nº 00640, …" at bounding box center [498, 286] width 10 height 13
radio input "true"
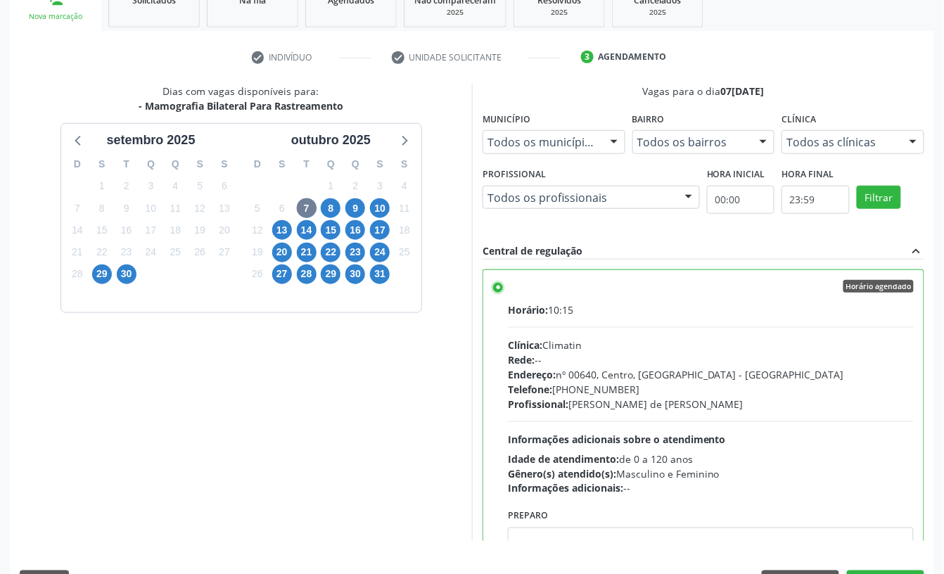
scroll to position [267, 0]
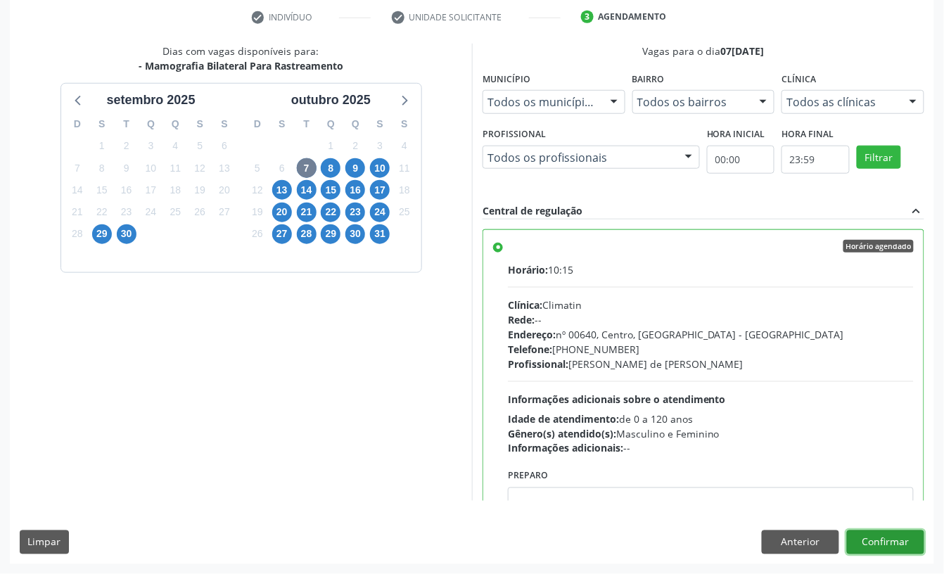
click at [899, 549] on button "Confirmar" at bounding box center [885, 543] width 77 height 24
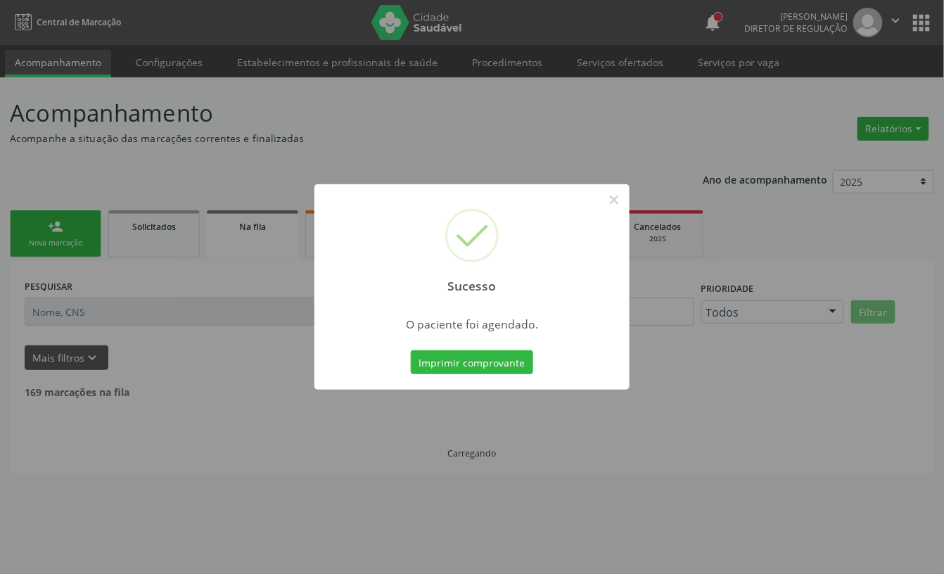
scroll to position [0, 0]
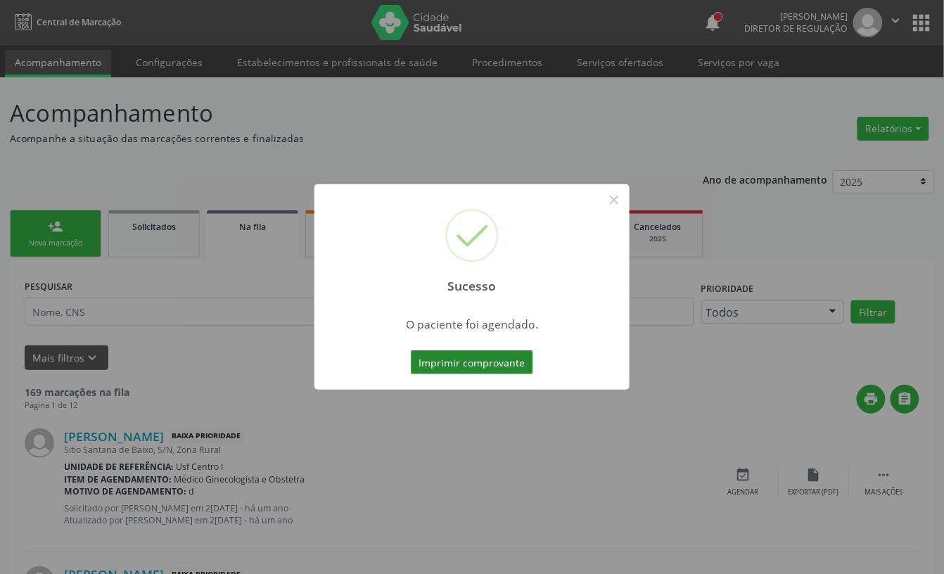
click at [498, 358] on button "Imprimir comprovante" at bounding box center [472, 362] width 122 height 24
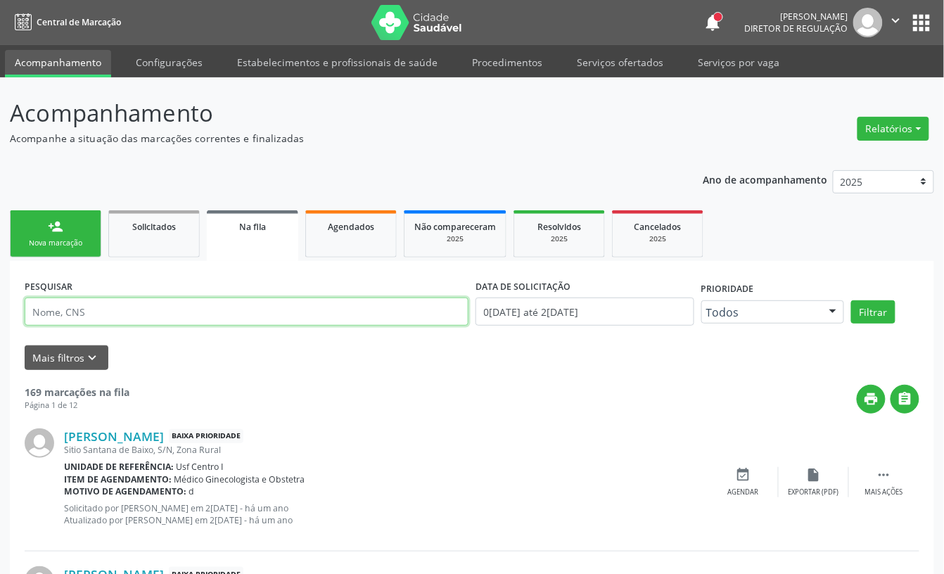
click at [281, 314] on input "text" at bounding box center [247, 312] width 444 height 28
type input "702605242285341"
click at [878, 308] on button "Filtrar" at bounding box center [874, 312] width 44 height 24
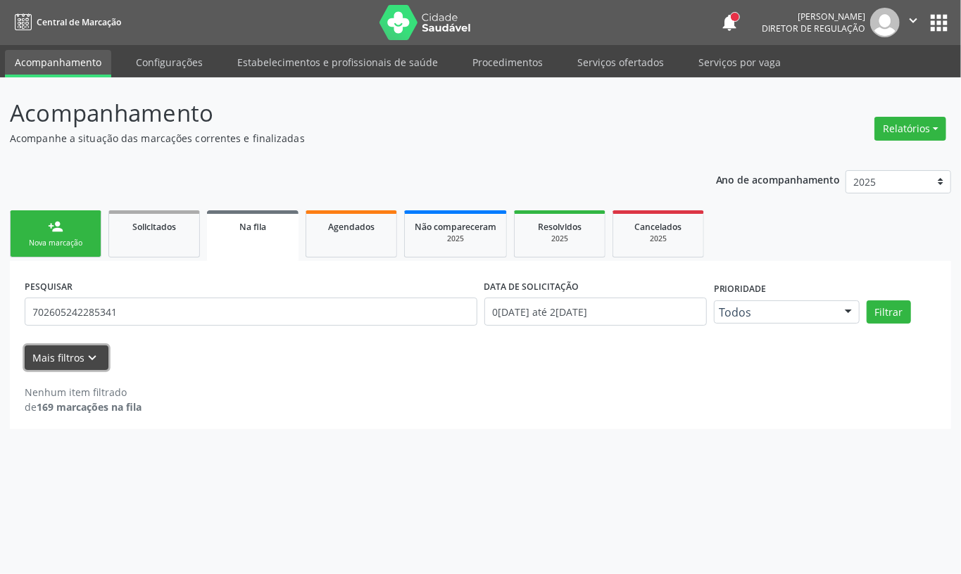
click at [94, 353] on icon "keyboard_arrow_down" at bounding box center [92, 357] width 15 height 15
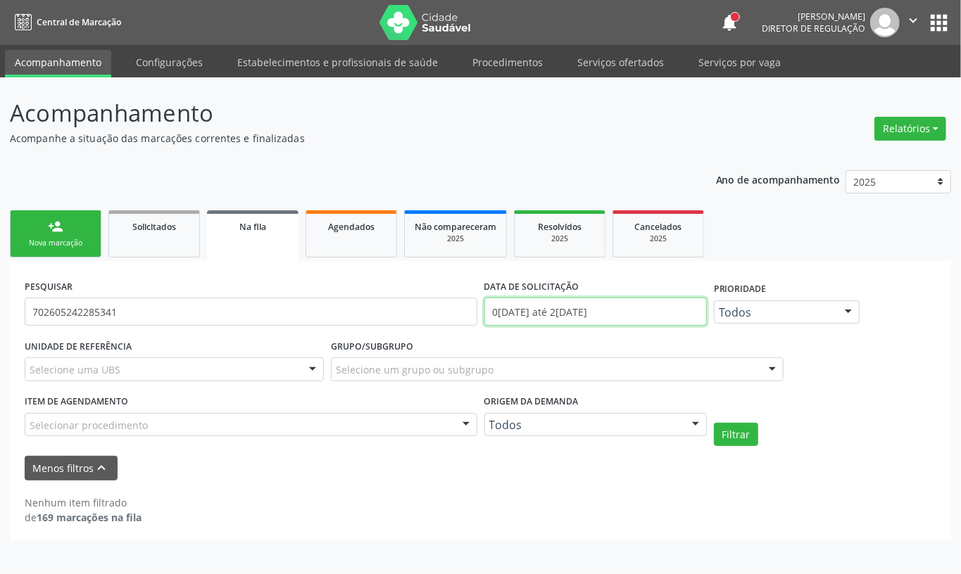
click at [555, 315] on input "[DATE] até [DATE]" at bounding box center [595, 312] width 222 height 28
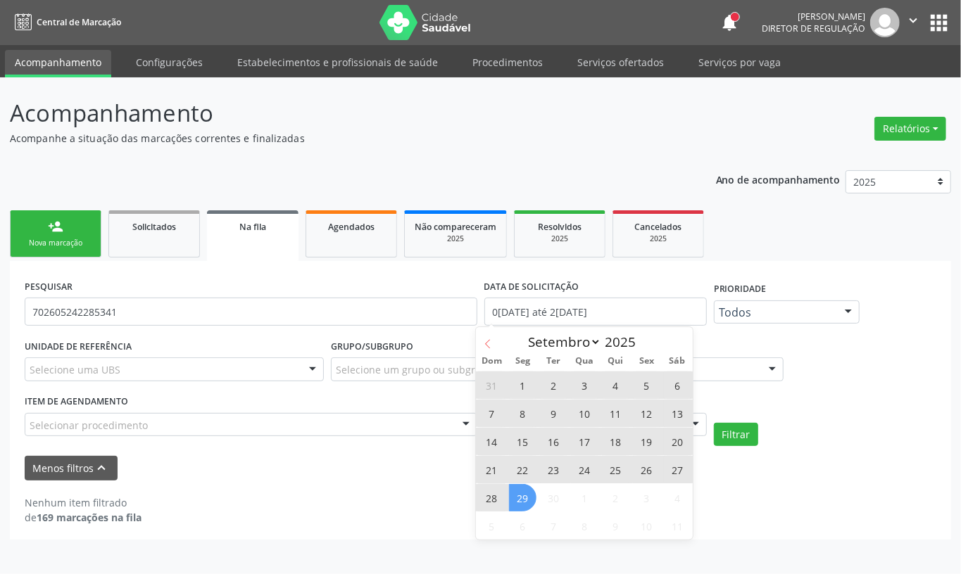
click at [490, 341] on icon at bounding box center [488, 344] width 10 height 10
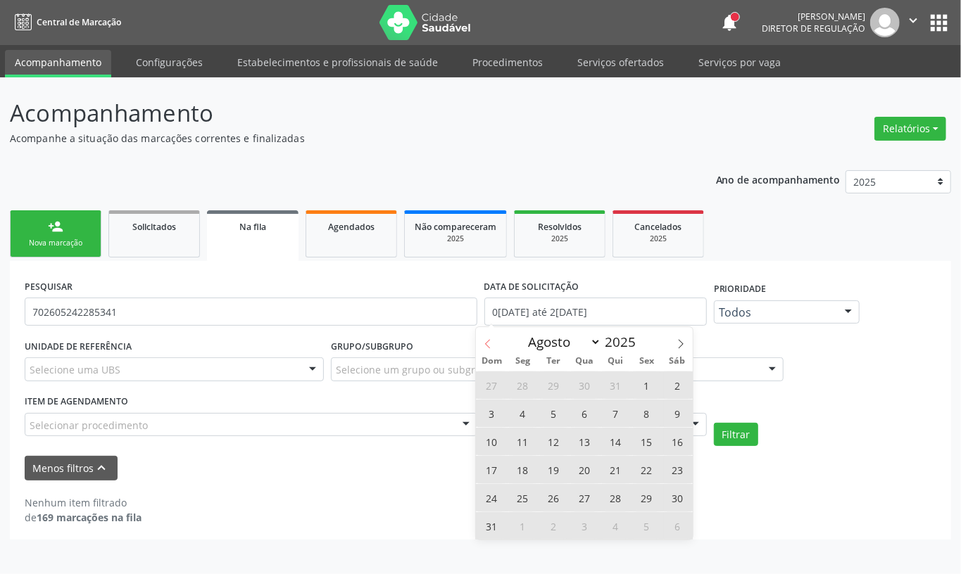
click at [490, 341] on icon at bounding box center [488, 344] width 10 height 10
select select "5"
click at [493, 386] on span "1" at bounding box center [491, 385] width 27 height 27
type input "01/06/2025"
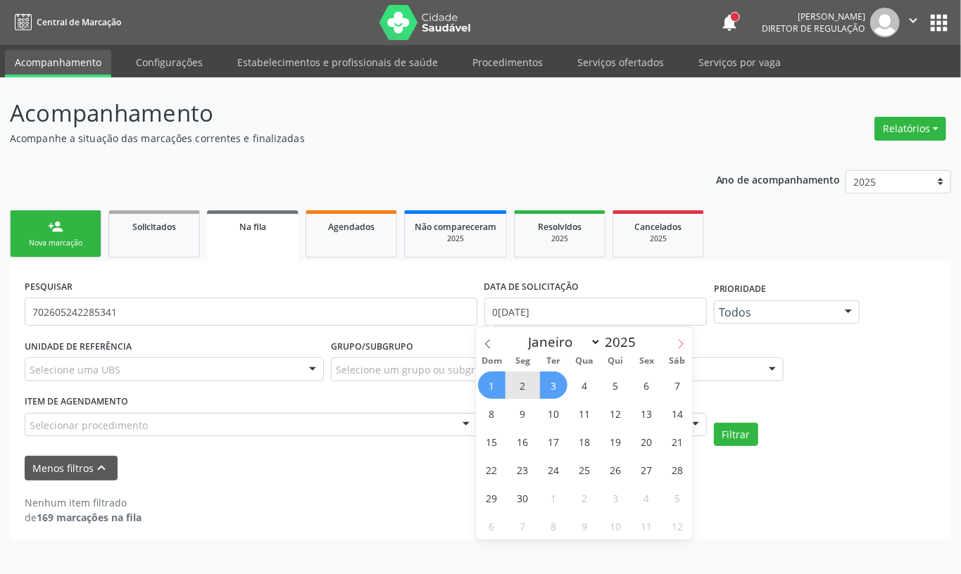
click at [673, 339] on span at bounding box center [681, 339] width 24 height 24
select select "8"
click at [673, 339] on div "Janeiro Fevereiro Março Abril Maio Junho Julho Agosto Setembro 2025" at bounding box center [584, 339] width 217 height 24
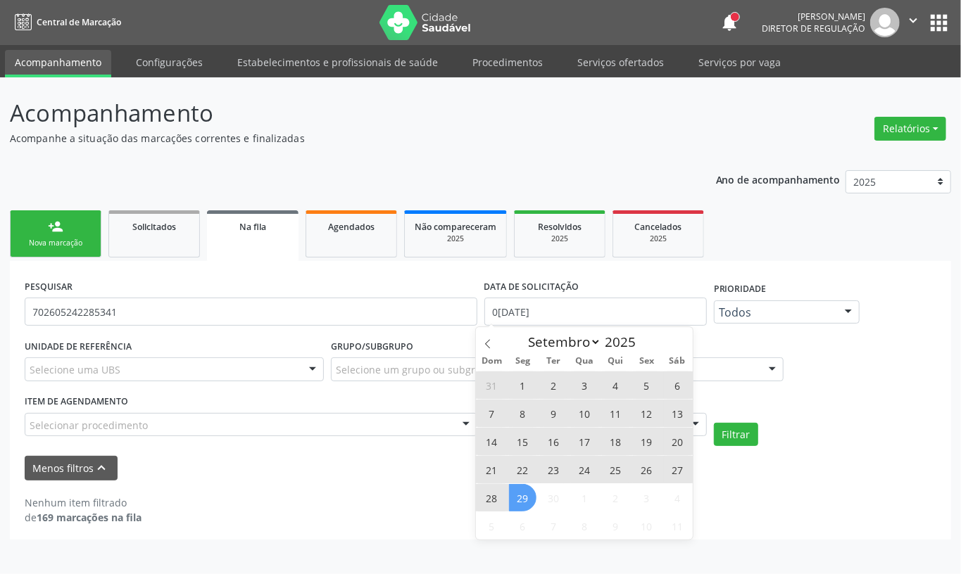
click at [522, 502] on span "29" at bounding box center [522, 497] width 27 height 27
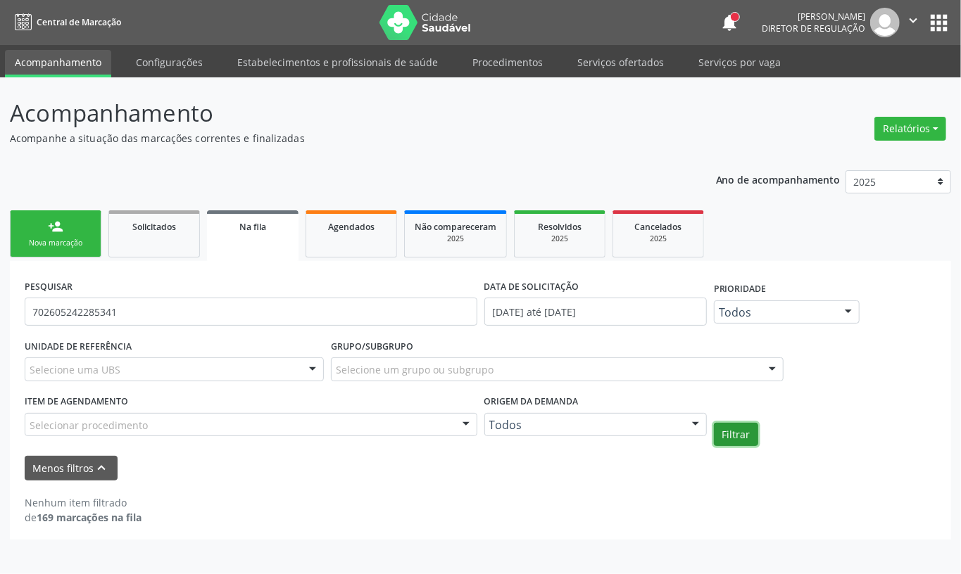
click at [728, 434] on button "Filtrar" at bounding box center [736, 435] width 44 height 24
click at [86, 238] on div "Nova marcação" at bounding box center [55, 243] width 70 height 11
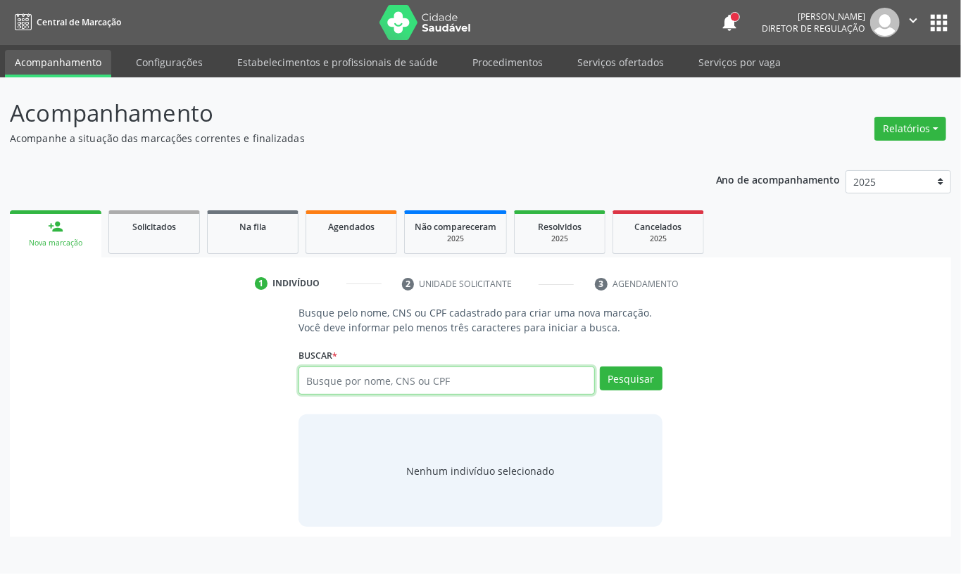
click at [313, 378] on input "text" at bounding box center [446, 381] width 296 height 28
type input "702604757003647"
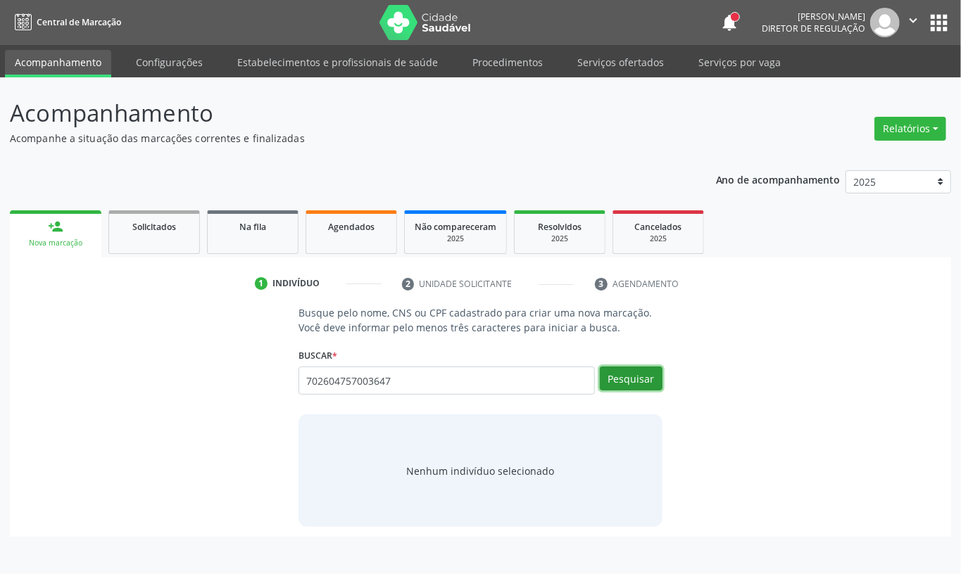
click at [626, 381] on button "Pesquisar" at bounding box center [631, 379] width 63 height 24
type input "702604757003647"
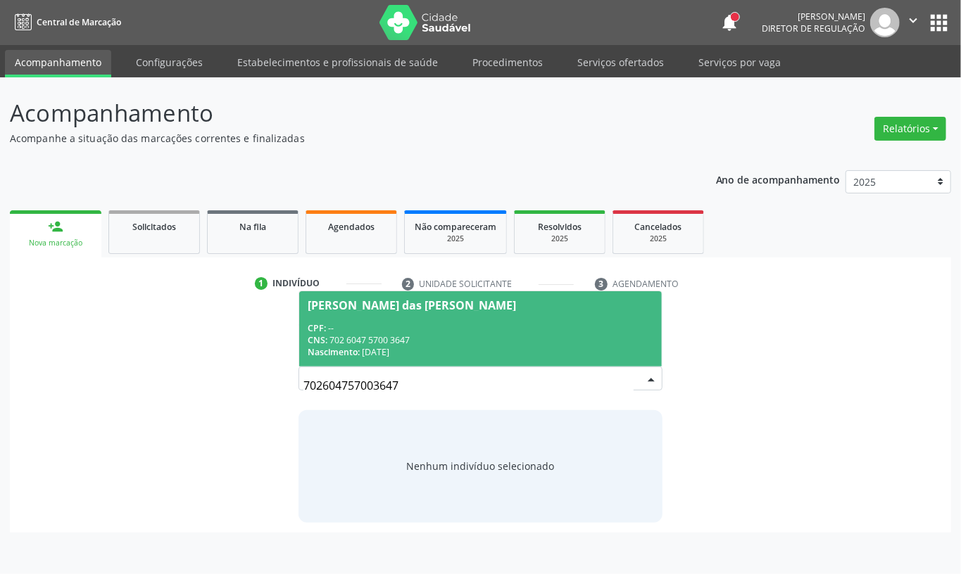
click at [460, 342] on div "CNS: 702 6047 5700 3647" at bounding box center [481, 340] width 346 height 12
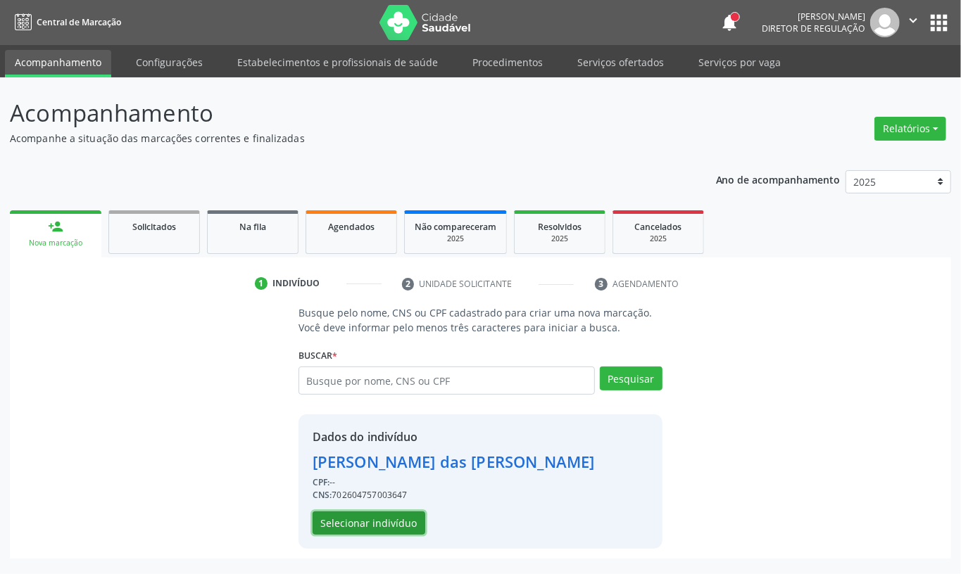
click at [388, 524] on button "Selecionar indivíduo" at bounding box center [368, 524] width 113 height 24
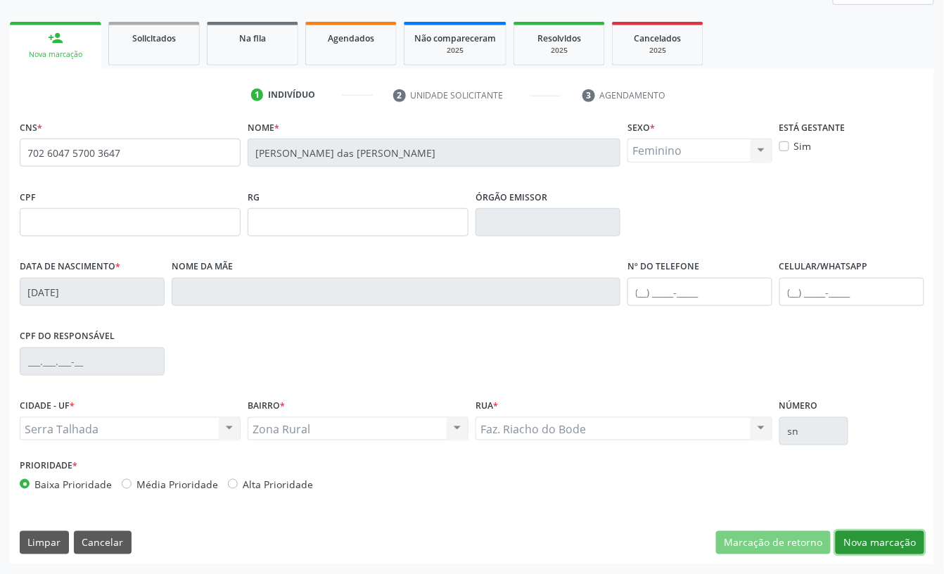
click at [875, 544] on button "Nova marcação" at bounding box center [880, 543] width 89 height 24
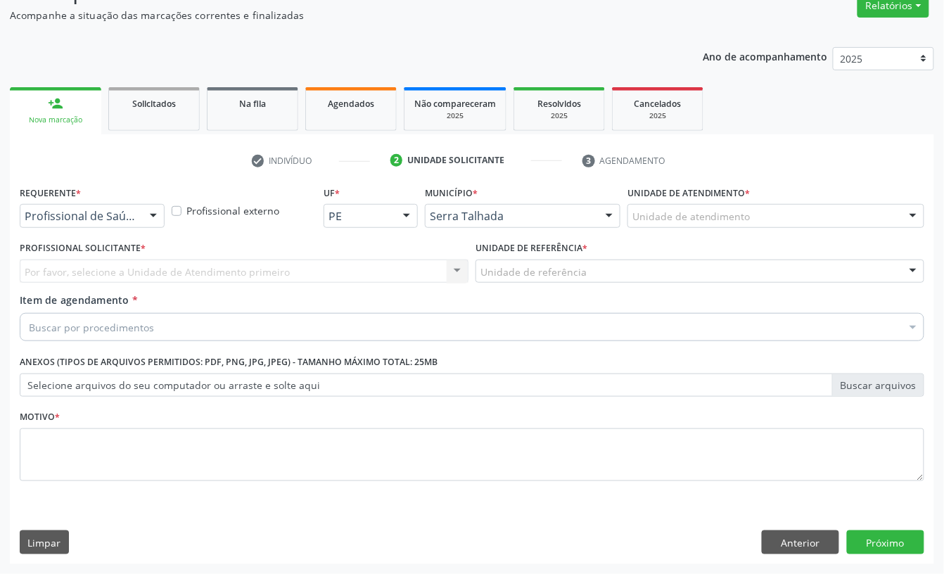
scroll to position [125, 0]
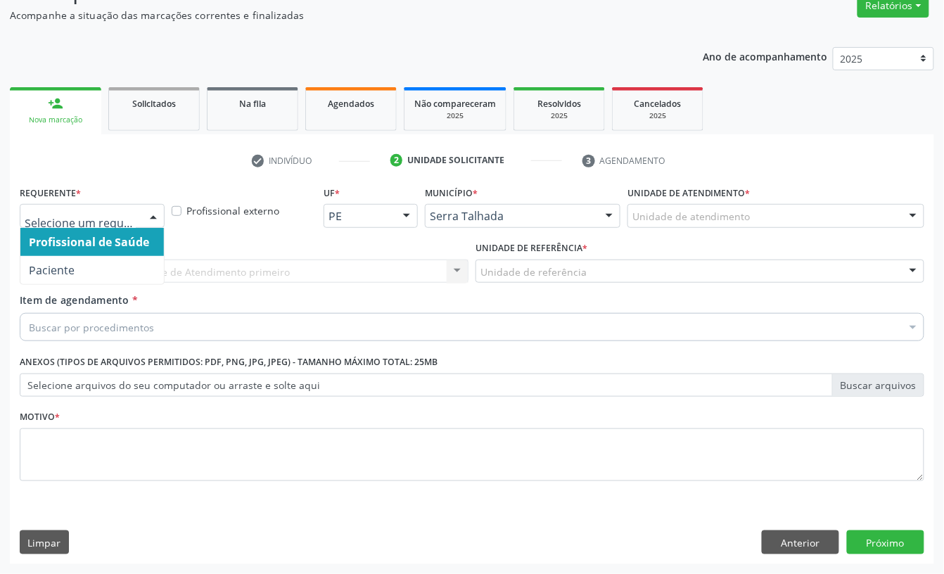
click at [144, 205] on div at bounding box center [153, 217] width 21 height 24
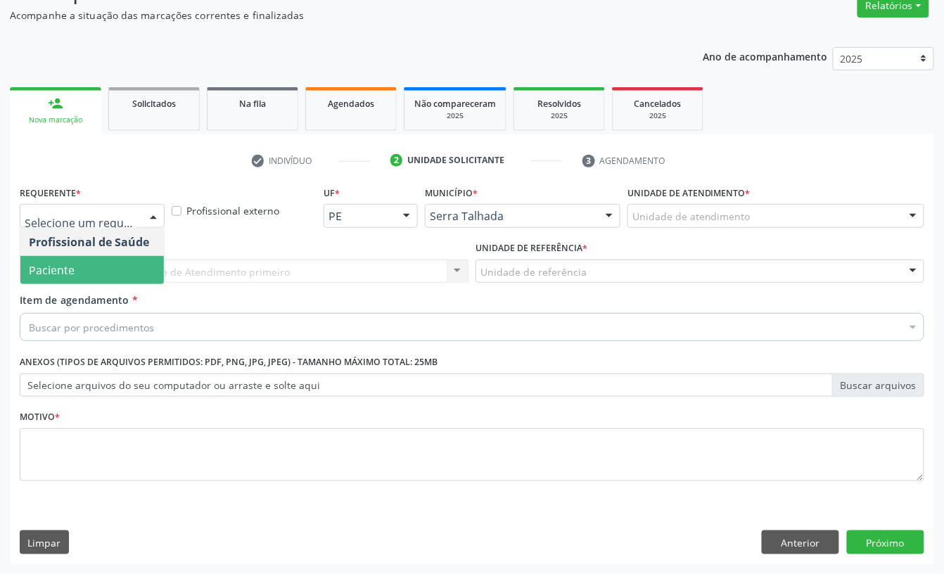
click at [77, 262] on span "Paciente" at bounding box center [92, 270] width 144 height 28
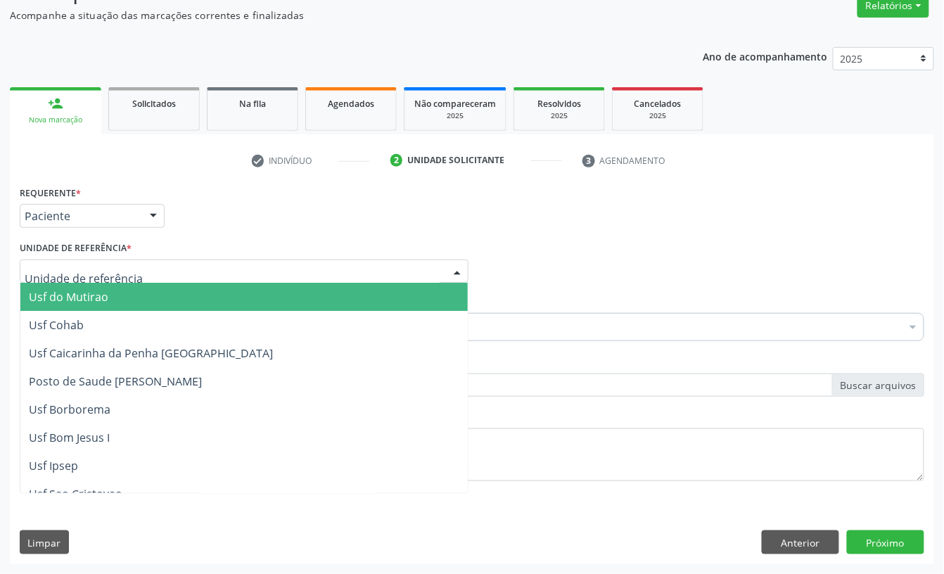
click at [77, 262] on div at bounding box center [244, 272] width 449 height 24
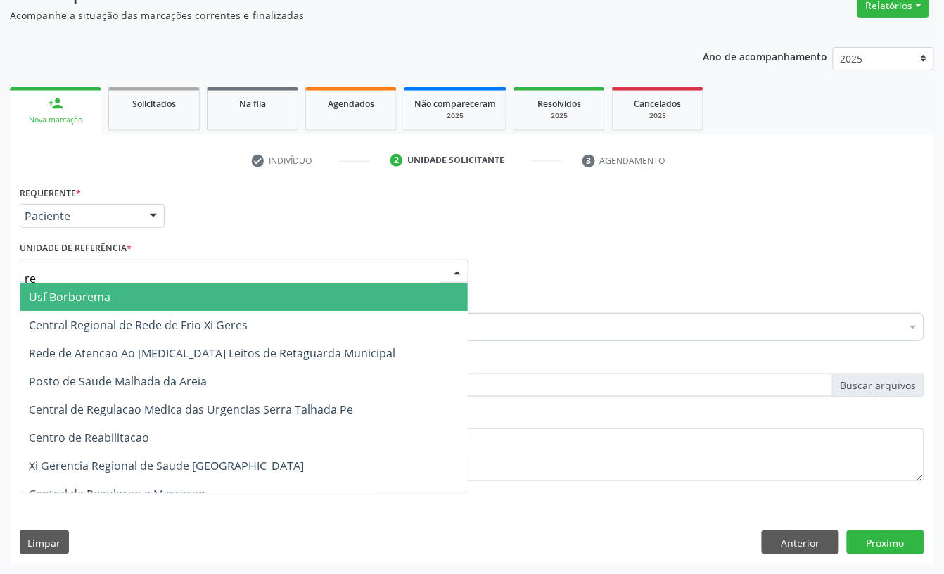
type input "rea"
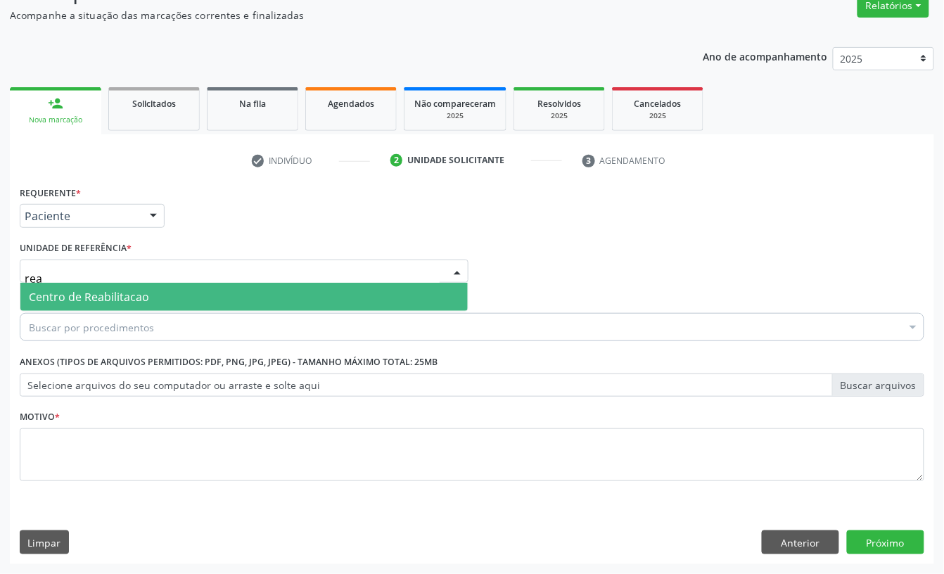
click at [82, 302] on span "Centro de Reabilitacao" at bounding box center [89, 296] width 120 height 15
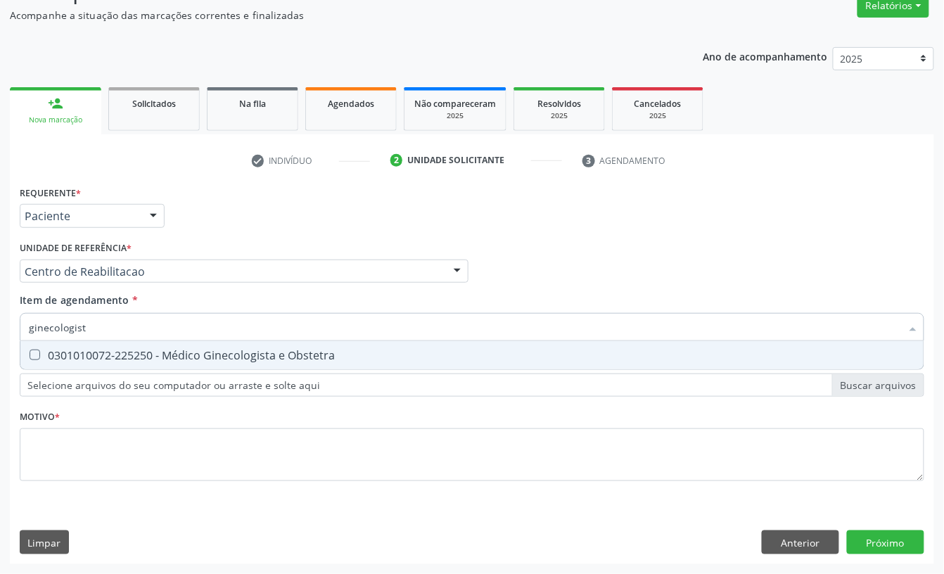
type input "ginecologista"
click at [89, 353] on div "0301010072-225250 - Médico Ginecologista e Obstetra" at bounding box center [472, 355] width 887 height 11
checkbox Obstetra "true"
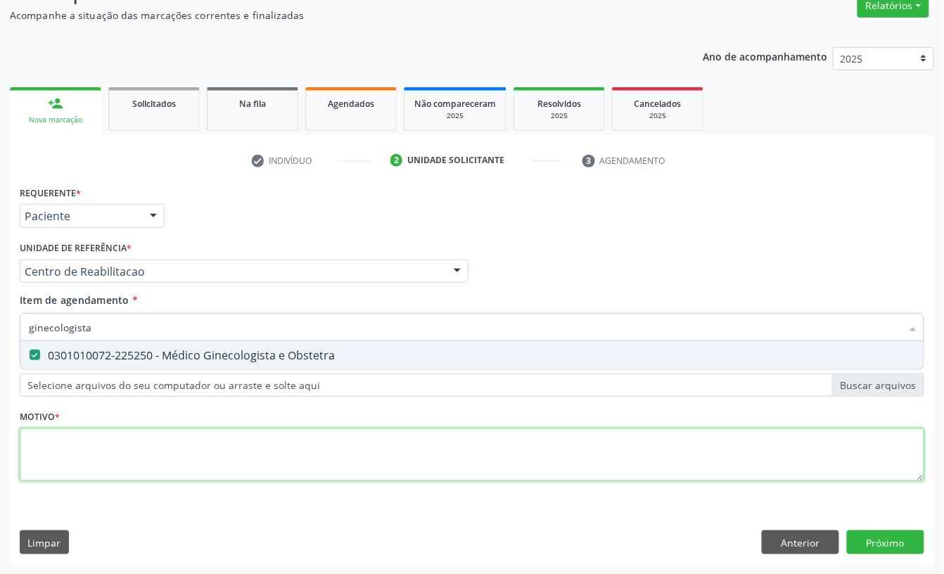
click at [71, 466] on div "Requerente * Paciente Profissional de Saúde Paciente Nenhum resultado encontrad…" at bounding box center [472, 341] width 905 height 319
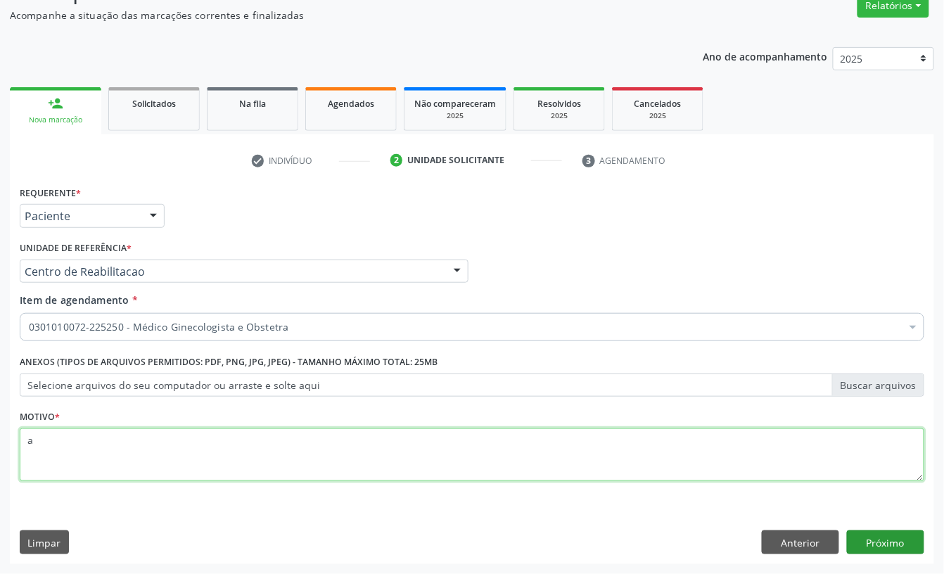
type textarea "a"
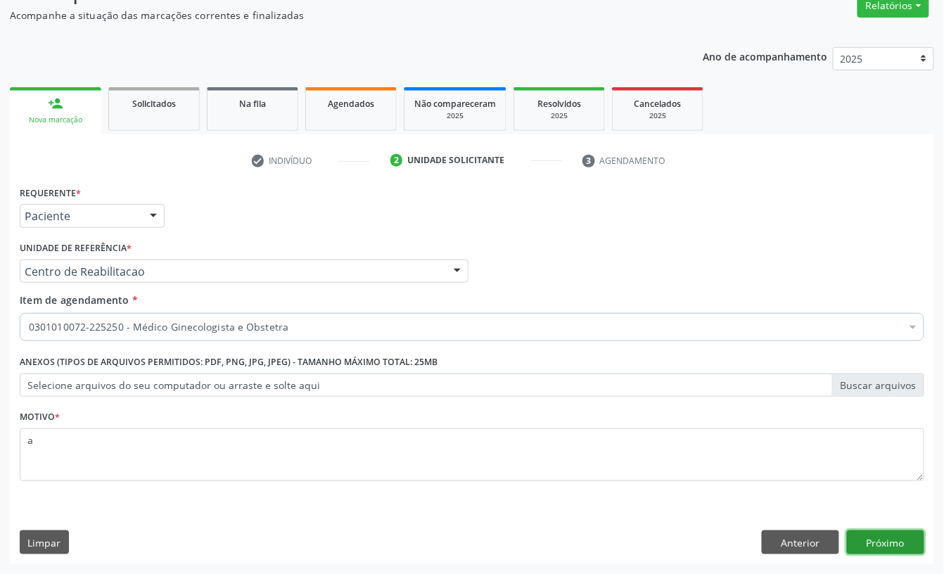
click at [888, 550] on button "Próximo" at bounding box center [885, 543] width 77 height 24
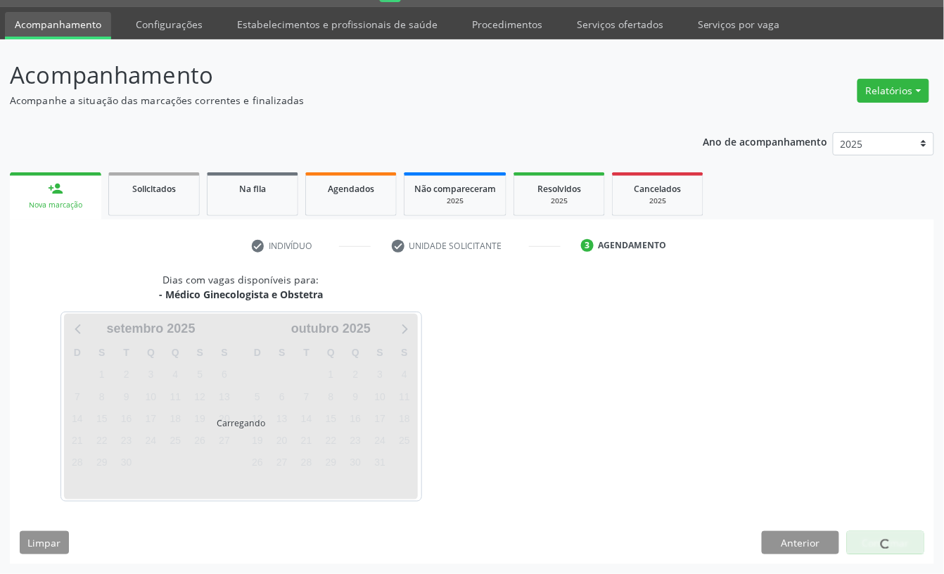
scroll to position [39, 0]
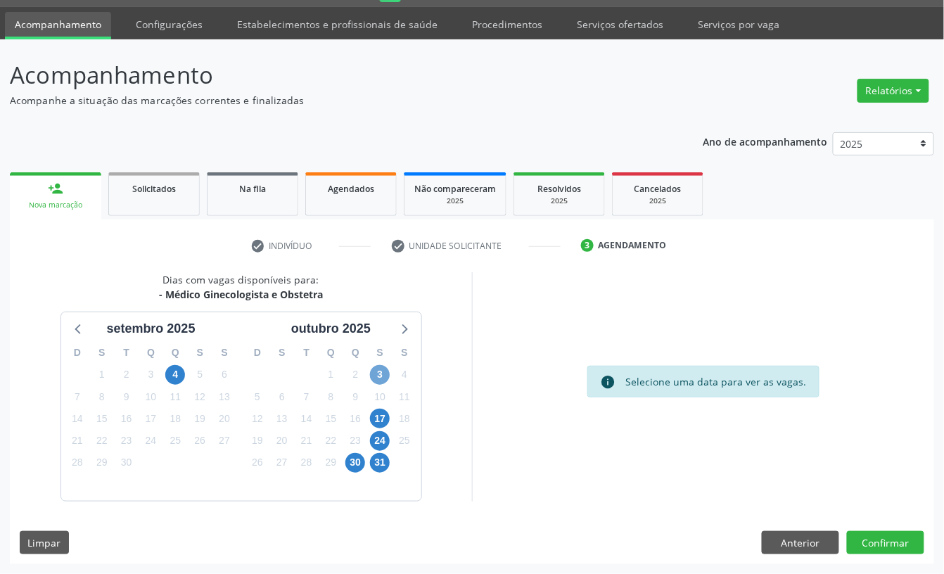
click at [386, 377] on span "3" at bounding box center [380, 375] width 20 height 20
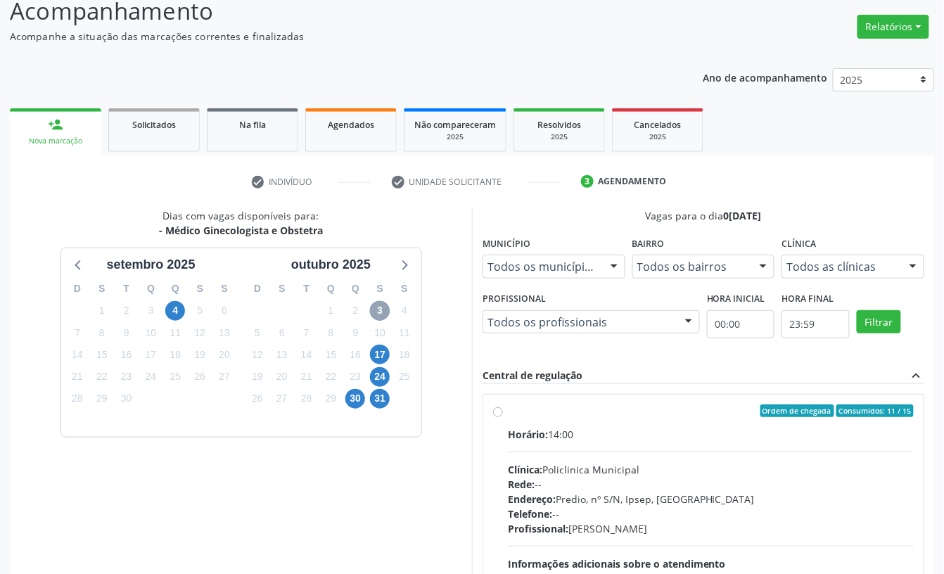
scroll to position [227, 0]
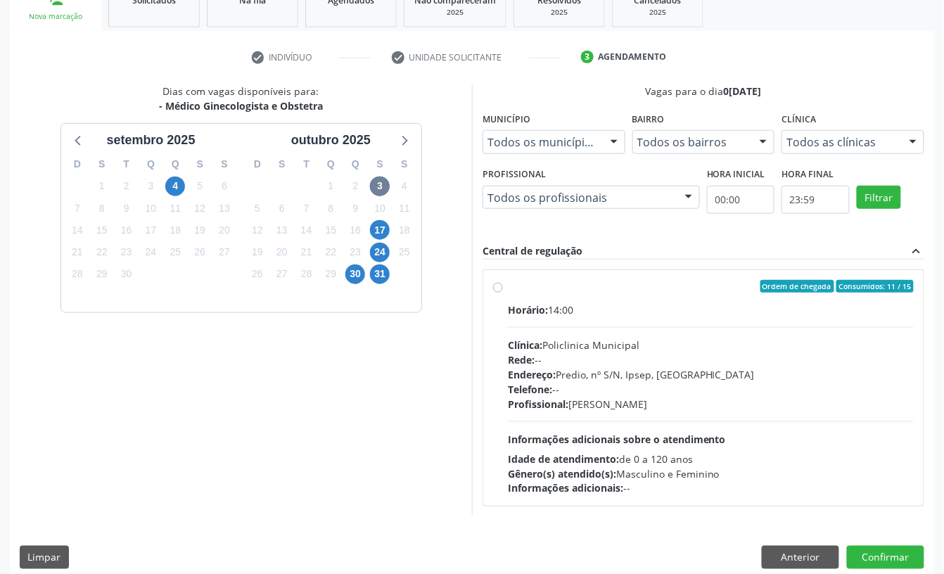
click at [574, 362] on div "Rede: --" at bounding box center [711, 360] width 406 height 15
click at [503, 293] on input "Ordem de chegada Consumidos: 11 / 15 Horário: 14:00 Clínica: Policlinica Munici…" at bounding box center [498, 286] width 10 height 13
radio input "true"
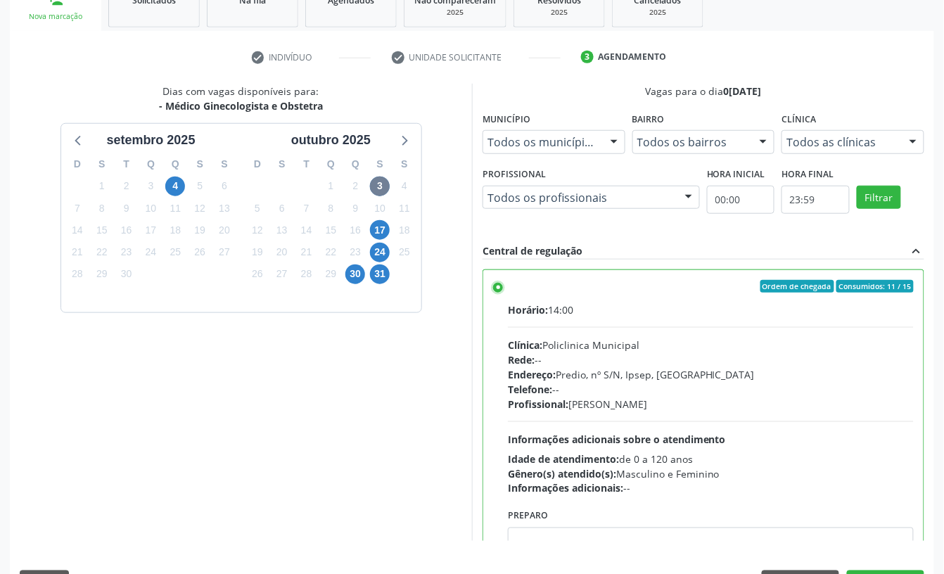
scroll to position [267, 0]
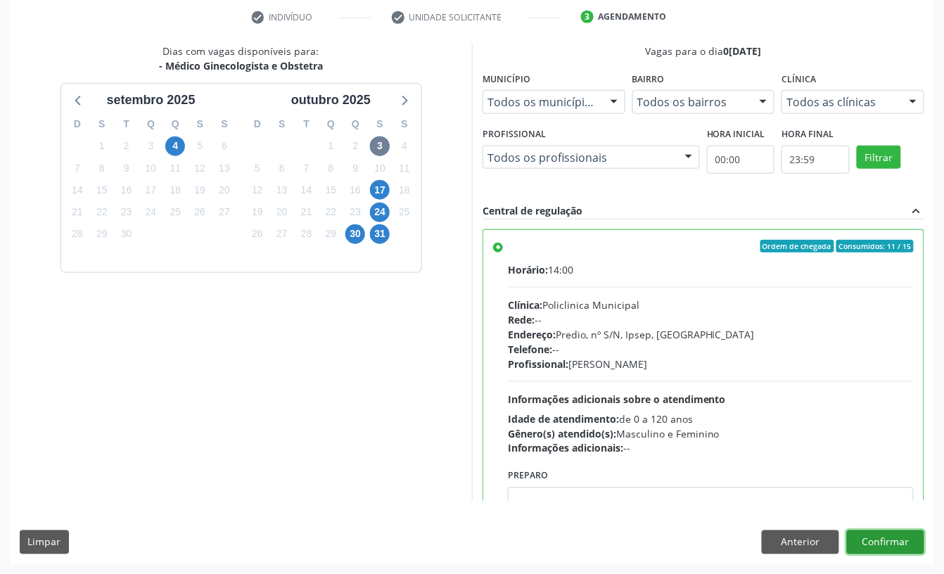
click at [890, 552] on button "Confirmar" at bounding box center [885, 543] width 77 height 24
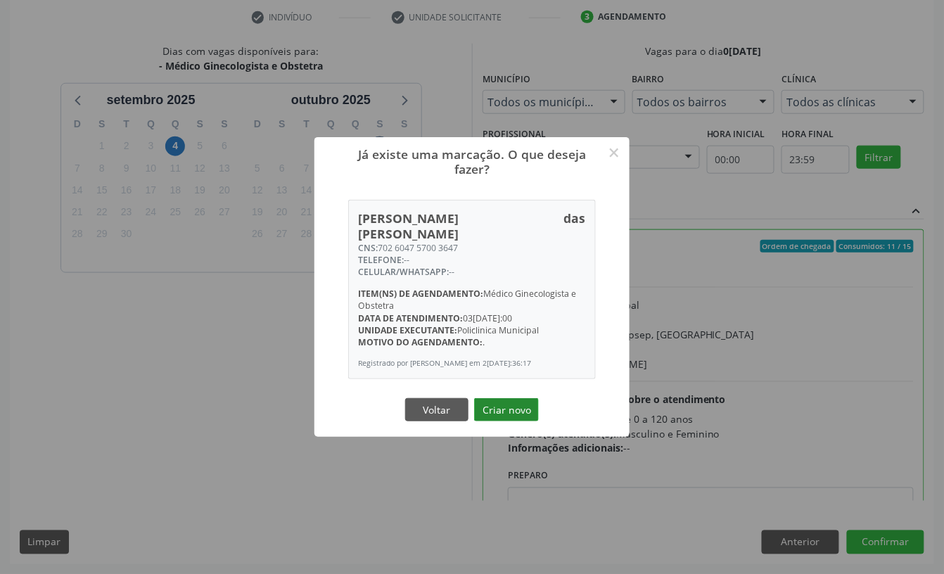
click at [505, 411] on button "Criar novo" at bounding box center [506, 410] width 65 height 24
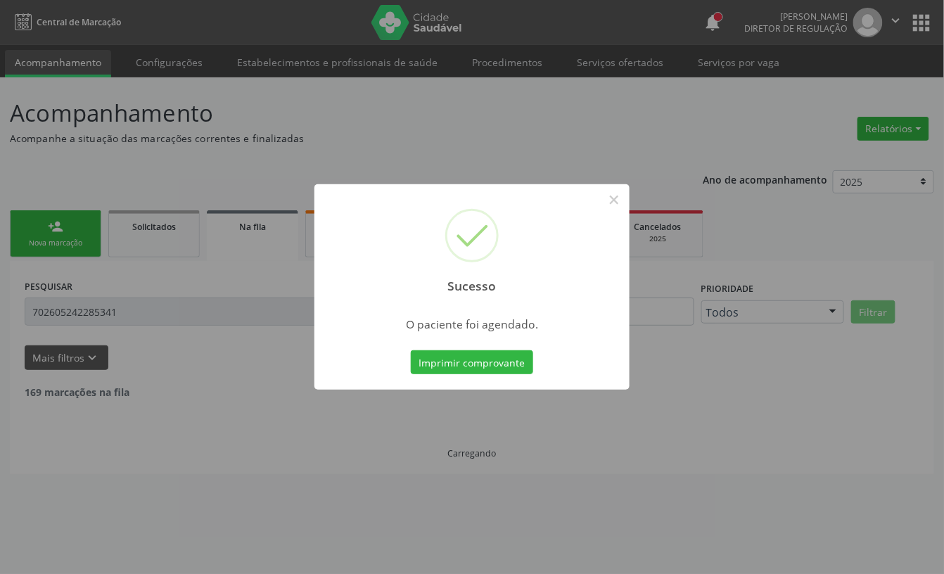
scroll to position [0, 0]
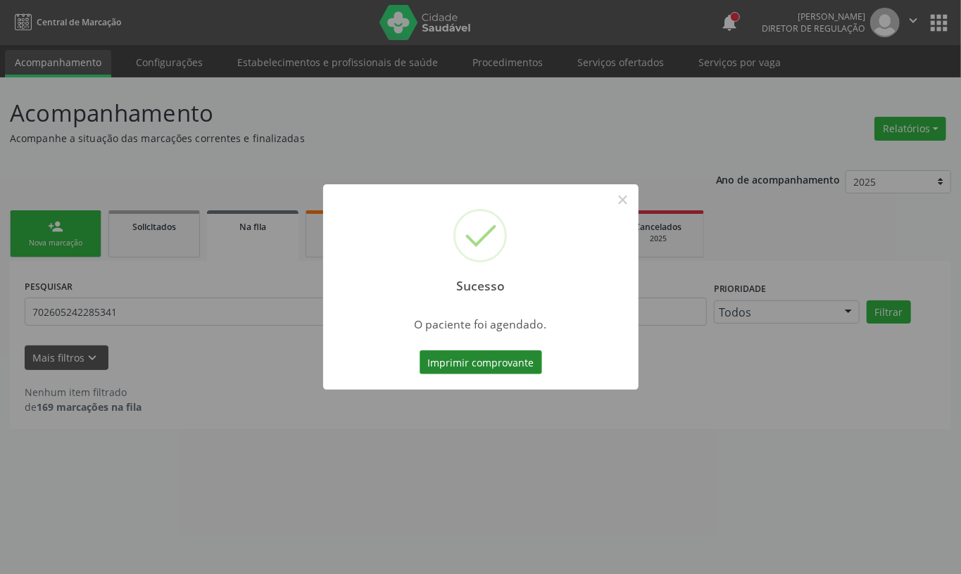
click at [488, 372] on button "Imprimir comprovante" at bounding box center [480, 362] width 122 height 24
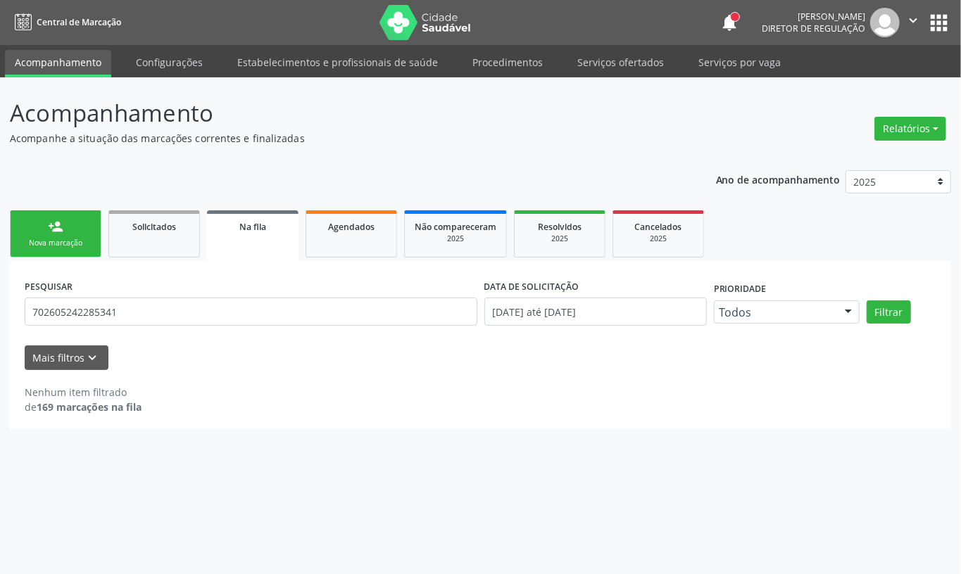
click at [63, 223] on link "person_add Nova marcação" at bounding box center [55, 233] width 91 height 47
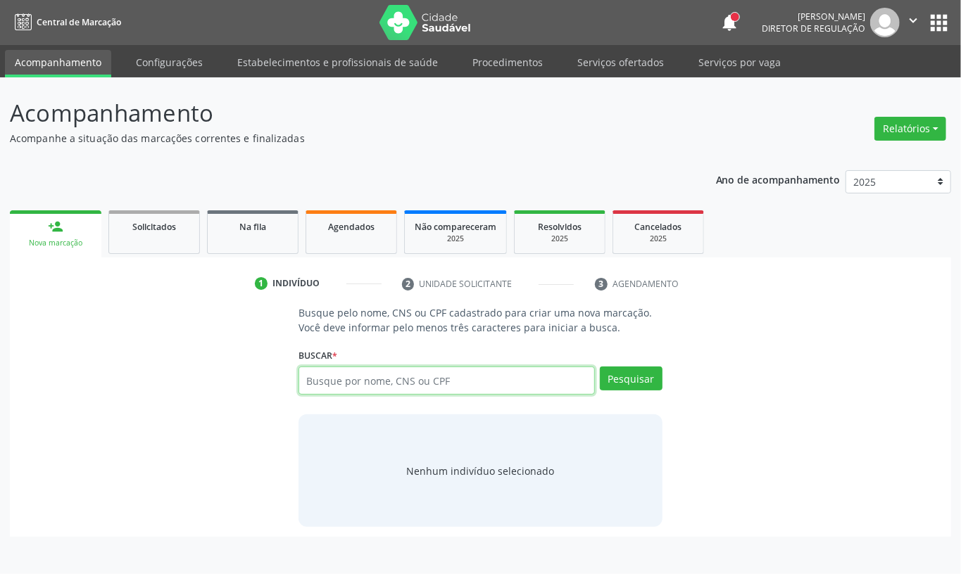
click at [370, 386] on input "text" at bounding box center [446, 381] width 296 height 28
type input "898005107617338"
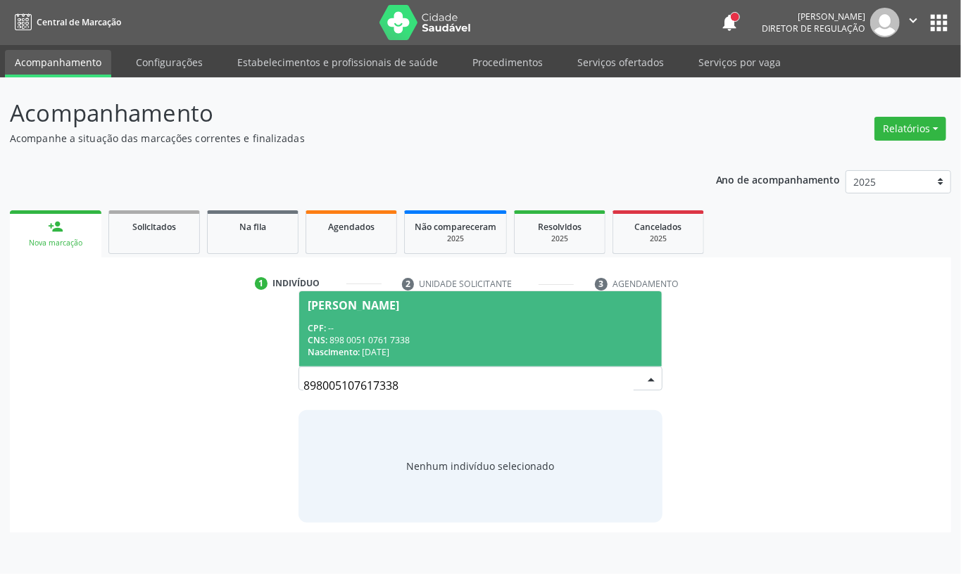
click at [538, 307] on div "Maria Sofia de Lira Franco" at bounding box center [481, 305] width 346 height 11
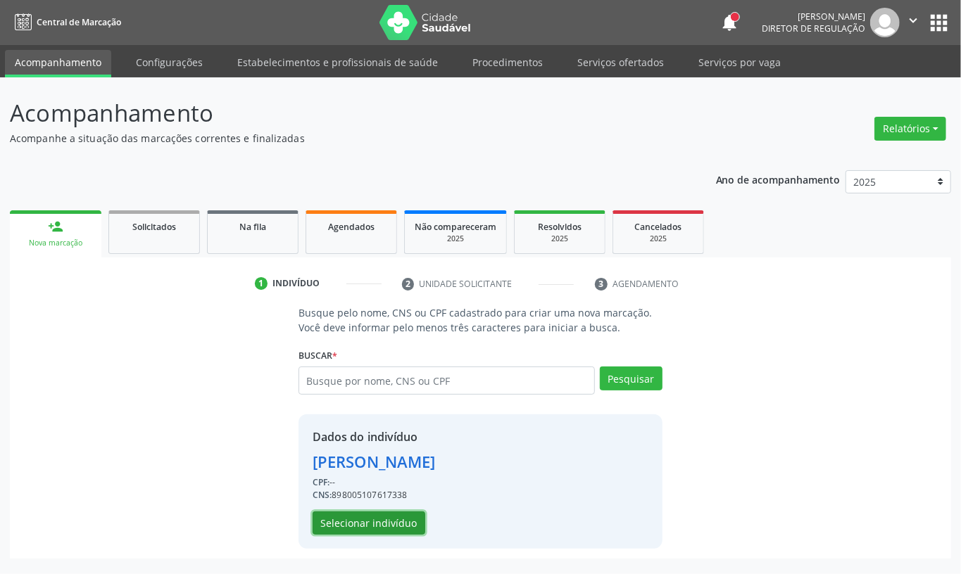
click at [395, 532] on button "Selecionar indivíduo" at bounding box center [368, 524] width 113 height 24
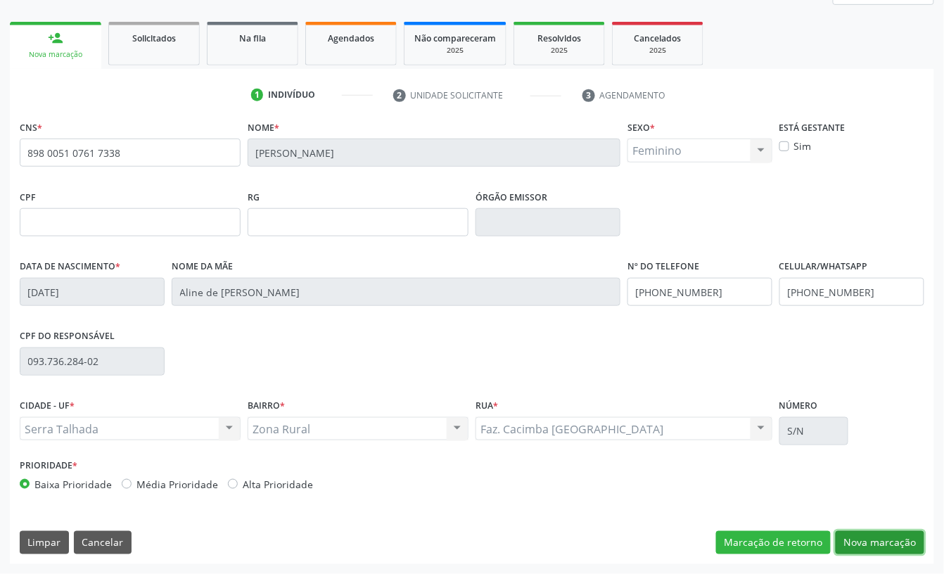
click at [905, 535] on button "Nova marcação" at bounding box center [880, 543] width 89 height 24
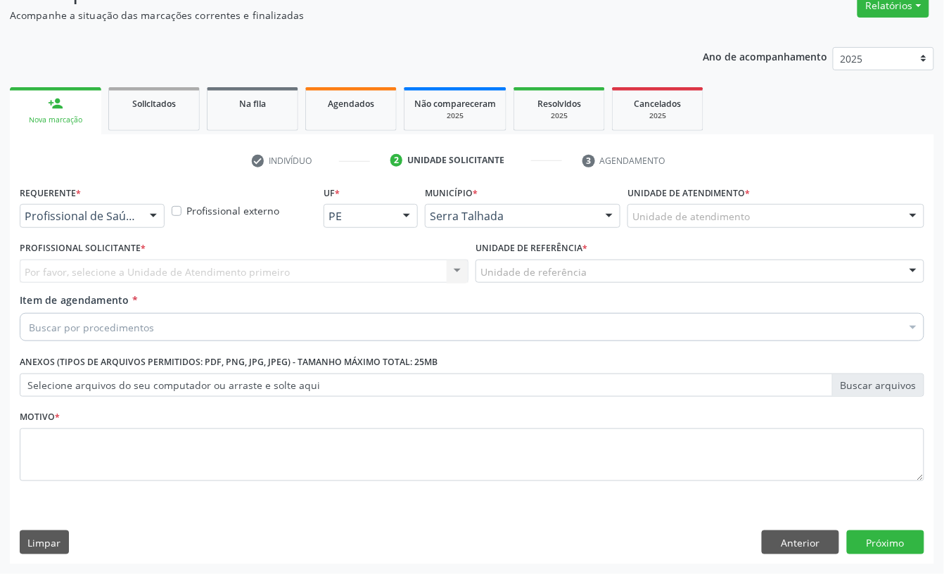
click at [65, 206] on div "Profissional de Saúde" at bounding box center [92, 216] width 145 height 24
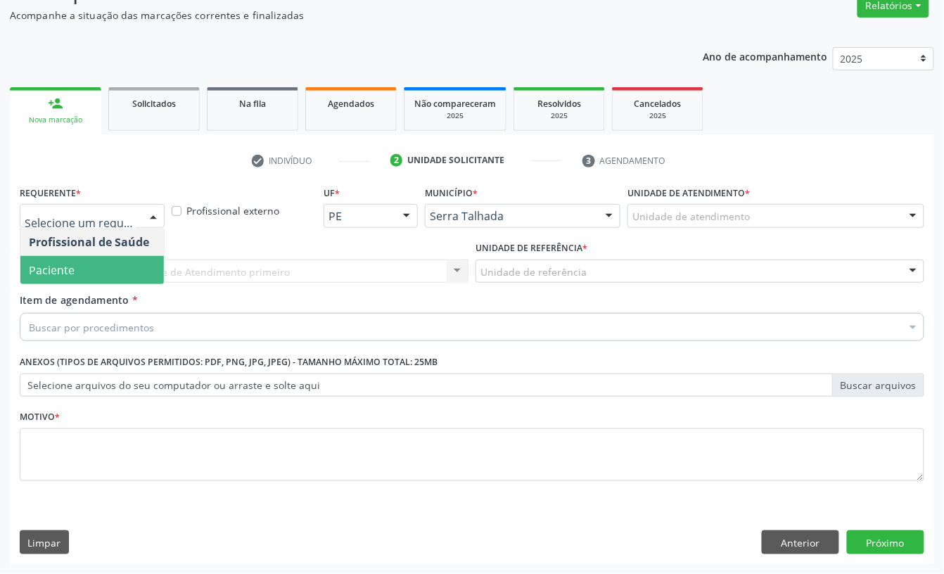
click at [63, 259] on span "Paciente" at bounding box center [92, 270] width 144 height 28
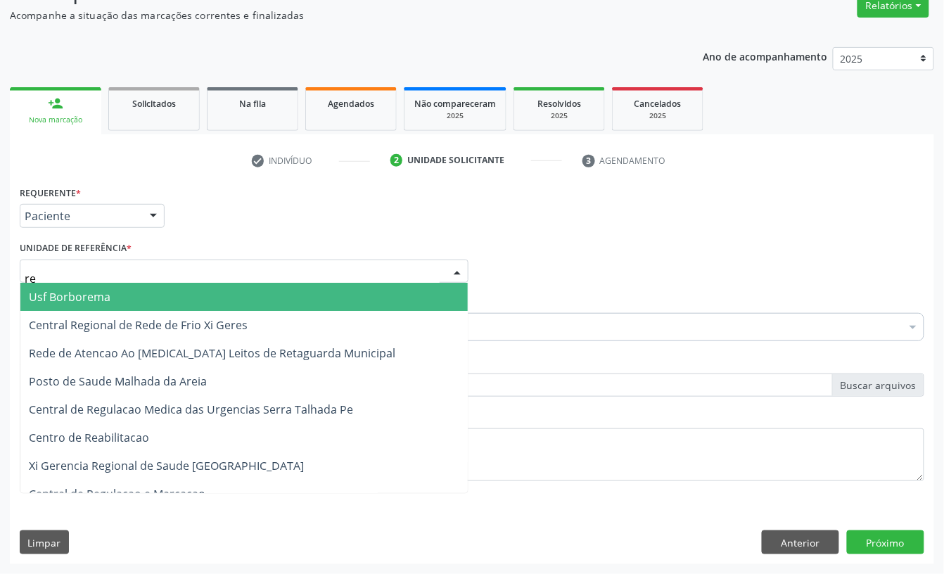
type input "rea"
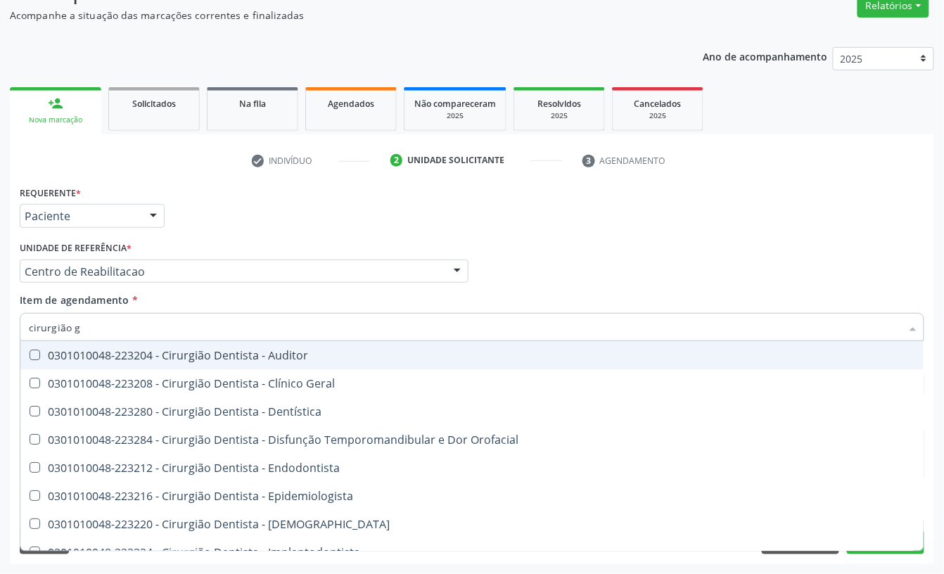
type input "cirurgião ge"
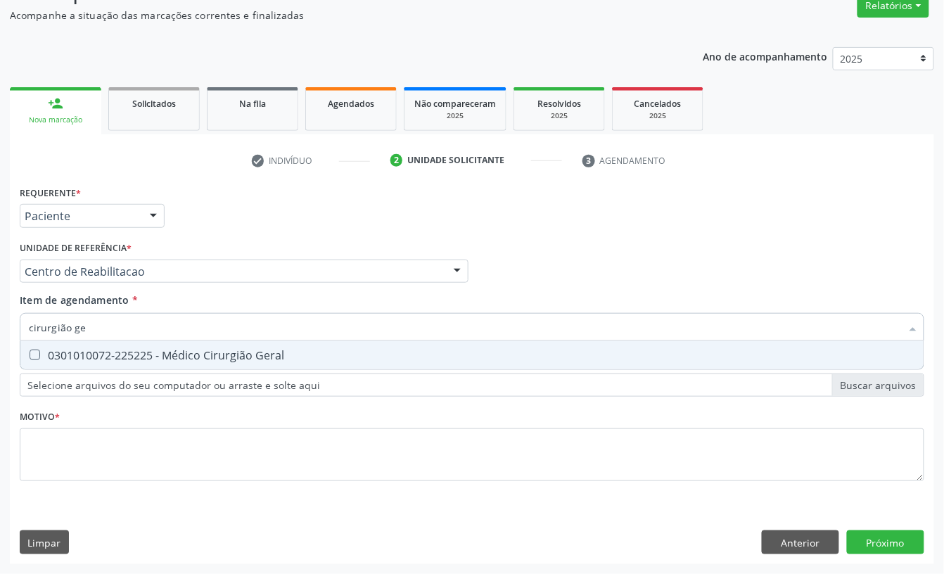
click at [66, 350] on div "0301010072-225225 - Médico Cirurgião Geral" at bounding box center [472, 355] width 887 height 11
checkbox Geral "true"
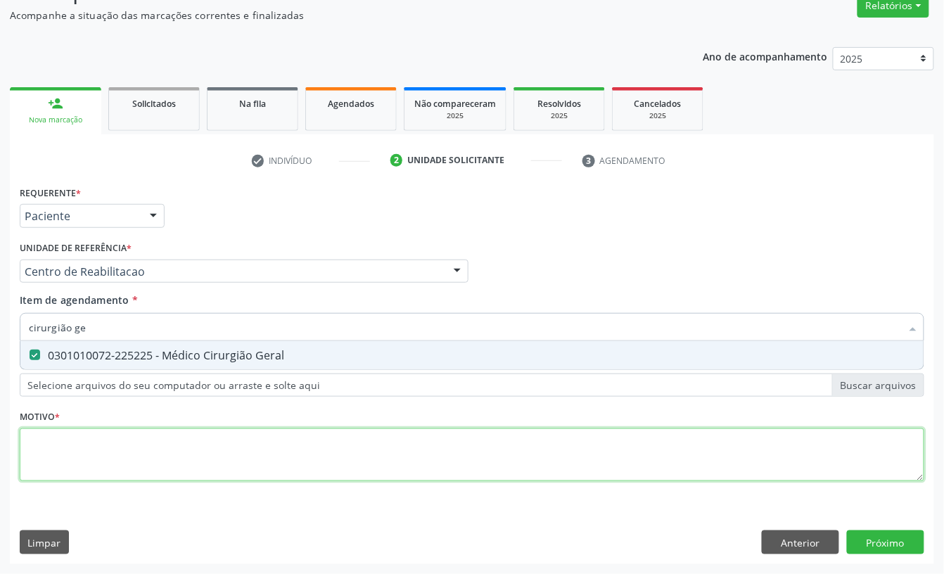
click at [65, 448] on div "Requerente * Paciente Profissional de Saúde Paciente Nenhum resultado encontrad…" at bounding box center [472, 341] width 905 height 319
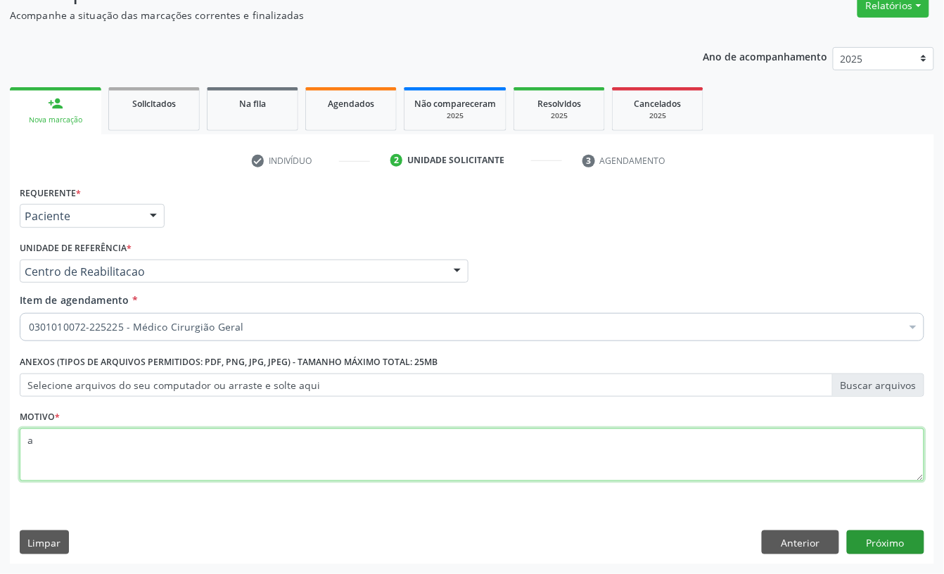
type textarea "a"
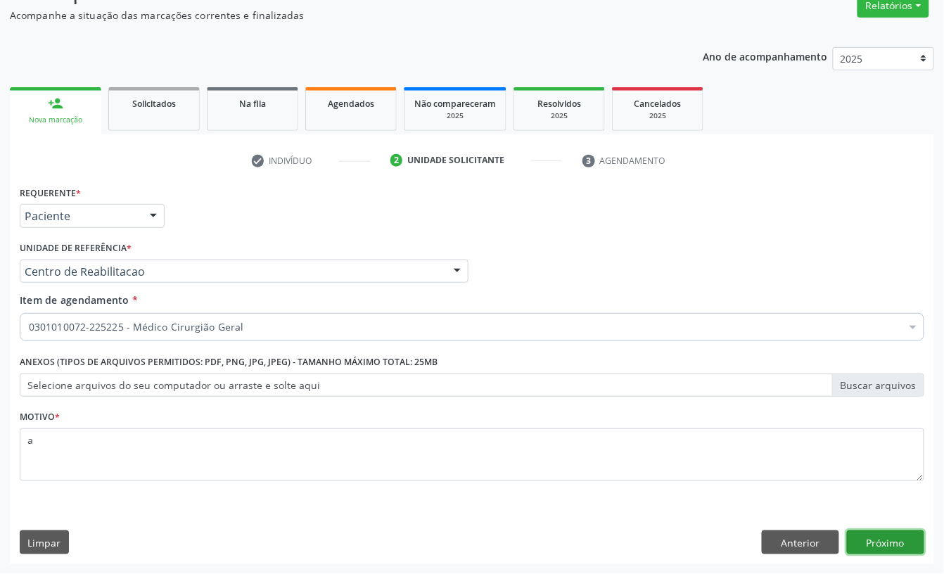
click at [888, 545] on button "Próximo" at bounding box center [885, 543] width 77 height 24
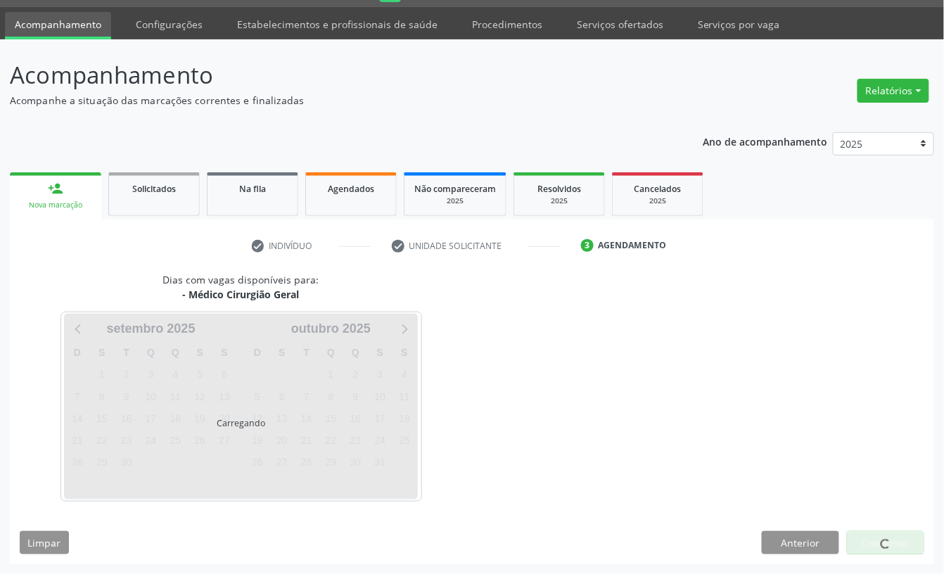
scroll to position [39, 0]
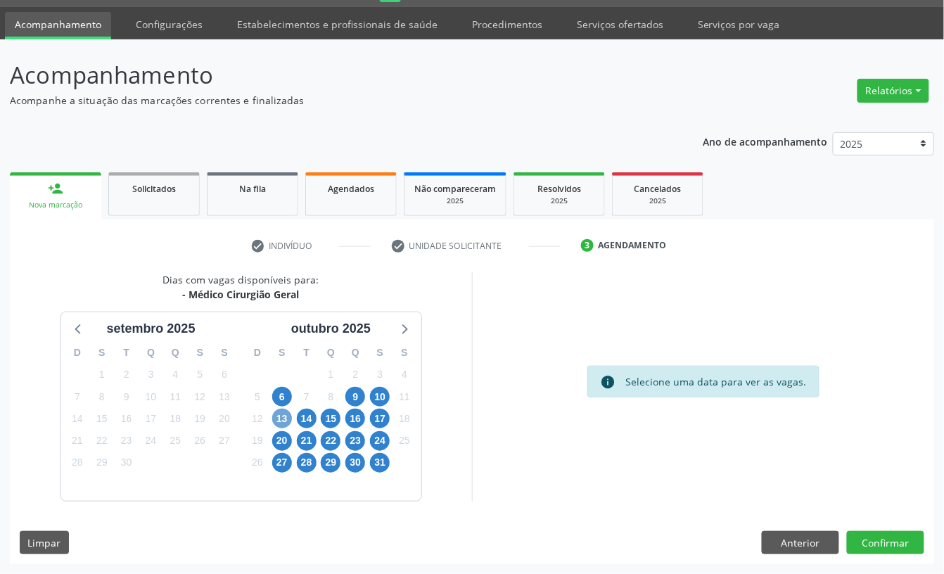
click at [284, 412] on span "13" at bounding box center [282, 419] width 20 height 20
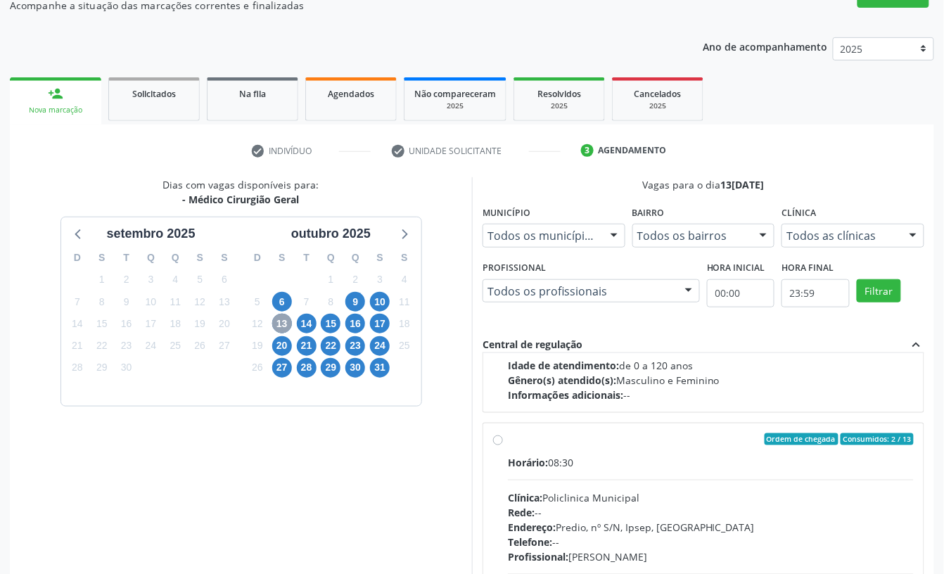
scroll to position [223, 0]
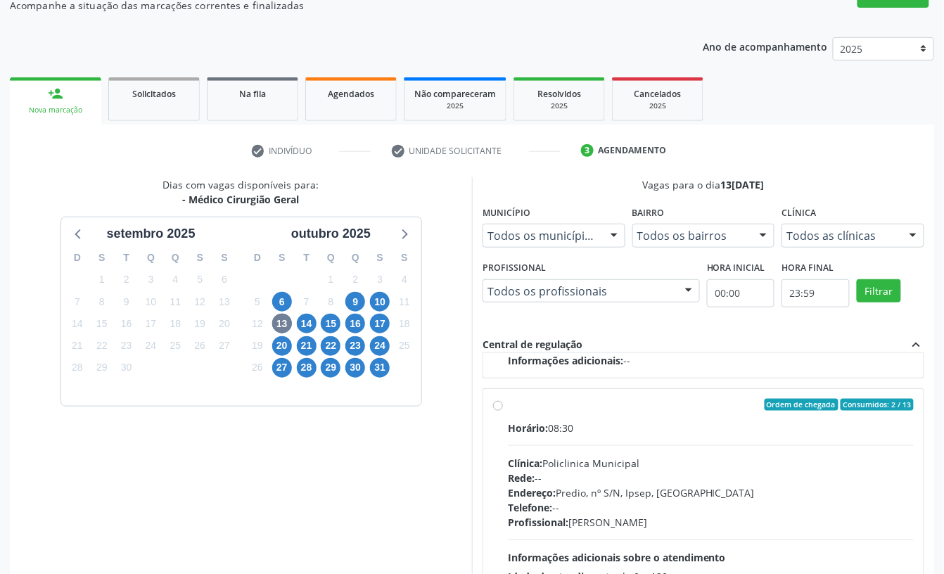
click at [607, 505] on div "Telefone: --" at bounding box center [711, 507] width 406 height 15
click at [503, 412] on input "Ordem de chegada Consumidos: 2 / 13 Horário: 08:30 Clínica: Policlinica Municip…" at bounding box center [498, 405] width 10 height 13
radio input "true"
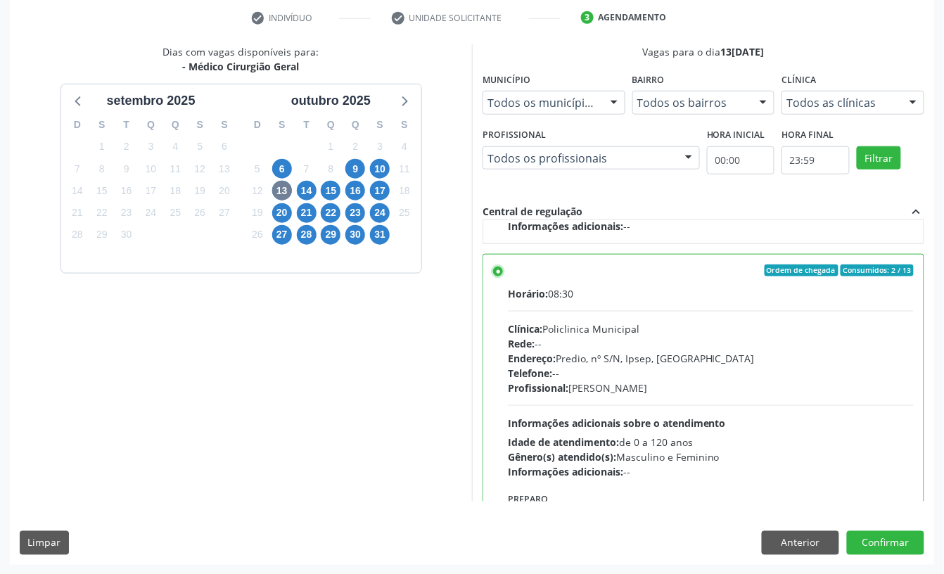
scroll to position [267, 0]
click at [893, 542] on button "Confirmar" at bounding box center [885, 543] width 77 height 24
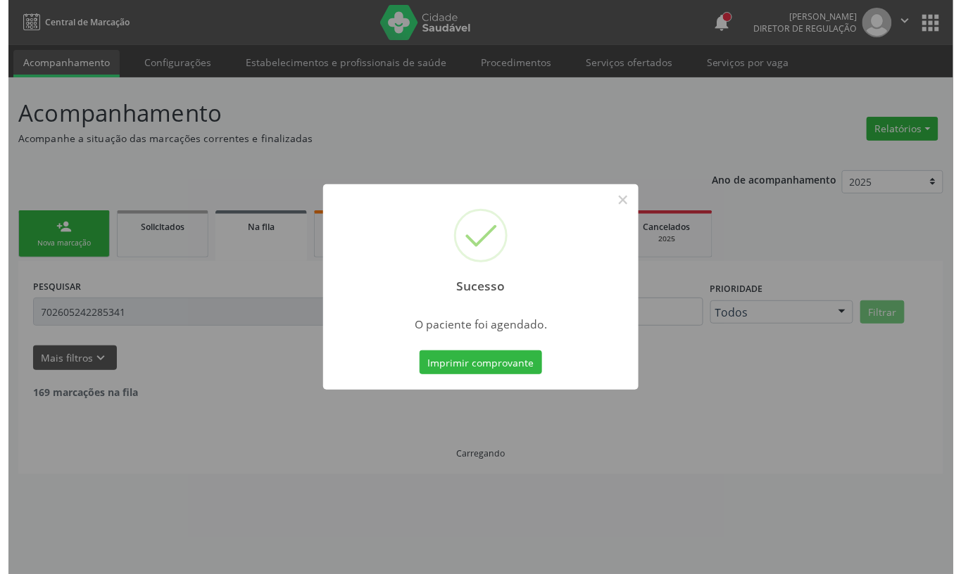
scroll to position [0, 0]
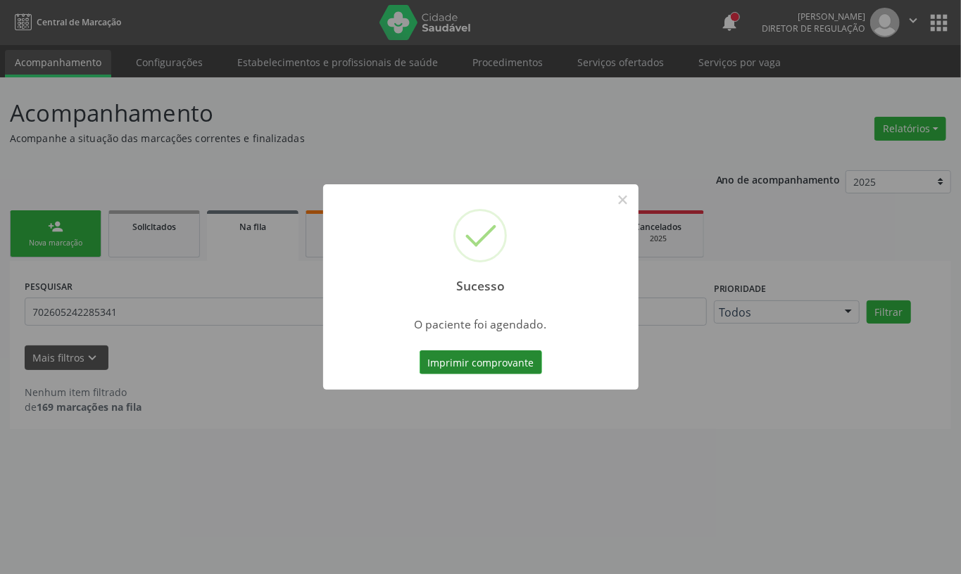
click at [497, 359] on button "Imprimir comprovante" at bounding box center [480, 362] width 122 height 24
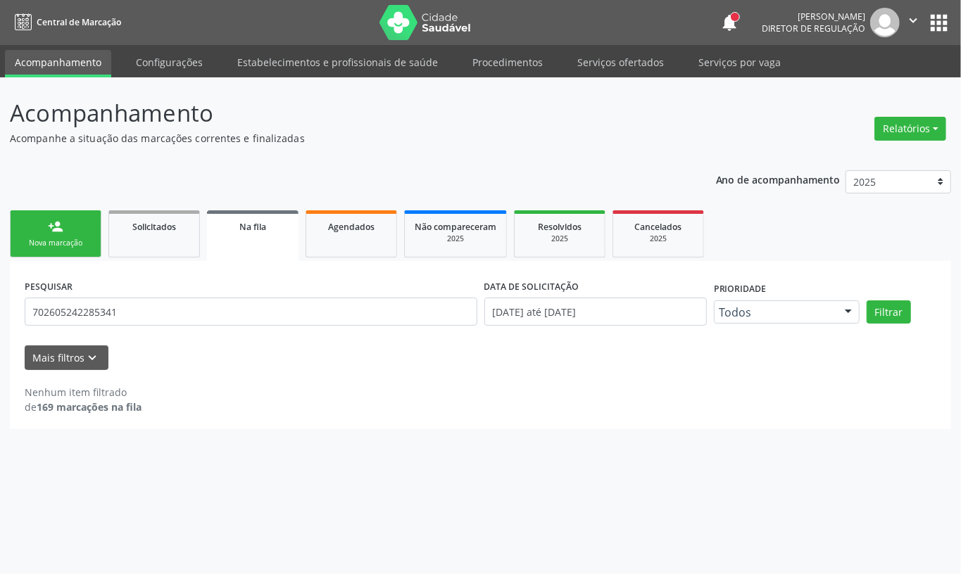
click at [63, 249] on div "Sucesso × O paciente foi agendado. Imprimir comprovante Cancel" at bounding box center [480, 287] width 961 height 574
click at [76, 241] on div "Sucesso × O paciente foi agendado. Imprimir comprovante Cancel" at bounding box center [480, 287] width 961 height 574
click at [89, 258] on div "Sucesso × O paciente foi agendado. Imprimir comprovante Cancel" at bounding box center [480, 287] width 961 height 574
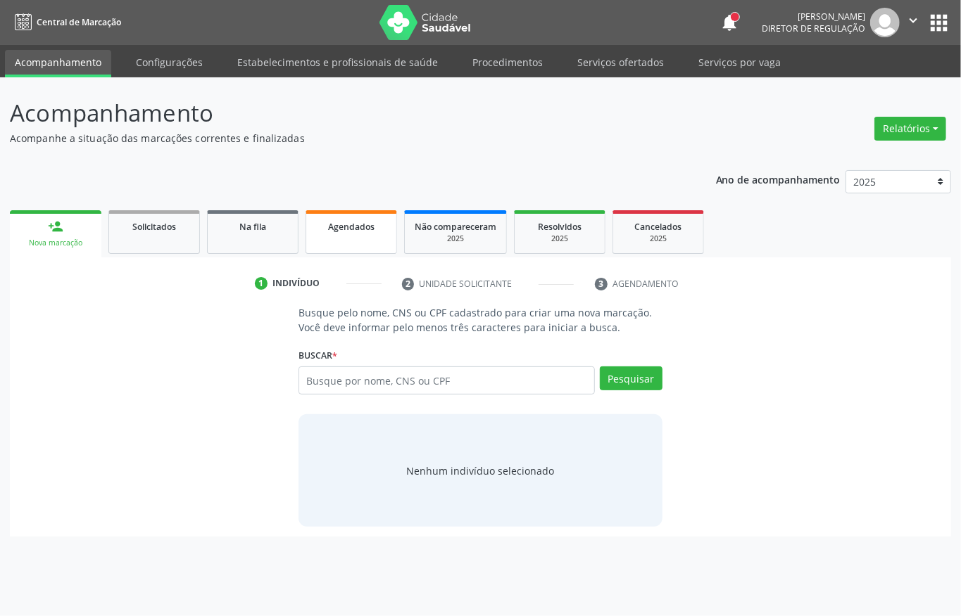
drag, startPoint x: 347, startPoint y: 234, endPoint x: 348, endPoint y: 259, distance: 24.6
click at [347, 234] on link "Agendados" at bounding box center [350, 232] width 91 height 44
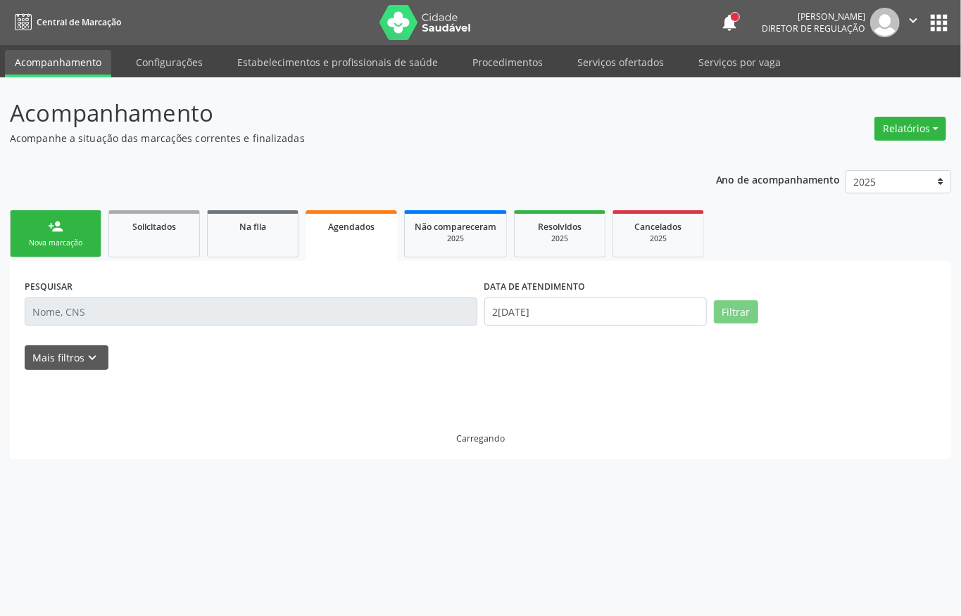
click at [147, 299] on input "text" at bounding box center [251, 312] width 453 height 28
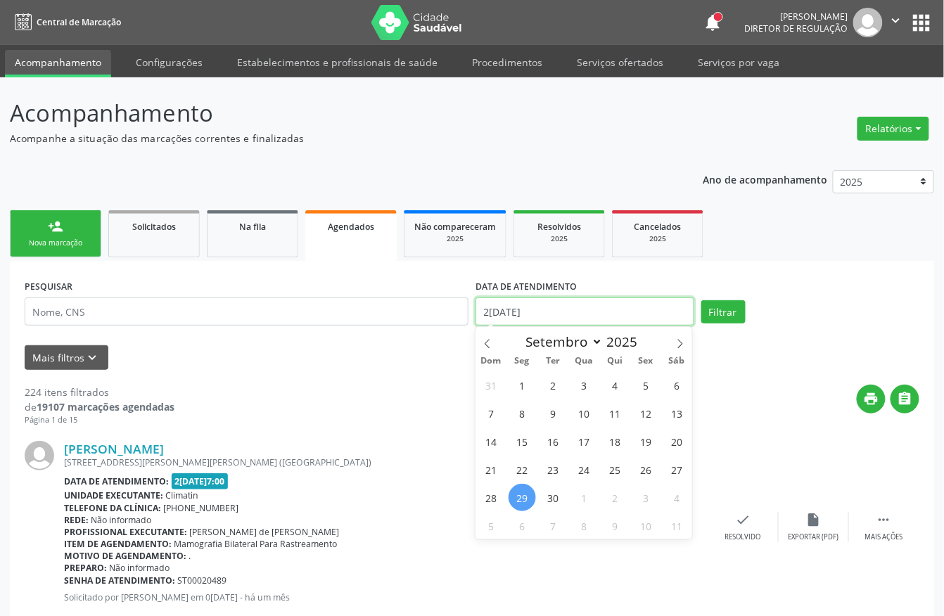
click at [543, 310] on input "[DATE]" at bounding box center [585, 312] width 219 height 28
click at [488, 343] on icon at bounding box center [488, 344] width 10 height 10
click at [484, 341] on icon at bounding box center [488, 344] width 10 height 10
select select "6"
click at [556, 384] on span "1" at bounding box center [553, 385] width 27 height 27
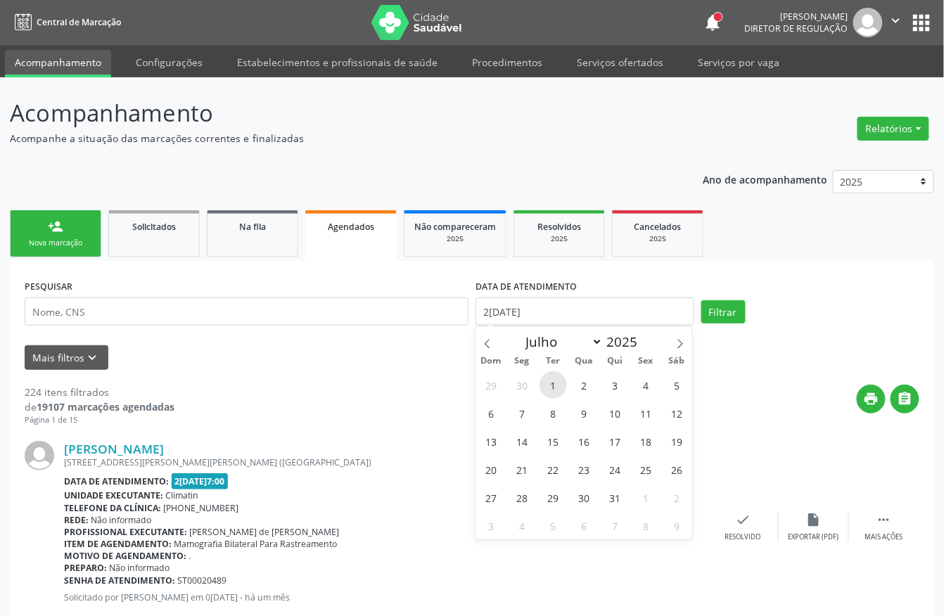
type input "[DATE]"
click at [678, 344] on icon at bounding box center [681, 344] width 10 height 10
select select "8"
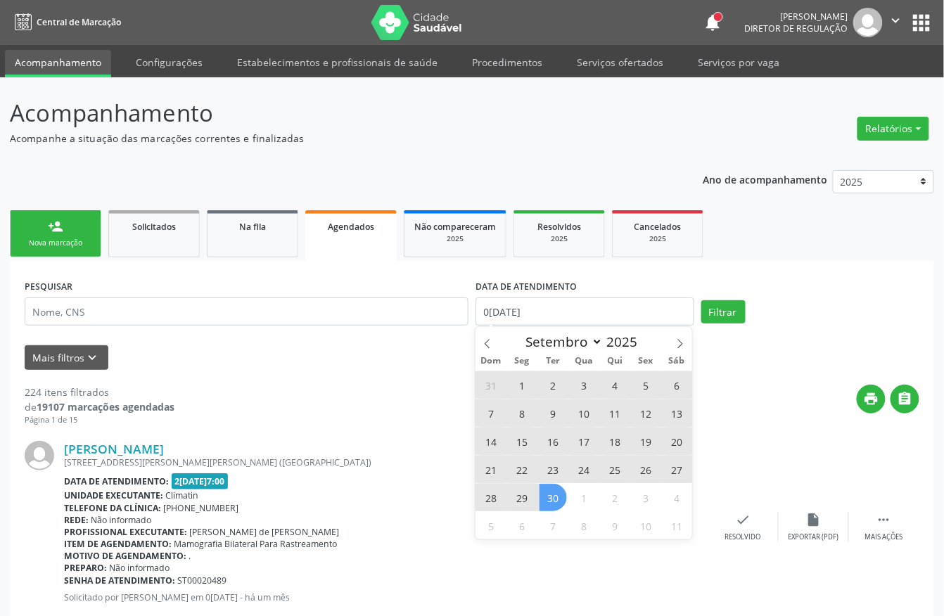
click at [549, 499] on span "30" at bounding box center [553, 497] width 27 height 27
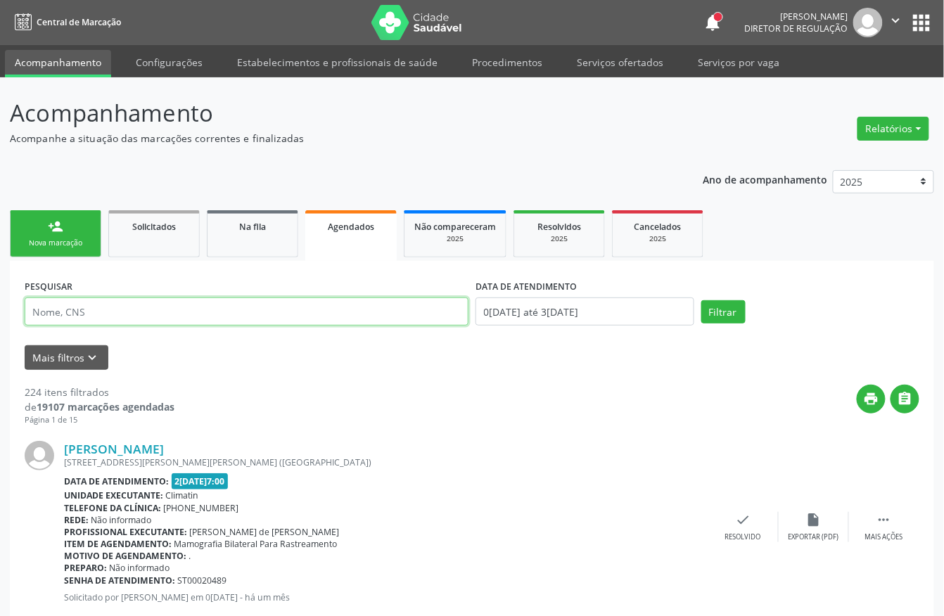
click at [267, 320] on input "text" at bounding box center [247, 312] width 444 height 28
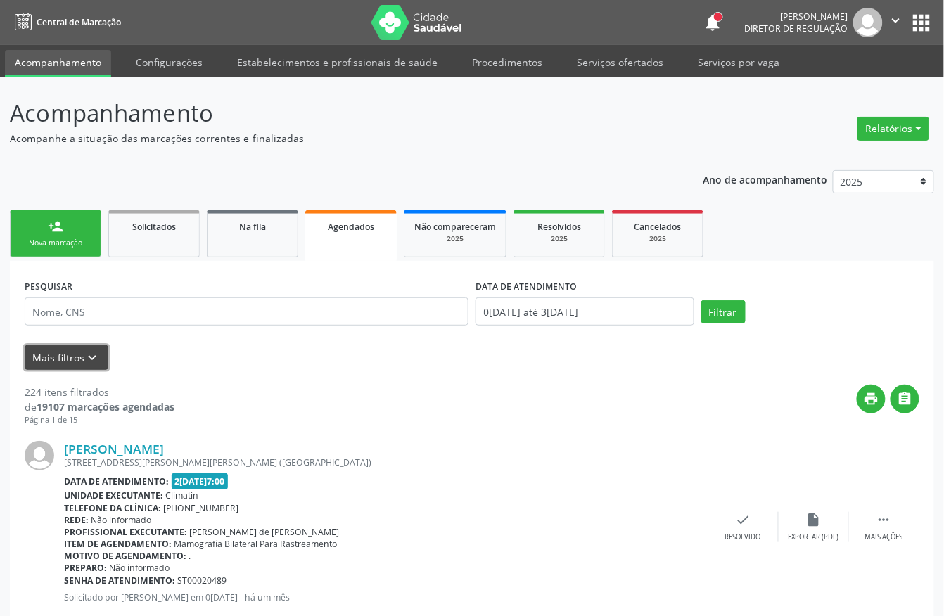
click at [94, 355] on icon "keyboard_arrow_down" at bounding box center [92, 357] width 15 height 15
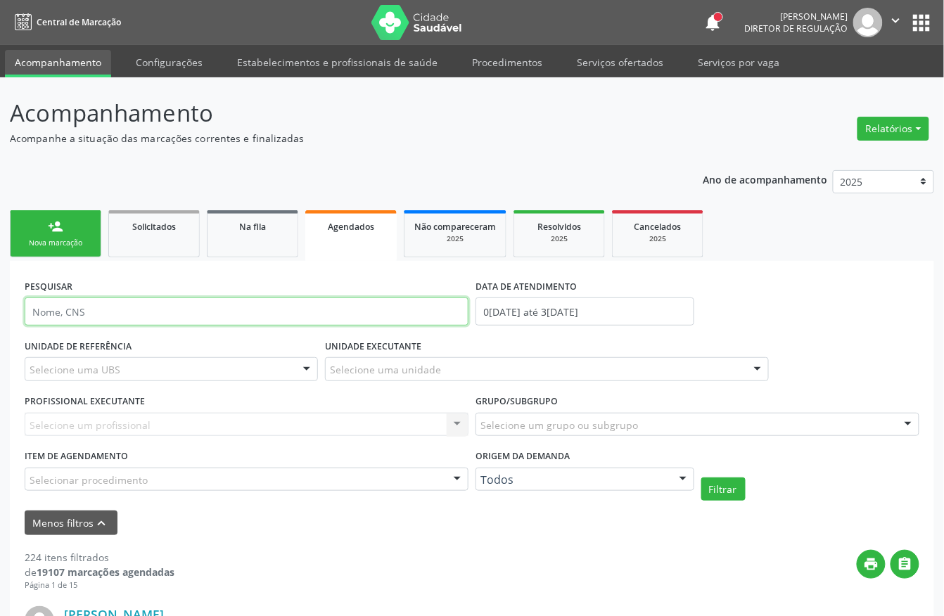
click at [99, 322] on input "text" at bounding box center [247, 312] width 444 height 28
type input "maria do socorro"
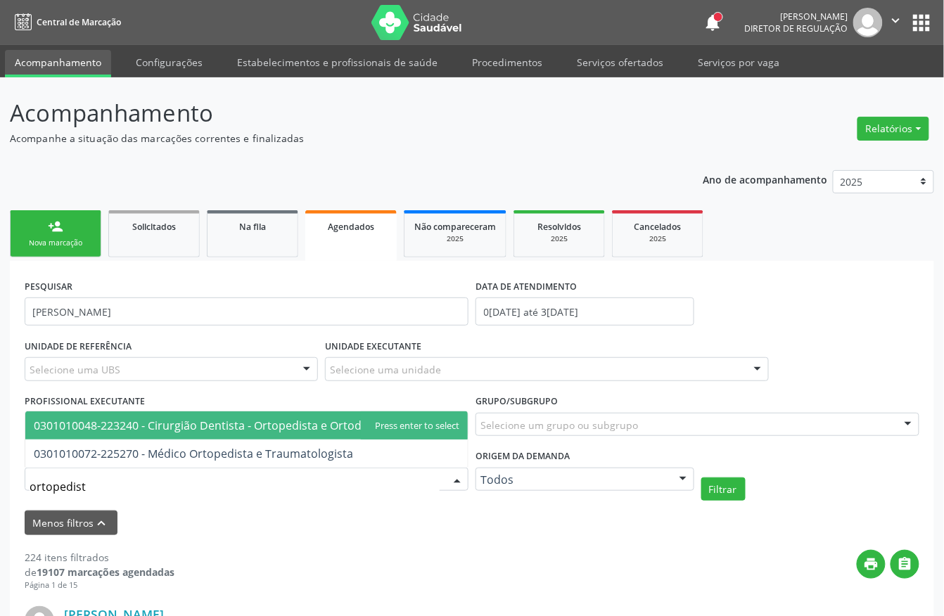
type input "ortopedista"
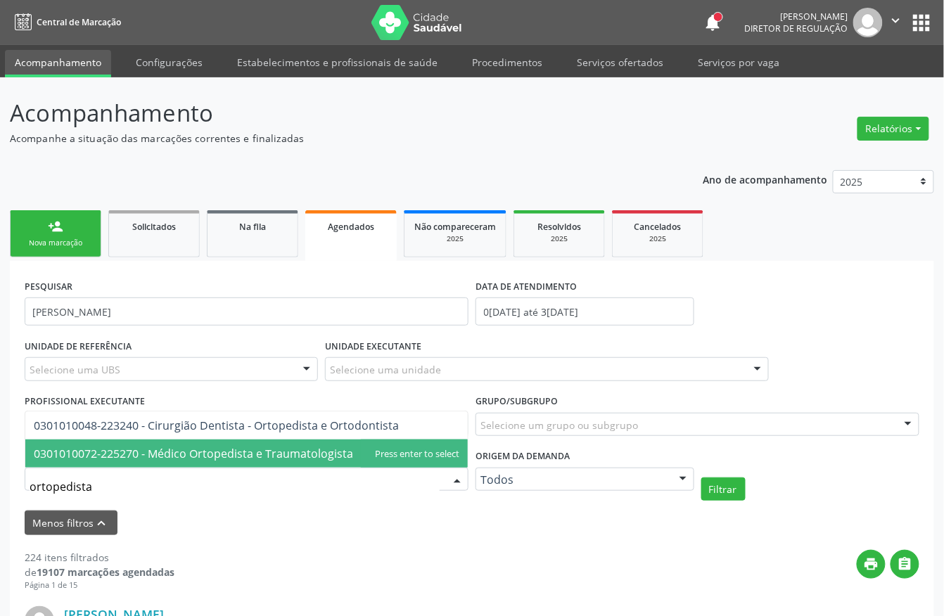
click at [127, 457] on span "0301010072-225270 - Médico Ortopedista e Traumatologista" at bounding box center [194, 453] width 320 height 15
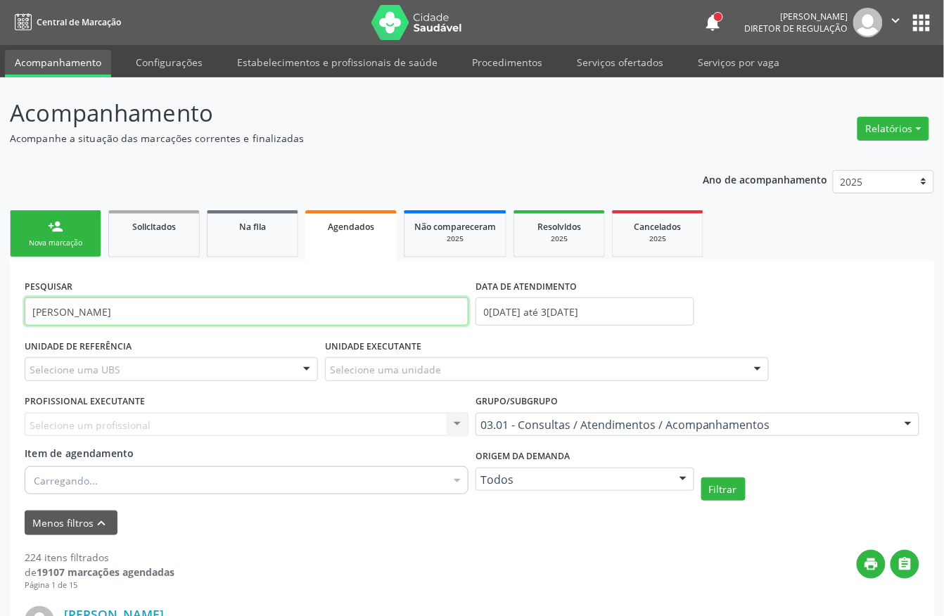
click at [121, 319] on input "maria do socorro" at bounding box center [247, 312] width 444 height 28
type input "maria do socorro de lima"
click at [702, 478] on button "Filtrar" at bounding box center [724, 490] width 44 height 24
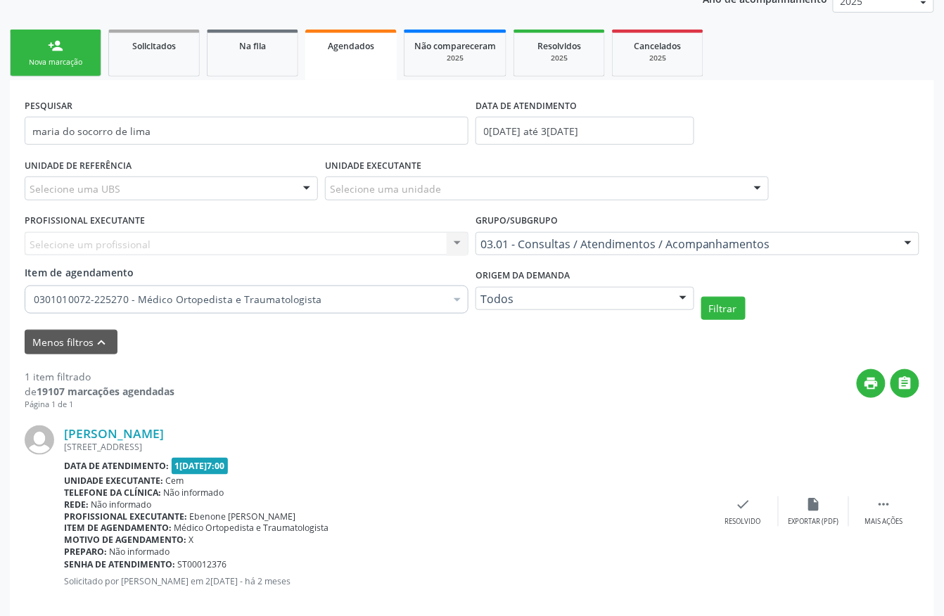
scroll to position [187, 0]
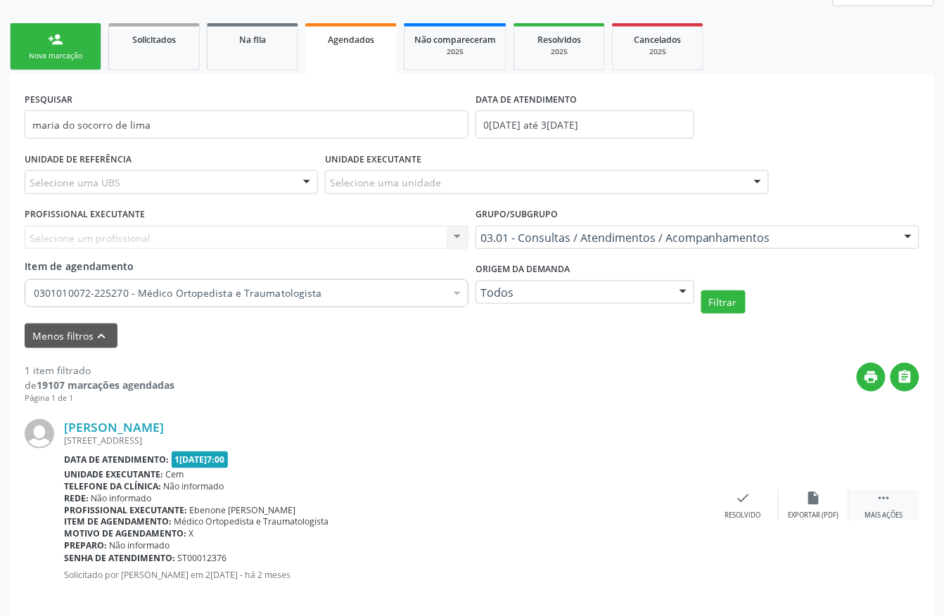
click at [882, 510] on div " Mais ações" at bounding box center [884, 506] width 70 height 30
click at [604, 502] on icon "print" at bounding box center [602, 498] width 15 height 15
